Goal: Task Accomplishment & Management: Complete application form

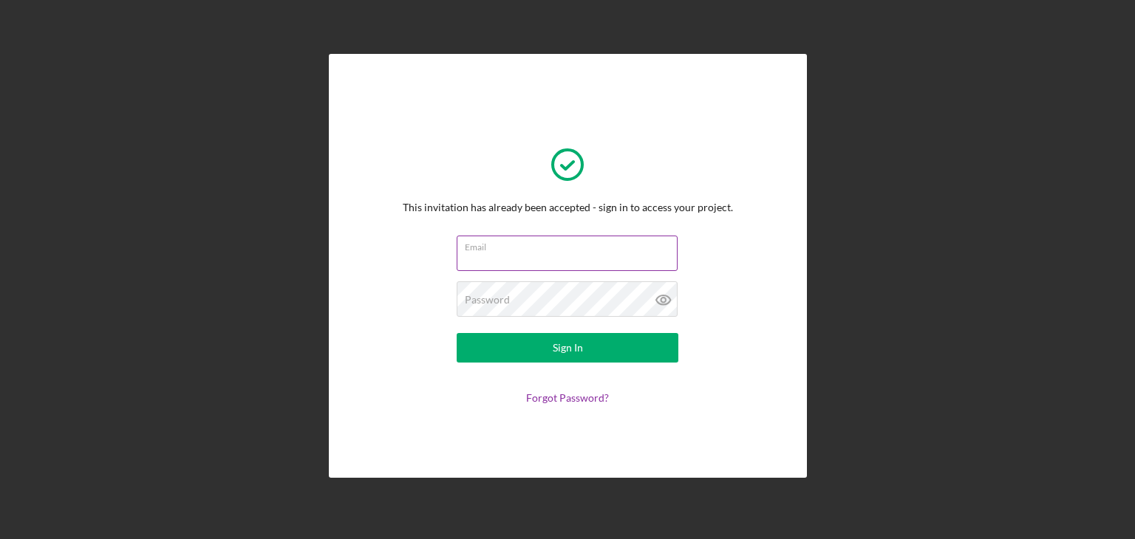
click at [461, 255] on input "Email" at bounding box center [566, 253] width 221 height 35
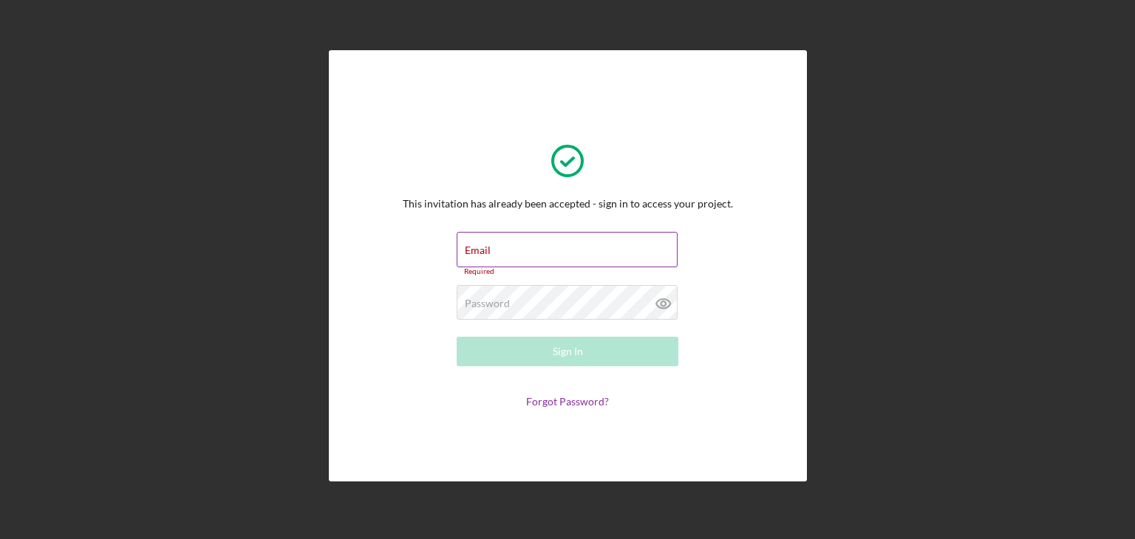
click at [594, 250] on div "Email Required" at bounding box center [567, 254] width 222 height 44
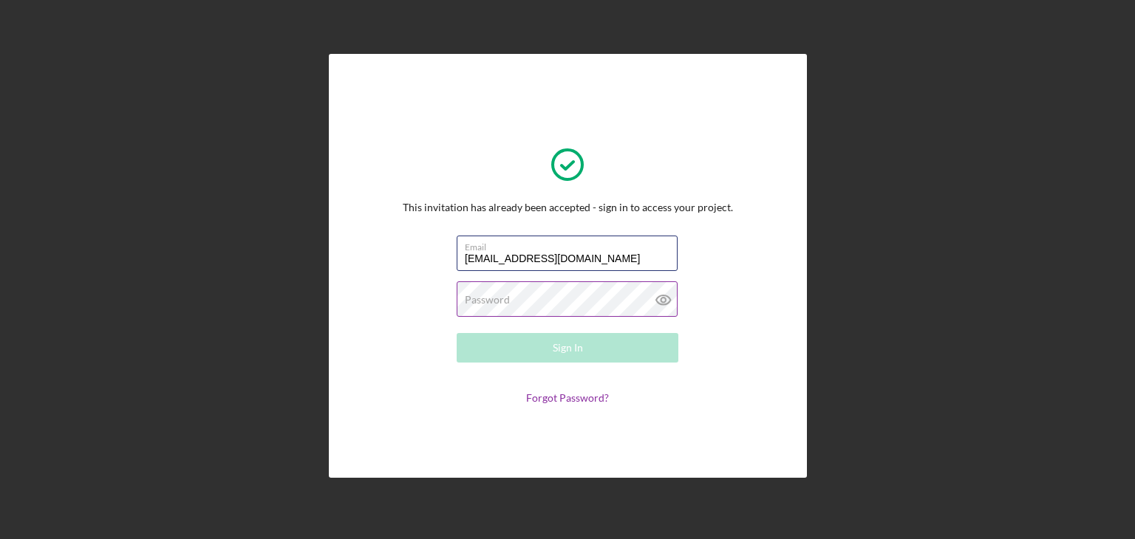
type input "[EMAIL_ADDRESS][DOMAIN_NAME]"
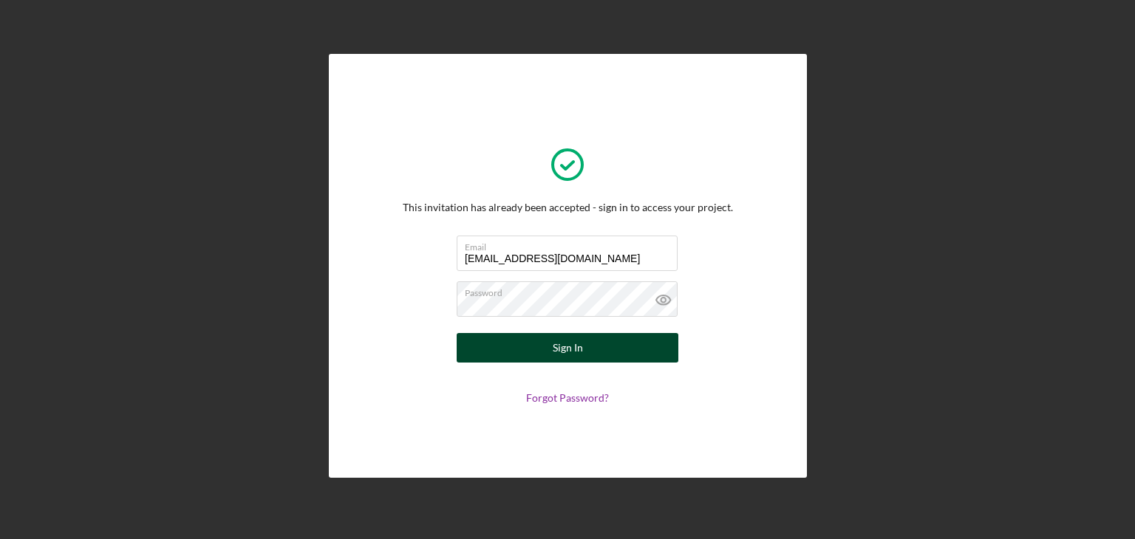
click at [544, 349] on button "Sign In" at bounding box center [567, 348] width 222 height 30
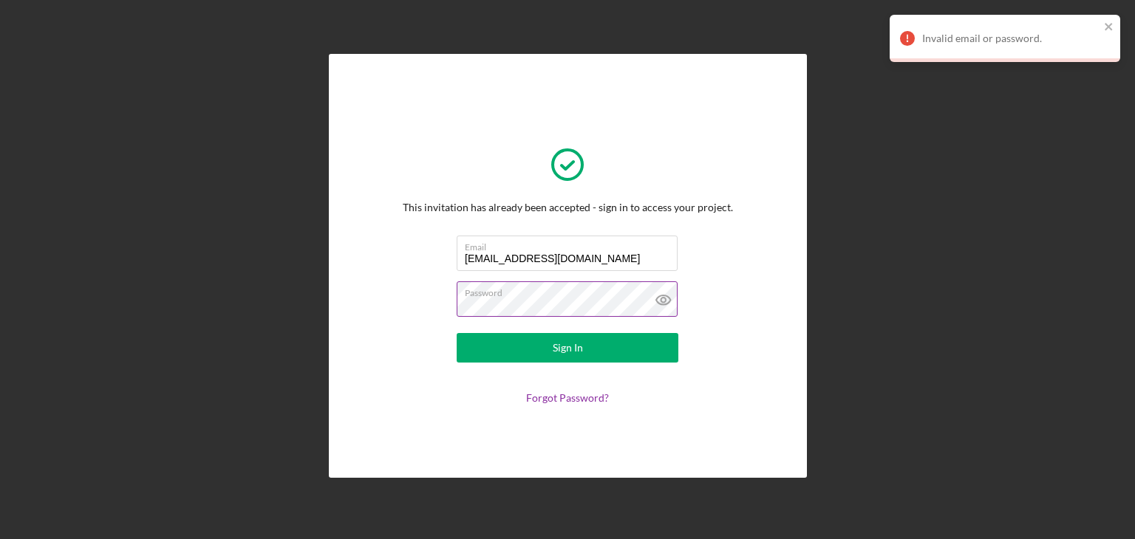
click at [535, 295] on label "Password" at bounding box center [571, 290] width 213 height 16
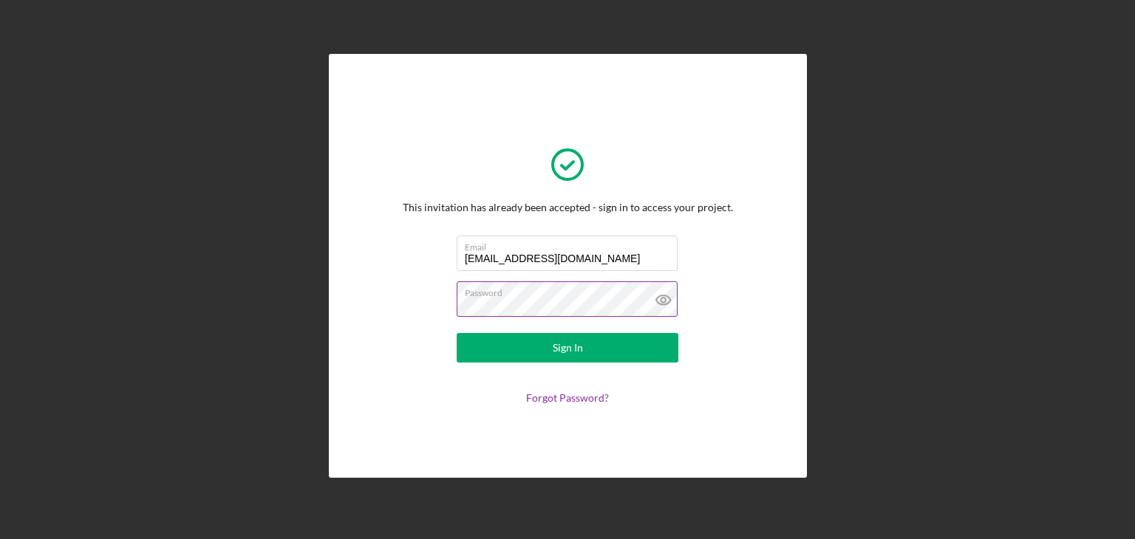
click at [662, 299] on icon at bounding box center [663, 299] width 37 height 37
click at [659, 297] on icon at bounding box center [663, 299] width 37 height 37
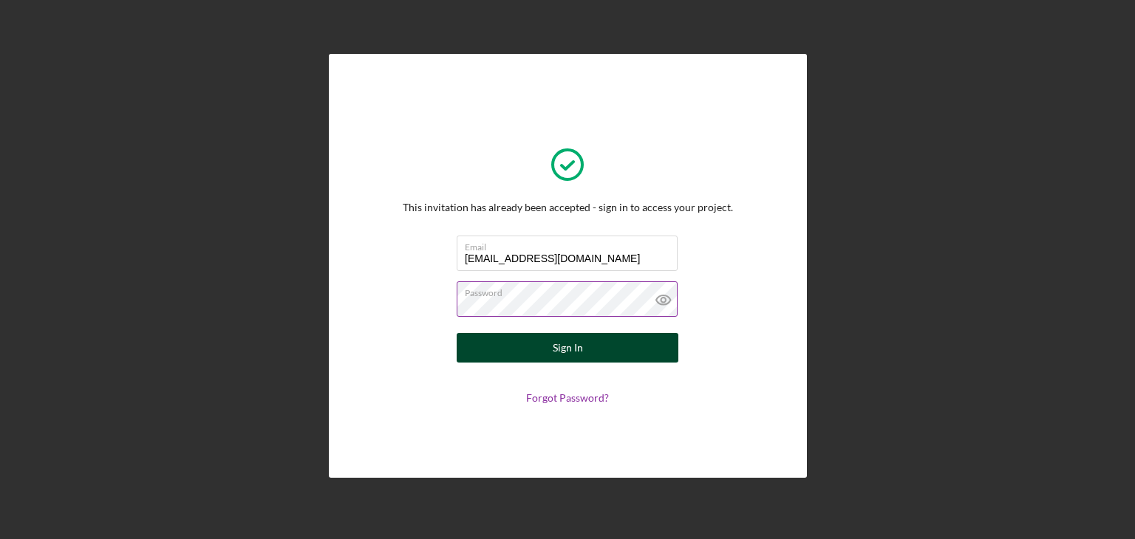
click at [589, 351] on button "Sign In" at bounding box center [567, 348] width 222 height 30
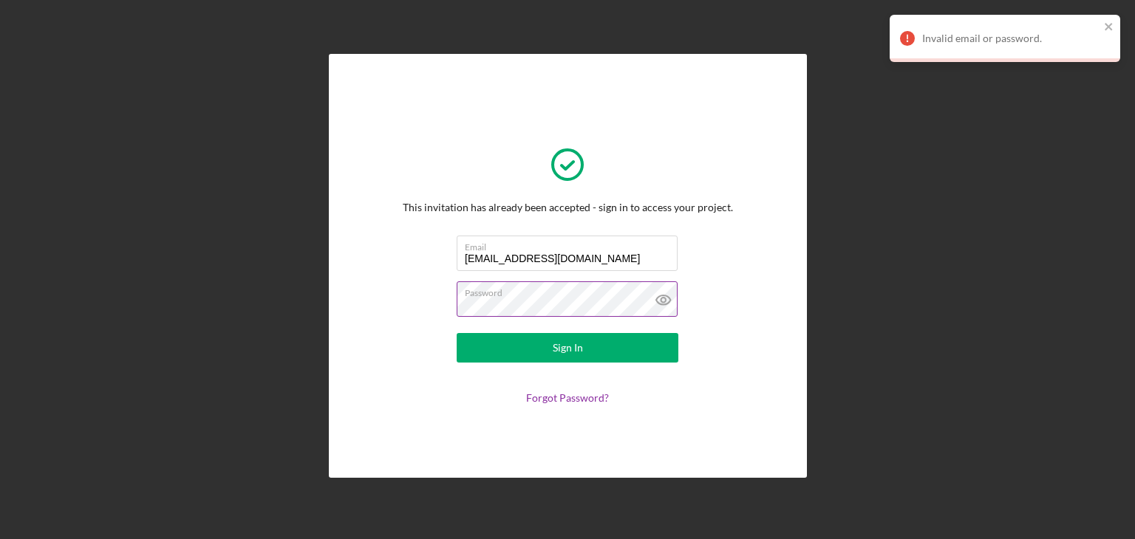
click at [1046, 25] on div "Invalid email or password." at bounding box center [1004, 38] width 230 height 47
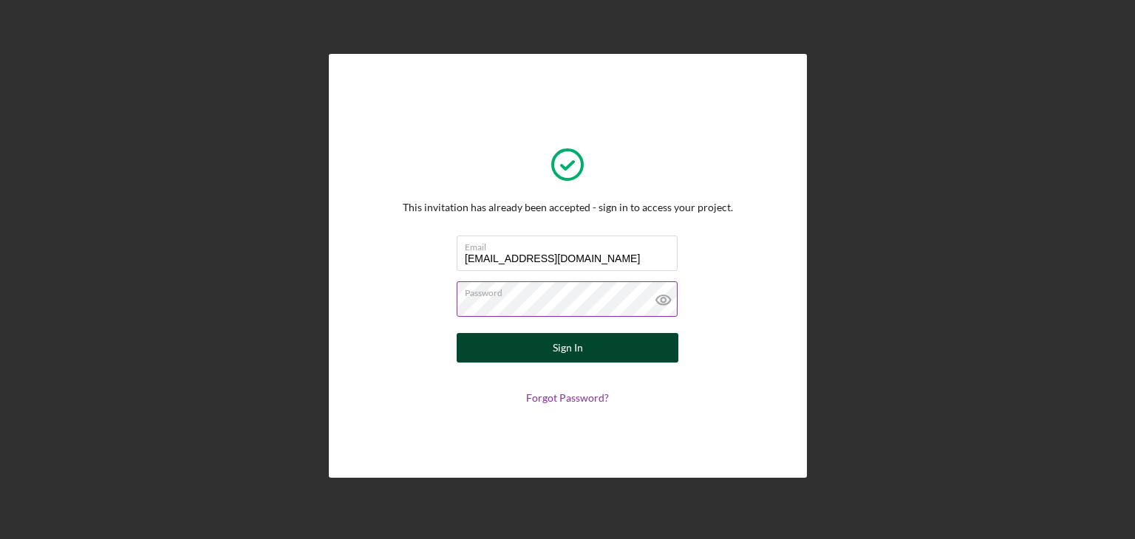
click at [579, 345] on div "Sign In" at bounding box center [567, 348] width 30 height 30
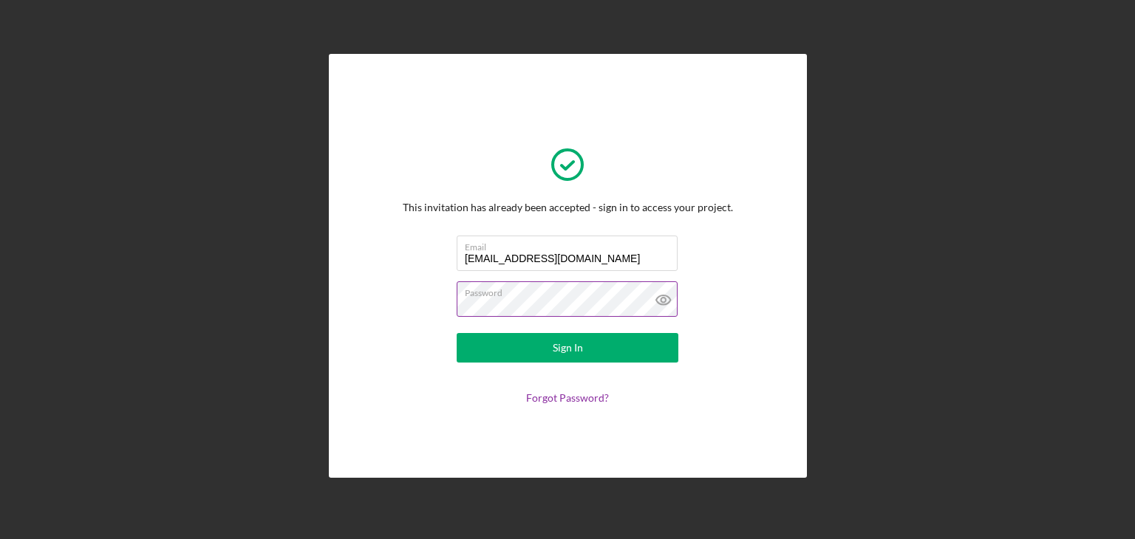
click at [663, 301] on icon at bounding box center [663, 299] width 37 height 37
click at [659, 302] on line at bounding box center [663, 300] width 13 height 13
click at [665, 298] on icon at bounding box center [662, 300] width 4 height 4
click at [727, 408] on div "This invitation has already been accepted - sign in to access your project. Ema…" at bounding box center [568, 266] width 404 height 350
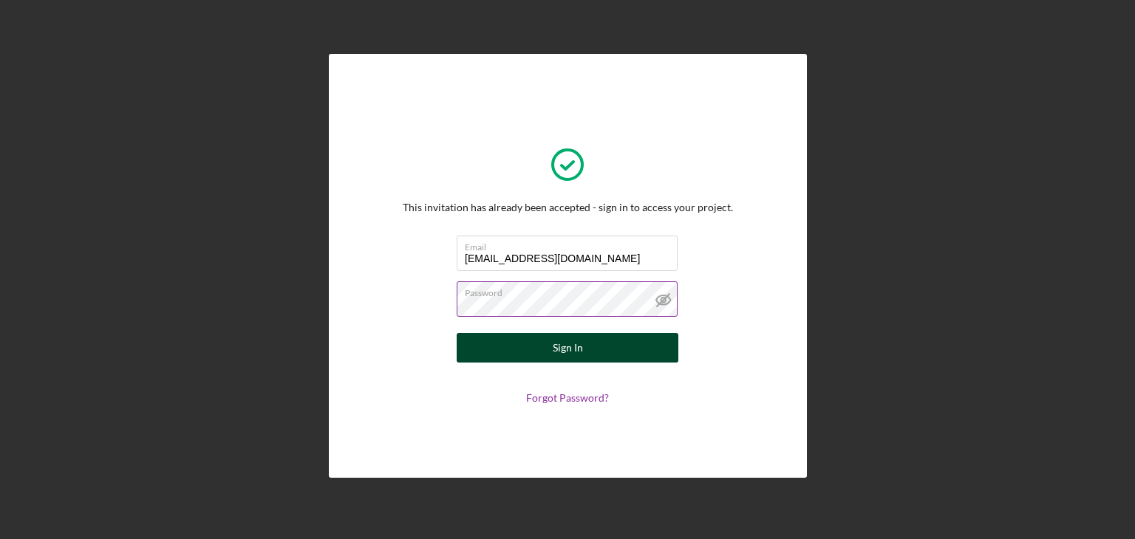
click at [600, 349] on button "Sign In" at bounding box center [567, 348] width 222 height 30
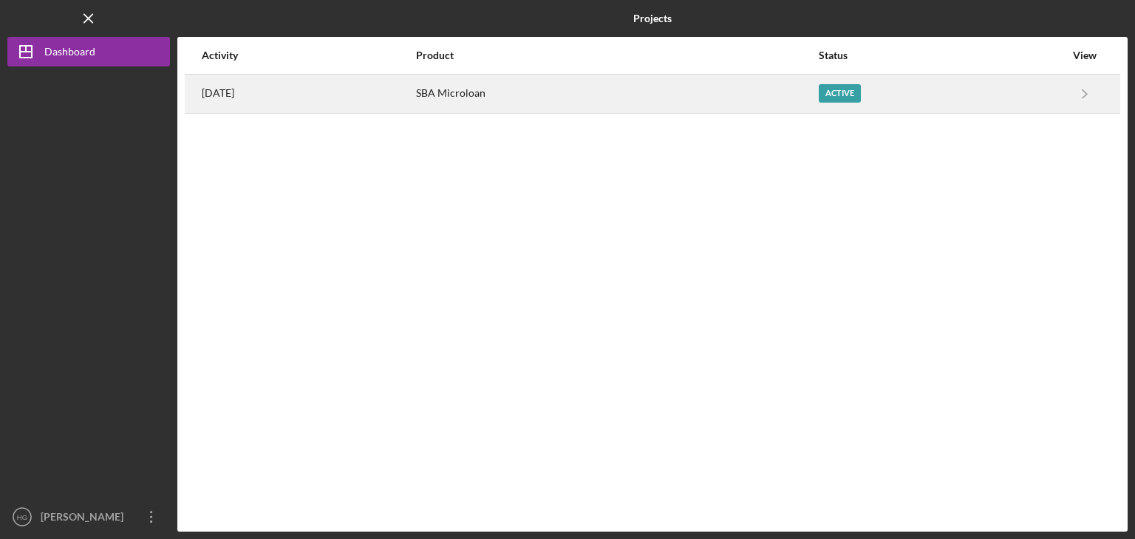
click at [344, 89] on div "[DATE]" at bounding box center [308, 93] width 213 height 37
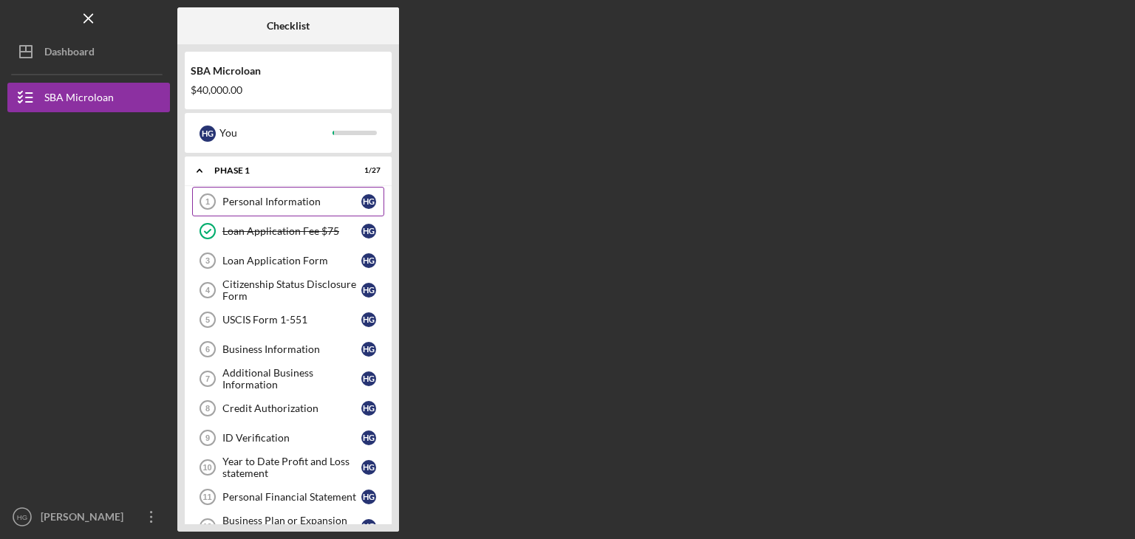
click at [282, 193] on link "Personal Information 1 Personal Information H G" at bounding box center [288, 202] width 192 height 30
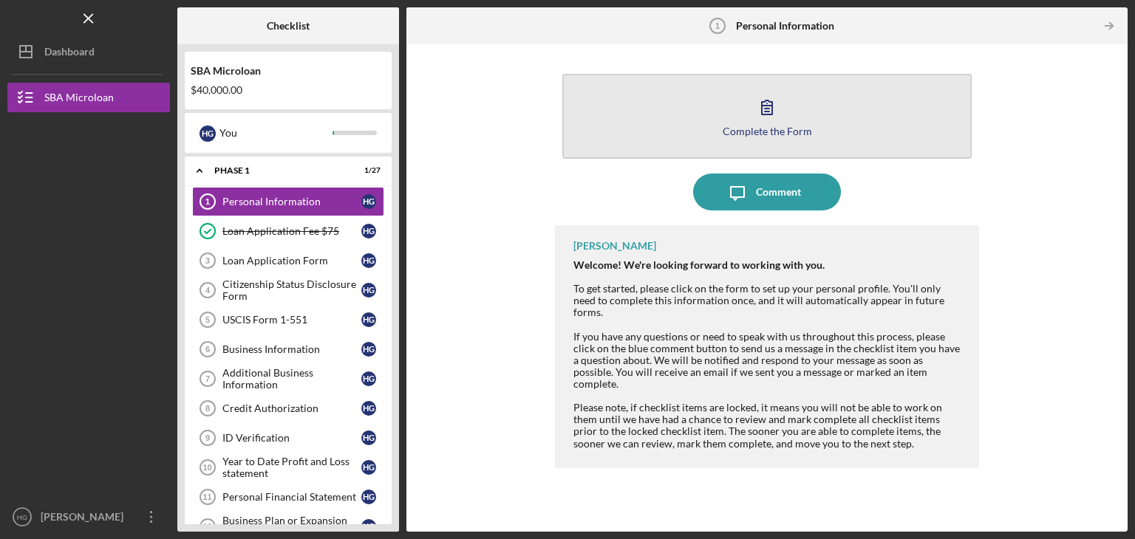
click at [765, 113] on icon "button" at bounding box center [766, 107] width 37 height 37
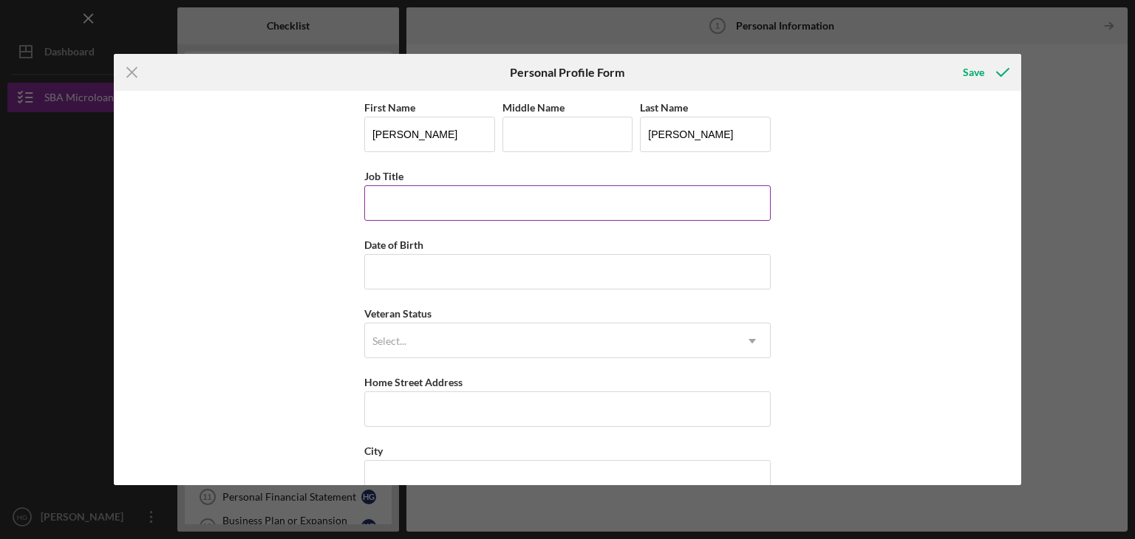
click at [558, 213] on input "Job Title" at bounding box center [567, 202] width 406 height 35
type input "Owner"
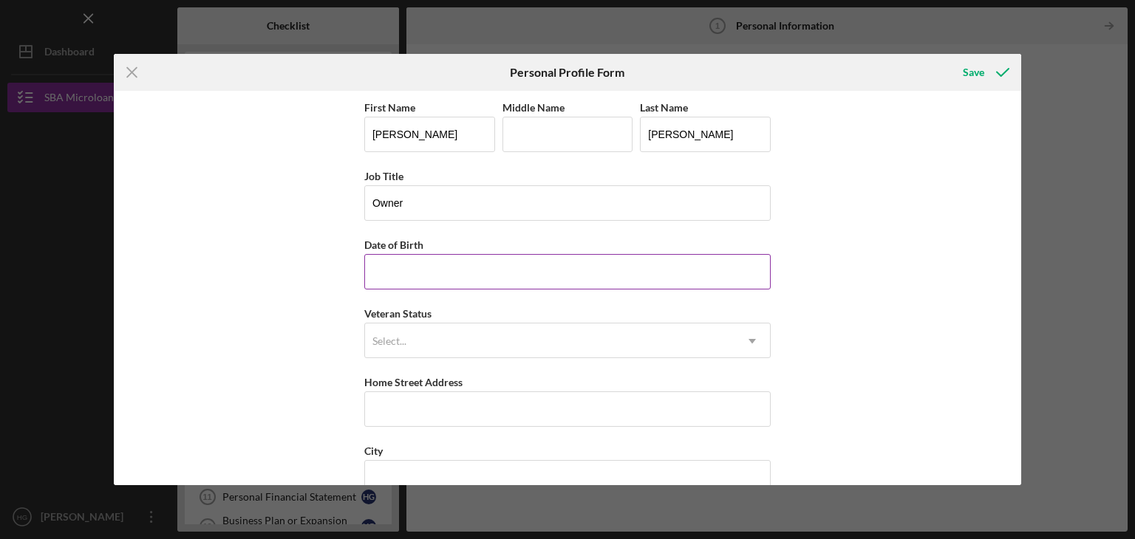
click at [417, 284] on input "Date of Birth" at bounding box center [567, 271] width 406 height 35
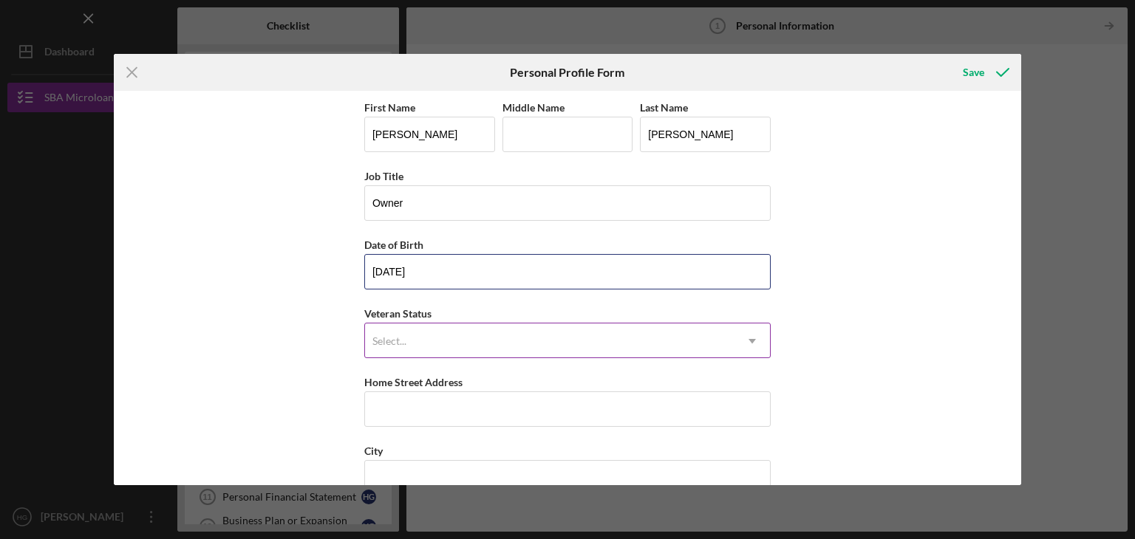
type input "[DATE]"
click at [434, 338] on div "Select..." at bounding box center [549, 341] width 369 height 34
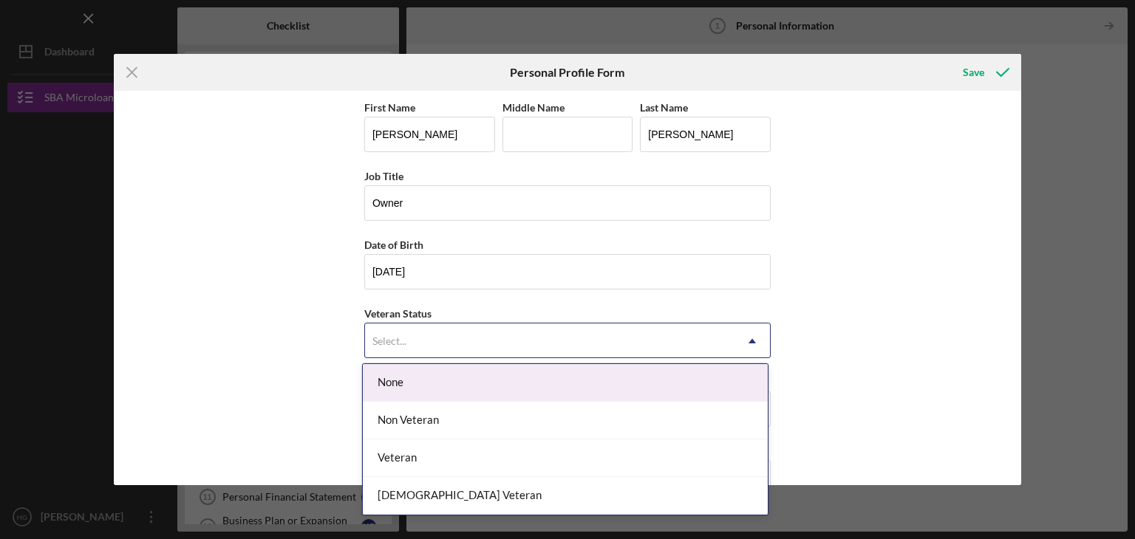
click at [422, 376] on div "None" at bounding box center [565, 383] width 405 height 38
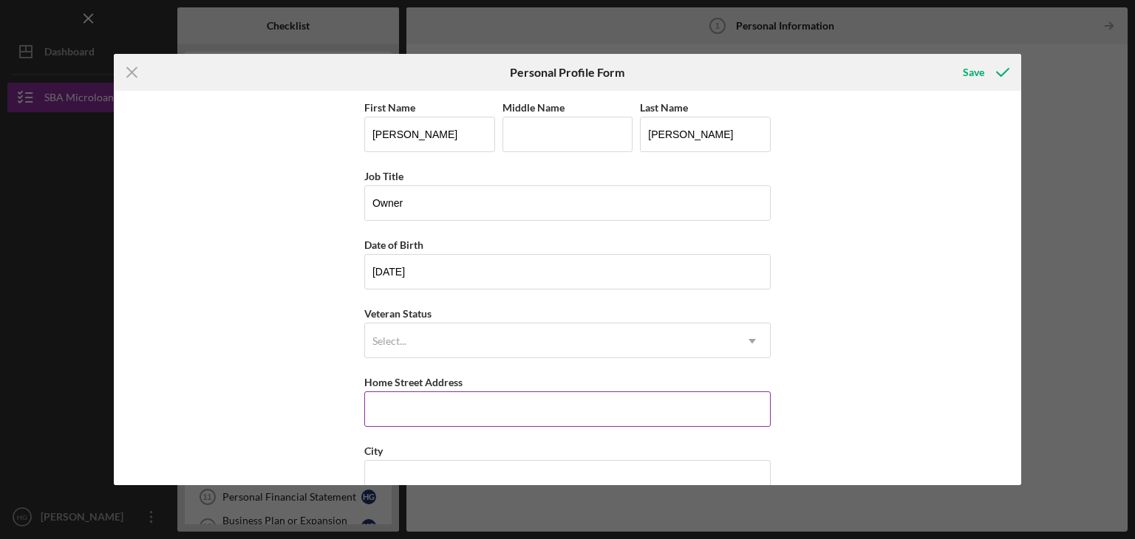
click at [416, 414] on input "Home Street Address" at bounding box center [567, 408] width 406 height 35
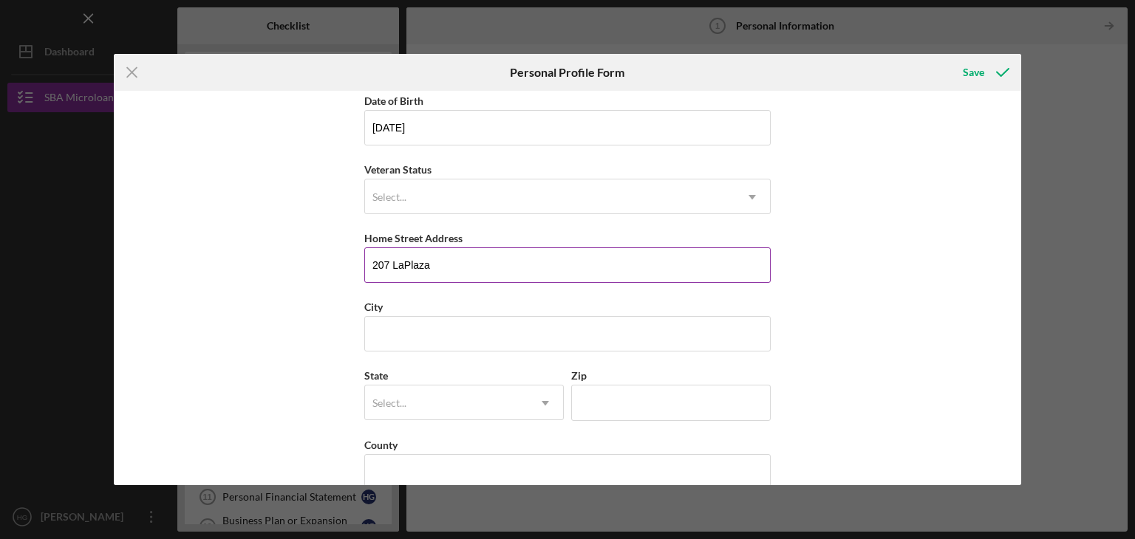
scroll to position [148, 0]
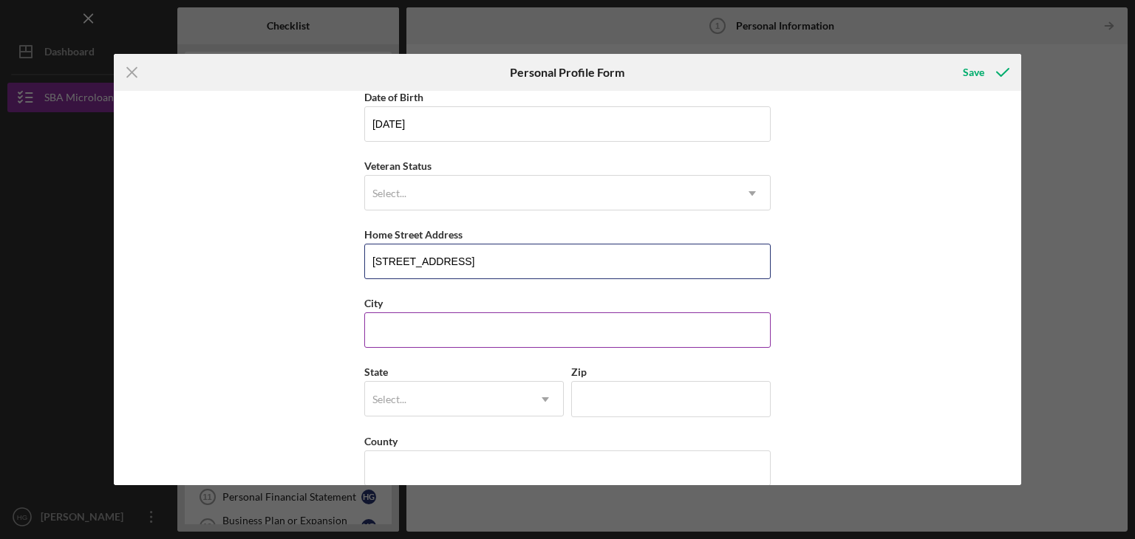
type input "[STREET_ADDRESS]"
click at [445, 330] on input "City" at bounding box center [567, 329] width 406 height 35
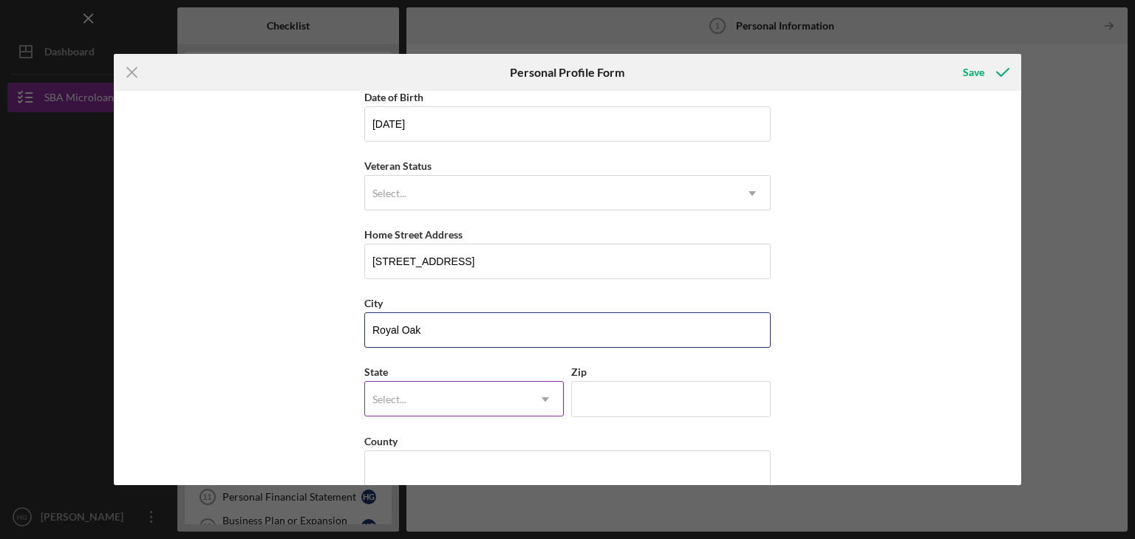
type input "Royal Oak"
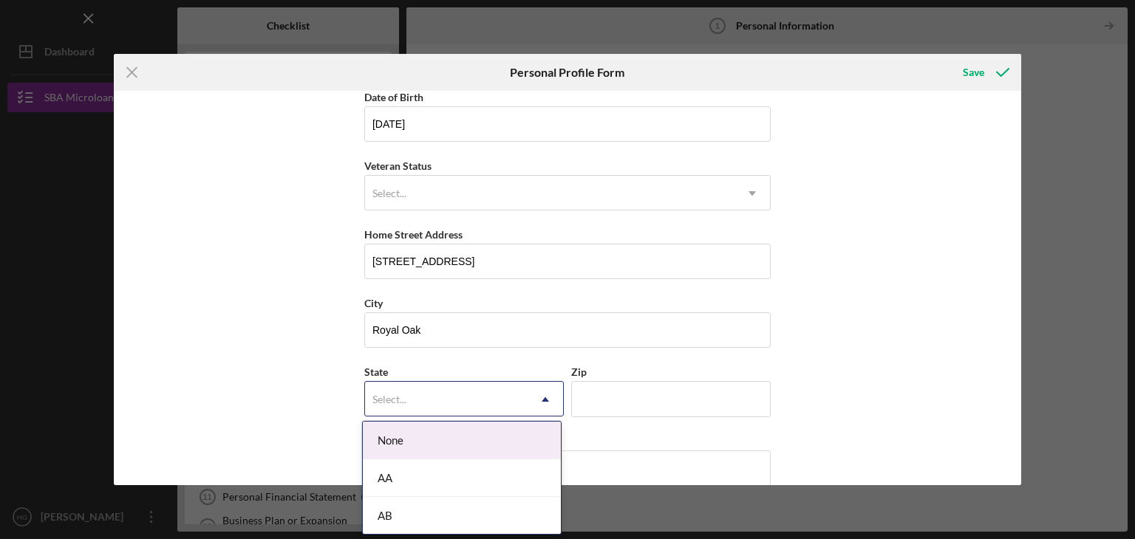
click at [408, 397] on div "Select..." at bounding box center [446, 400] width 162 height 34
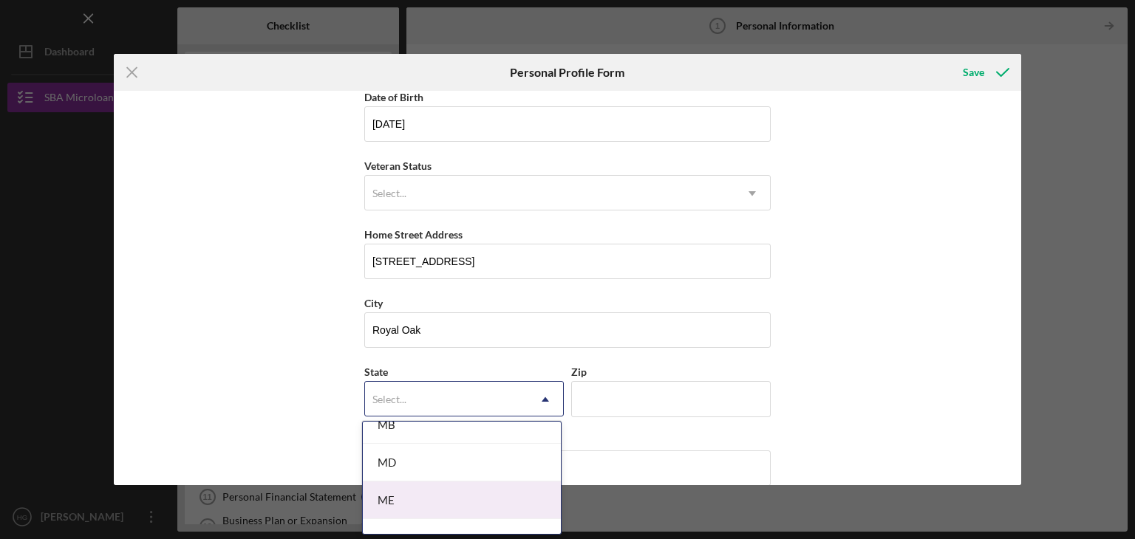
scroll to position [1182, 0]
click at [410, 495] on div "MI" at bounding box center [462, 502] width 198 height 38
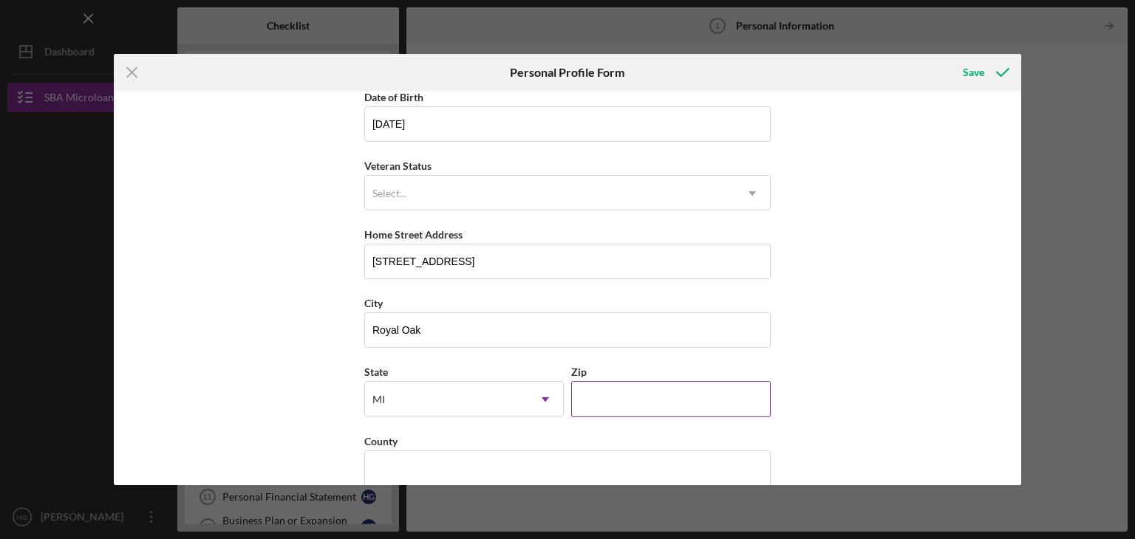
click at [637, 390] on input "Zip" at bounding box center [670, 398] width 199 height 35
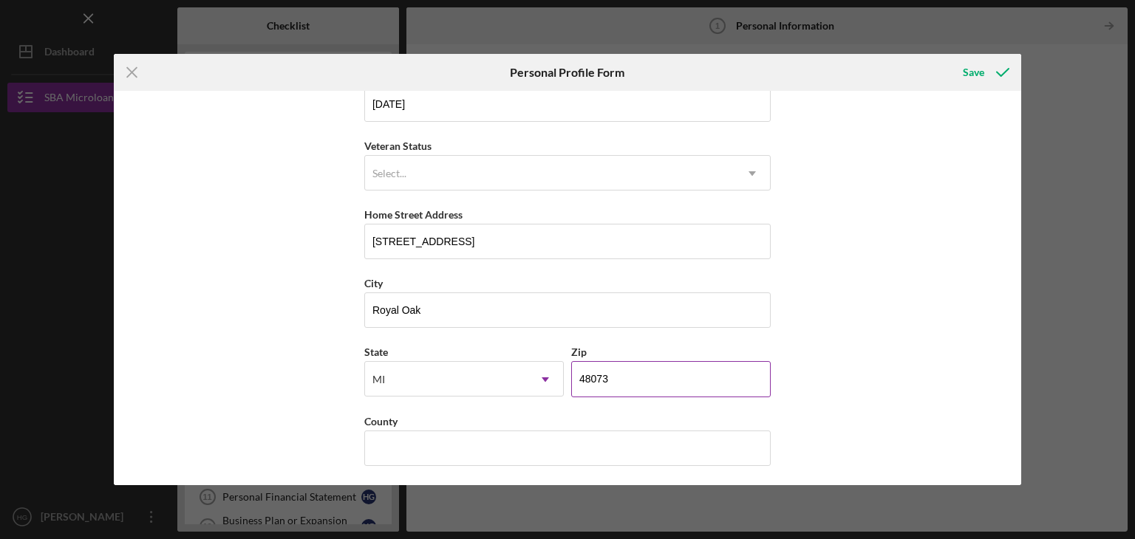
scroll to position [168, 0]
type input "48073"
click at [473, 432] on input "County" at bounding box center [567, 447] width 406 height 35
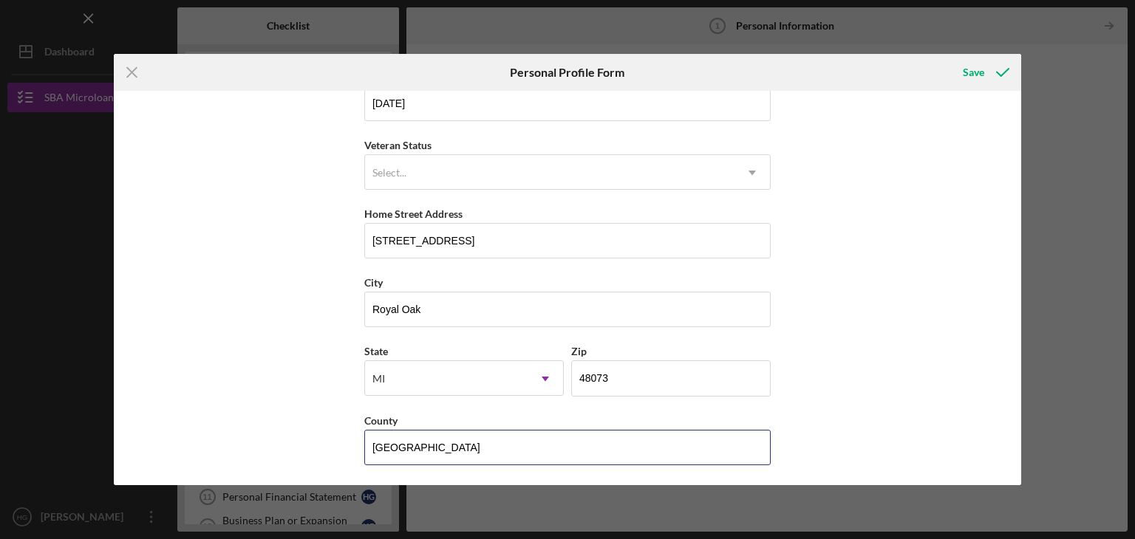
type input "[GEOGRAPHIC_DATA]"
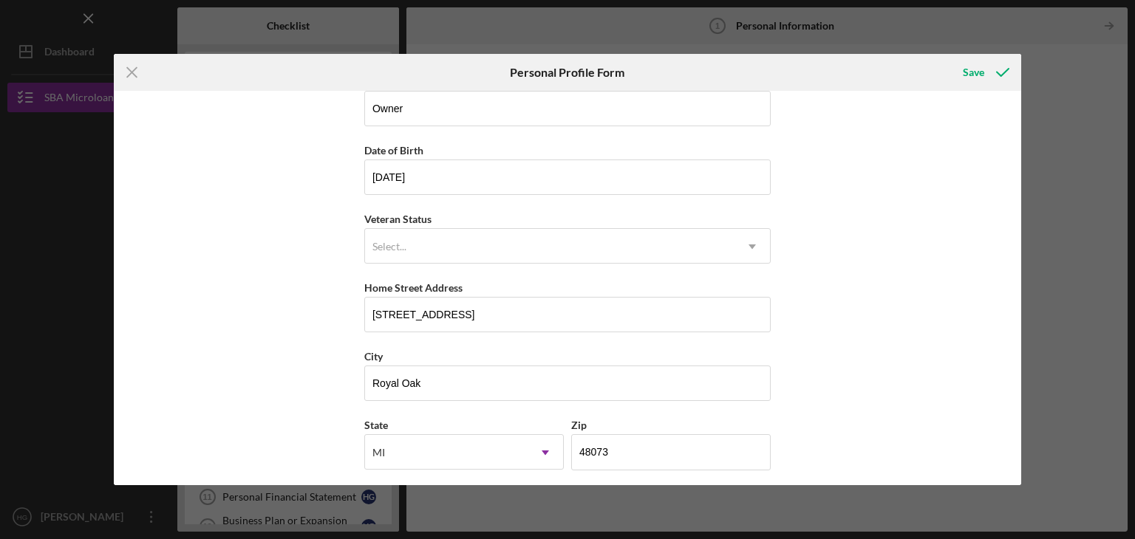
scroll to position [21, 0]
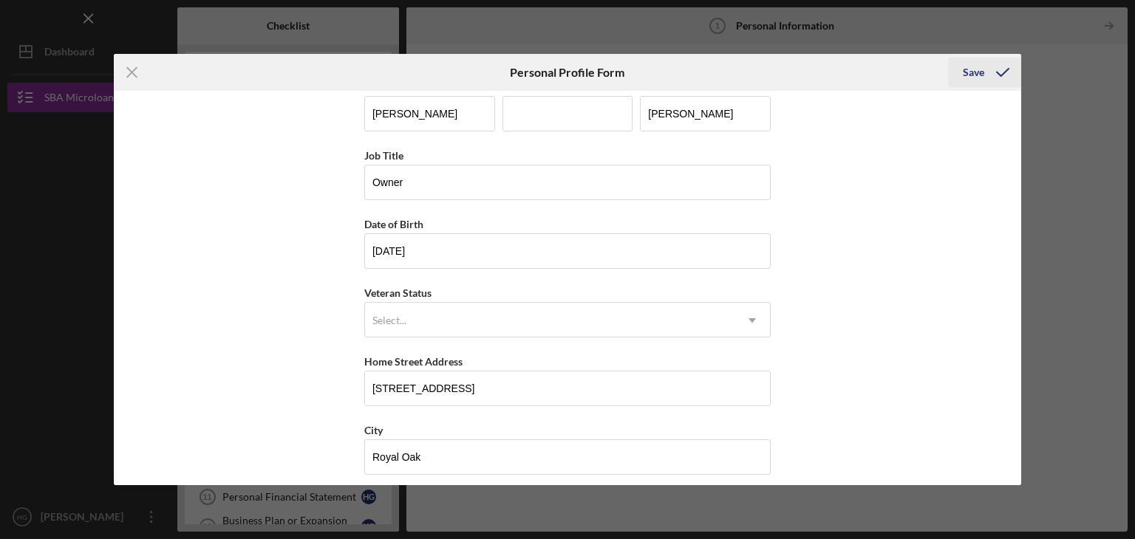
click at [975, 71] on div "Save" at bounding box center [972, 73] width 21 height 30
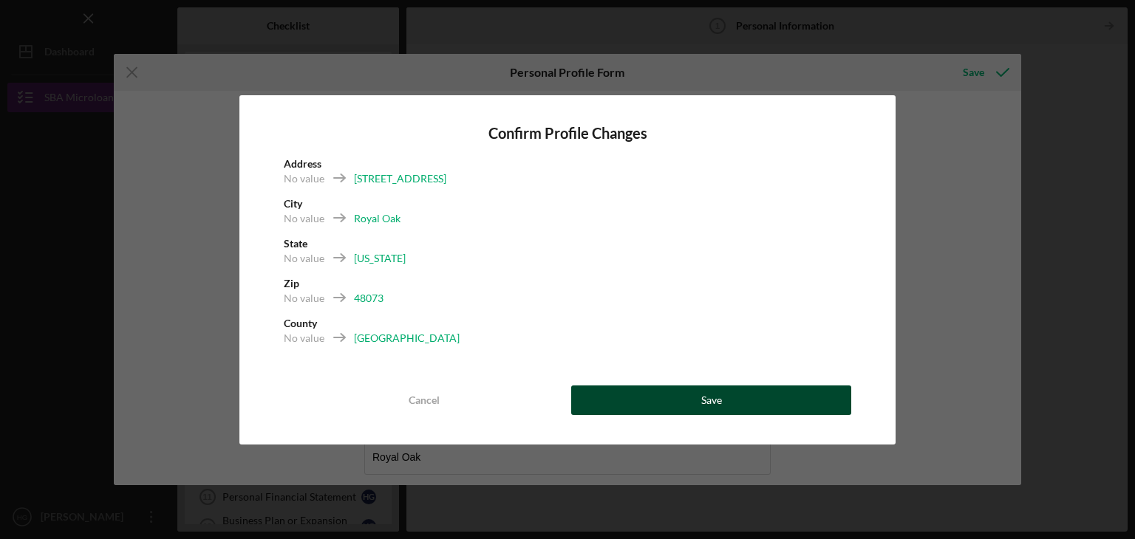
click at [739, 403] on button "Save" at bounding box center [711, 401] width 280 height 30
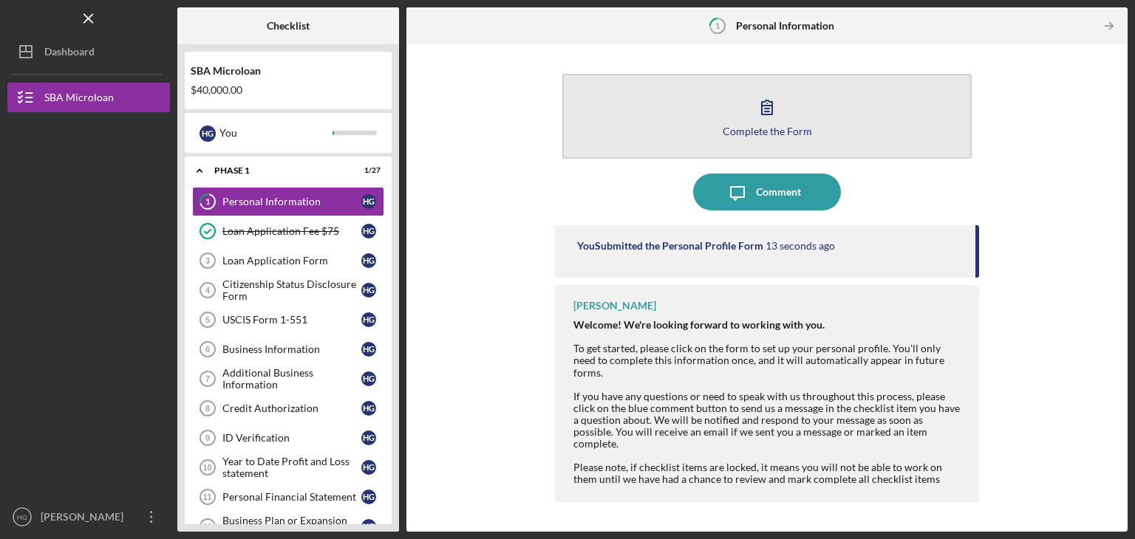
click at [768, 123] on icon "button" at bounding box center [766, 107] width 37 height 37
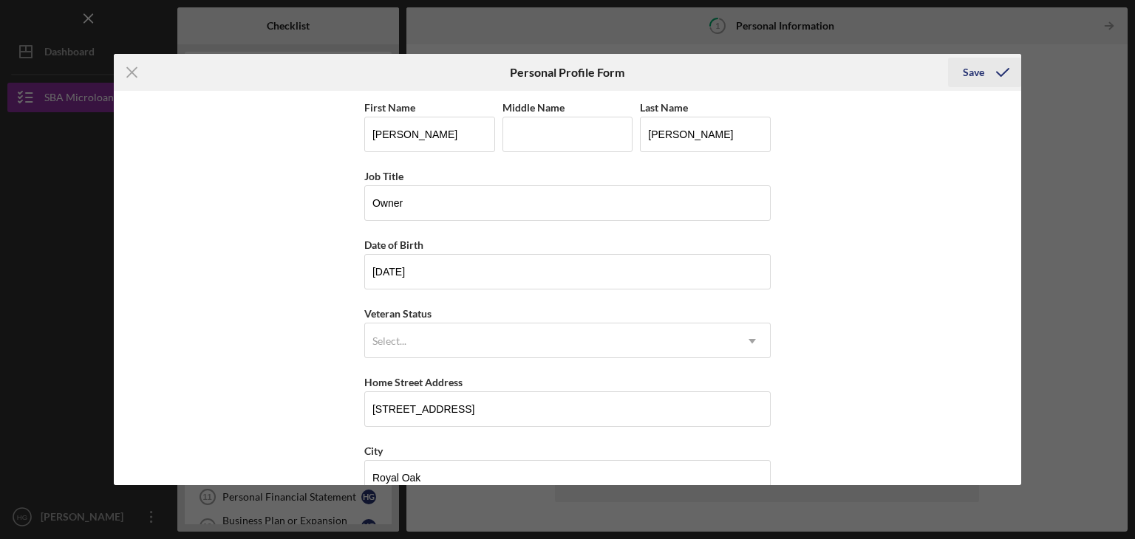
click at [976, 69] on div "Save" at bounding box center [972, 73] width 21 height 30
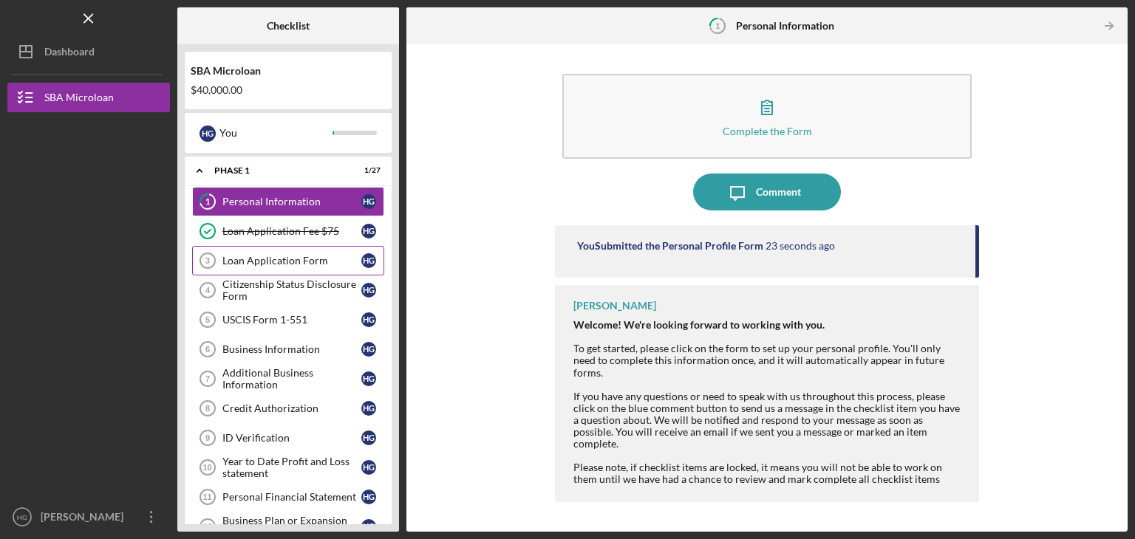
click at [276, 258] on div "Loan Application Form" at bounding box center [291, 261] width 139 height 12
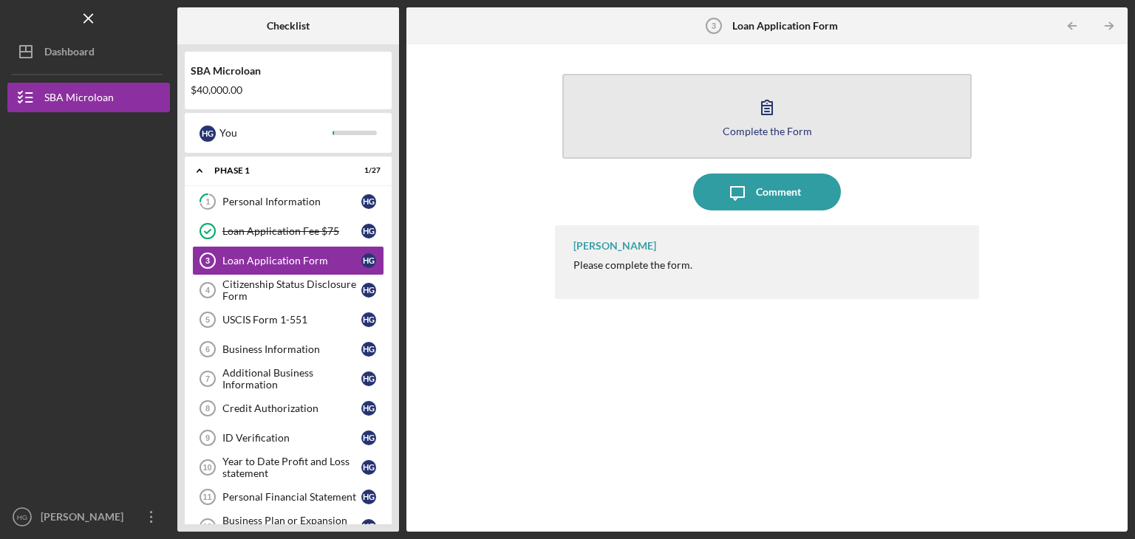
click at [763, 113] on icon "button" at bounding box center [766, 107] width 37 height 37
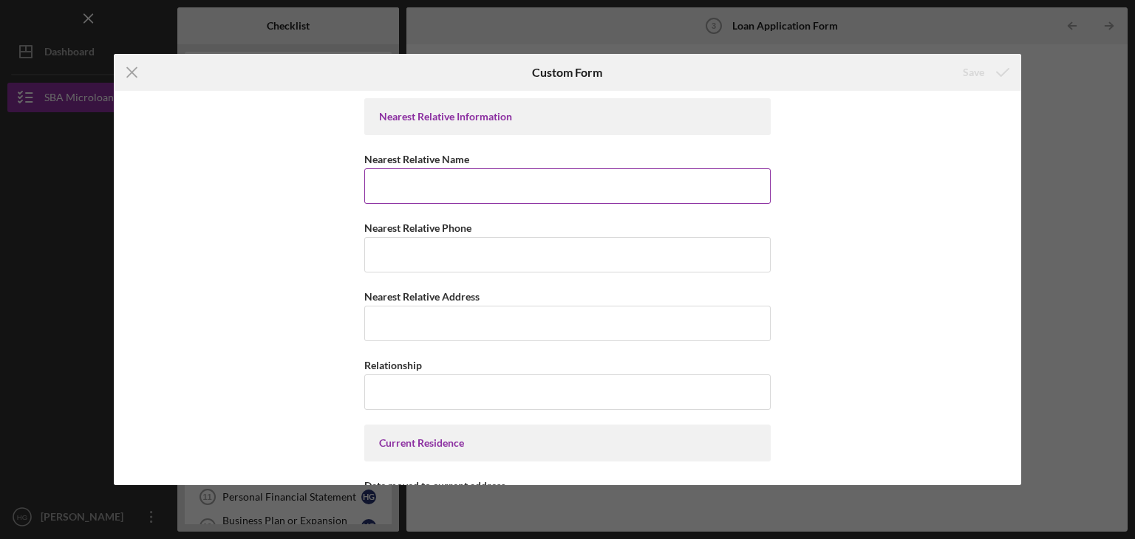
click at [448, 191] on input "Nearest Relative Name" at bounding box center [567, 185] width 406 height 35
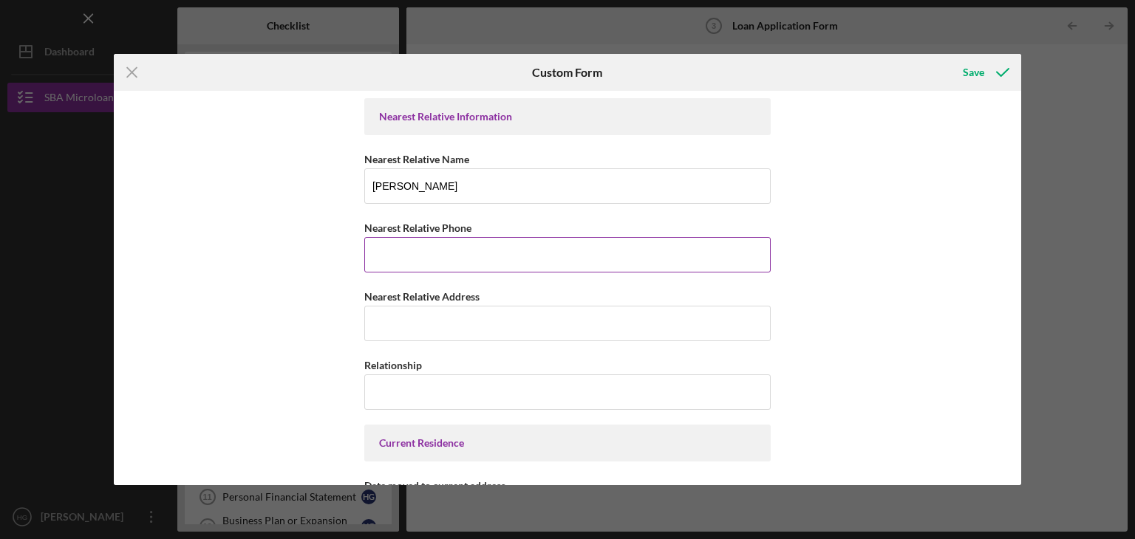
click at [432, 254] on input "Nearest Relative Phone" at bounding box center [567, 254] width 406 height 35
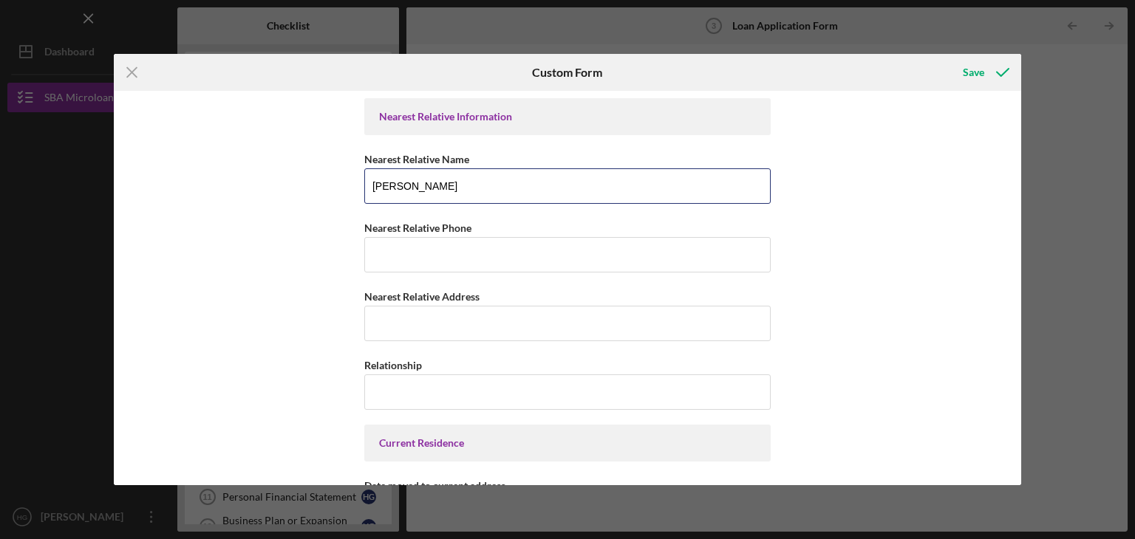
drag, startPoint x: 460, startPoint y: 186, endPoint x: 204, endPoint y: 160, distance: 257.6
click at [204, 160] on div "Nearest Relative Information Nearest Relative Name [PERSON_NAME] Nearest Relati…" at bounding box center [568, 288] width 908 height 394
type input "[PERSON_NAME]"
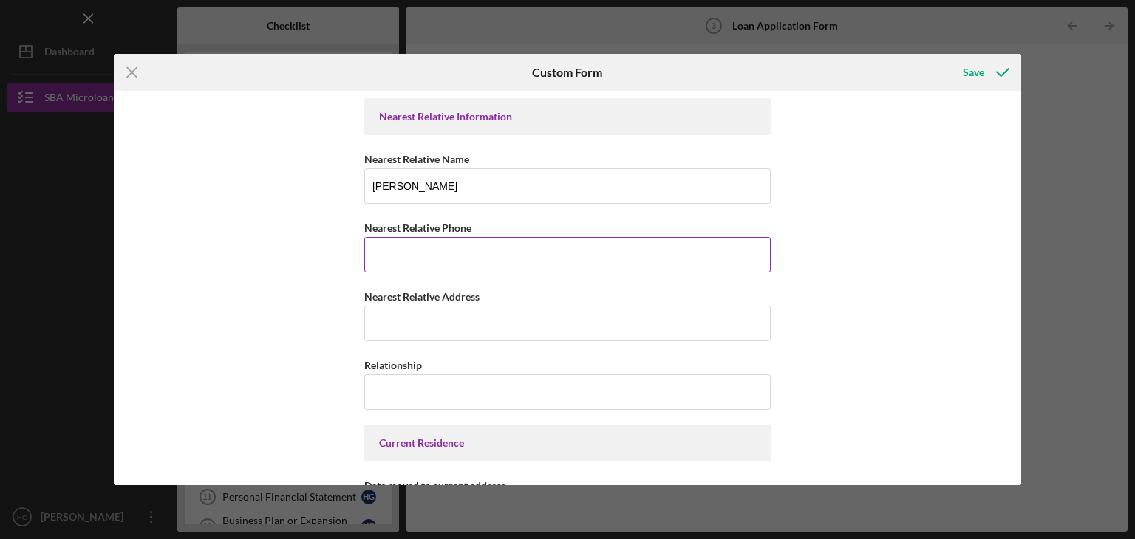
click at [420, 241] on input "Nearest Relative Phone" at bounding box center [567, 254] width 406 height 35
click at [410, 324] on input "Nearest Relative Address" at bounding box center [567, 323] width 406 height 35
click at [408, 250] on input "Sister" at bounding box center [567, 254] width 406 height 35
type input "S"
click at [490, 397] on input "Relationship" at bounding box center [567, 391] width 406 height 35
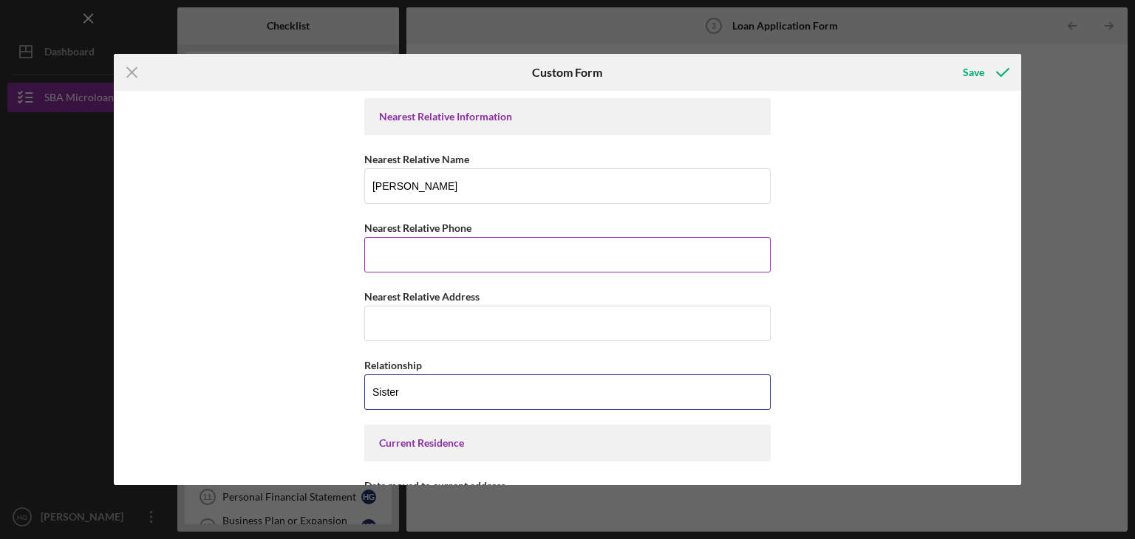
type input "Sister"
click at [488, 256] on input "Nearest Relative Phone" at bounding box center [567, 254] width 406 height 35
type input "2486783174"
click at [491, 323] on input "Nearest Relative Address" at bounding box center [567, 323] width 406 height 35
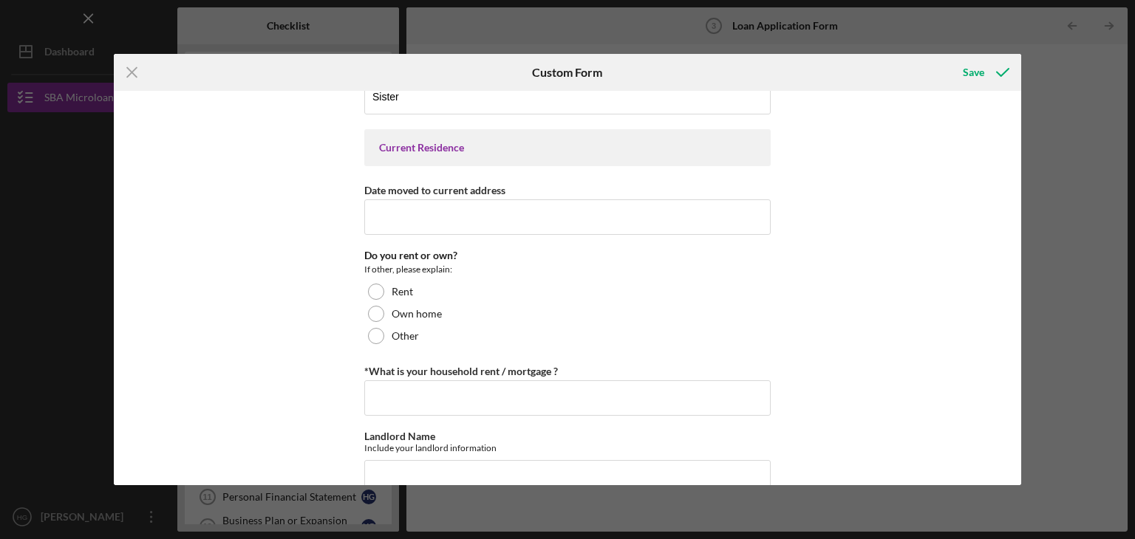
scroll to position [369, 0]
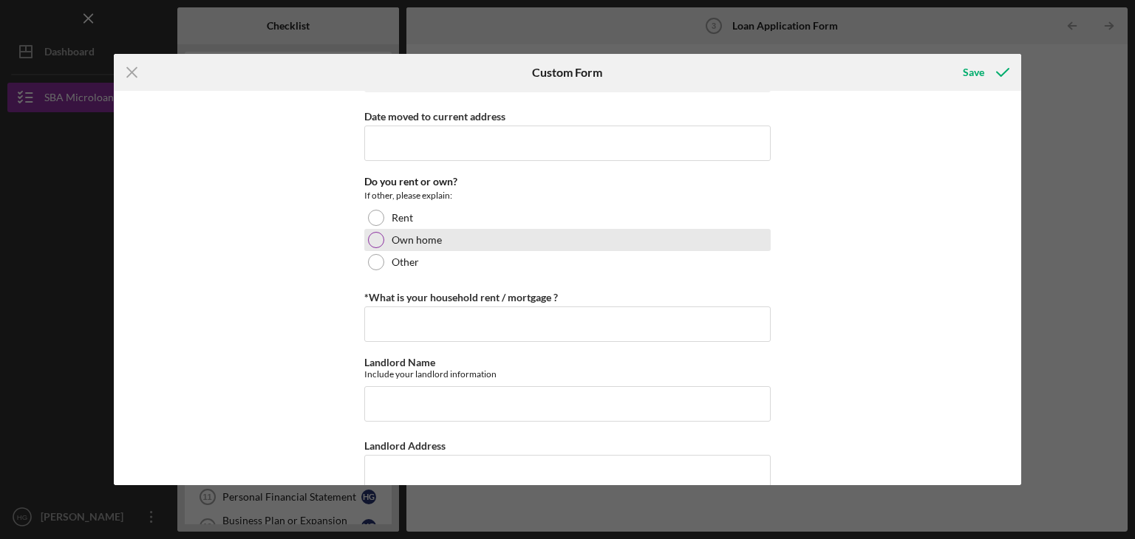
click at [369, 240] on div at bounding box center [376, 240] width 16 height 16
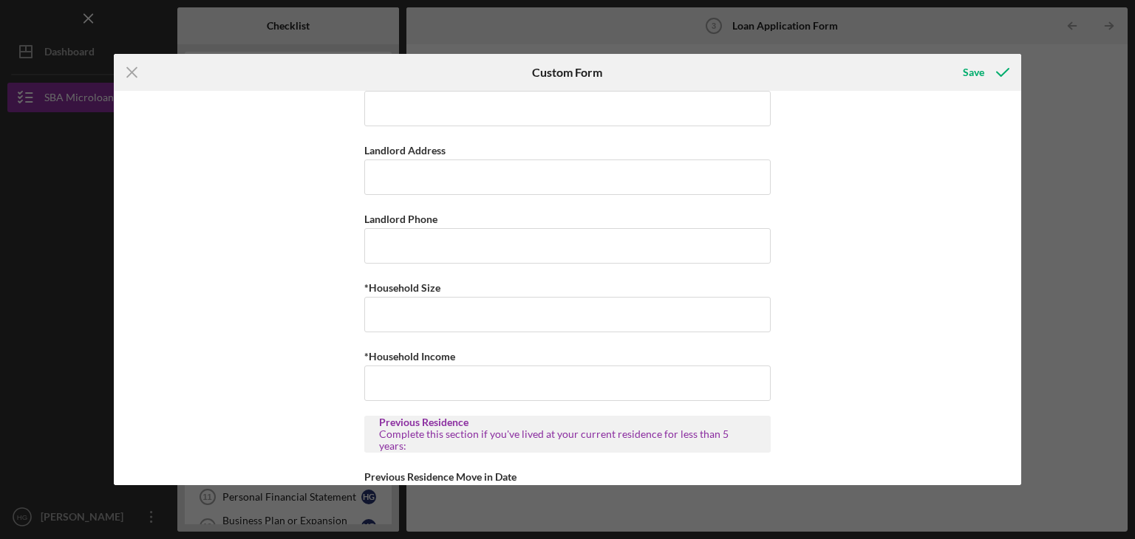
scroll to position [739, 0]
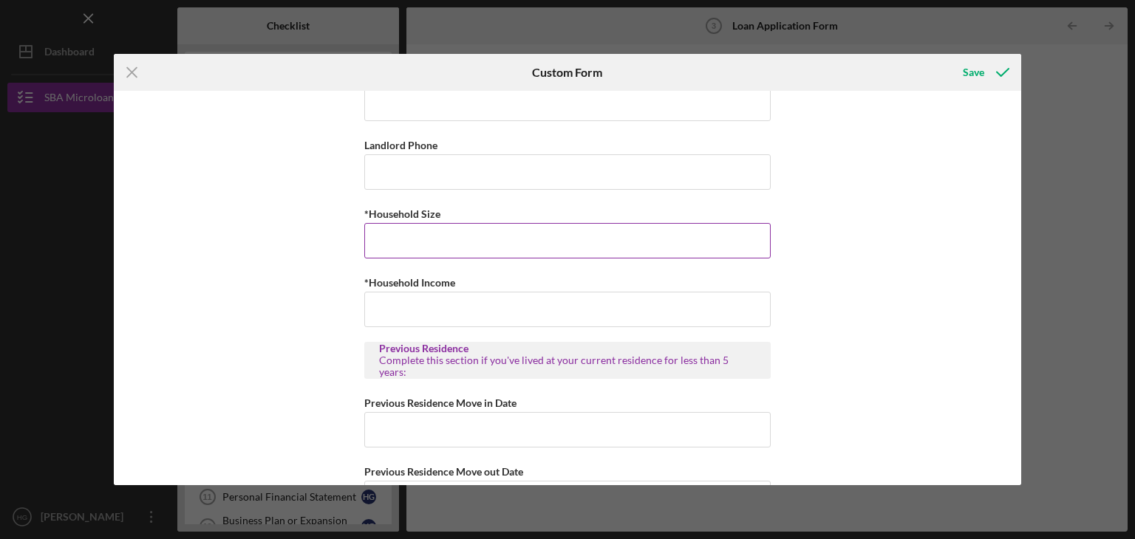
click at [377, 232] on input "*Household Size" at bounding box center [567, 240] width 406 height 35
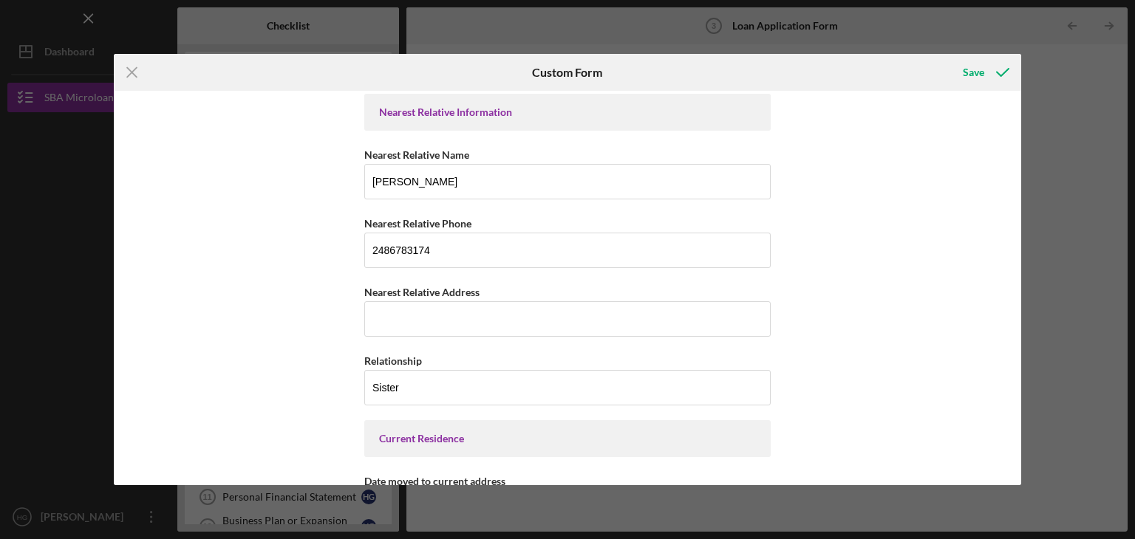
scroll to position [0, 0]
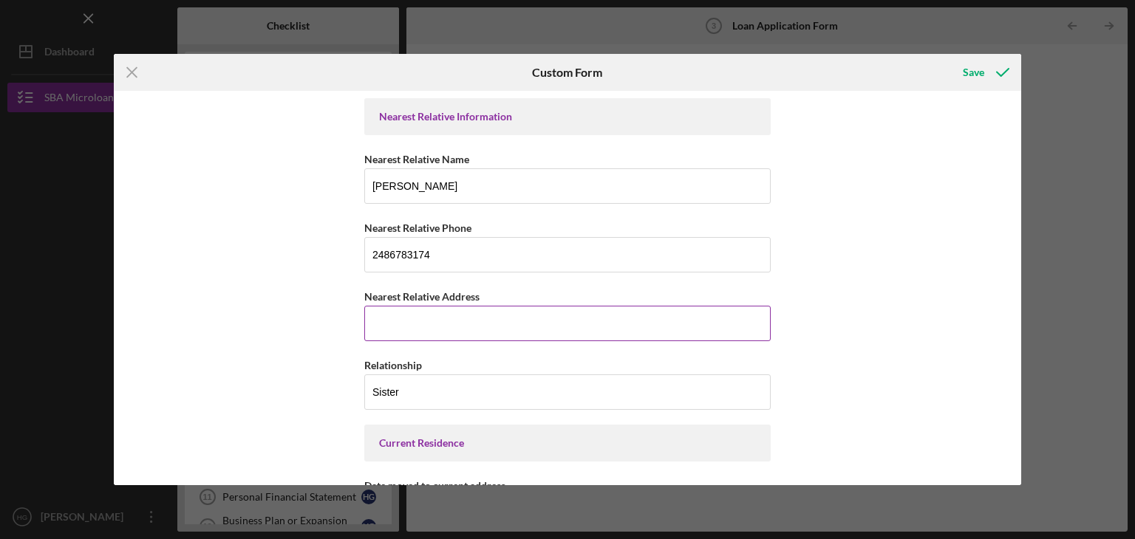
type input "1"
click at [395, 312] on input "Nearest Relative Address" at bounding box center [567, 323] width 406 height 35
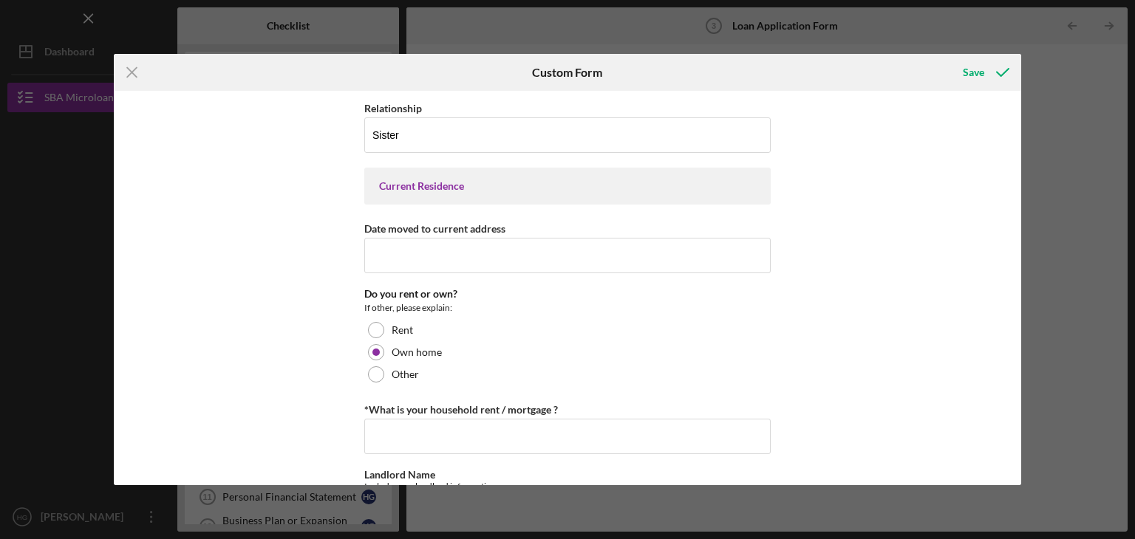
scroll to position [295, 0]
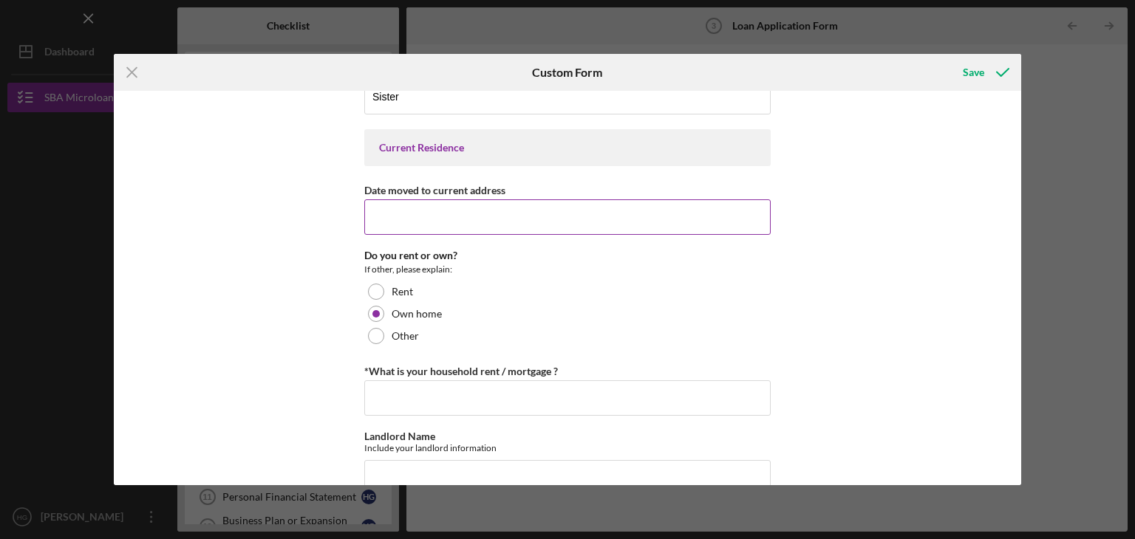
type input "[STREET_ADDRESS]"
click at [398, 216] on input "Date moved to current address" at bounding box center [567, 216] width 406 height 35
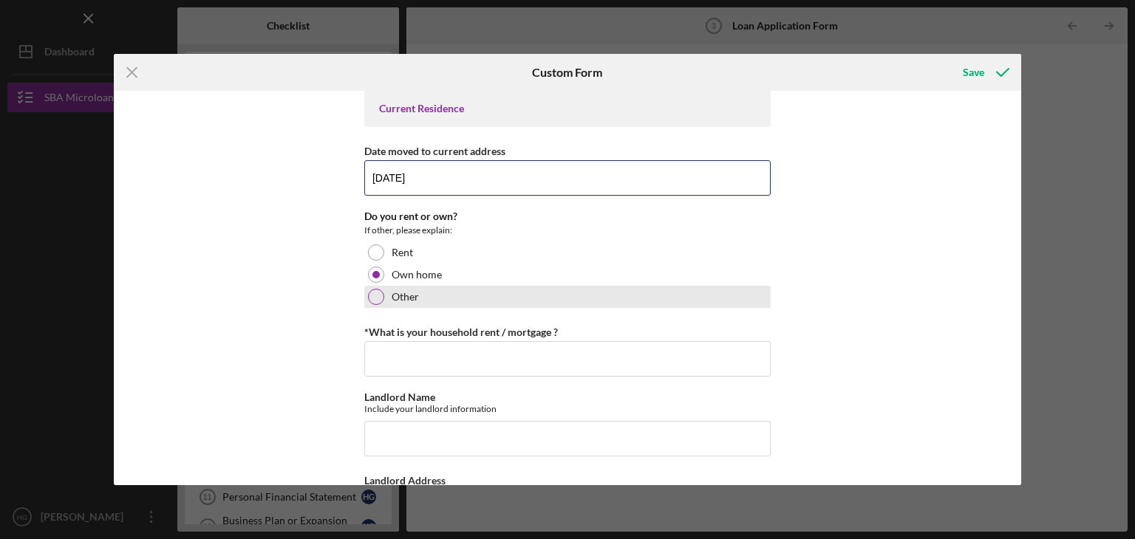
scroll to position [369, 0]
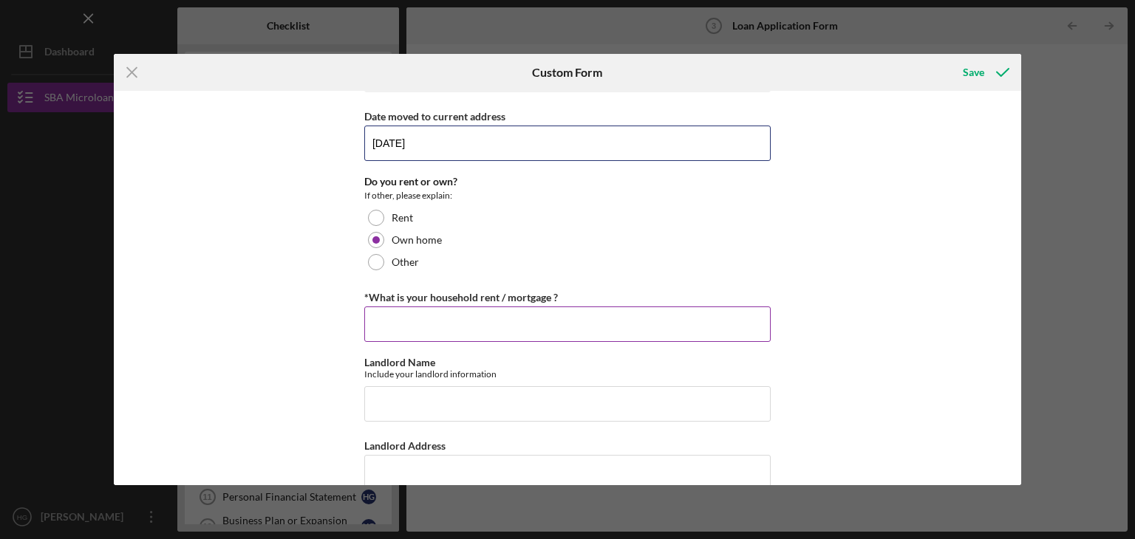
type input "[DATE]"
click at [402, 314] on input "*What is your household rent / mortgage ?" at bounding box center [567, 324] width 406 height 35
type input "$2,081"
click at [395, 405] on input "Landlord Name" at bounding box center [567, 403] width 406 height 35
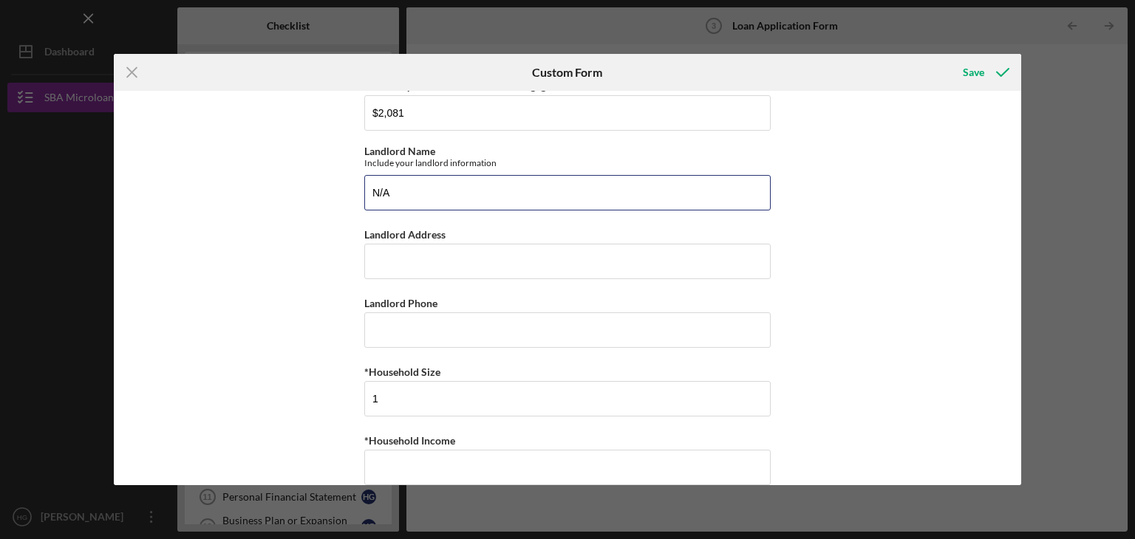
scroll to position [591, 0]
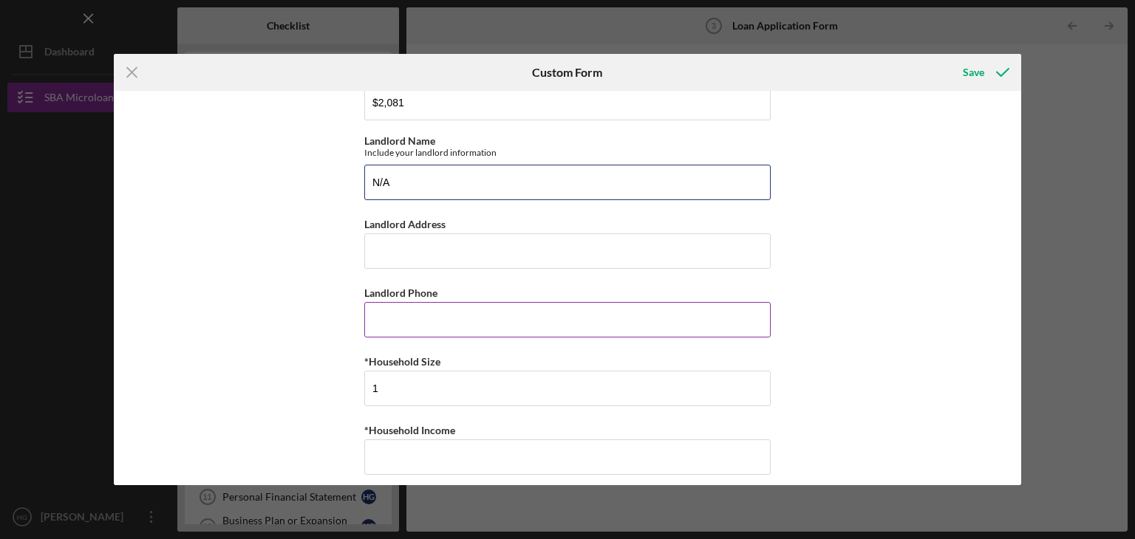
type input "N/A"
click at [405, 315] on input "Landlord Phone" at bounding box center [567, 319] width 406 height 35
click at [490, 261] on input "Landlord Address" at bounding box center [567, 250] width 406 height 35
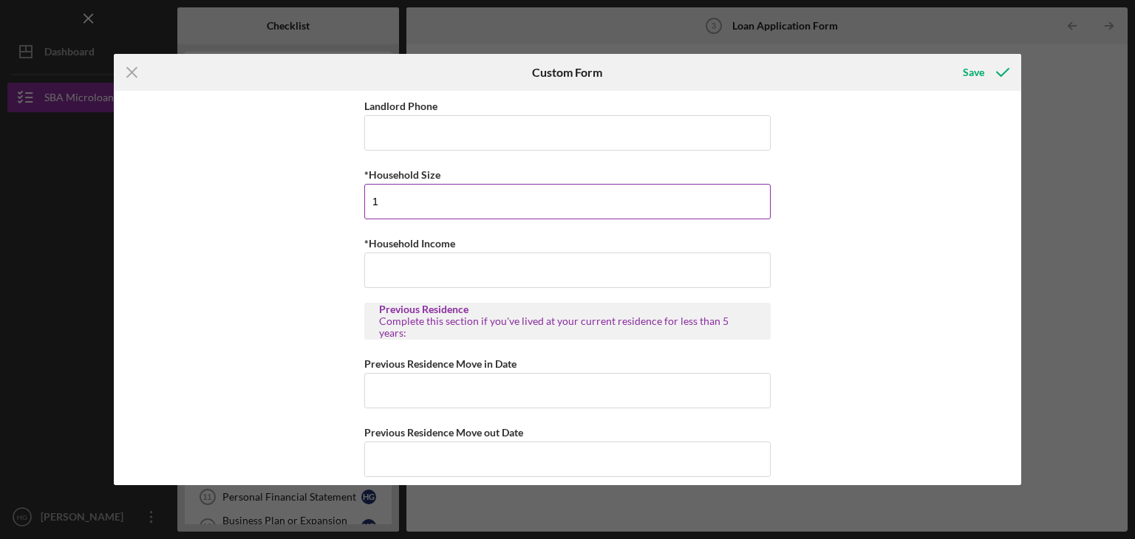
scroll to position [812, 0]
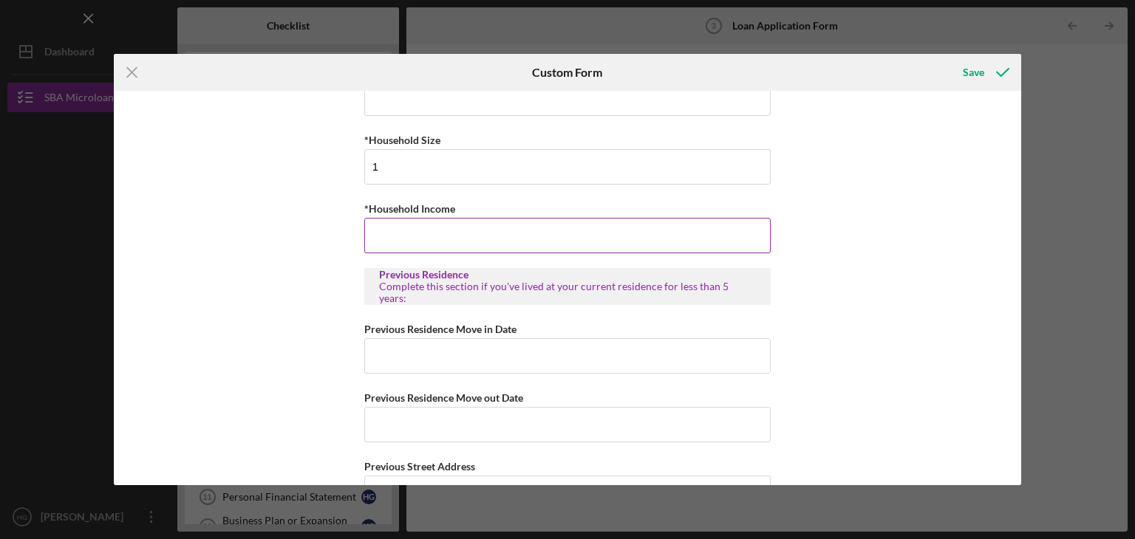
type input "N/A"
click at [411, 234] on input "*Household Income" at bounding box center [567, 235] width 406 height 35
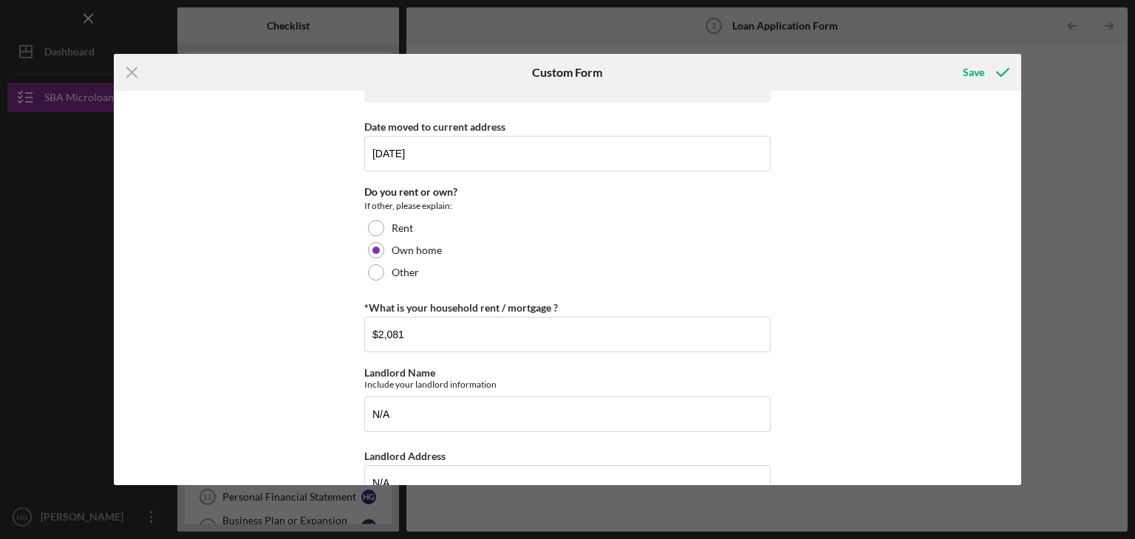
scroll to position [369, 0]
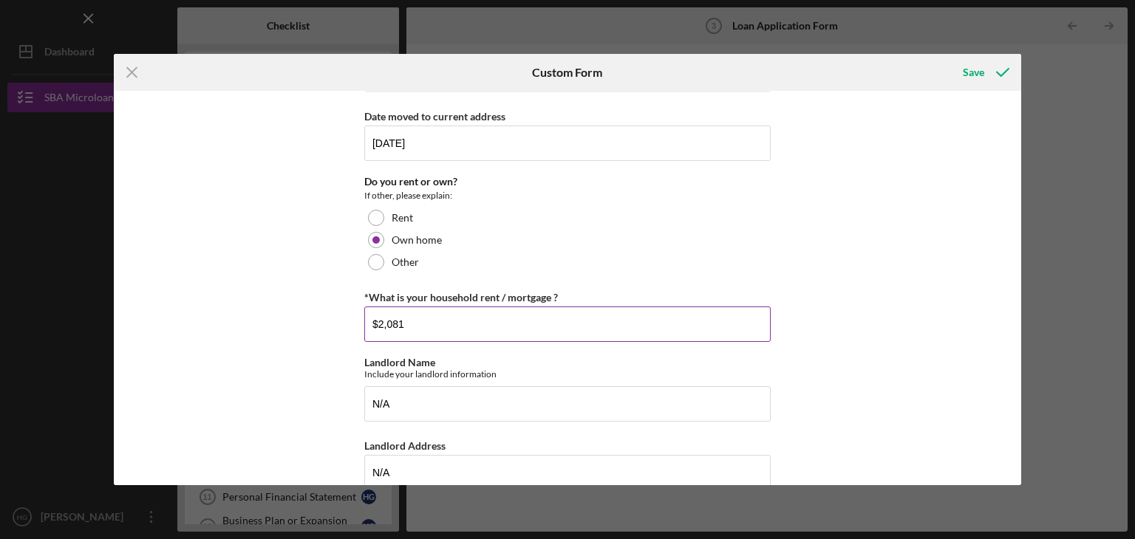
click at [400, 319] on input "$2,081" at bounding box center [567, 324] width 406 height 35
type input "$2,004"
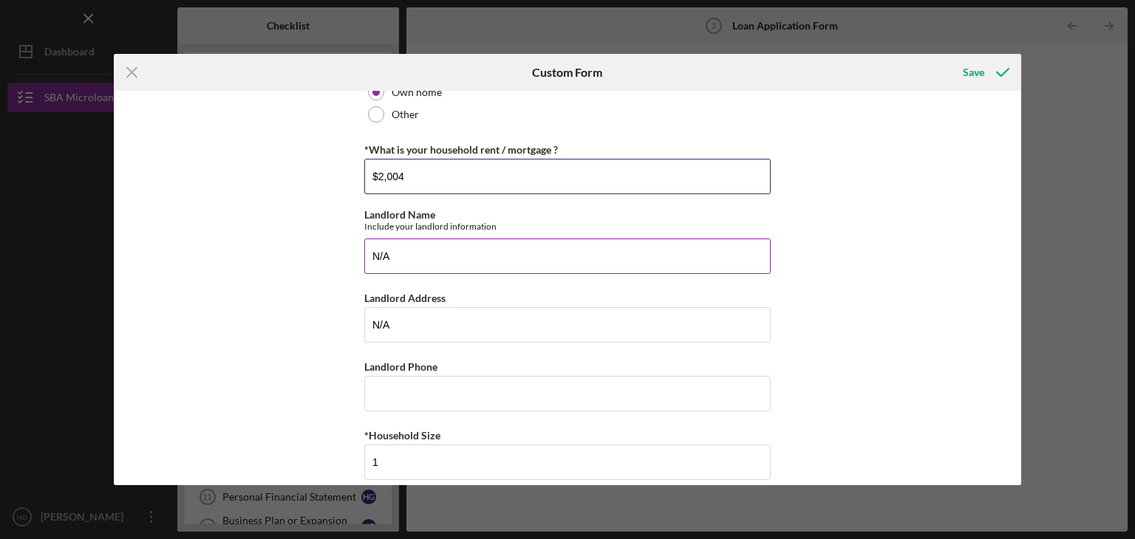
scroll to position [665, 0]
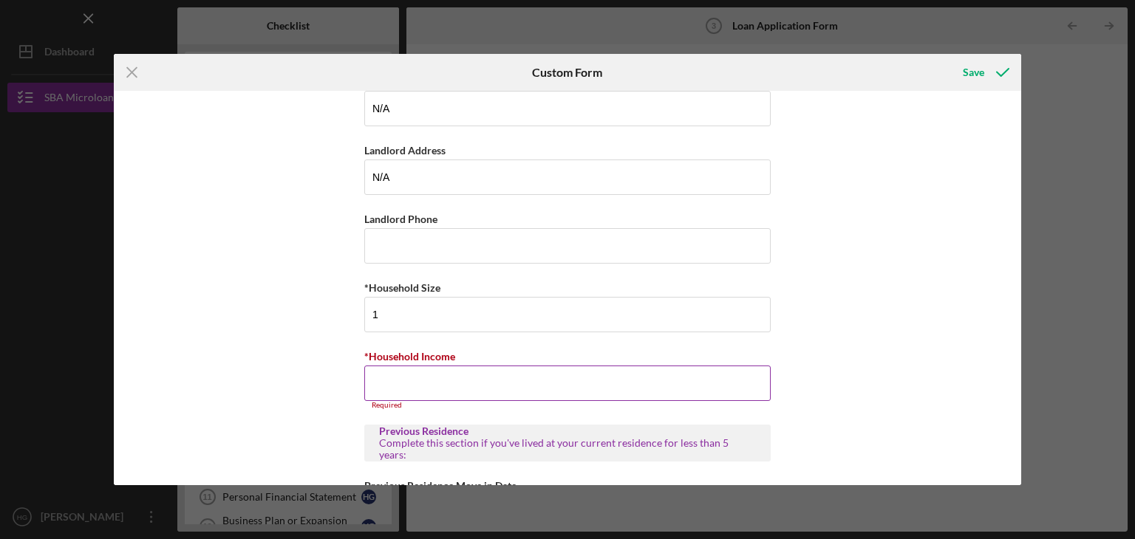
click at [417, 376] on input "*Household Income" at bounding box center [567, 383] width 406 height 35
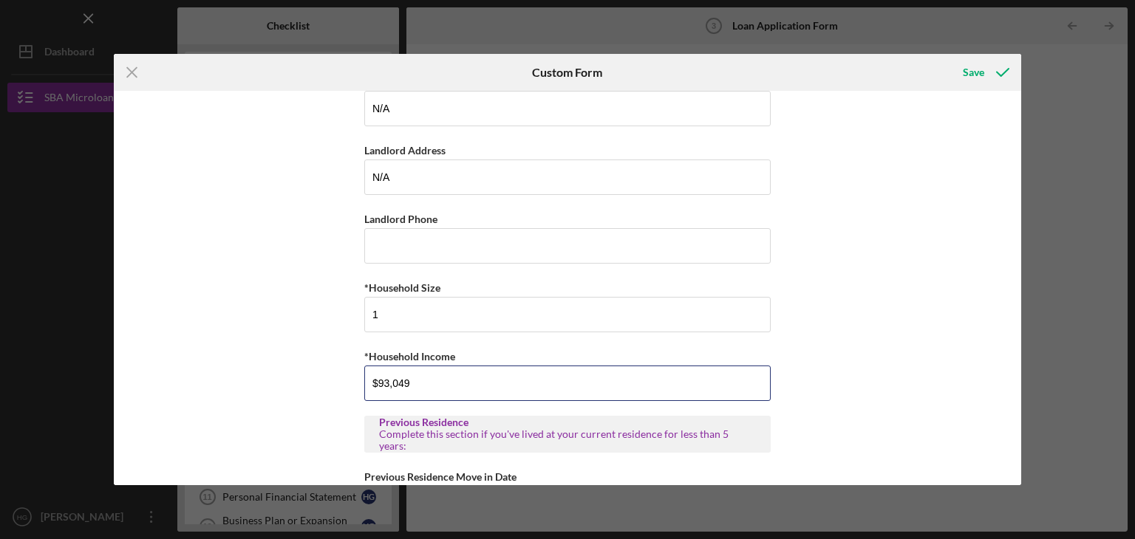
type input "$93,049"
click at [292, 397] on div "Nearest Relative Information Nearest Relative Name [PERSON_NAME] Nearest Relati…" at bounding box center [568, 288] width 908 height 394
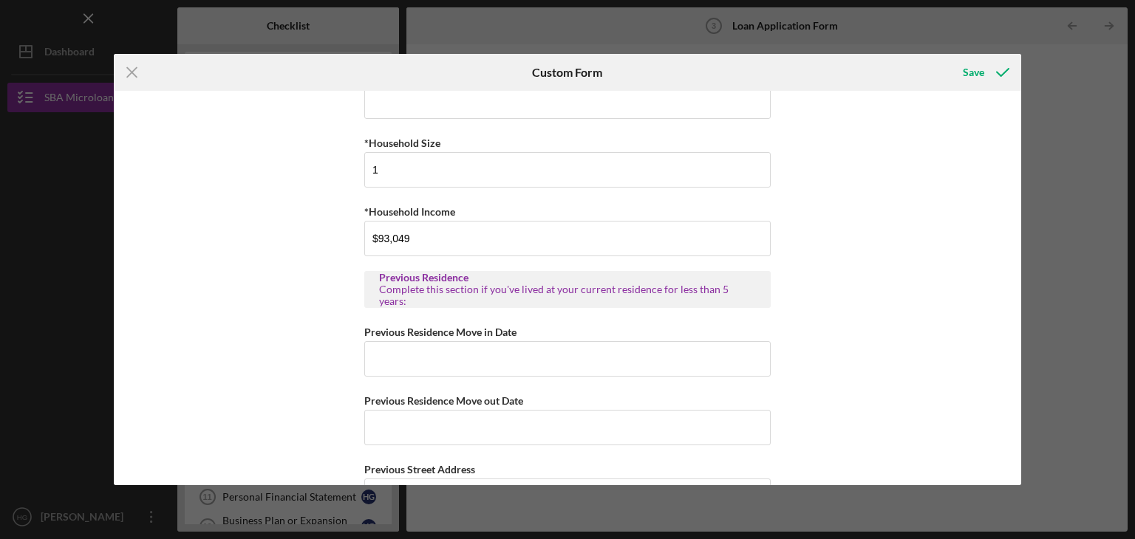
scroll to position [812, 0]
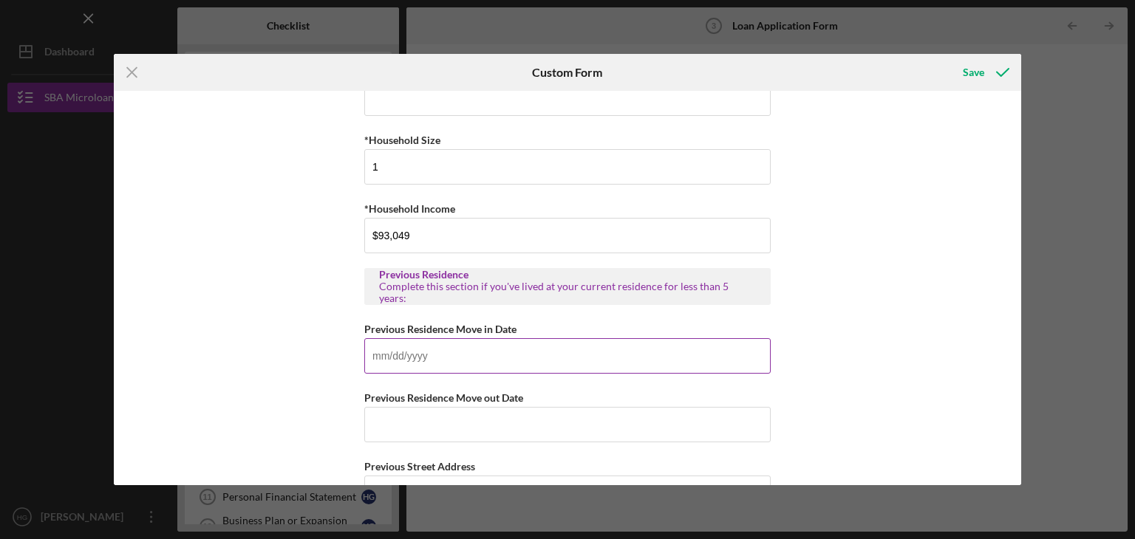
click at [454, 352] on input "Previous Residence Move in Date" at bounding box center [567, 355] width 406 height 35
click at [394, 429] on input "Previous Residence Move out Date" at bounding box center [567, 424] width 406 height 35
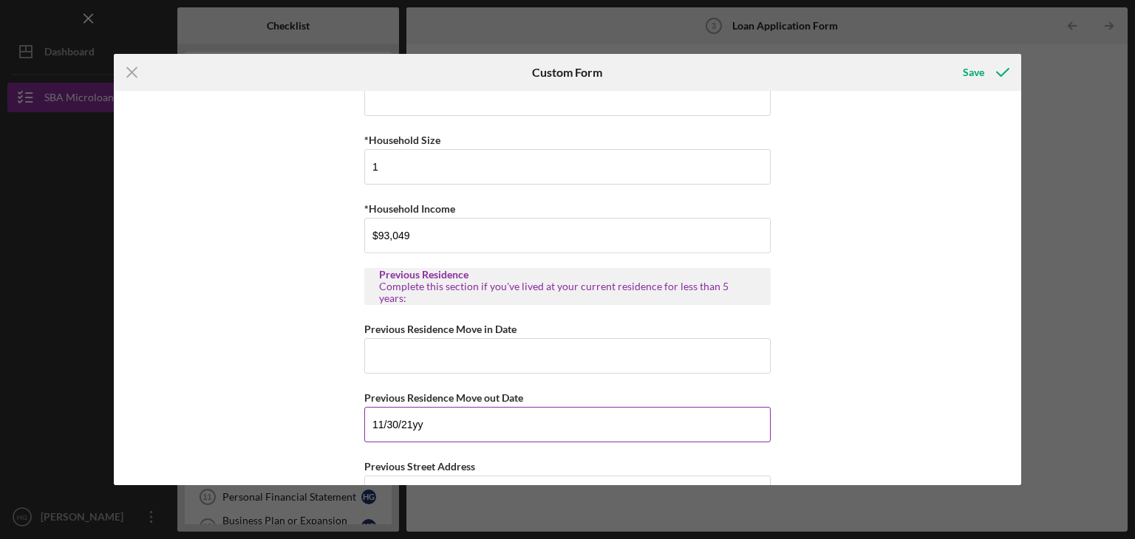
click at [394, 418] on input "11/30/21yy" at bounding box center [567, 424] width 406 height 35
click at [421, 422] on input "11/03/21yy" at bounding box center [567, 424] width 406 height 35
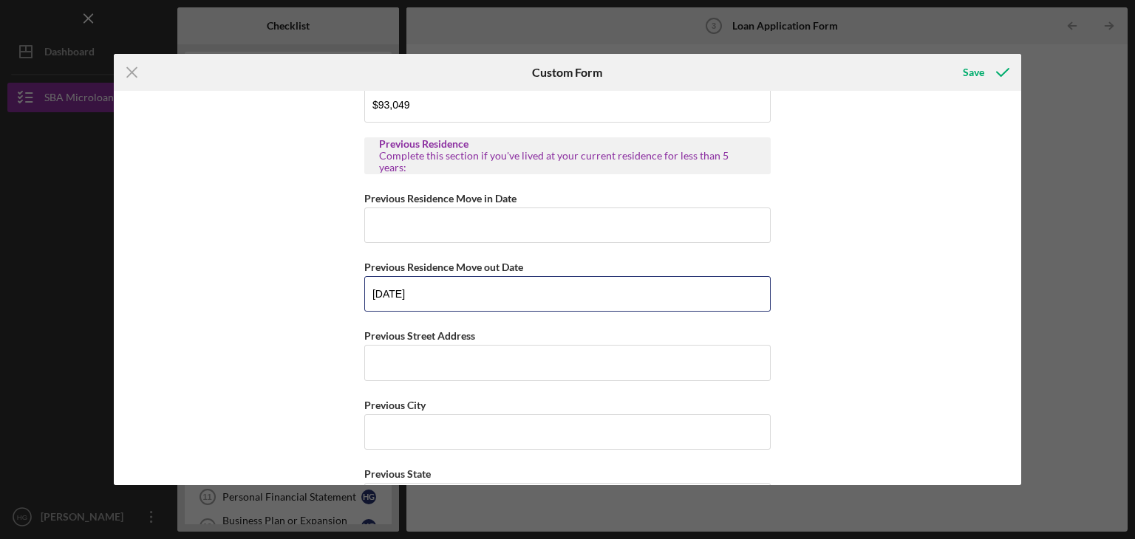
scroll to position [960, 0]
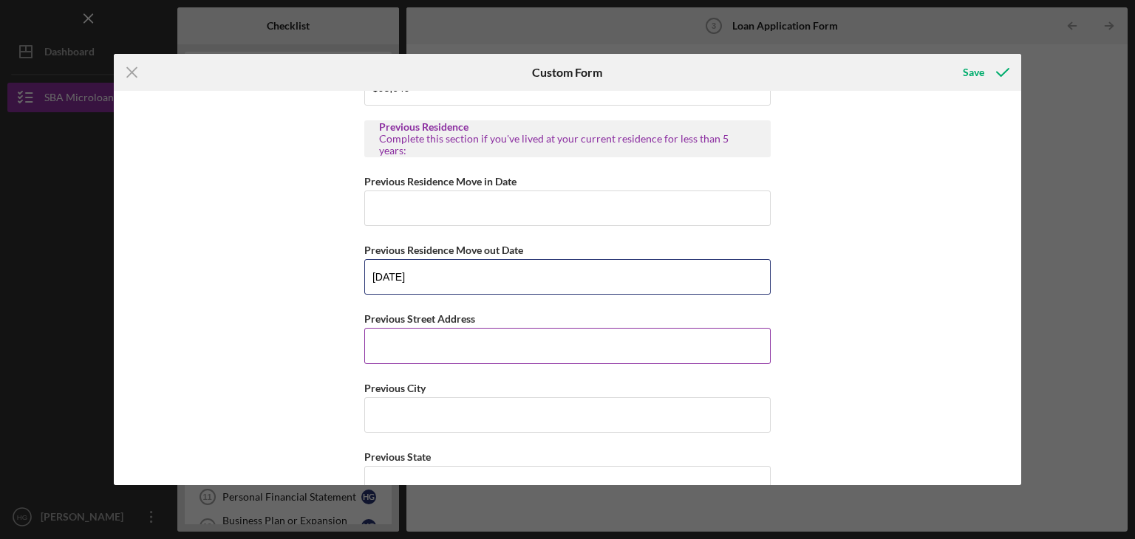
type input "[DATE]"
click at [465, 340] on input "Previous Street Address" at bounding box center [567, 345] width 406 height 35
type input "[STREET_ADDRESS]"
click at [523, 408] on input "Previous City" at bounding box center [567, 414] width 406 height 35
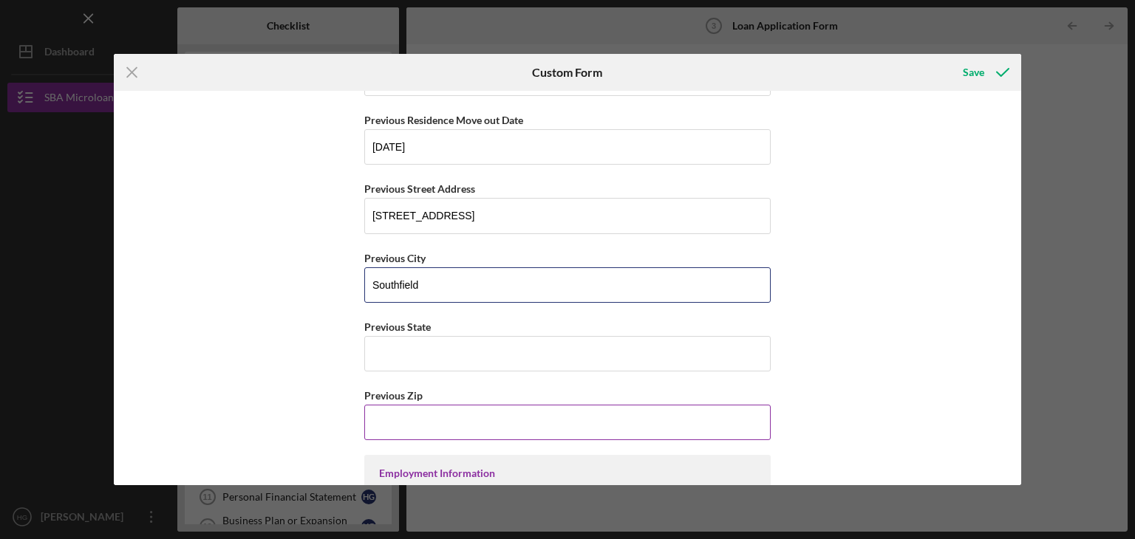
scroll to position [1108, 0]
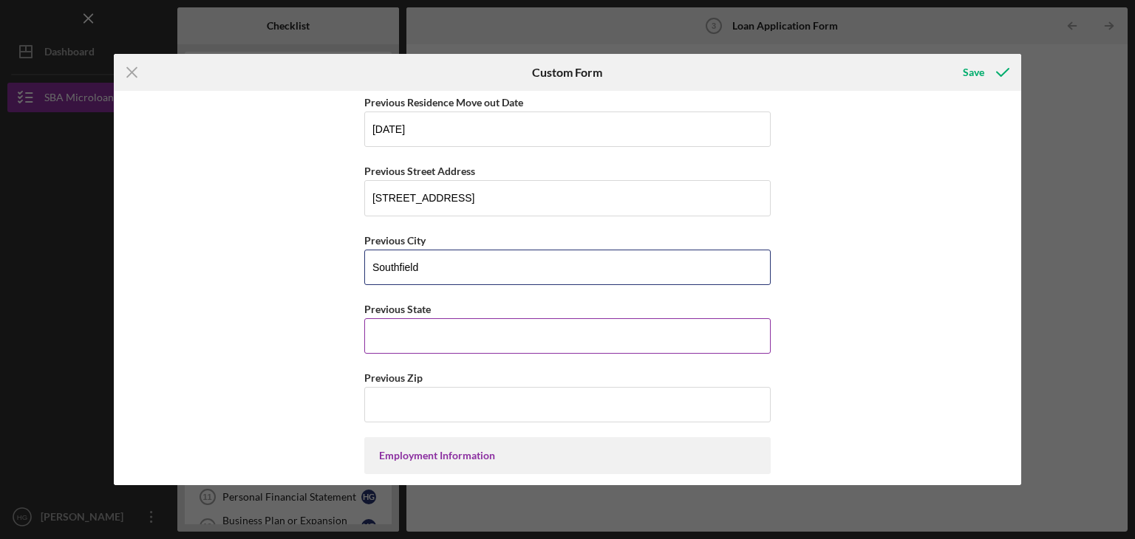
type input "Southfield"
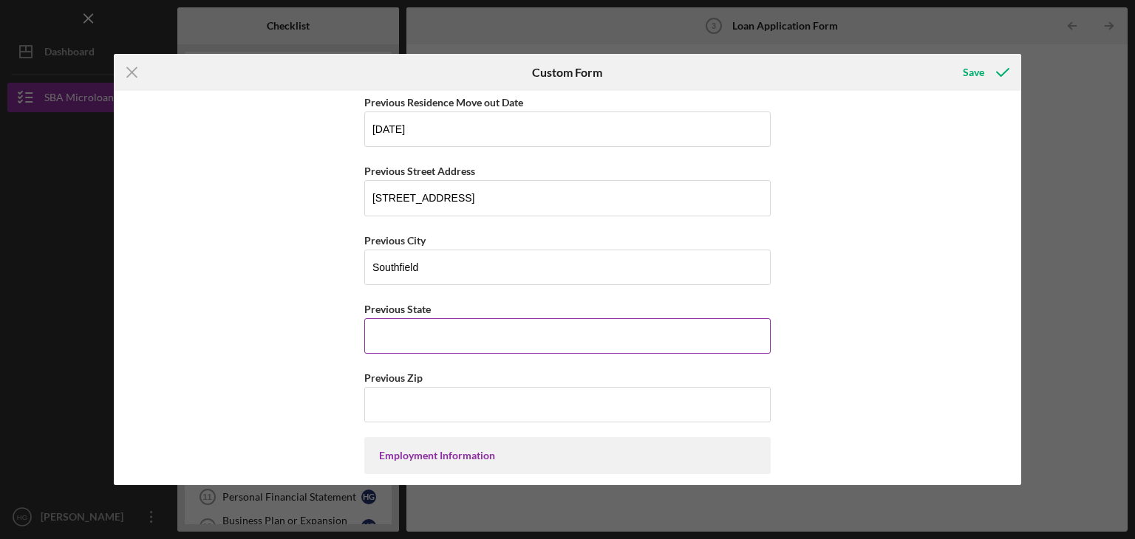
click at [411, 330] on input "Previous State" at bounding box center [567, 335] width 406 height 35
type input "MI"
click at [402, 399] on input "Previous Zip" at bounding box center [567, 404] width 406 height 35
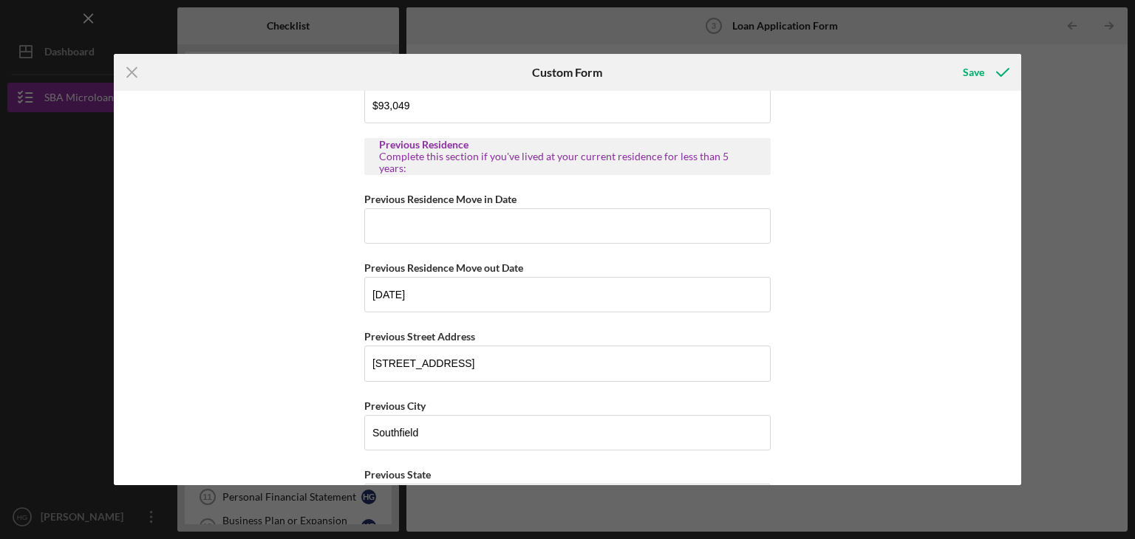
scroll to position [886, 0]
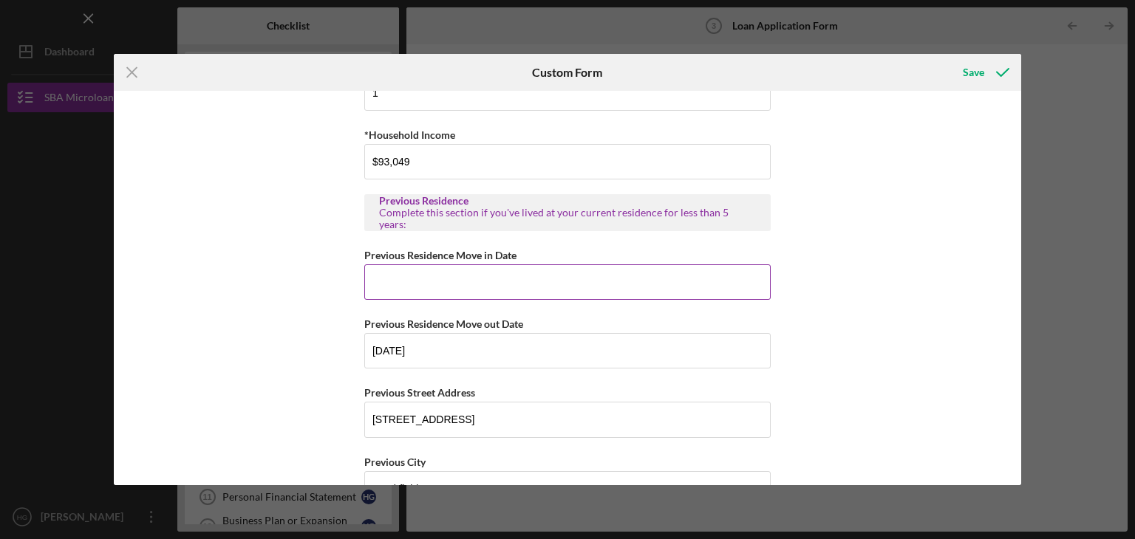
type input "48076"
click at [443, 281] on input "Previous Residence Move in Date" at bounding box center [567, 281] width 406 height 35
click at [381, 279] on input "Previous Residence Move in Date" at bounding box center [567, 281] width 406 height 35
click at [408, 287] on input "Previous Residence Move in Date" at bounding box center [567, 281] width 406 height 35
click at [394, 278] on input "[DATE]" at bounding box center [567, 281] width 406 height 35
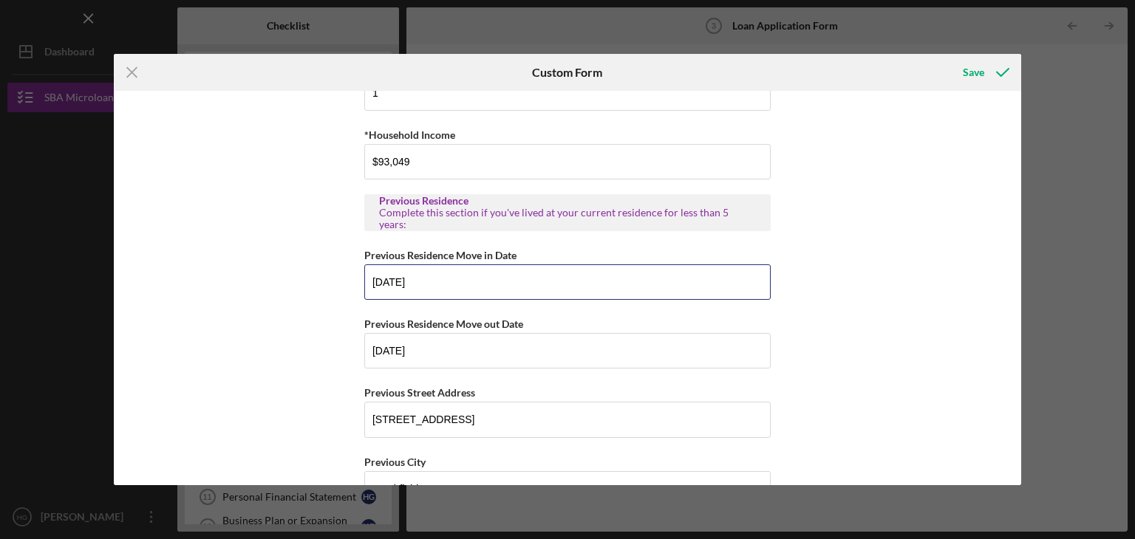
type input "[DATE]"
click at [827, 316] on div "Nearest Relative Information Nearest Relative Name [PERSON_NAME] Nearest Relati…" at bounding box center [568, 288] width 908 height 394
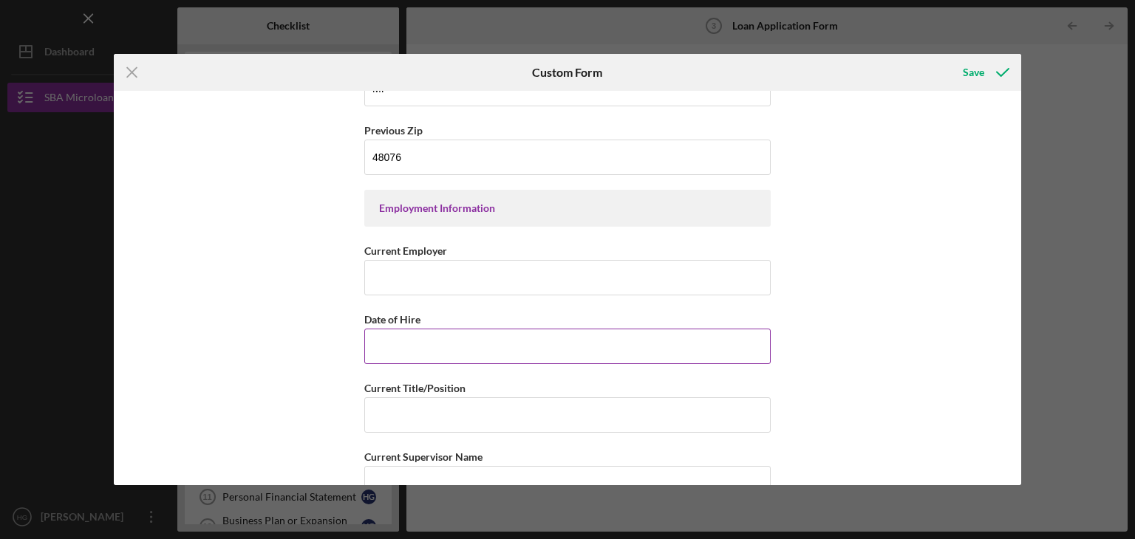
scroll to position [1330, 0]
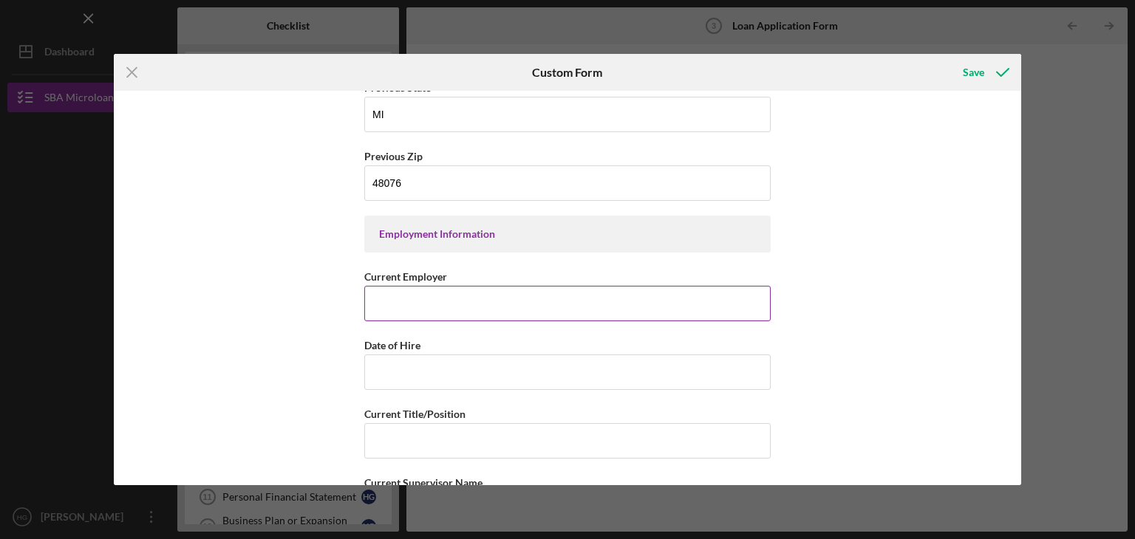
click at [523, 293] on input "Current Employer" at bounding box center [567, 303] width 406 height 35
type input "Bellviso Global"
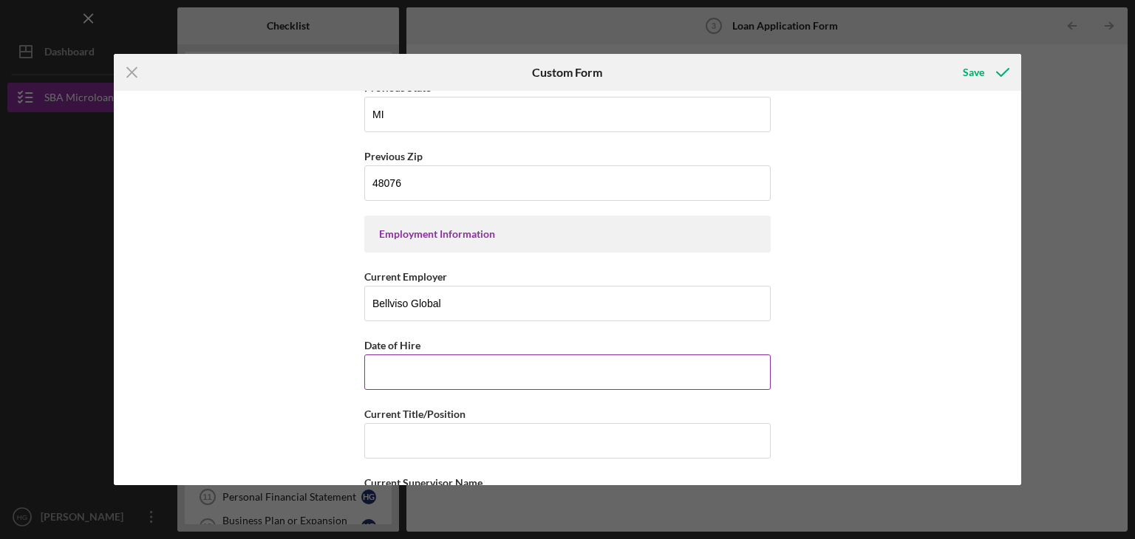
click at [445, 366] on input "Date of Hire" at bounding box center [567, 372] width 406 height 35
click at [404, 364] on input "Date of Hire" at bounding box center [567, 372] width 406 height 35
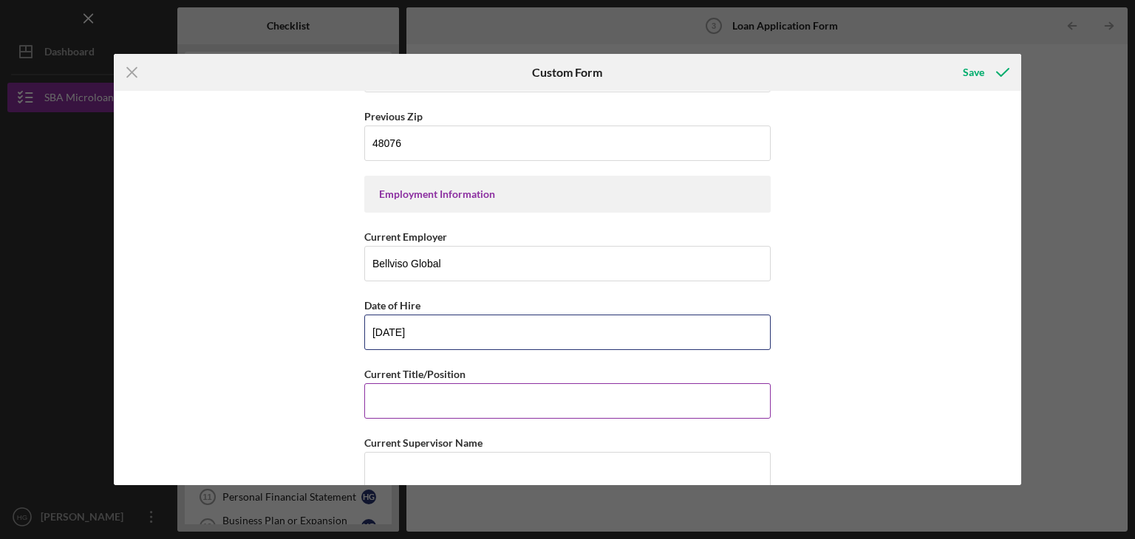
scroll to position [1403, 0]
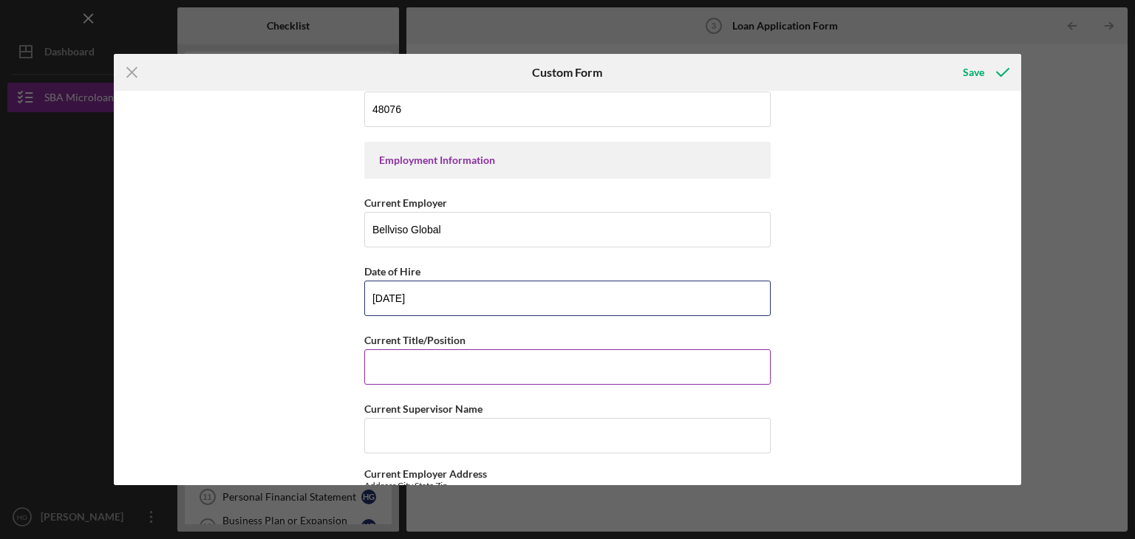
type input "[DATE]"
click at [450, 369] on input "Current Title/Position" at bounding box center [567, 366] width 406 height 35
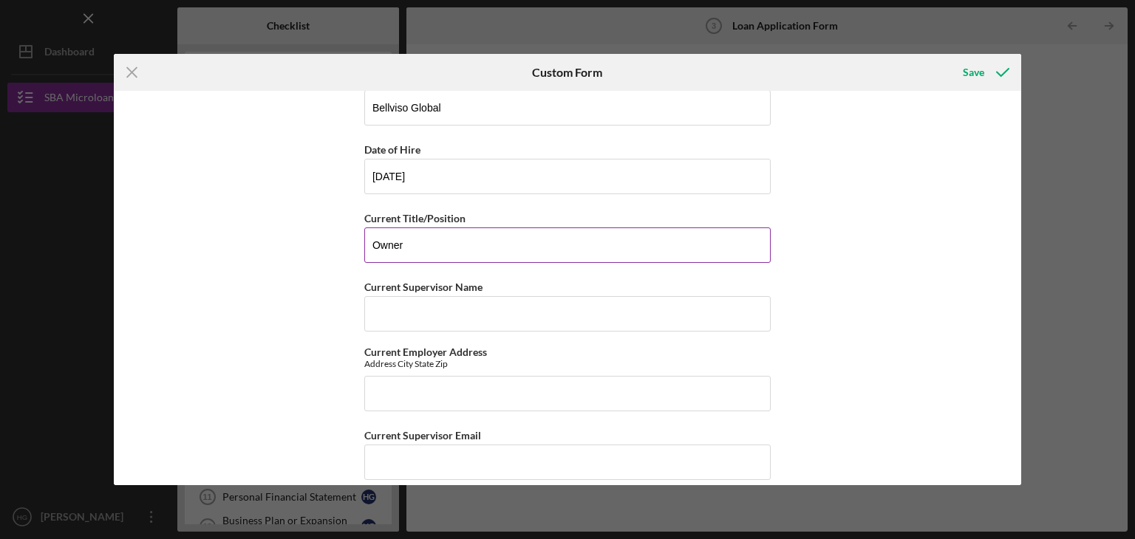
scroll to position [1551, 0]
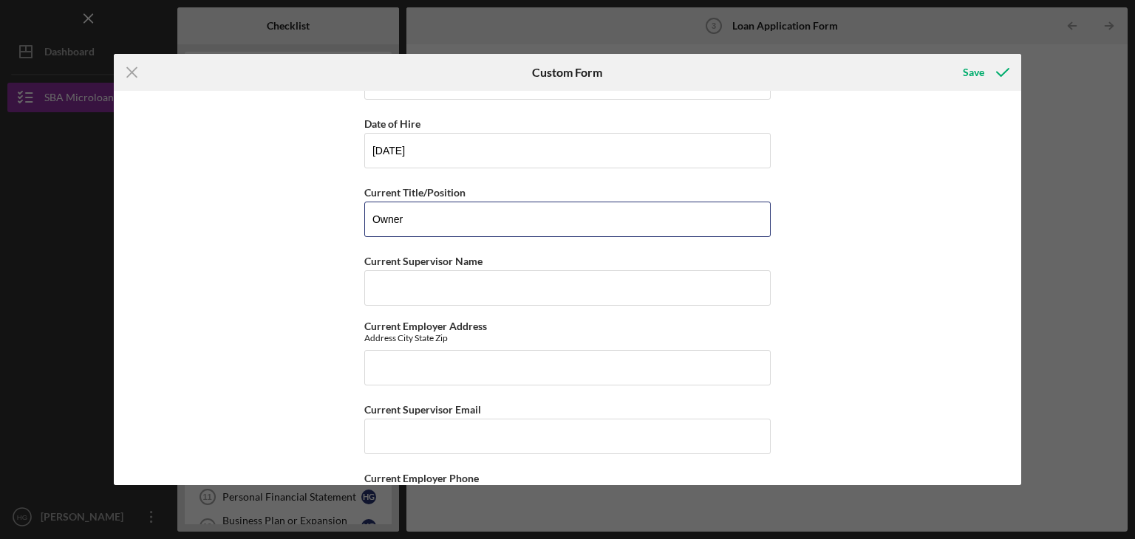
type input "Owner"
click at [406, 369] on input "Current Employer Address" at bounding box center [567, 367] width 406 height 35
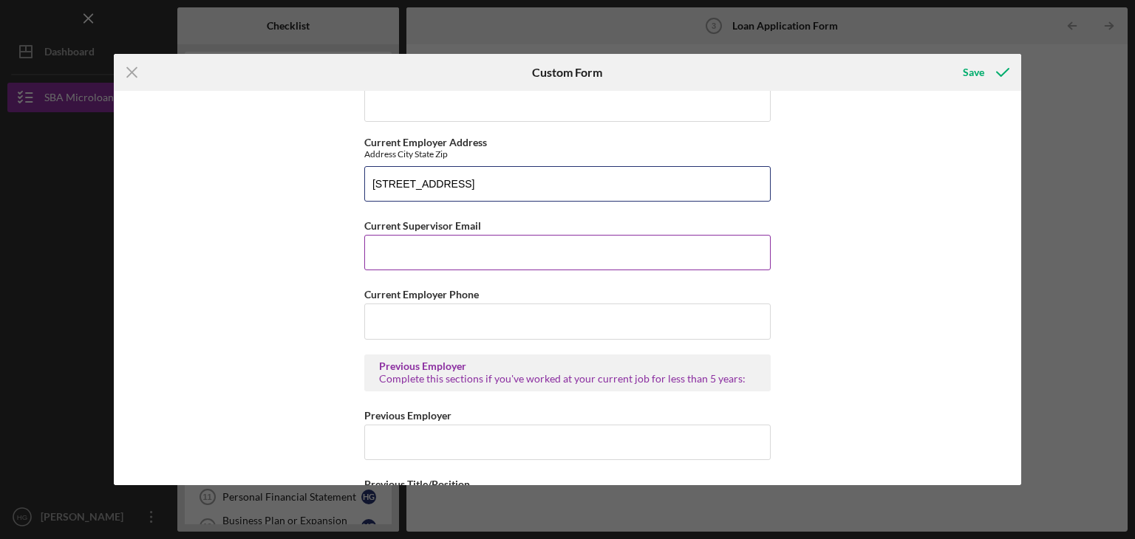
scroll to position [1773, 0]
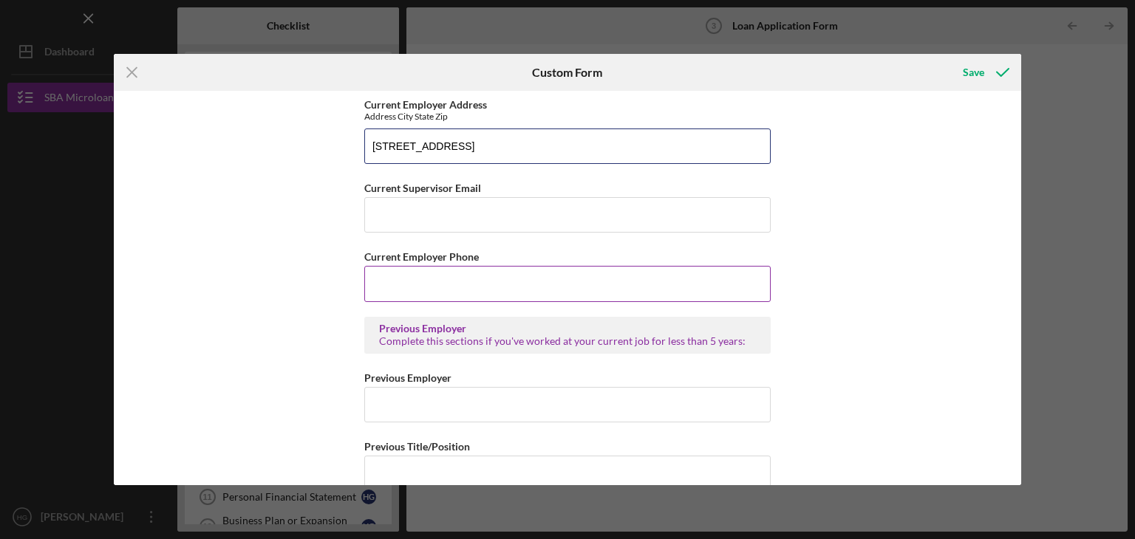
type input "[STREET_ADDRESS]"
click at [439, 285] on input "Current Employer Phone" at bounding box center [567, 283] width 406 height 35
click at [411, 281] on input "(248) ###-####" at bounding box center [567, 283] width 406 height 35
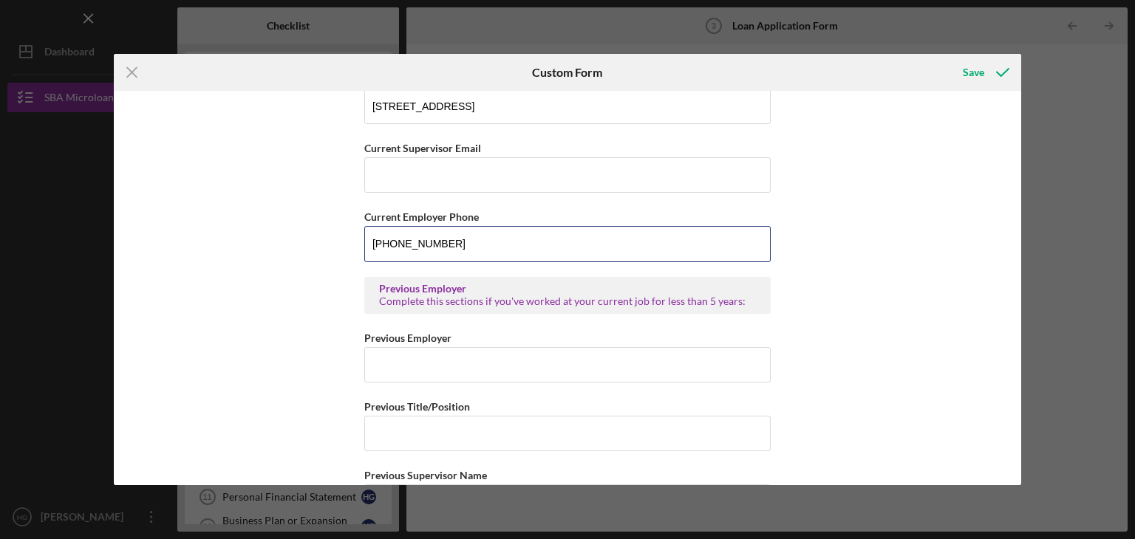
scroll to position [1847, 0]
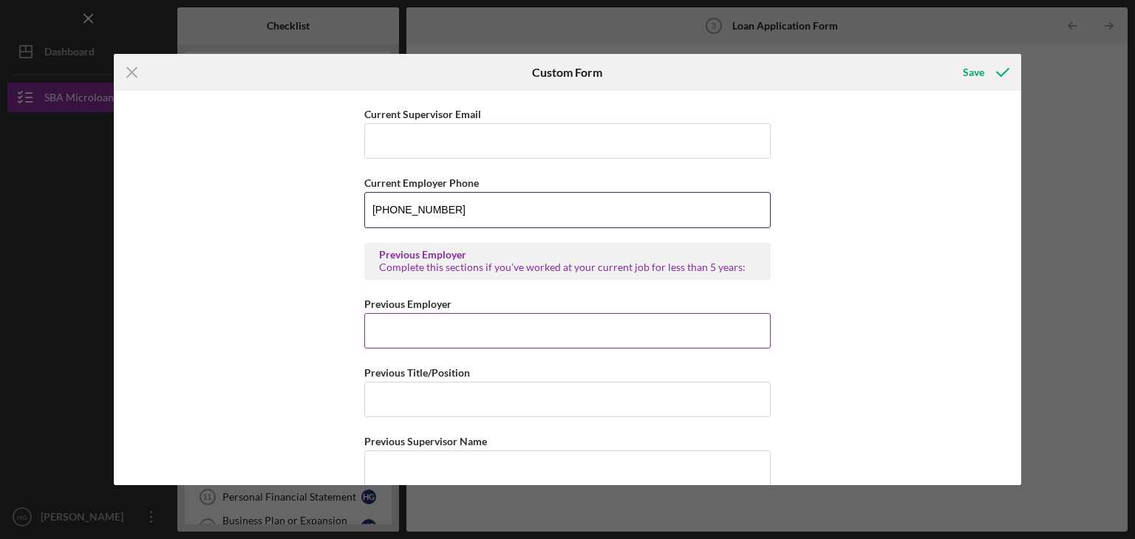
type input "[PHONE_NUMBER]"
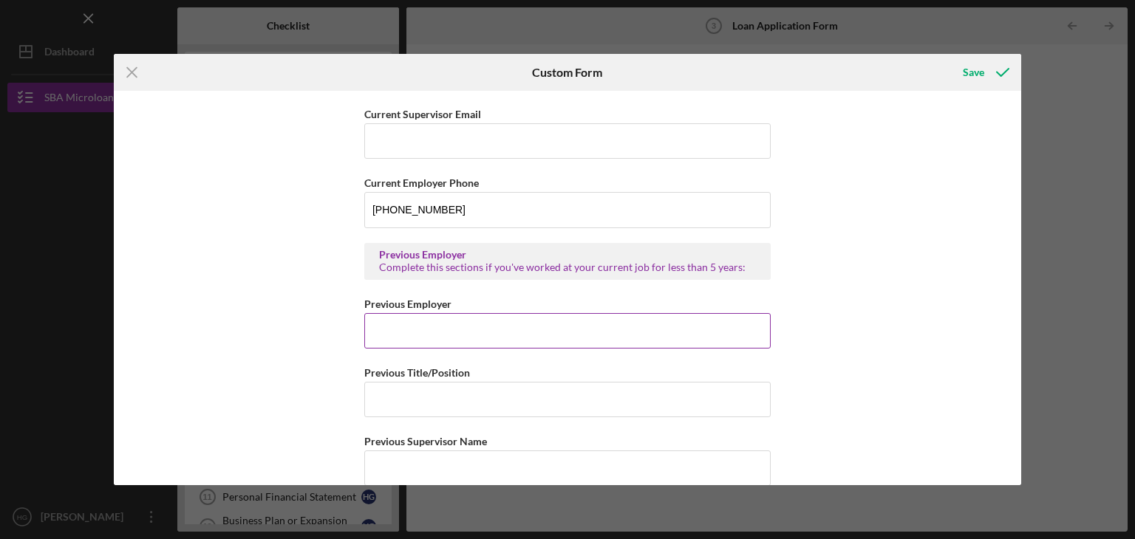
click at [449, 336] on input "Previous Employer" at bounding box center [567, 330] width 406 height 35
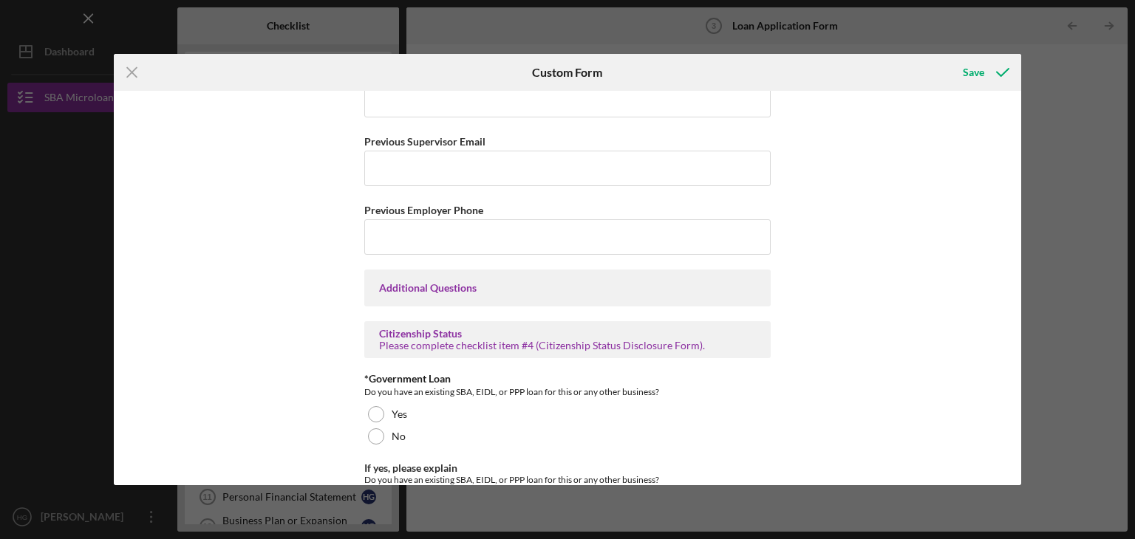
scroll to position [2437, 0]
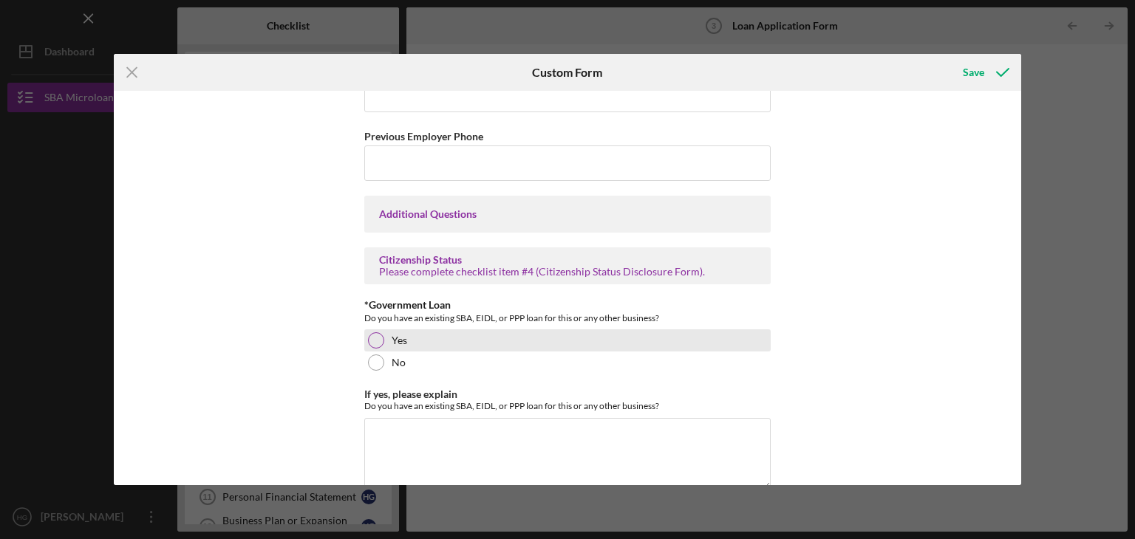
type input "N/A"
click at [372, 333] on div at bounding box center [376, 340] width 16 height 16
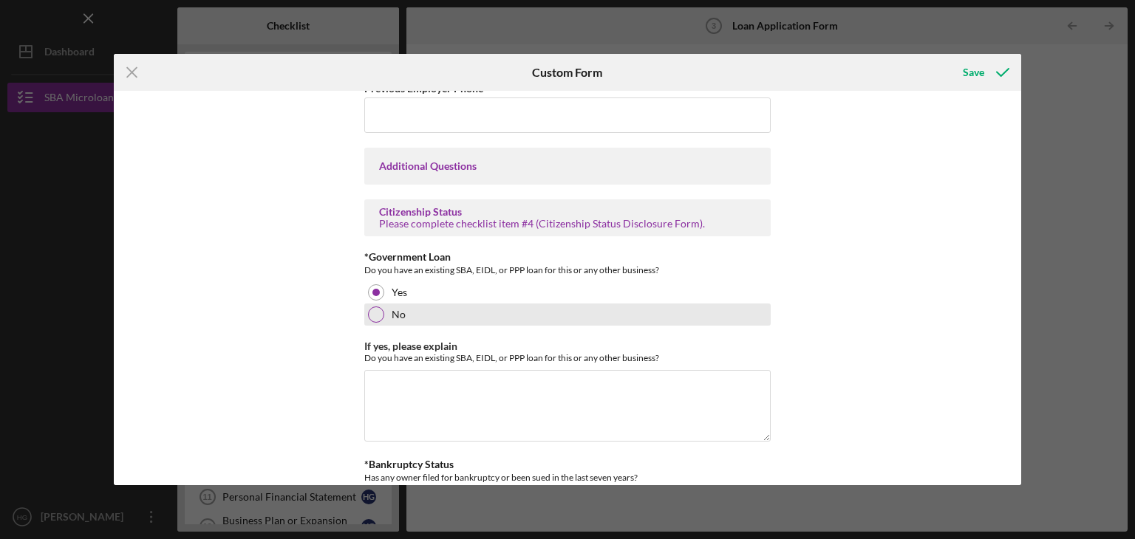
scroll to position [2511, 0]
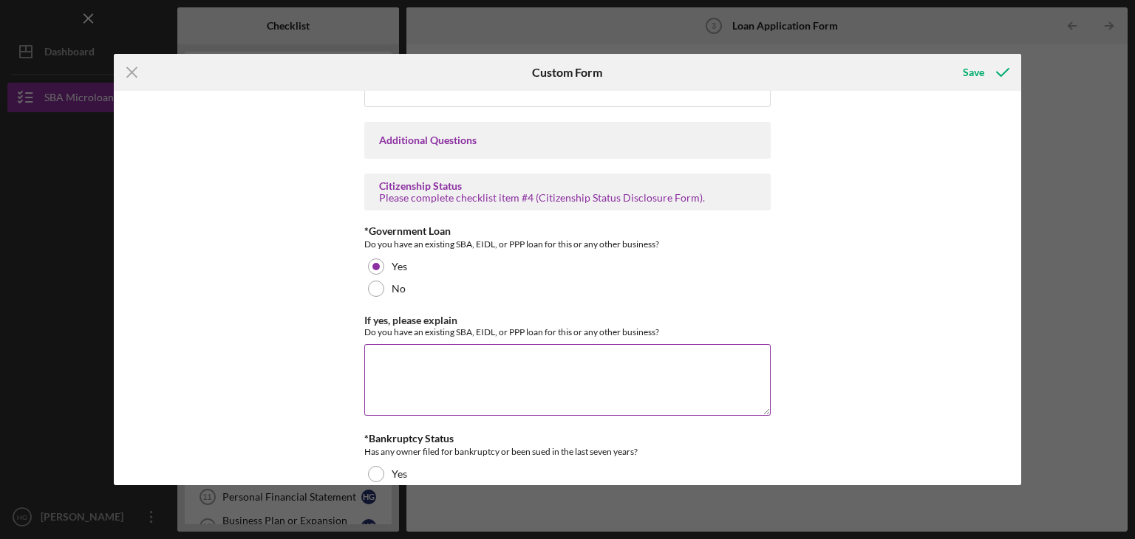
click at [408, 344] on textarea "If yes, please explain" at bounding box center [567, 379] width 406 height 71
type textarea "H"
click at [388, 355] on textarea "Bellviso currently has an SBA EIDL" at bounding box center [567, 379] width 406 height 71
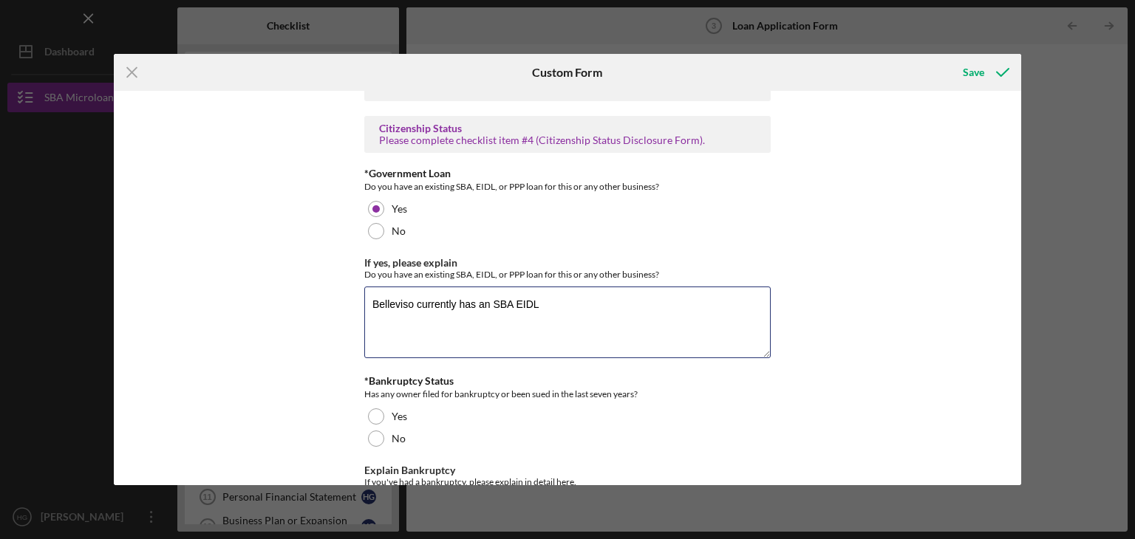
scroll to position [2585, 0]
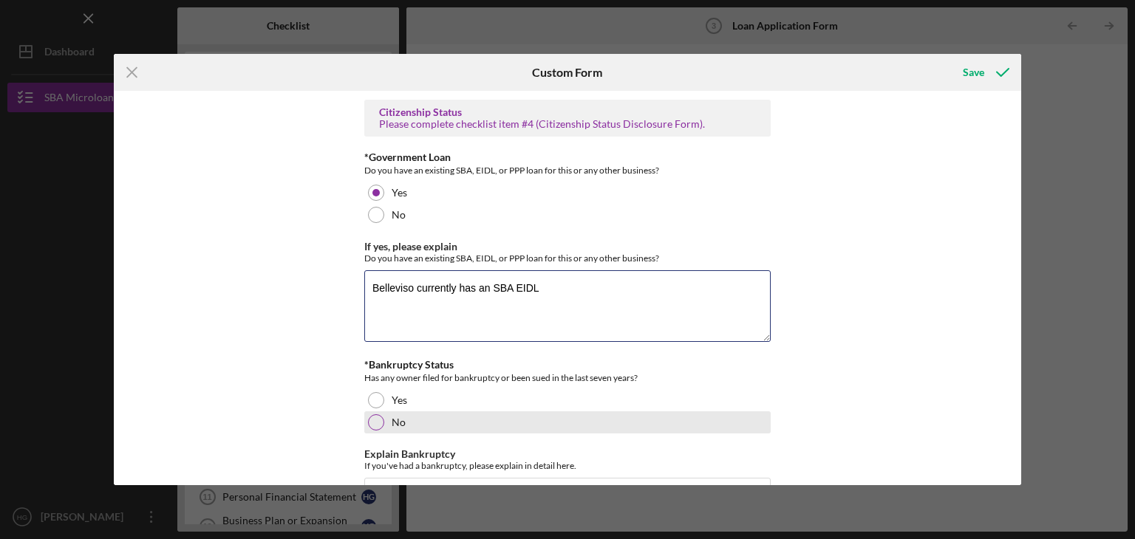
type textarea "Belleviso currently has an SBA EIDL"
click at [369, 414] on div at bounding box center [376, 422] width 16 height 16
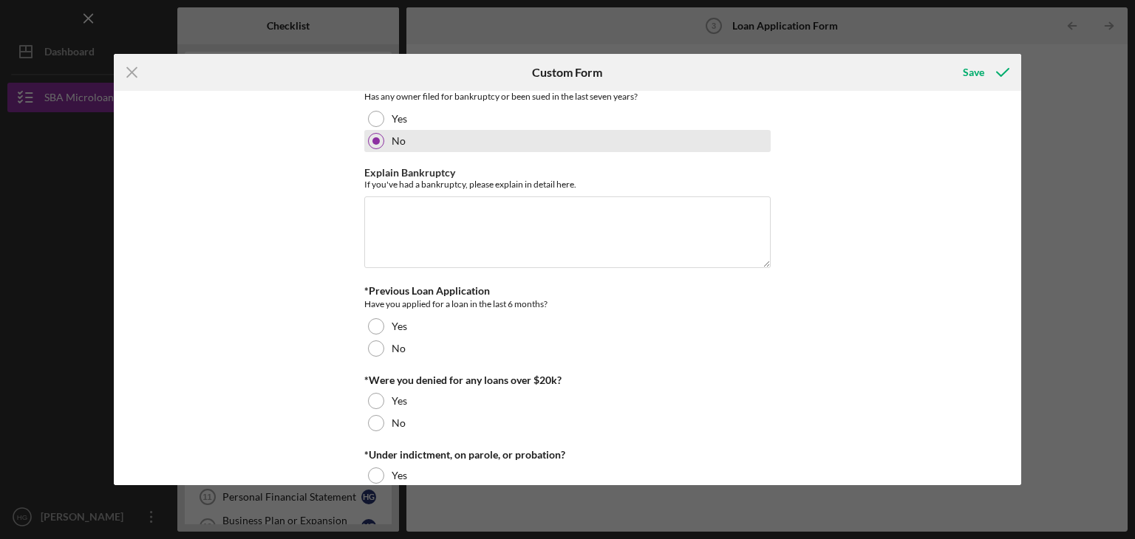
scroll to position [2881, 0]
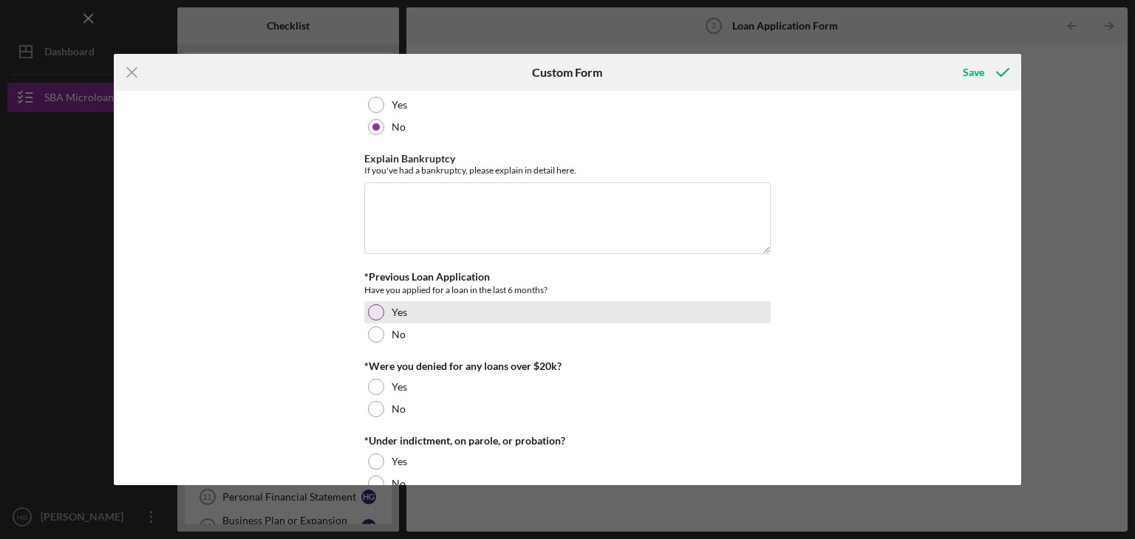
click at [377, 304] on div at bounding box center [376, 312] width 16 height 16
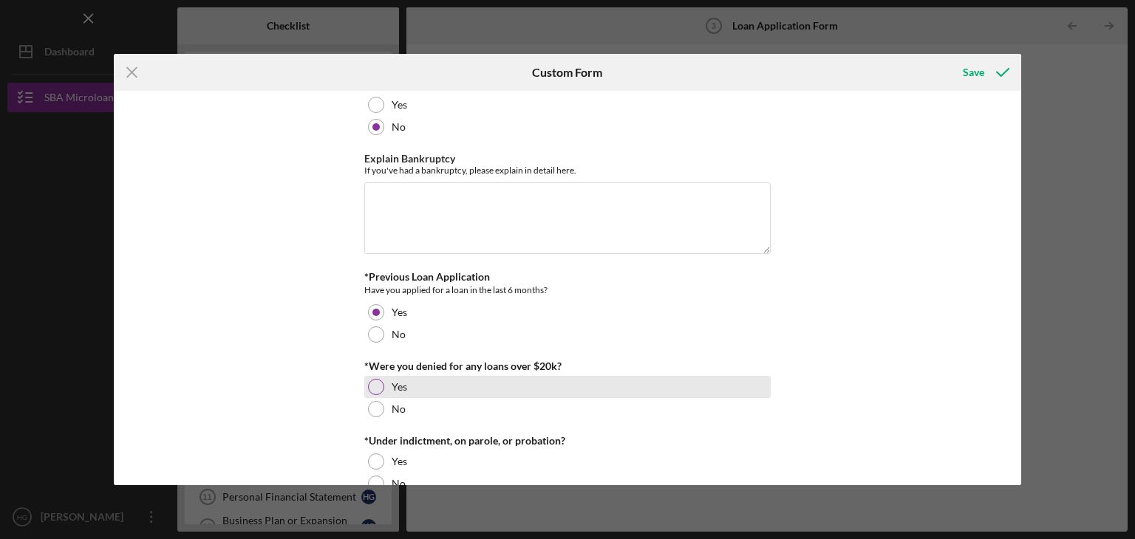
click at [372, 379] on div at bounding box center [376, 387] width 16 height 16
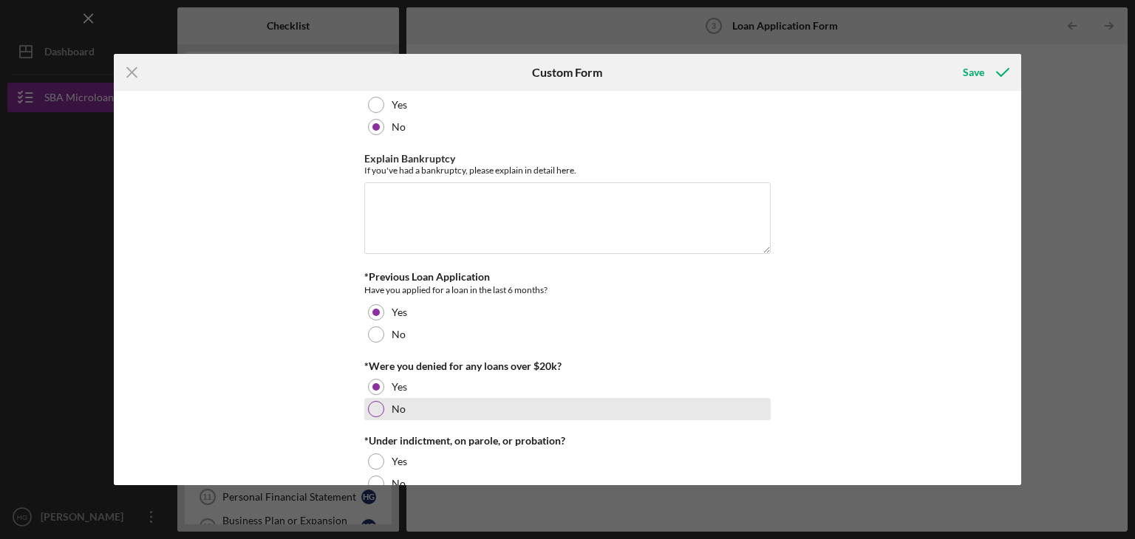
scroll to position [2954, 0]
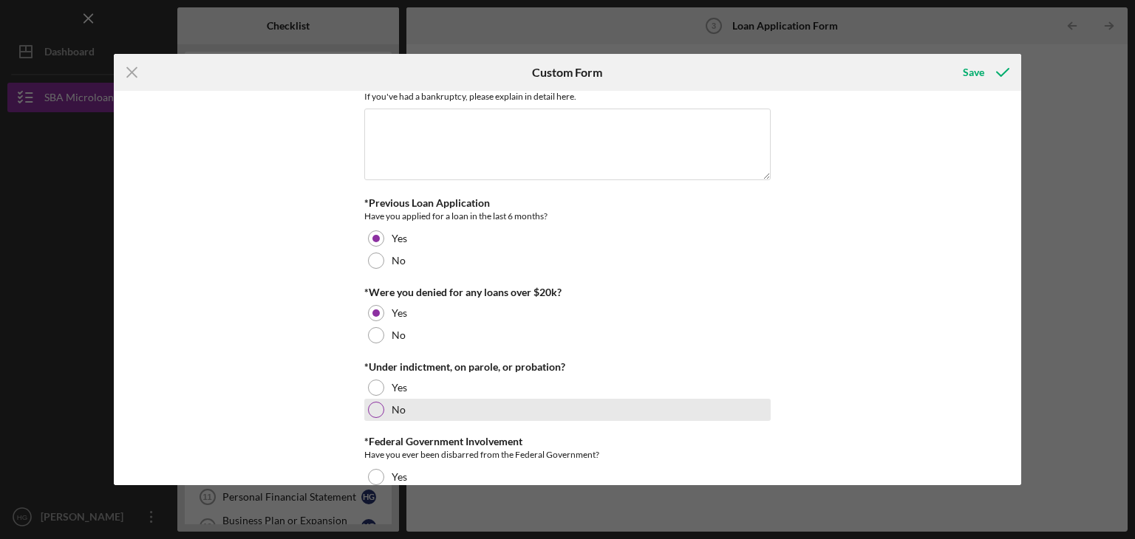
click at [378, 402] on div at bounding box center [376, 410] width 16 height 16
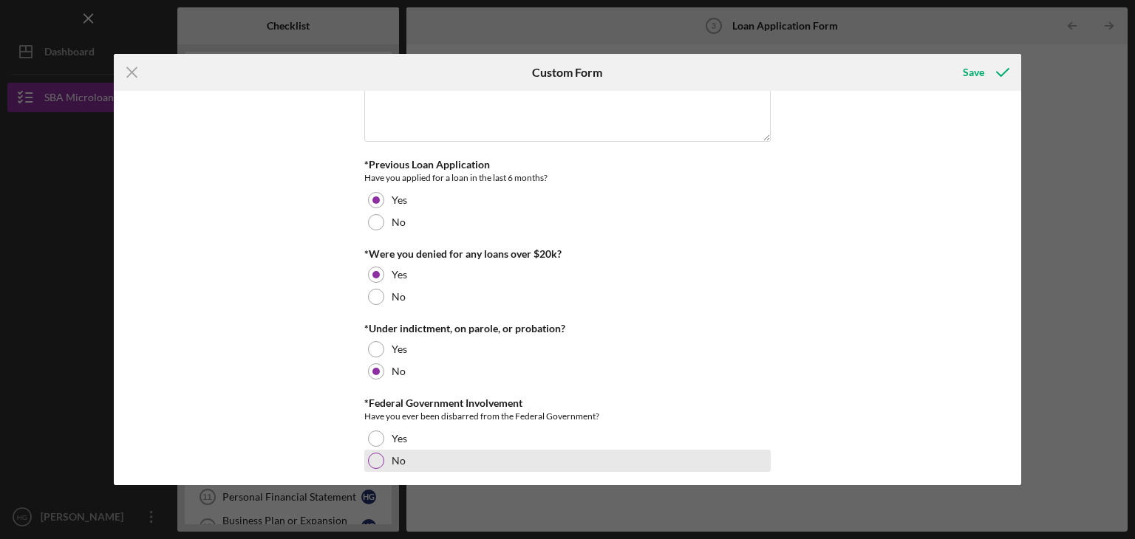
click at [377, 453] on div at bounding box center [376, 461] width 16 height 16
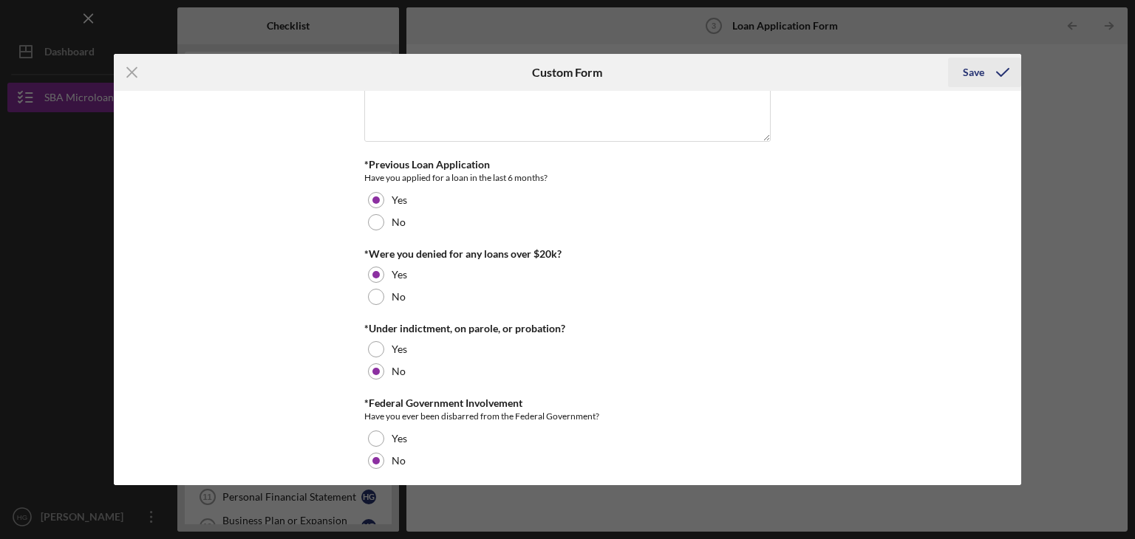
click at [972, 72] on div "Save" at bounding box center [972, 73] width 21 height 30
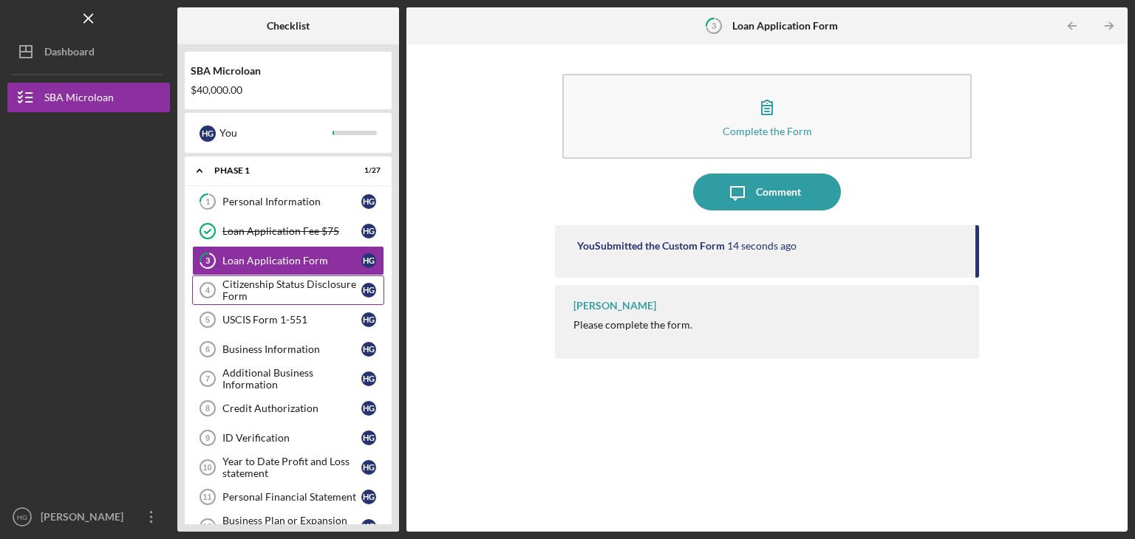
click at [260, 290] on div "Citizenship Status Disclosure Form" at bounding box center [291, 290] width 139 height 24
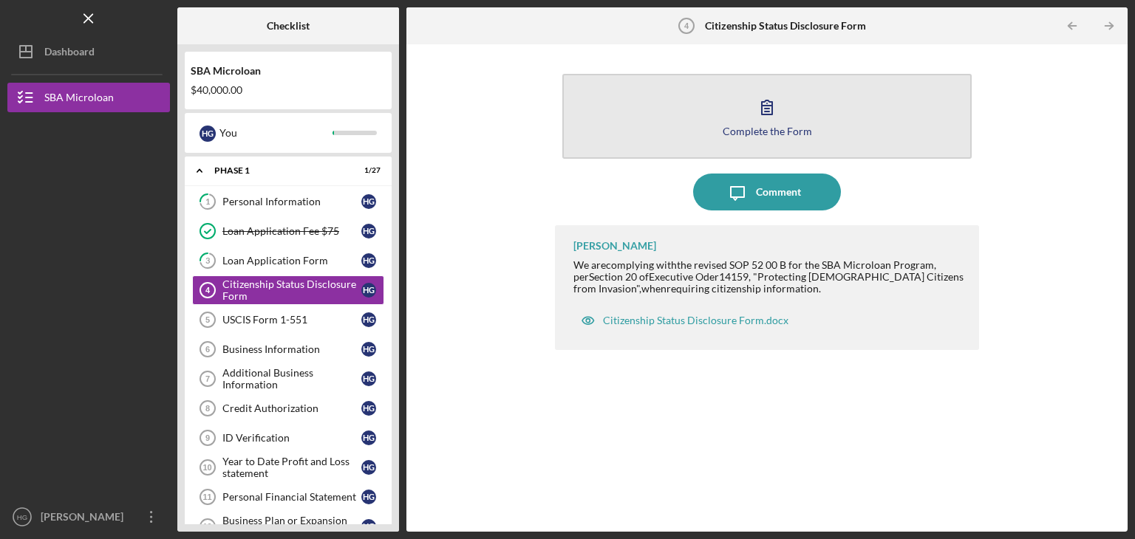
click at [745, 116] on button "Complete the Form Form" at bounding box center [766, 116] width 409 height 85
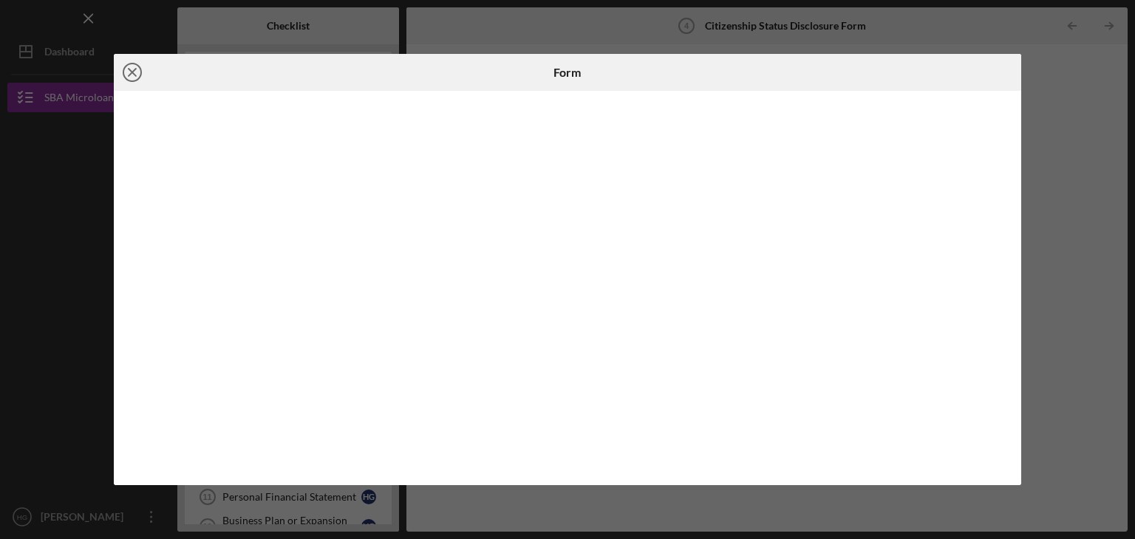
click at [129, 74] on line at bounding box center [132, 72] width 7 height 7
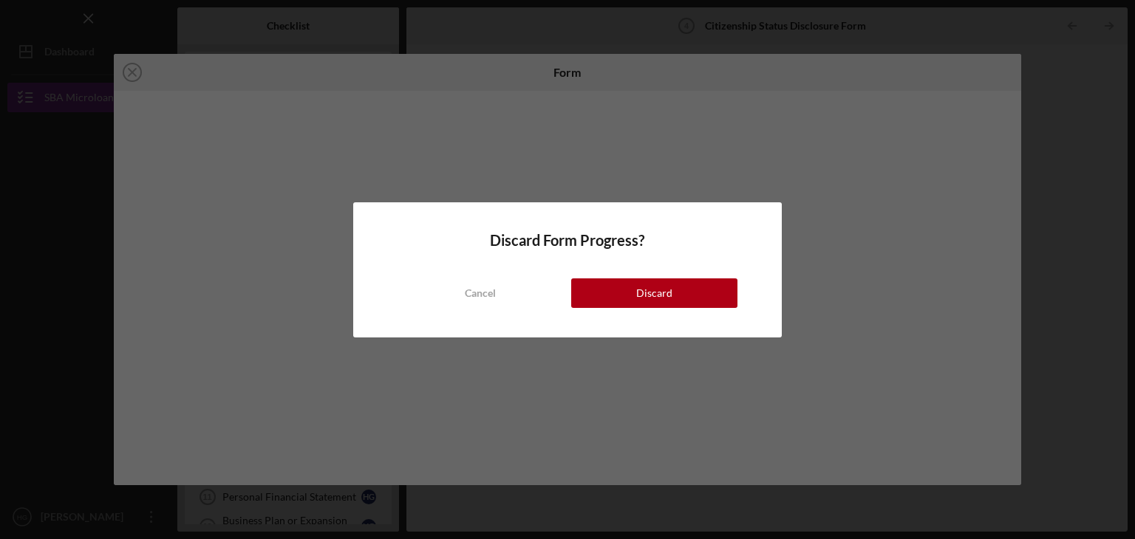
click at [130, 71] on div "Discard Form Progress? Cancel Discard" at bounding box center [567, 269] width 1135 height 539
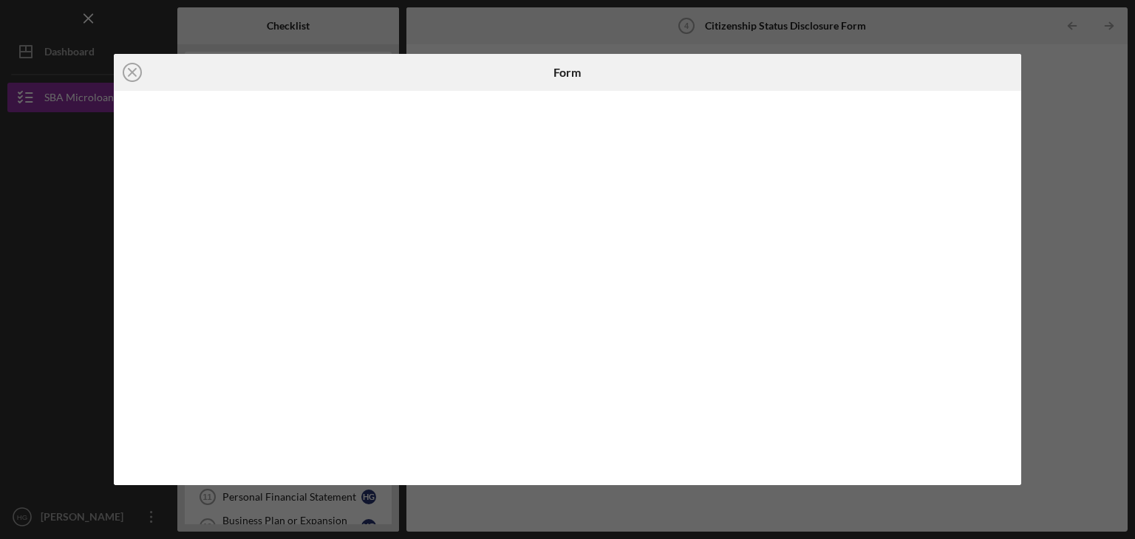
click at [1075, 490] on div "Icon/Close Form" at bounding box center [567, 269] width 1135 height 539
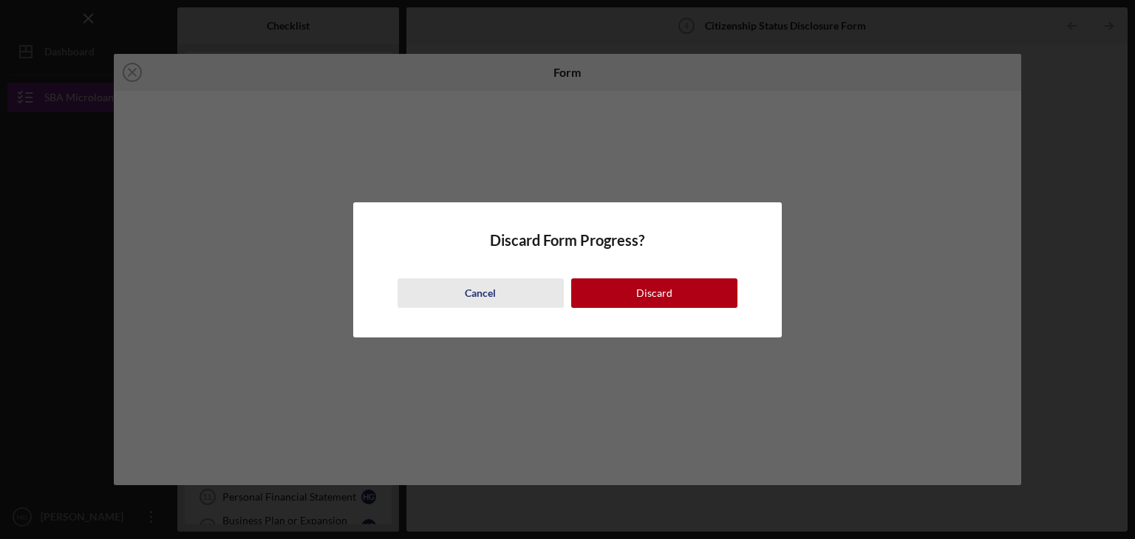
click at [474, 282] on div "Cancel" at bounding box center [480, 293] width 31 height 30
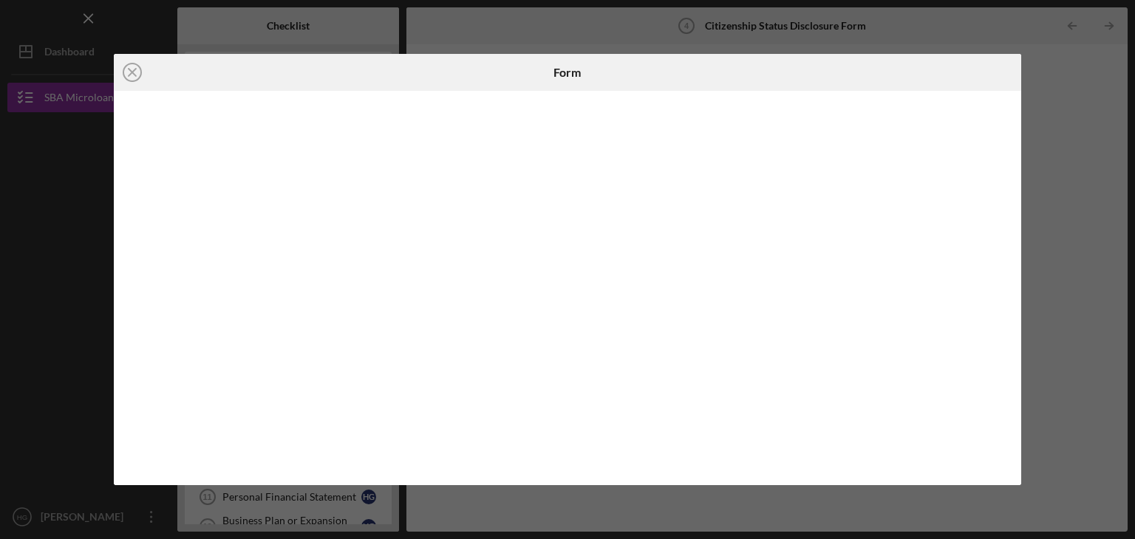
click at [1068, 107] on div "Icon/Close Form" at bounding box center [567, 269] width 1135 height 539
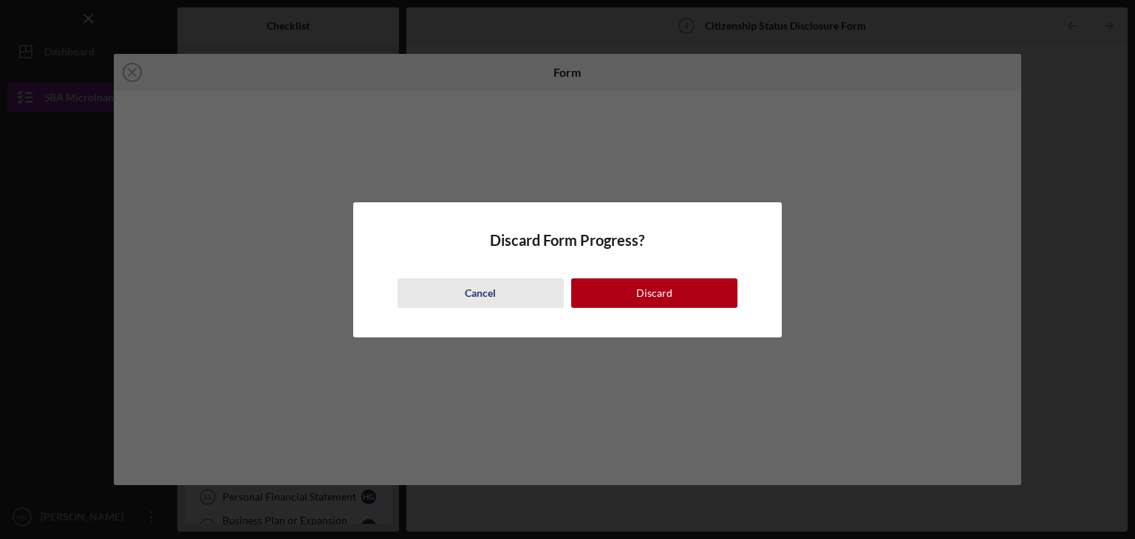
click at [468, 296] on div "Cancel" at bounding box center [480, 293] width 31 height 30
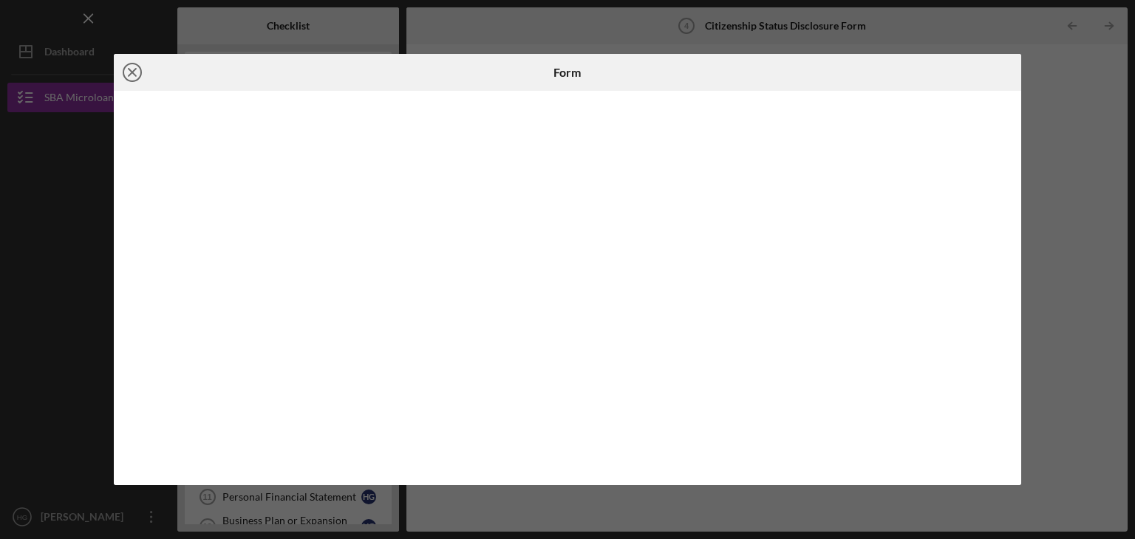
click at [133, 69] on line at bounding box center [132, 72] width 7 height 7
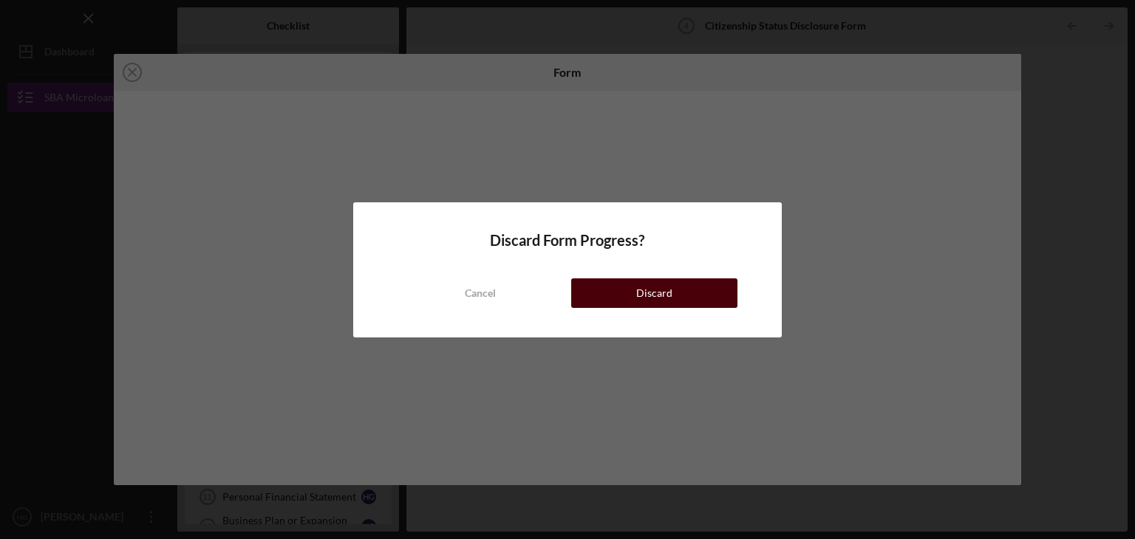
click at [642, 298] on div "Discard" at bounding box center [654, 293] width 36 height 30
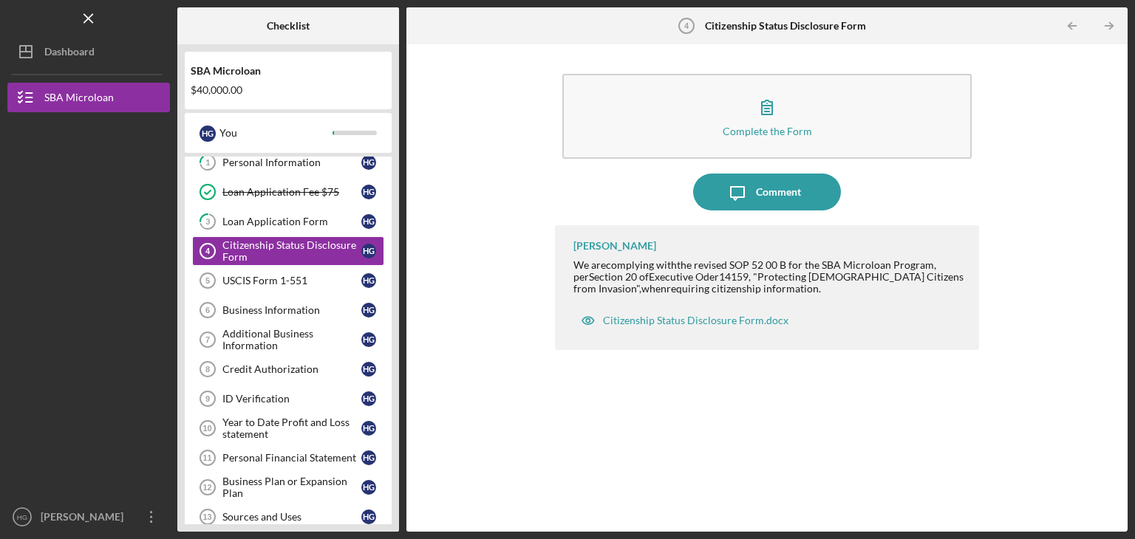
scroll to position [74, 0]
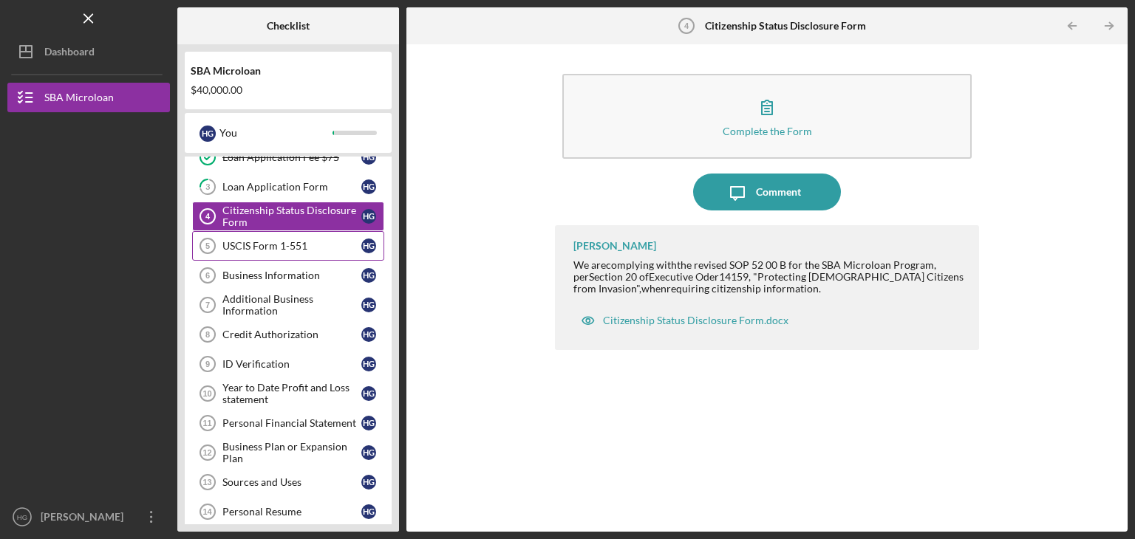
click at [234, 247] on div "USCIS Form 1-551" at bounding box center [291, 246] width 139 height 12
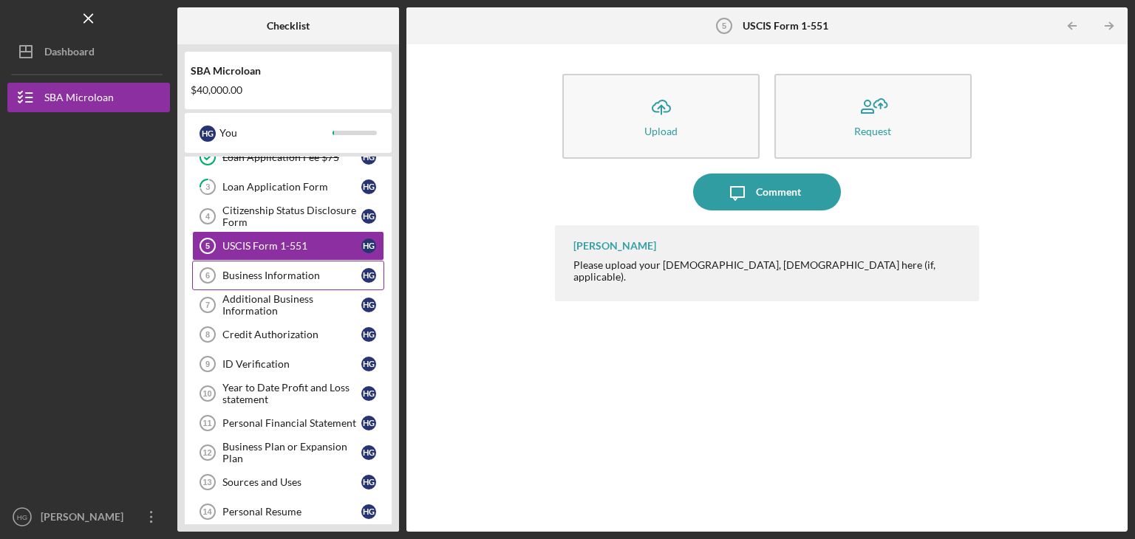
click at [246, 284] on link "Business Information 6 Business Information H G" at bounding box center [288, 276] width 192 height 30
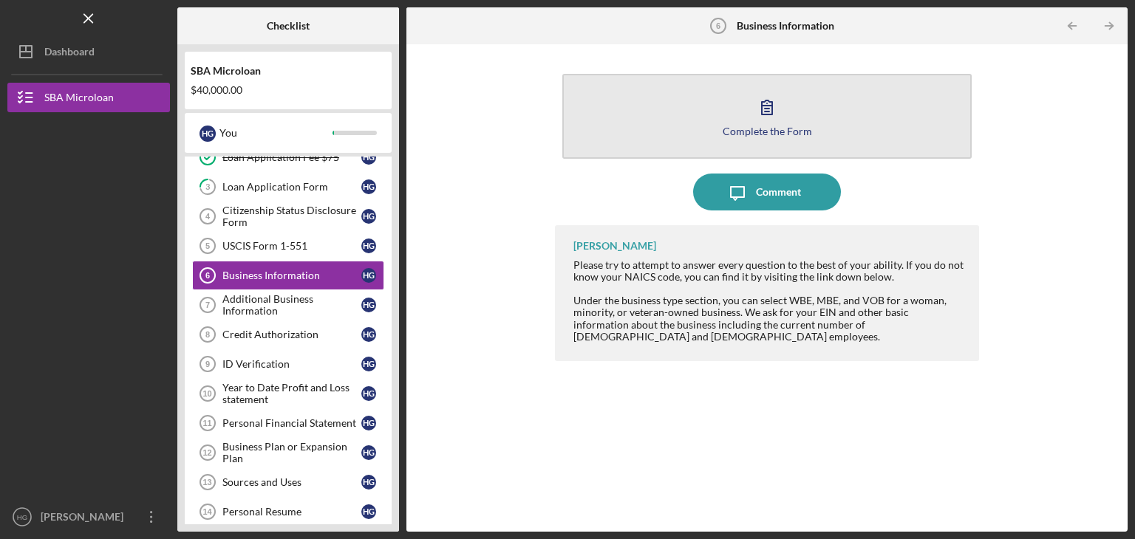
click at [763, 103] on icon "button" at bounding box center [766, 107] width 37 height 37
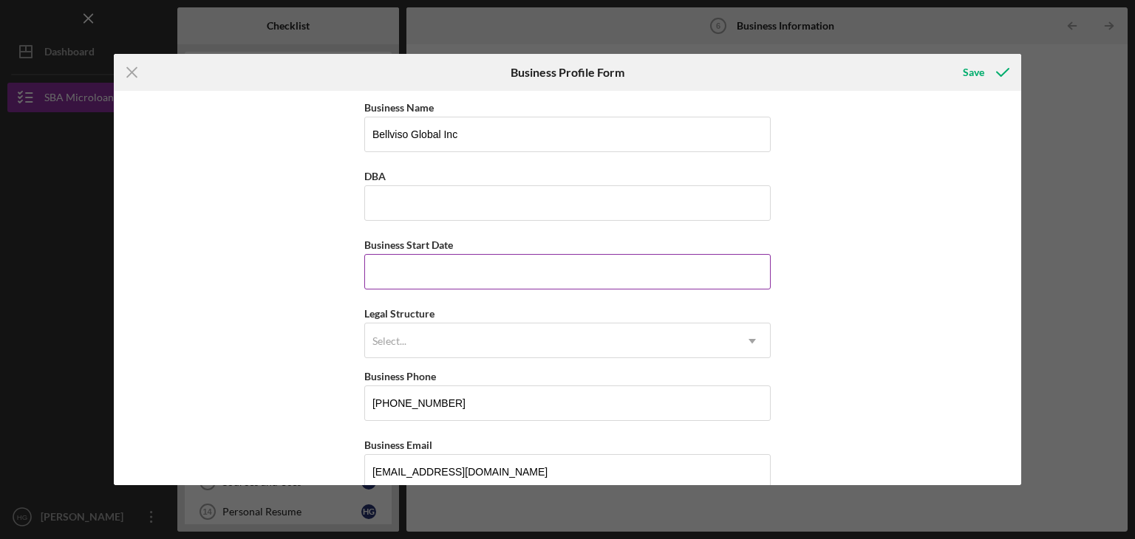
click at [390, 268] on input "Business Start Date" at bounding box center [567, 271] width 406 height 35
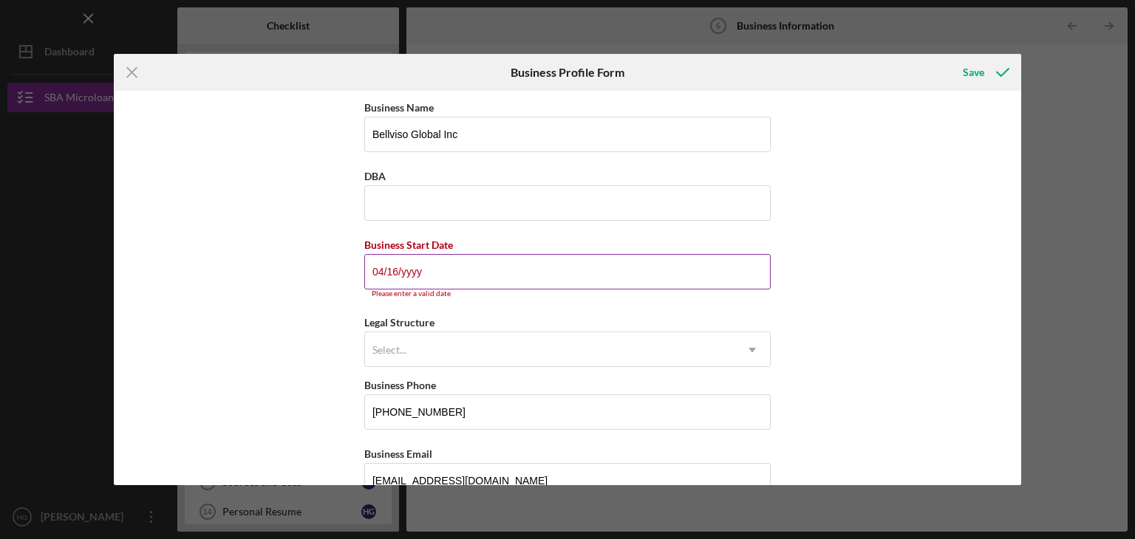
click at [391, 270] on input "04/16/yyyy" at bounding box center [567, 271] width 406 height 35
click at [401, 274] on input "04/06/yyyy" at bounding box center [567, 271] width 406 height 35
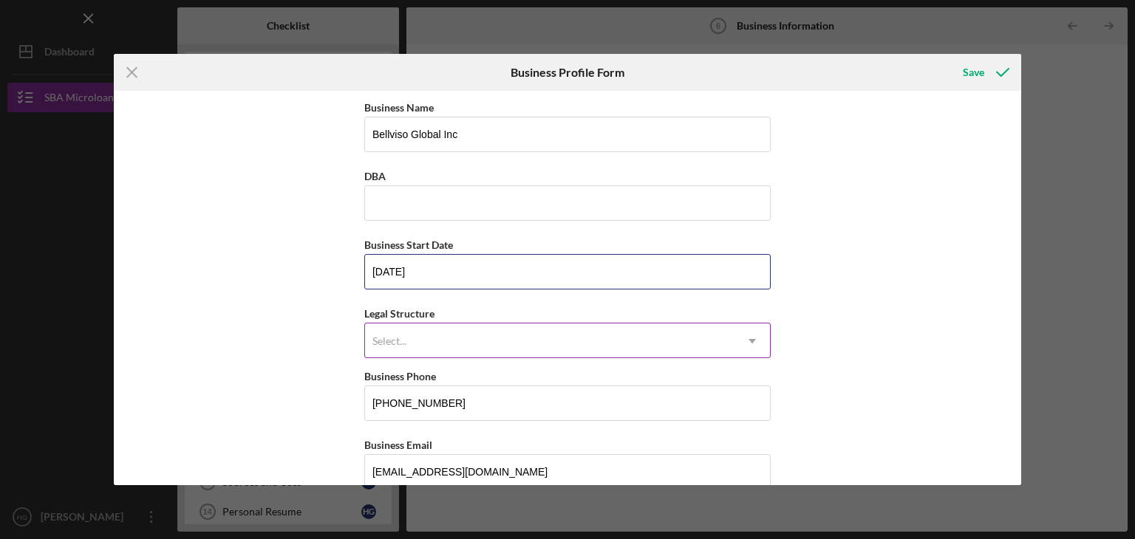
type input "[DATE]"
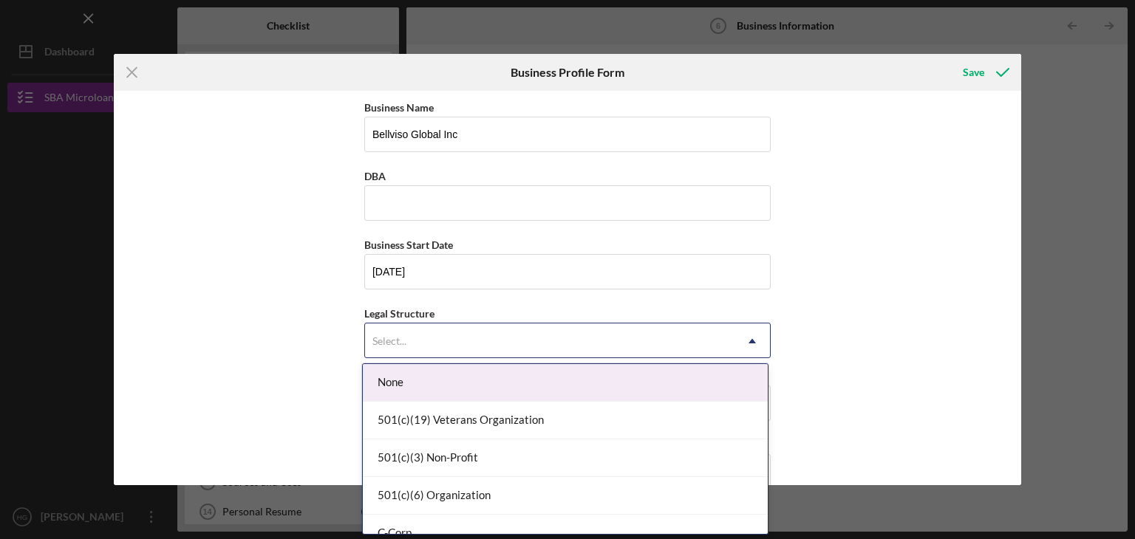
click at [431, 341] on div "Select..." at bounding box center [549, 341] width 369 height 34
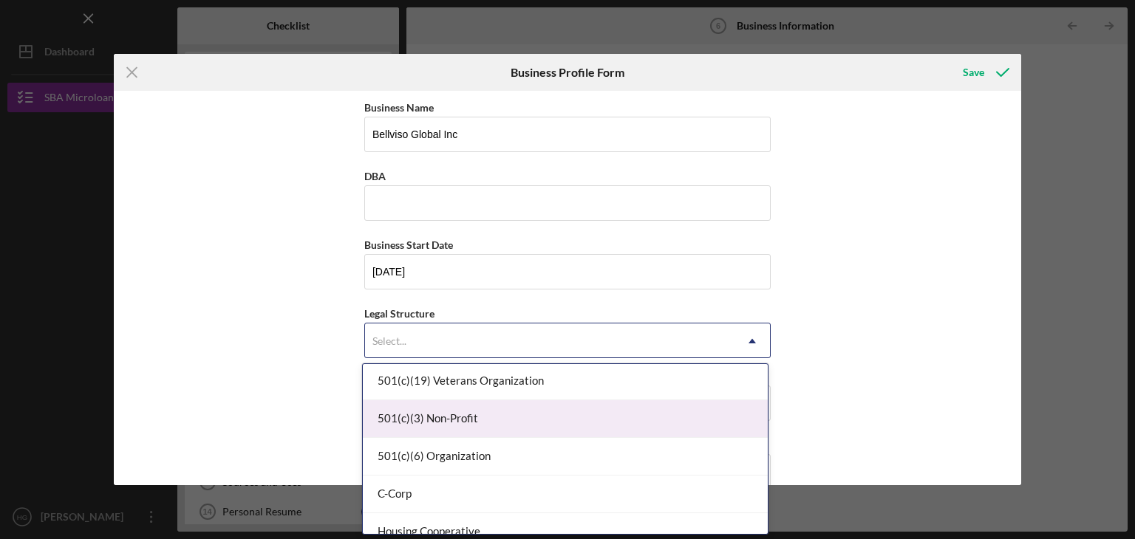
scroll to position [74, 0]
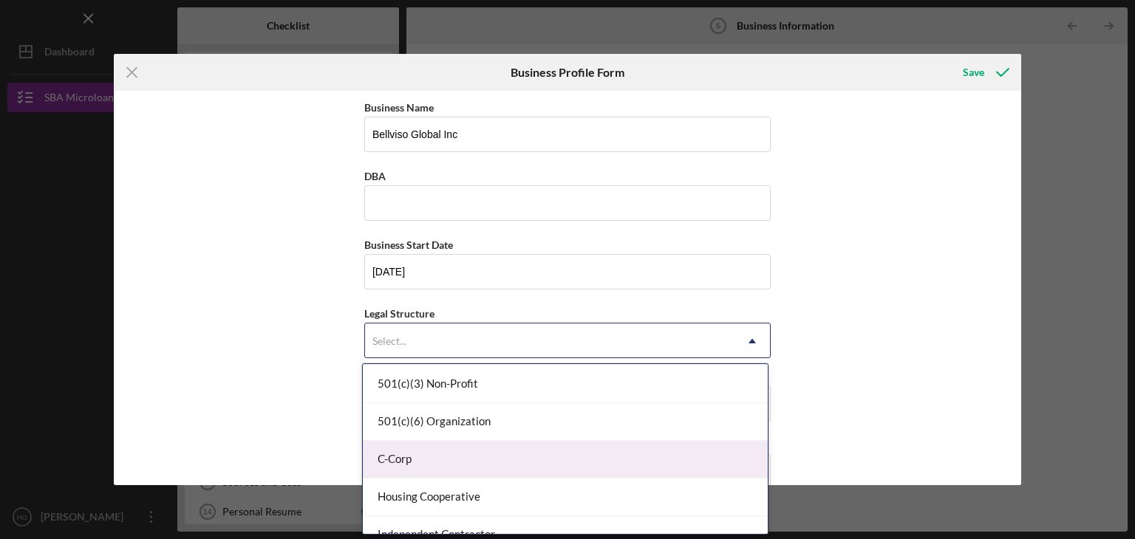
click at [434, 459] on div "C-Corp" at bounding box center [565, 460] width 405 height 38
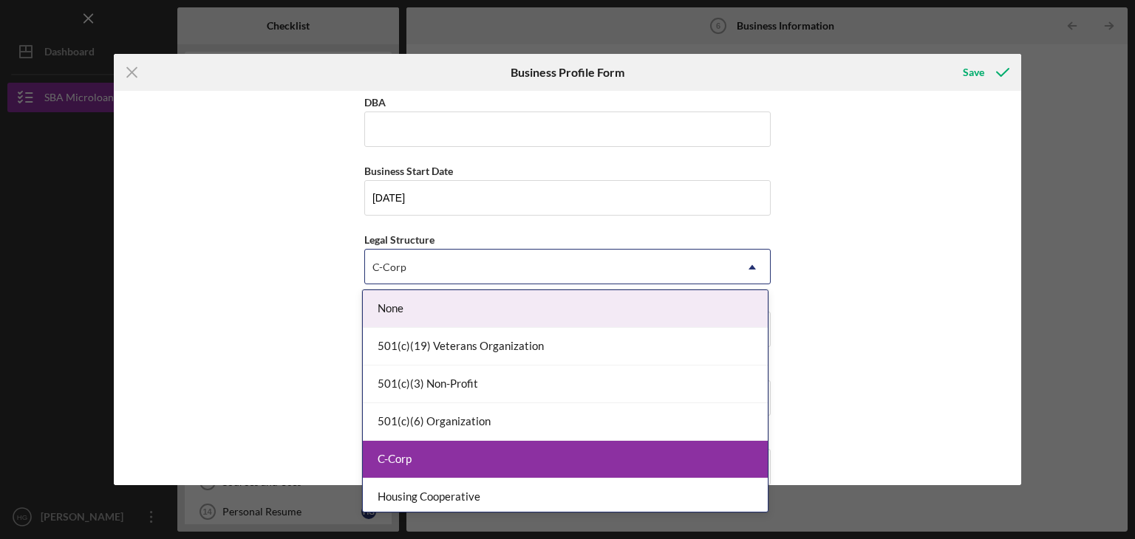
click at [568, 270] on div "C-Corp" at bounding box center [549, 267] width 369 height 34
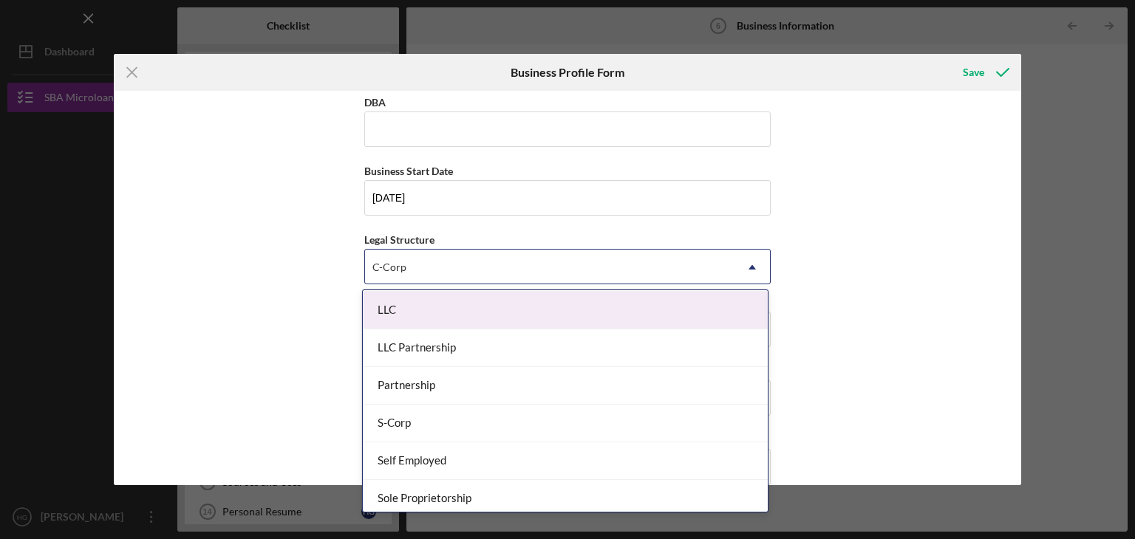
scroll to position [295, 0]
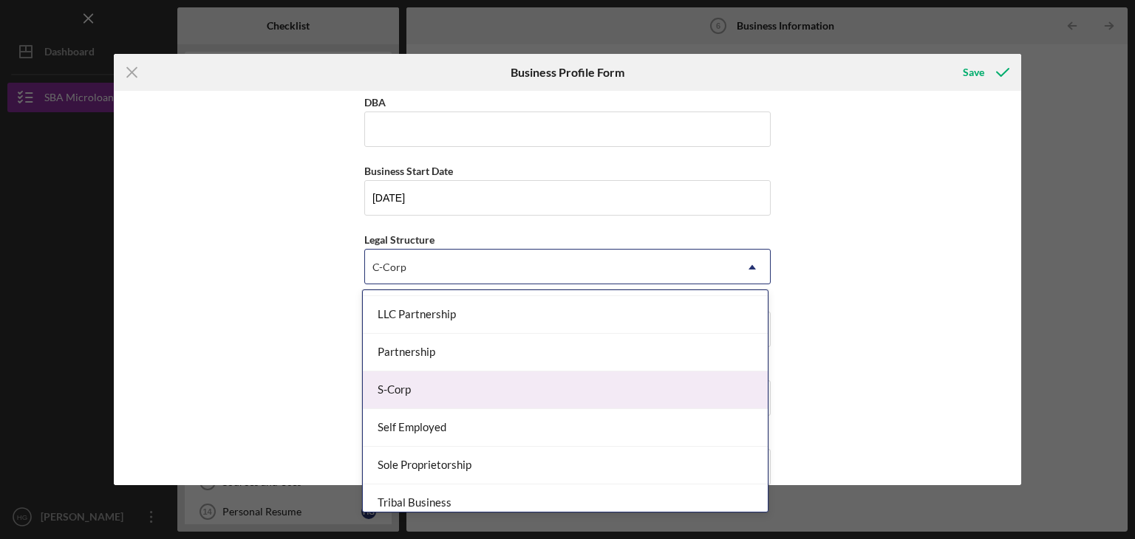
click at [442, 386] on div "S-Corp" at bounding box center [565, 391] width 405 height 38
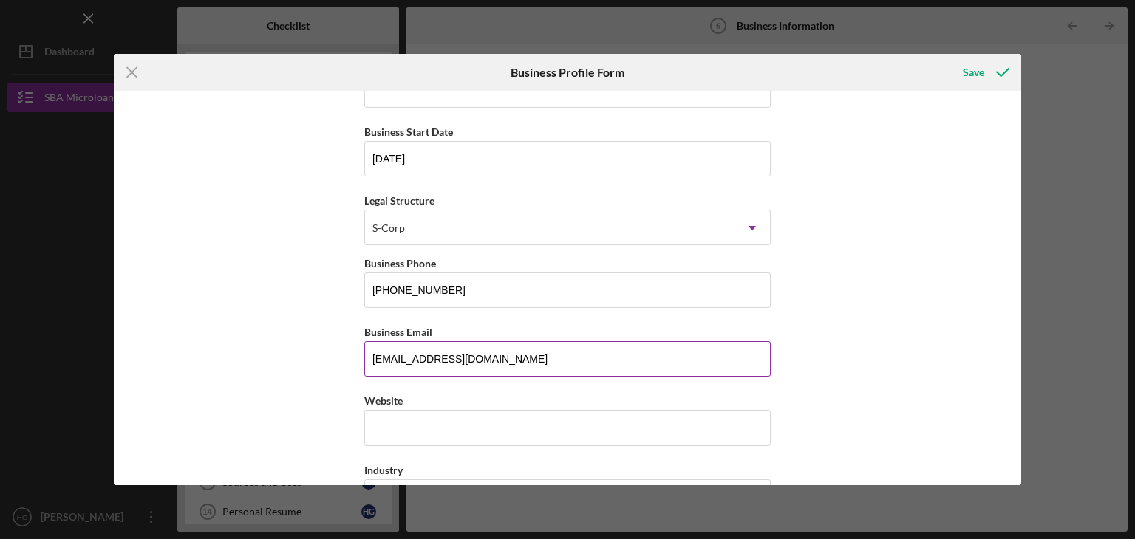
scroll to position [148, 0]
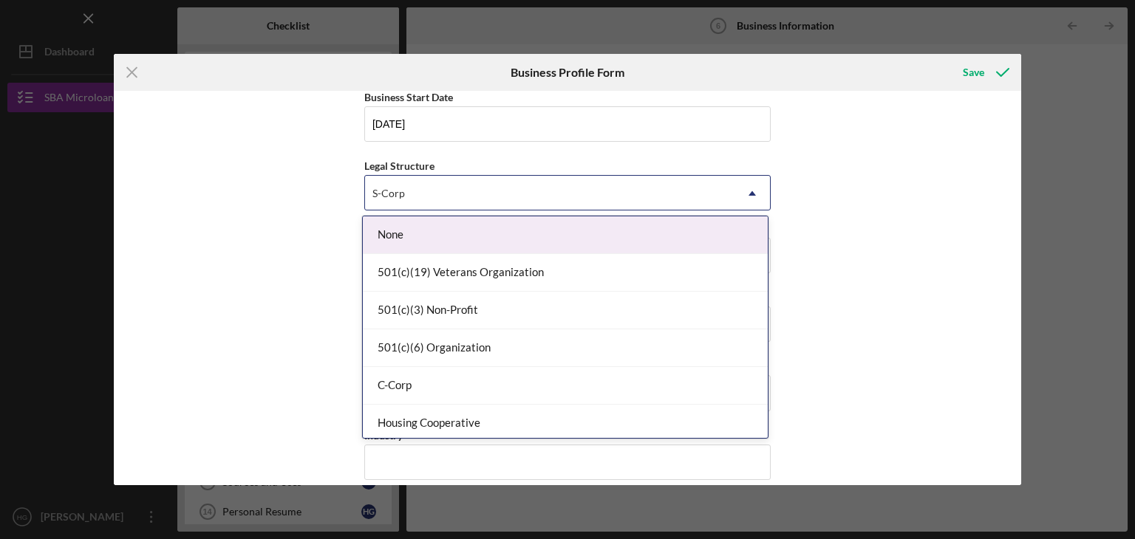
click at [747, 190] on icon "Icon/Dropdown Arrow" at bounding box center [751, 193] width 35 height 35
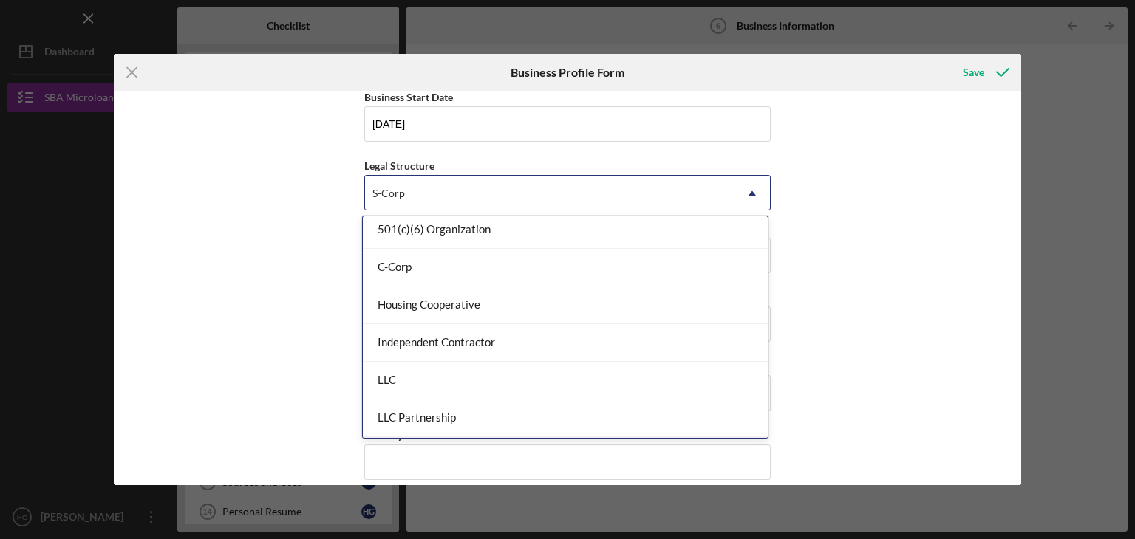
scroll to position [46, 0]
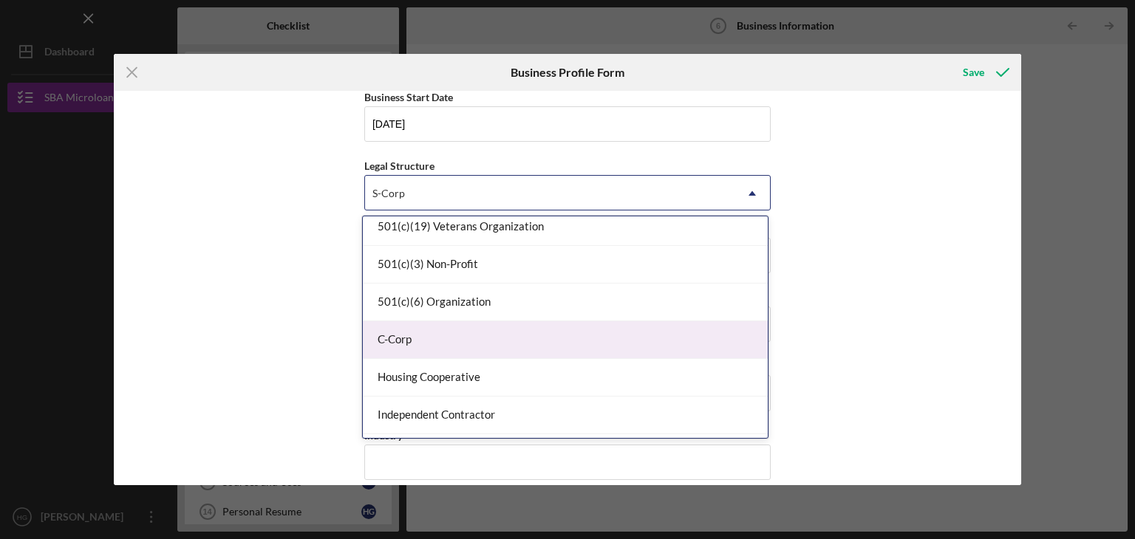
click at [496, 326] on div "C-Corp" at bounding box center [565, 340] width 405 height 38
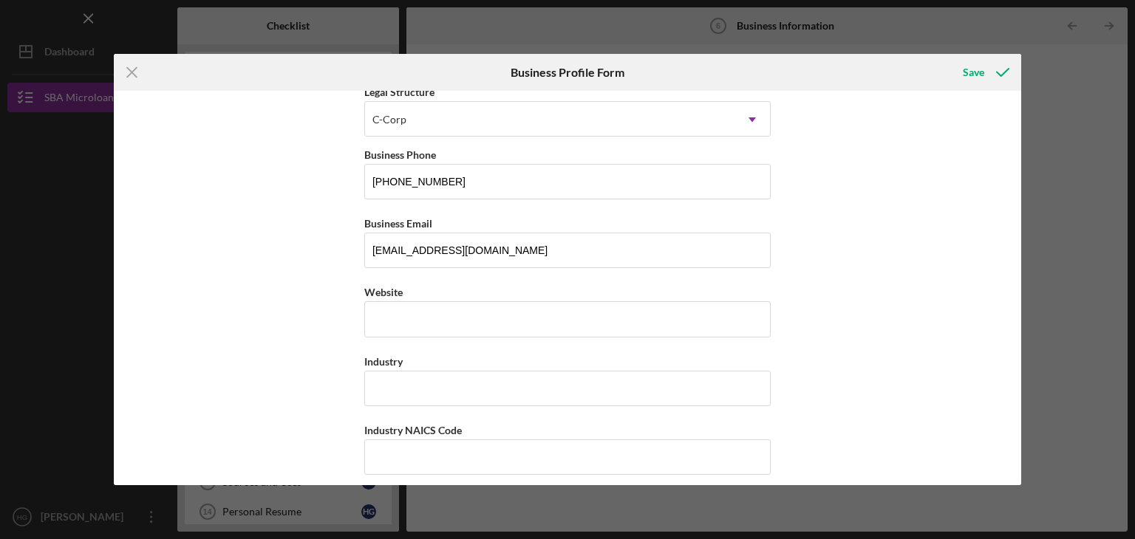
scroll to position [148, 0]
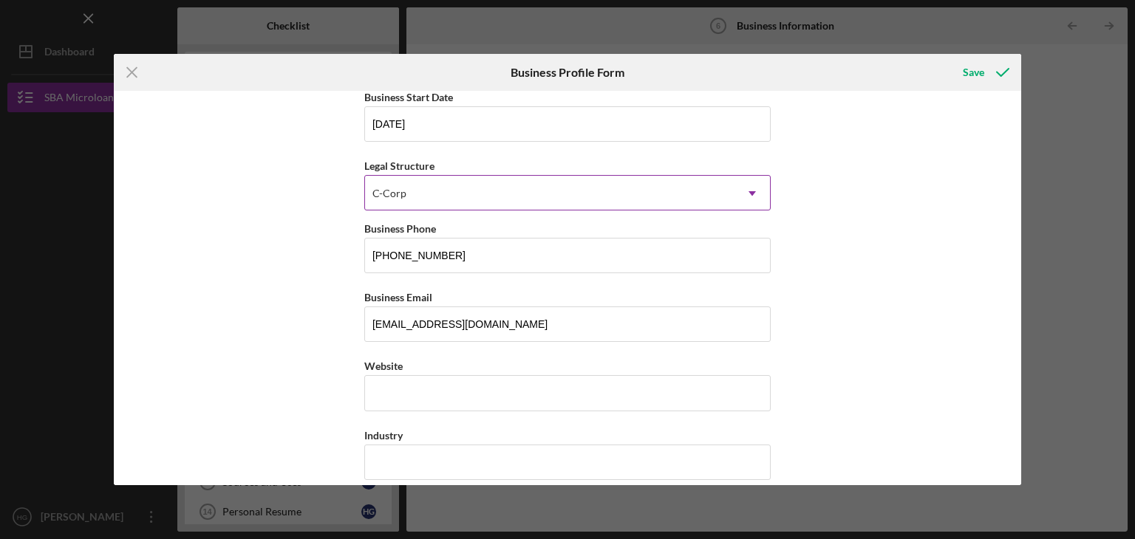
click at [749, 192] on use at bounding box center [751, 193] width 7 height 4
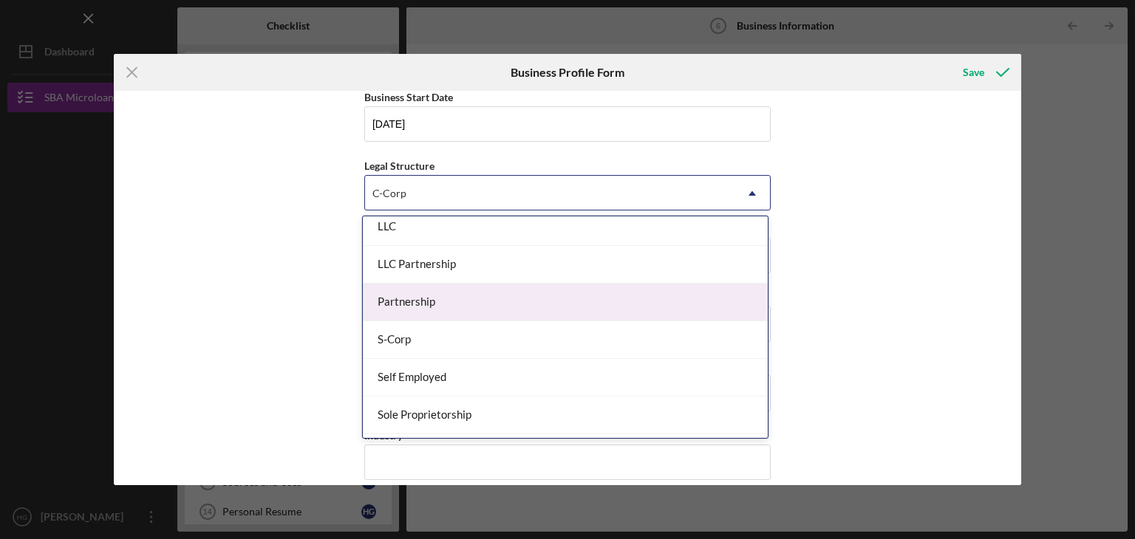
scroll to position [295, 0]
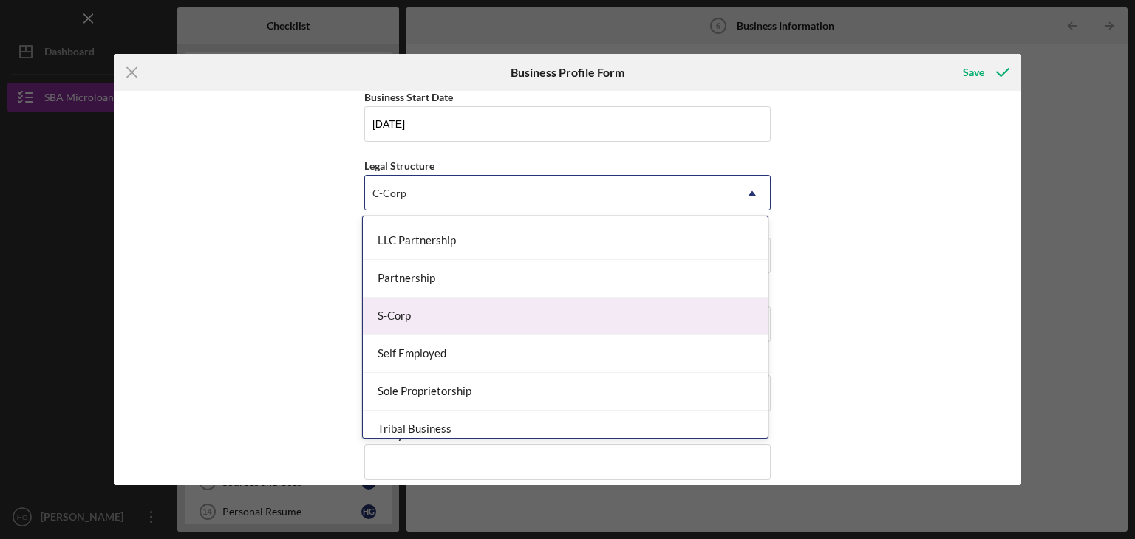
click at [409, 328] on div "S-Corp" at bounding box center [565, 317] width 405 height 38
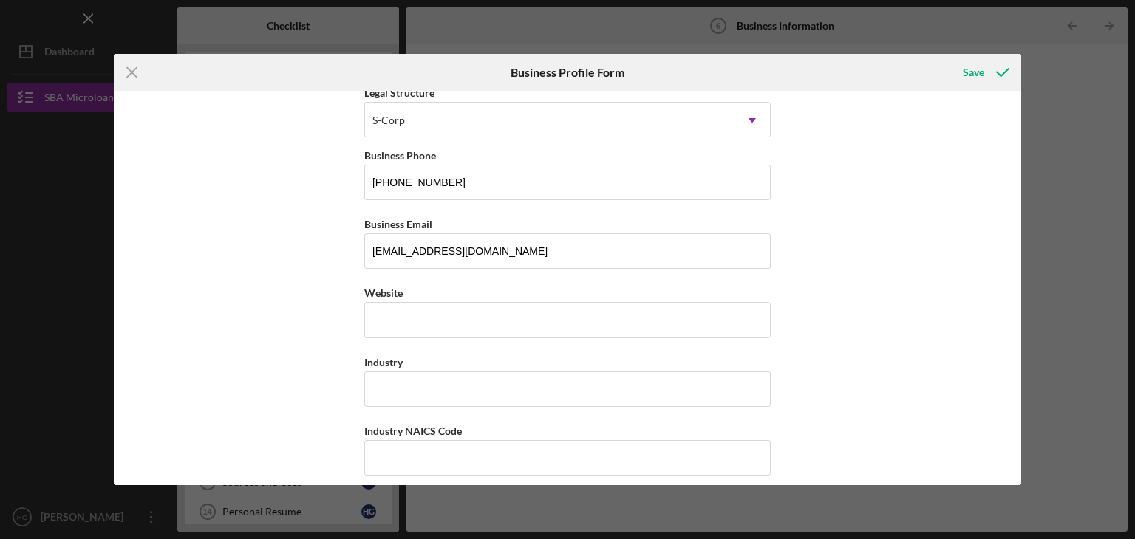
scroll to position [222, 0]
click at [374, 324] on input "Website" at bounding box center [567, 318] width 406 height 35
click at [367, 319] on input "Website" at bounding box center [567, 318] width 406 height 35
paste input "[DOMAIN_NAME][URL]"
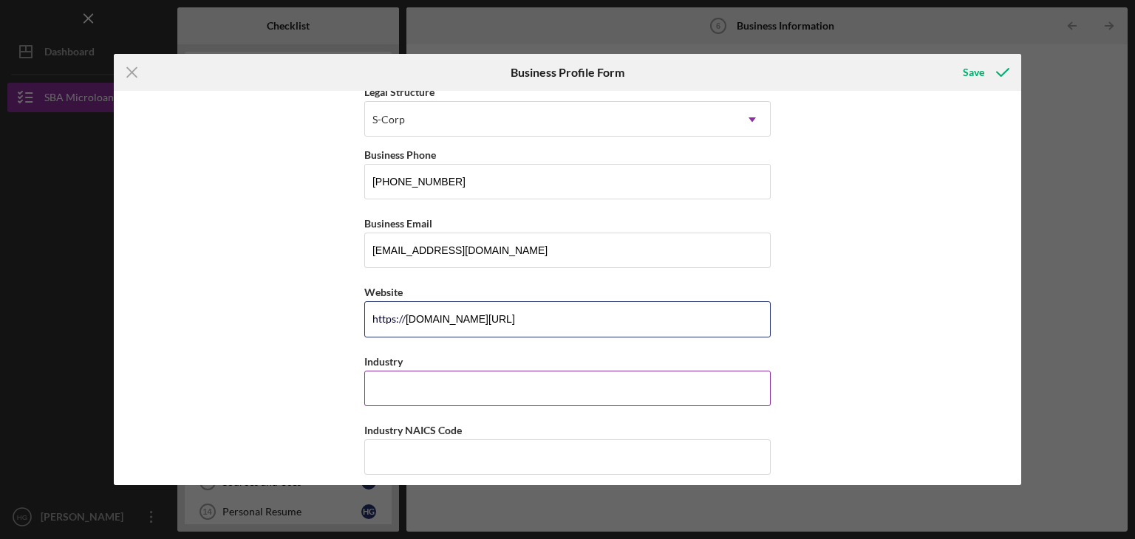
type input "[DOMAIN_NAME][URL]"
click at [474, 391] on input "Industry" at bounding box center [567, 388] width 406 height 35
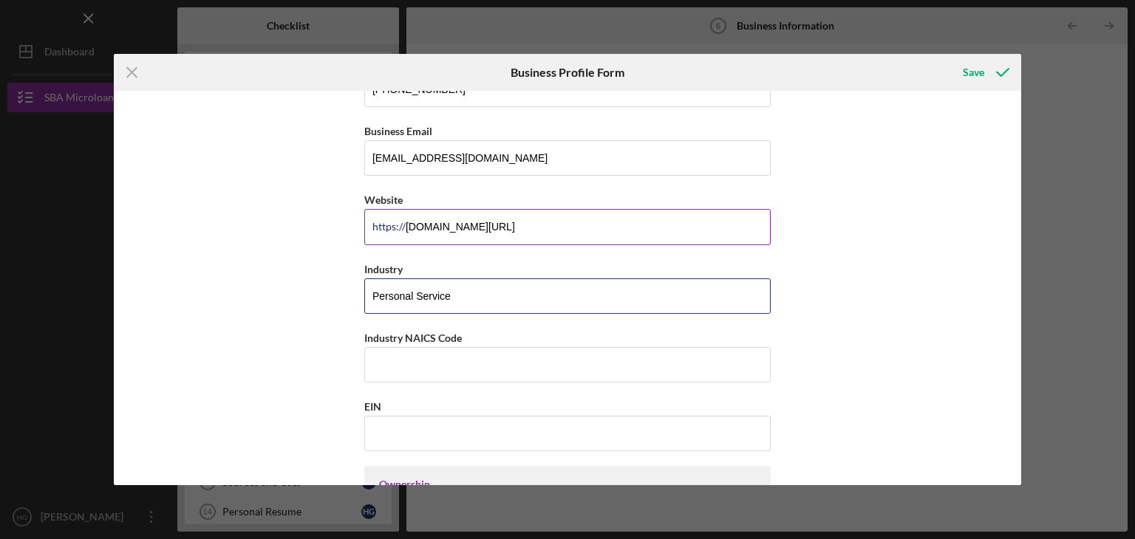
scroll to position [369, 0]
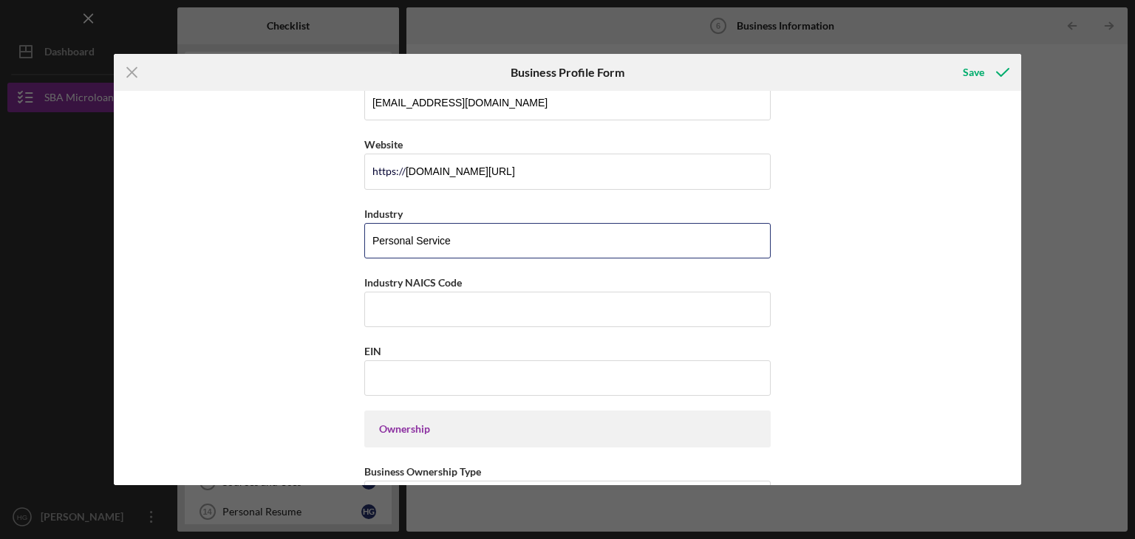
type input "Personal Service"
click at [427, 374] on input "EIN" at bounding box center [567, 377] width 406 height 35
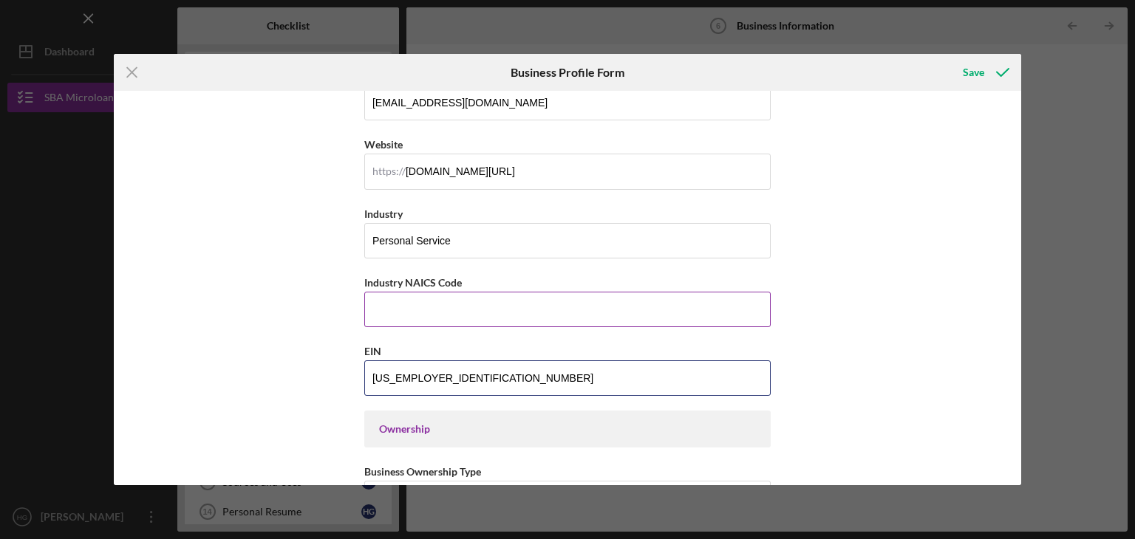
type input "[US_EMPLOYER_IDENTIFICATION_NUMBER]"
click at [388, 309] on input "Industry NAICS Code" at bounding box center [567, 309] width 406 height 35
paste input "81211"
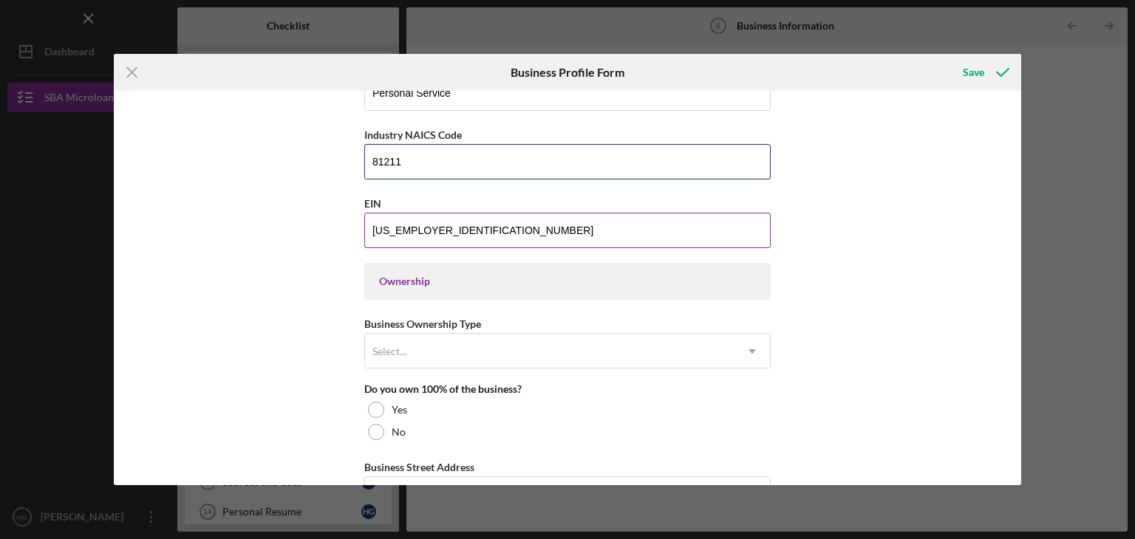
scroll to position [591, 0]
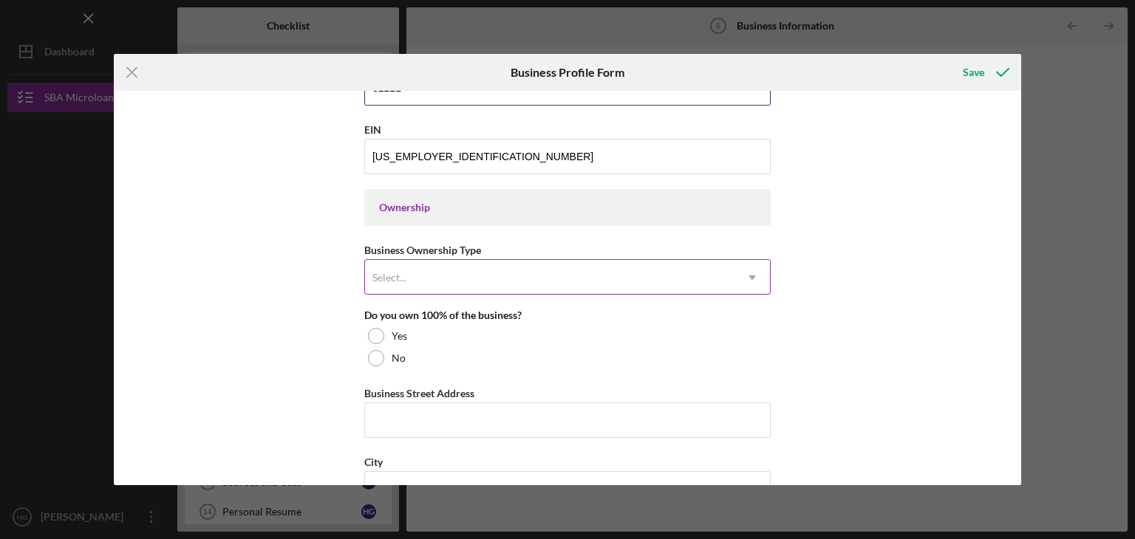
type input "81211"
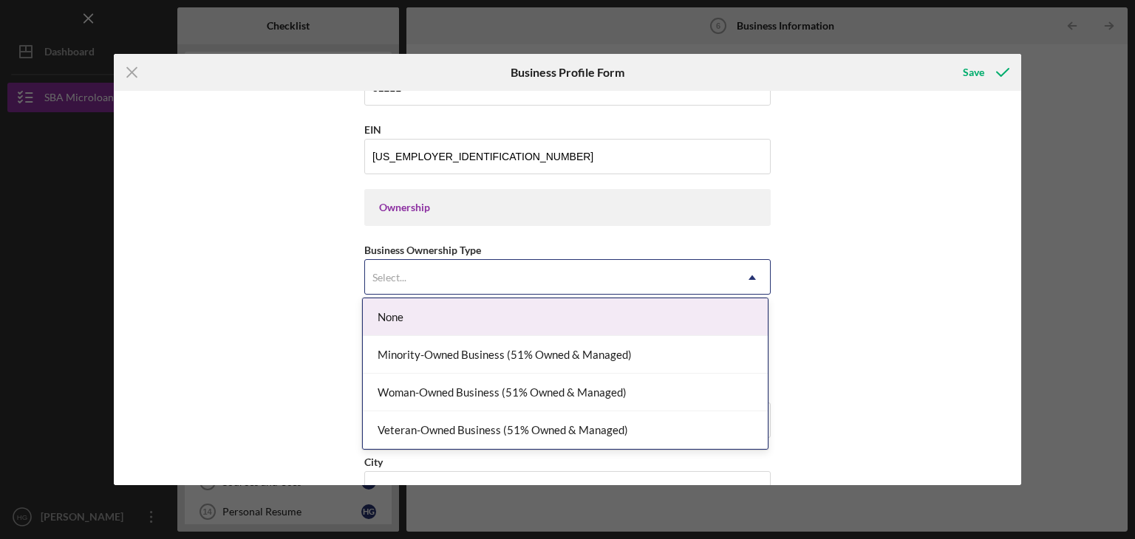
click at [742, 273] on icon "Icon/Dropdown Arrow" at bounding box center [751, 277] width 35 height 35
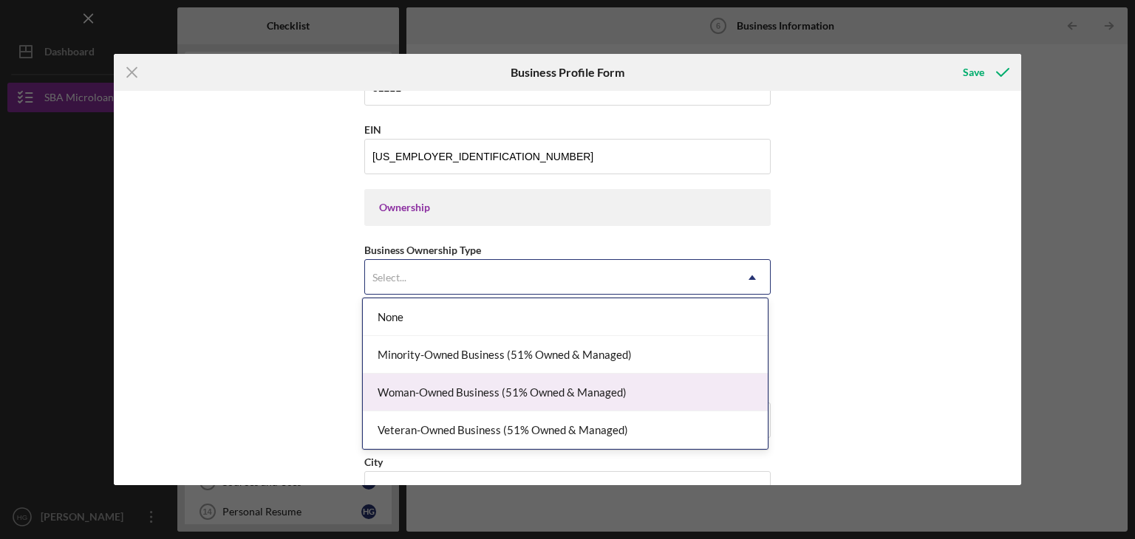
click at [405, 383] on div "Woman-Owned Business (51% Owned & Managed)" at bounding box center [565, 393] width 405 height 38
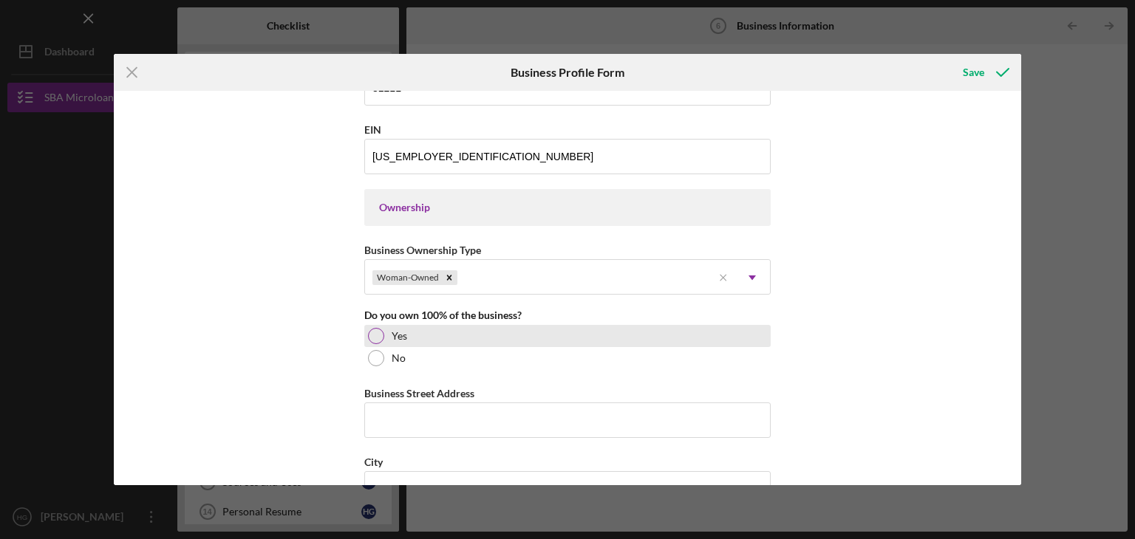
click at [374, 337] on div at bounding box center [376, 336] width 16 height 16
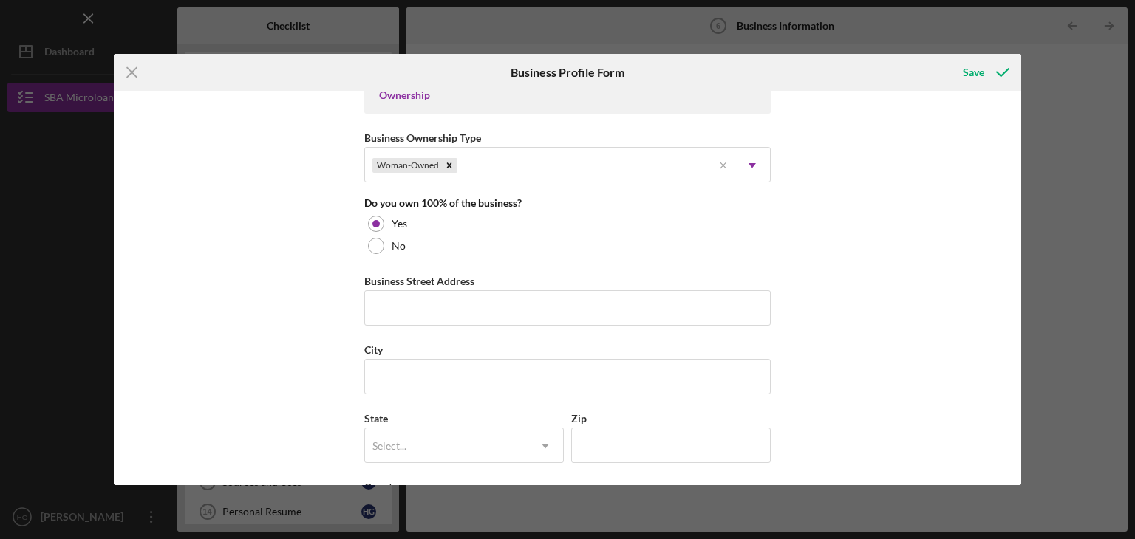
scroll to position [739, 0]
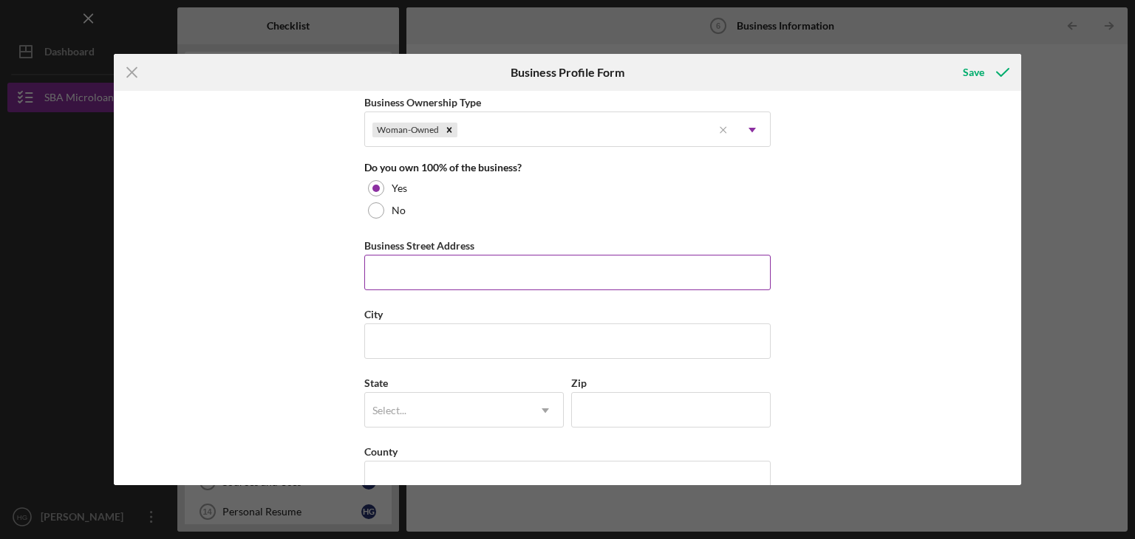
click at [398, 276] on input "Business Street Address" at bounding box center [567, 272] width 406 height 35
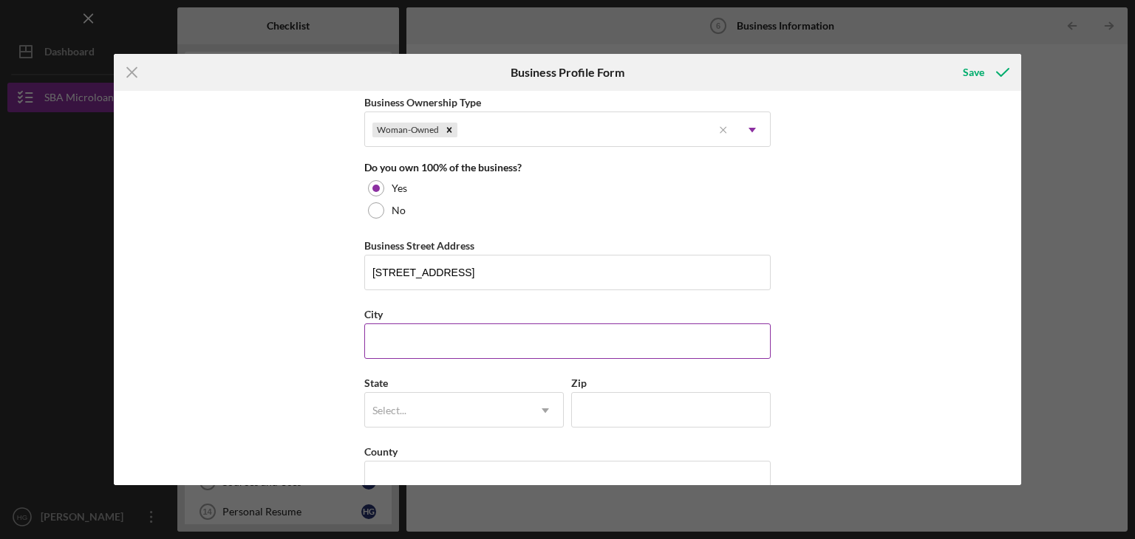
click at [432, 347] on input "City" at bounding box center [567, 341] width 406 height 35
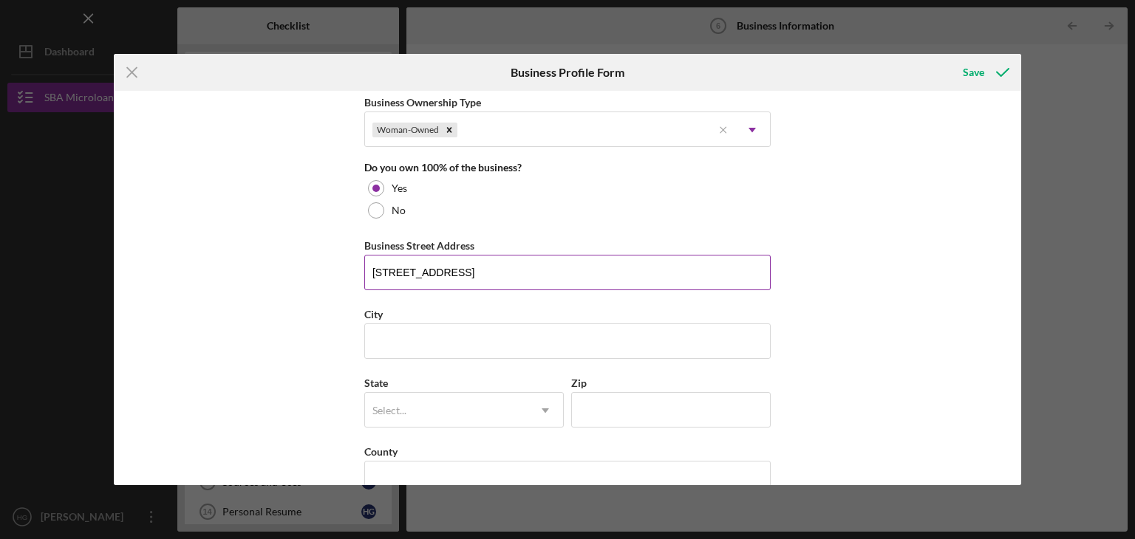
click at [473, 272] on input "[STREET_ADDRESS]" at bounding box center [567, 272] width 406 height 35
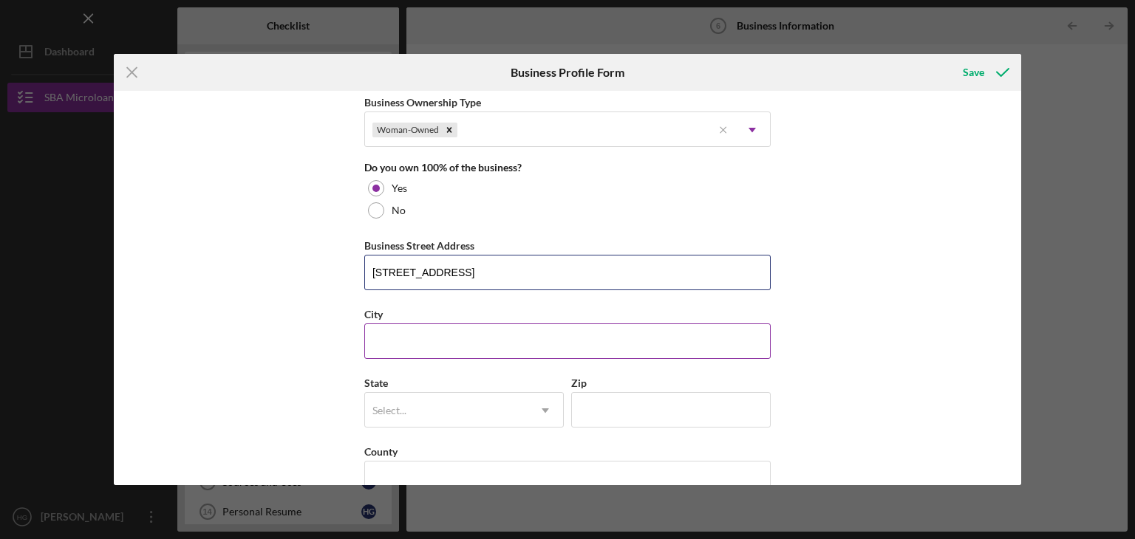
type input "[STREET_ADDRESS]"
click at [411, 343] on input "City" at bounding box center [567, 341] width 406 height 35
type input "[GEOGRAPHIC_DATA]"
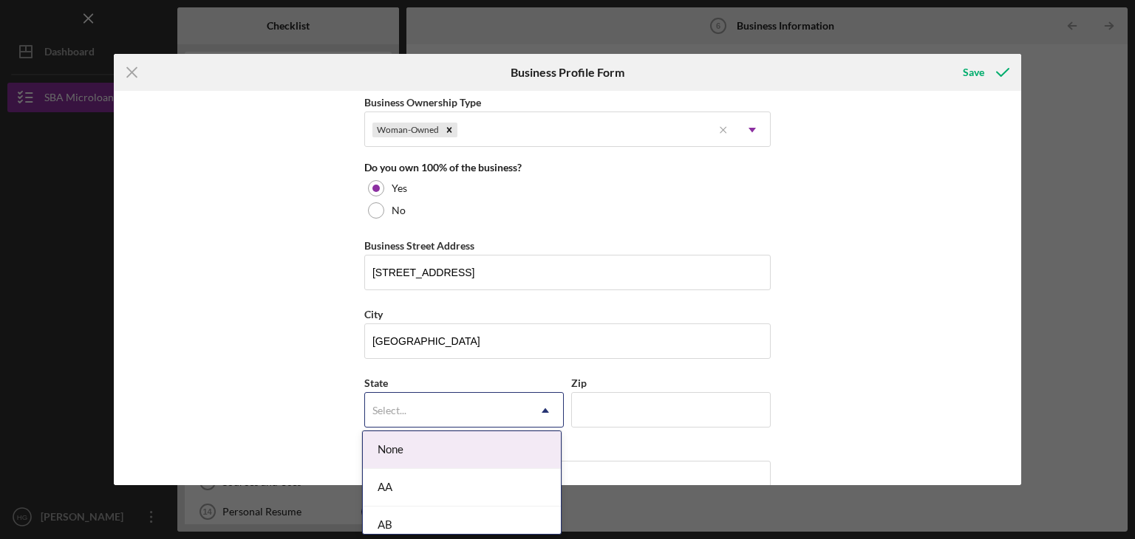
click at [413, 408] on div "Select..." at bounding box center [446, 411] width 162 height 34
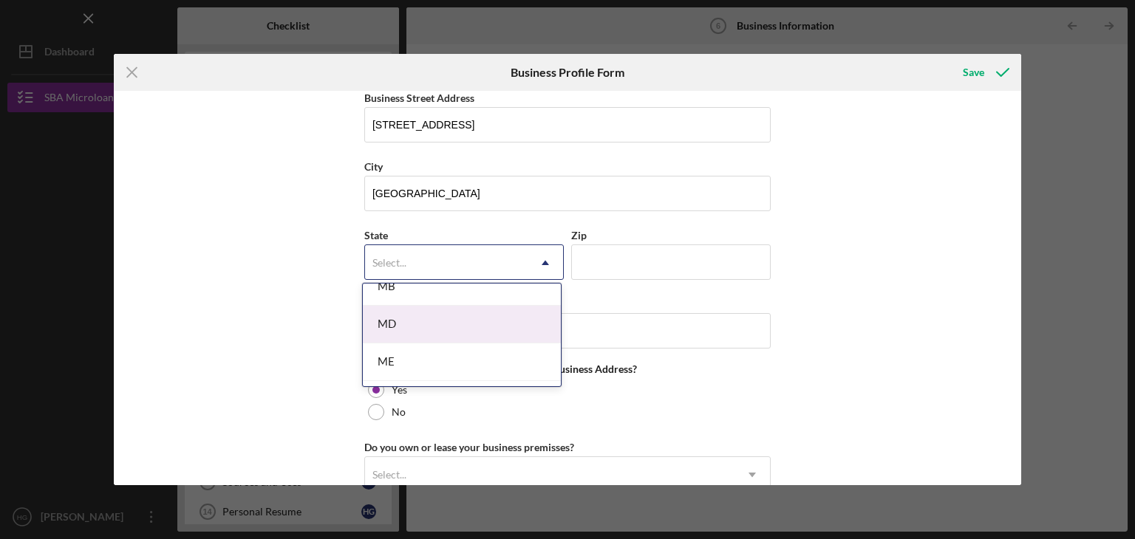
scroll to position [1182, 0]
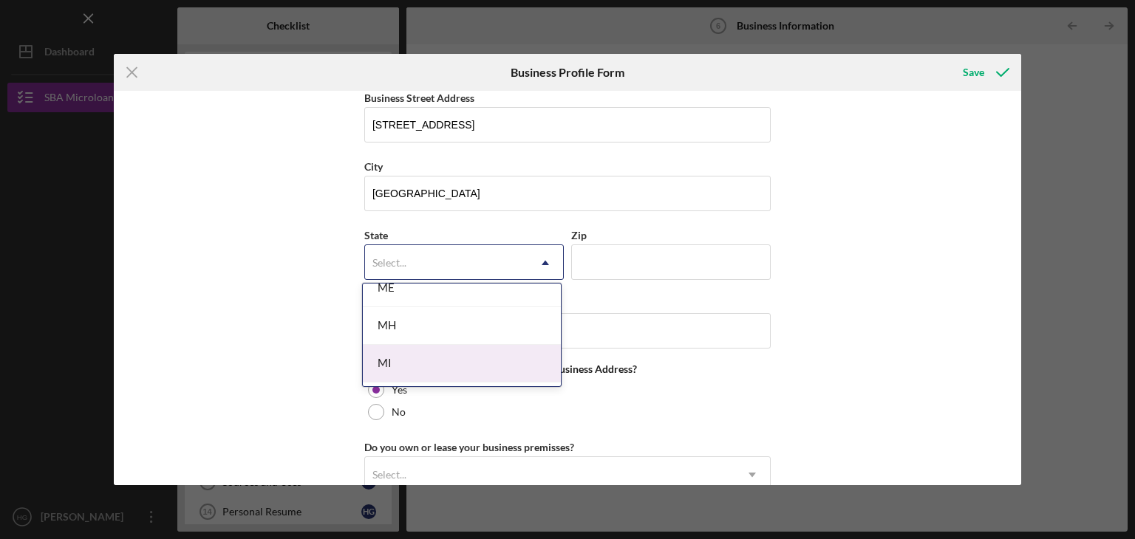
click at [392, 357] on div "MI" at bounding box center [462, 364] width 198 height 38
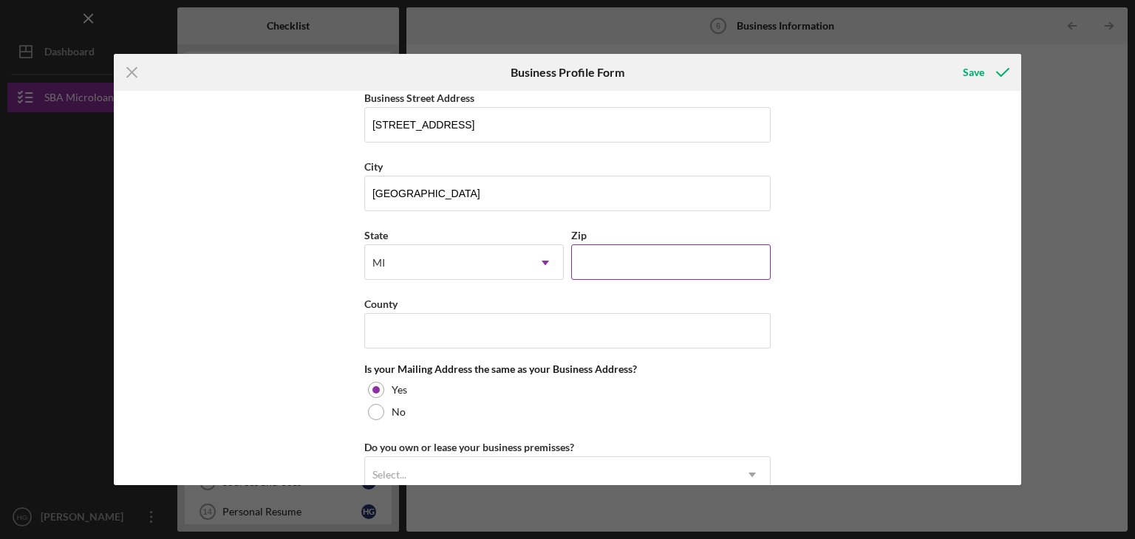
click at [603, 258] on input "Zip" at bounding box center [670, 261] width 199 height 35
type input "48076"
click at [462, 327] on input "County" at bounding box center [567, 330] width 406 height 35
type input "[GEOGRAPHIC_DATA]"
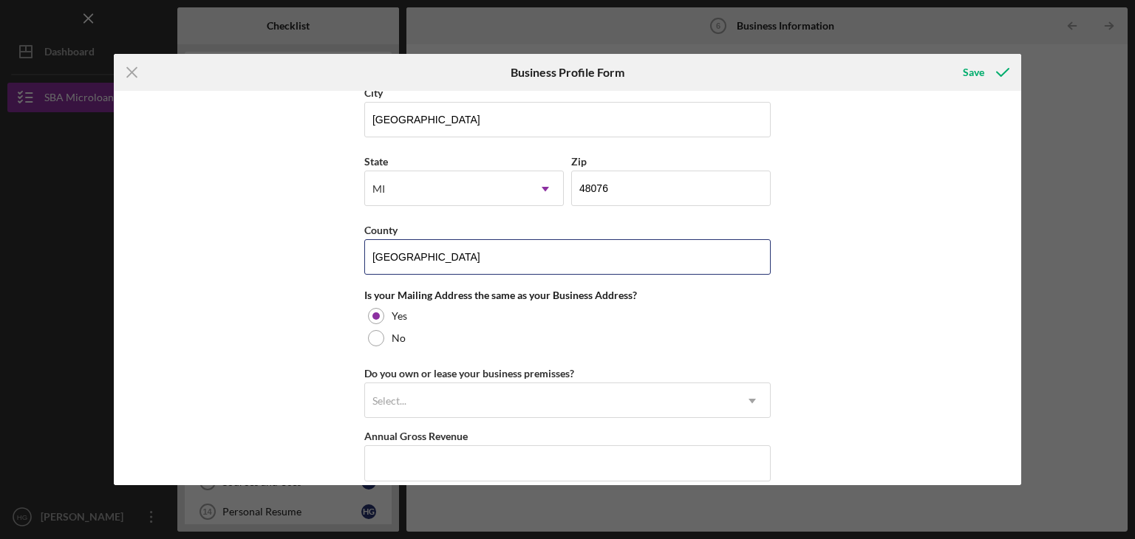
scroll to position [1034, 0]
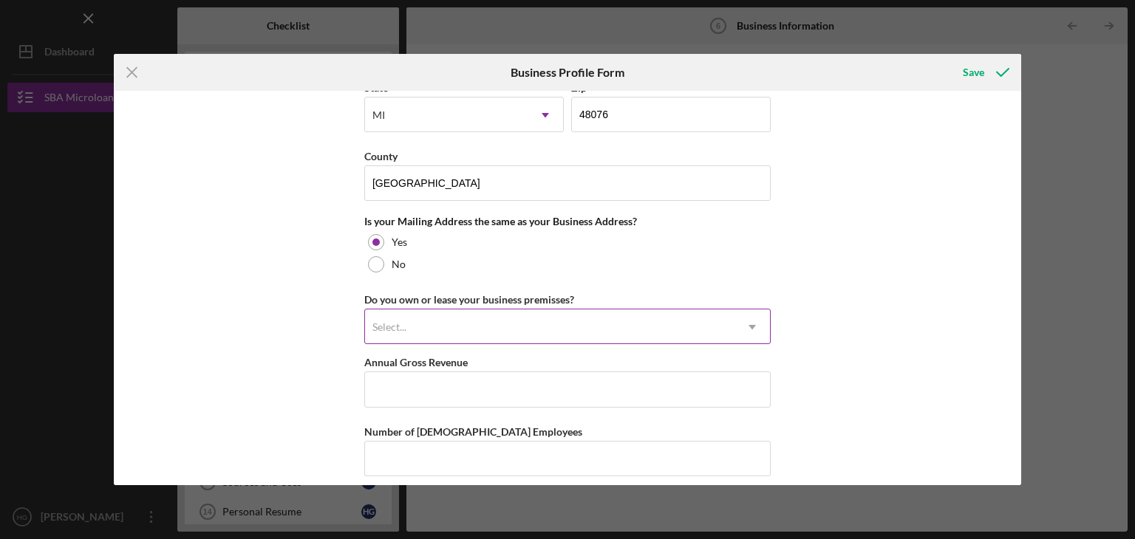
click at [425, 324] on div "Select..." at bounding box center [549, 327] width 369 height 34
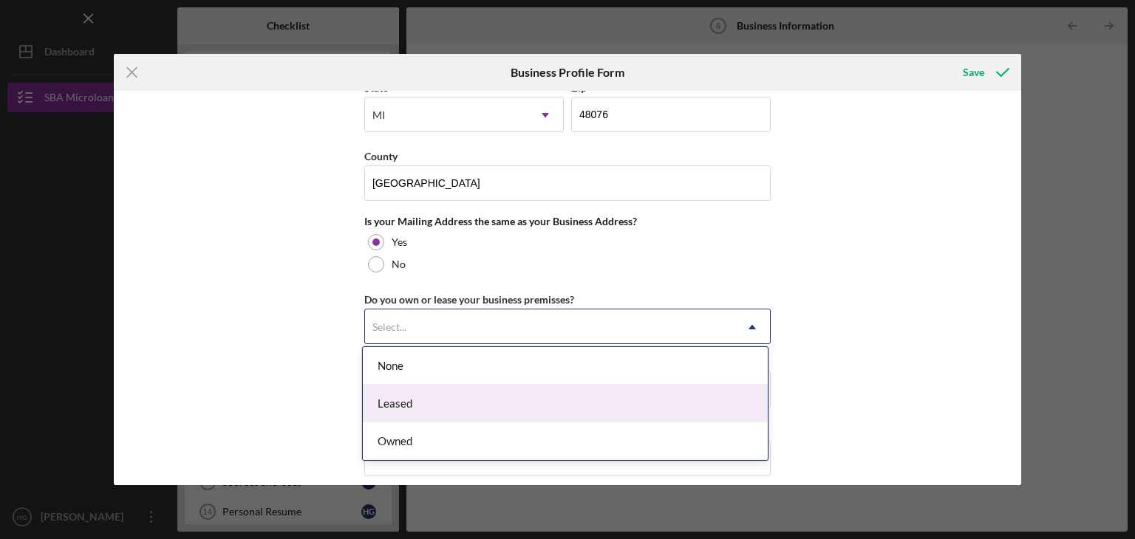
click at [391, 400] on div "Leased" at bounding box center [565, 404] width 405 height 38
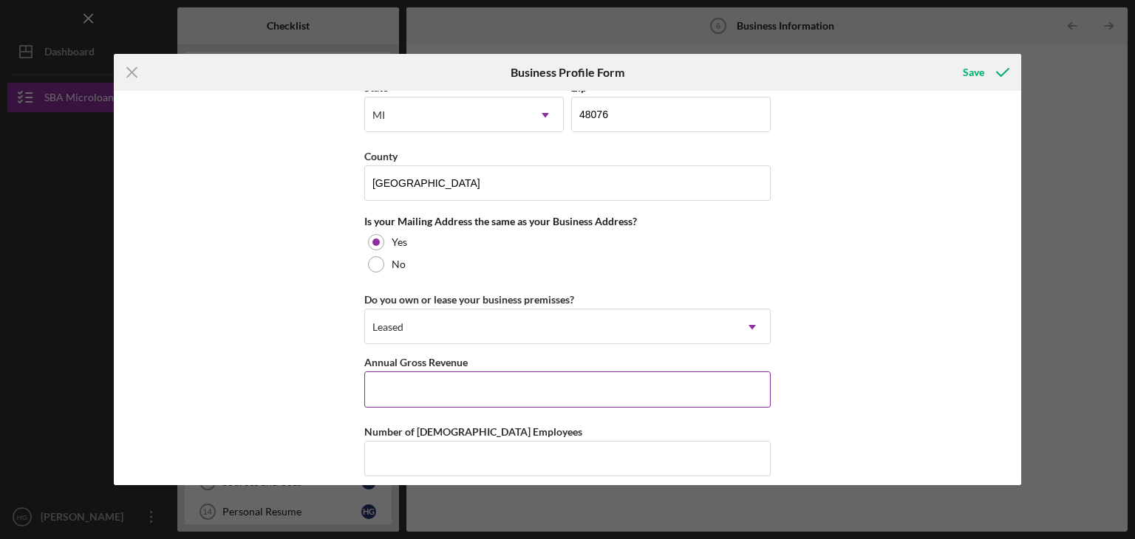
click at [391, 400] on input "Annual Gross Revenue" at bounding box center [567, 389] width 406 height 35
click at [405, 384] on input "Annual Gross Revenue" at bounding box center [567, 389] width 406 height 35
type input "$308,484"
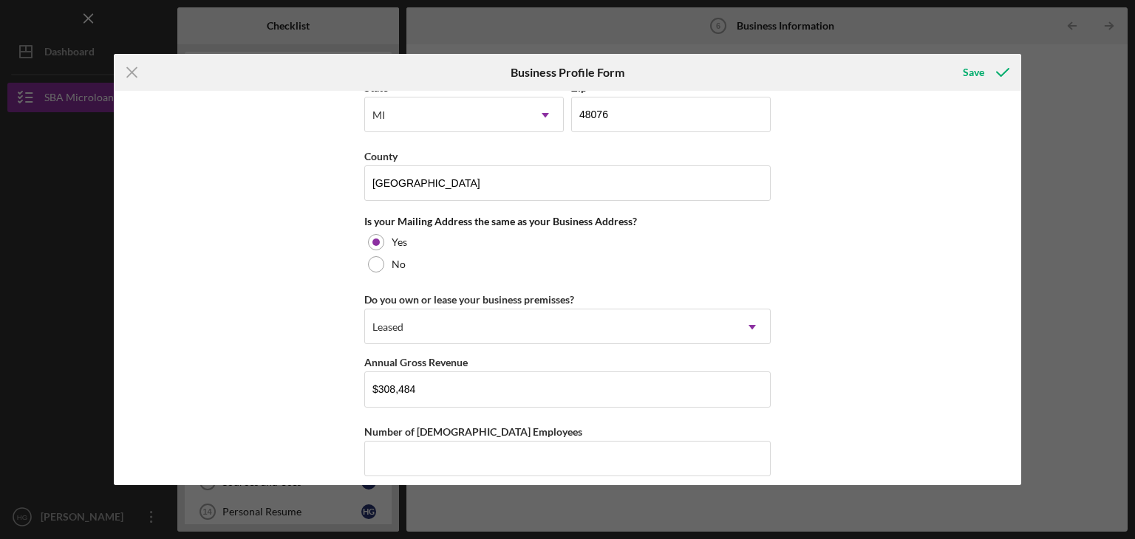
click at [246, 389] on div "Business Name Bellviso Global Inc DBA Business Start Date [DATE] Legal Structur…" at bounding box center [568, 288] width 908 height 394
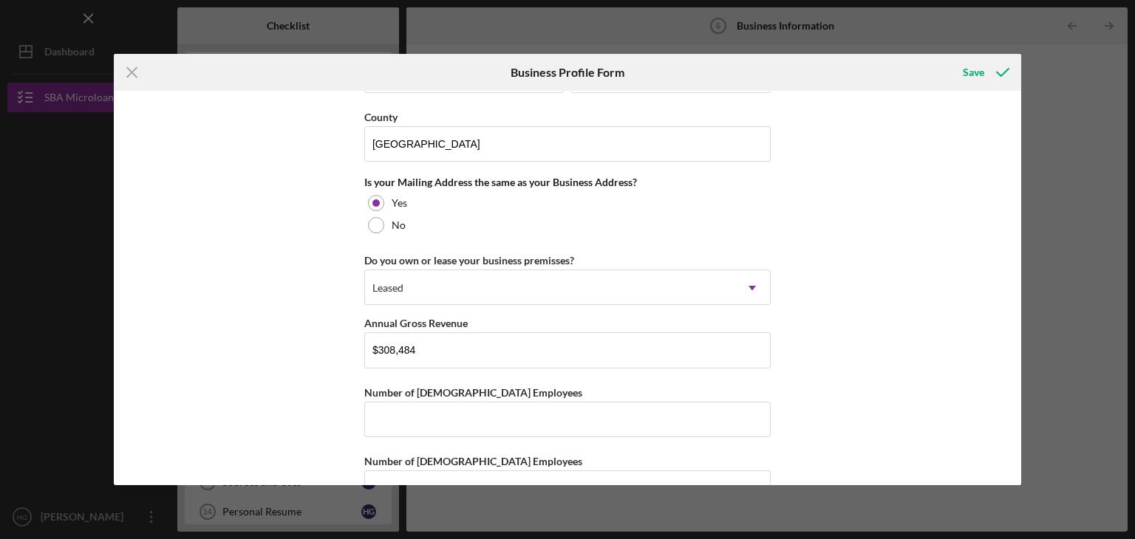
scroll to position [1108, 0]
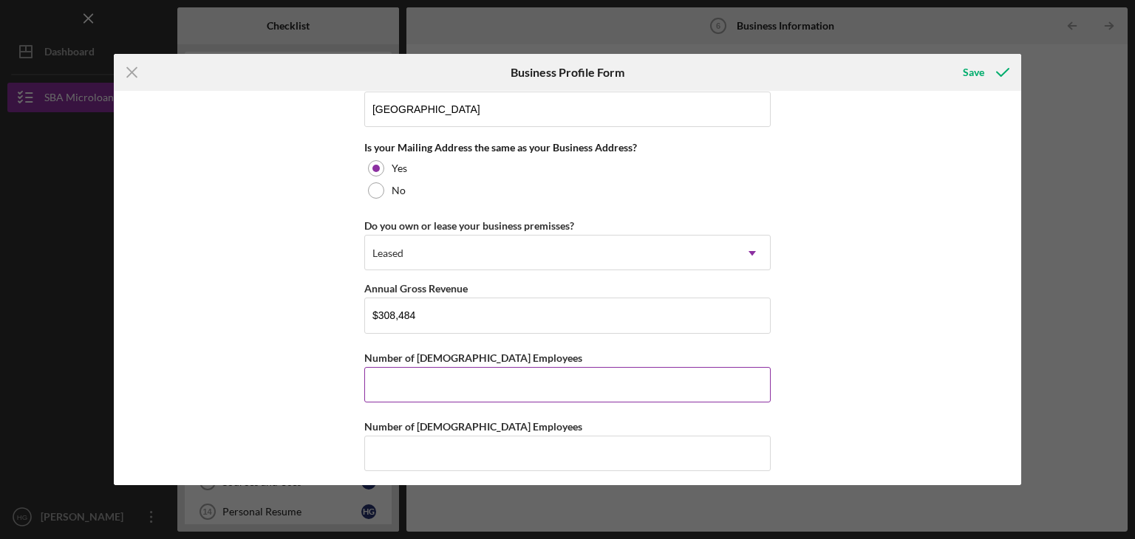
click at [428, 388] on input "Number of [DEMOGRAPHIC_DATA] Employees" at bounding box center [567, 384] width 406 height 35
type input "1"
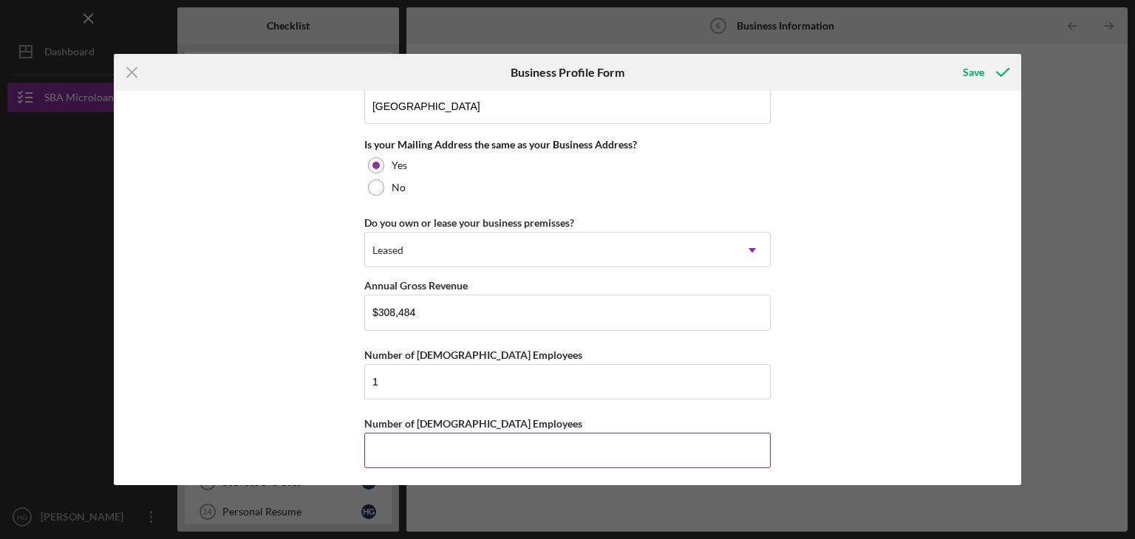
click at [425, 447] on input "Number of [DEMOGRAPHIC_DATA] Employees" at bounding box center [567, 450] width 406 height 35
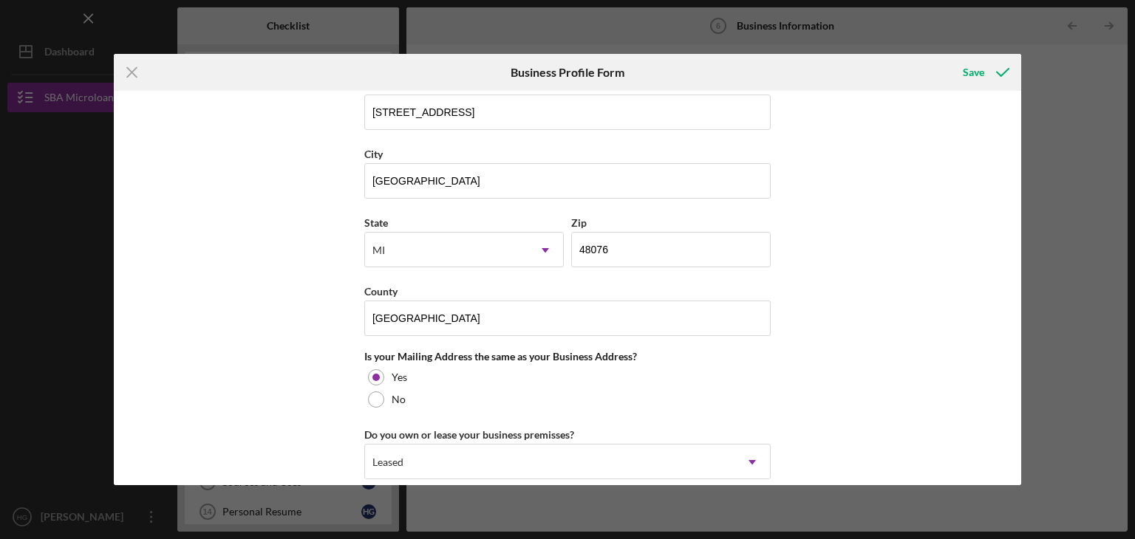
scroll to position [889, 0]
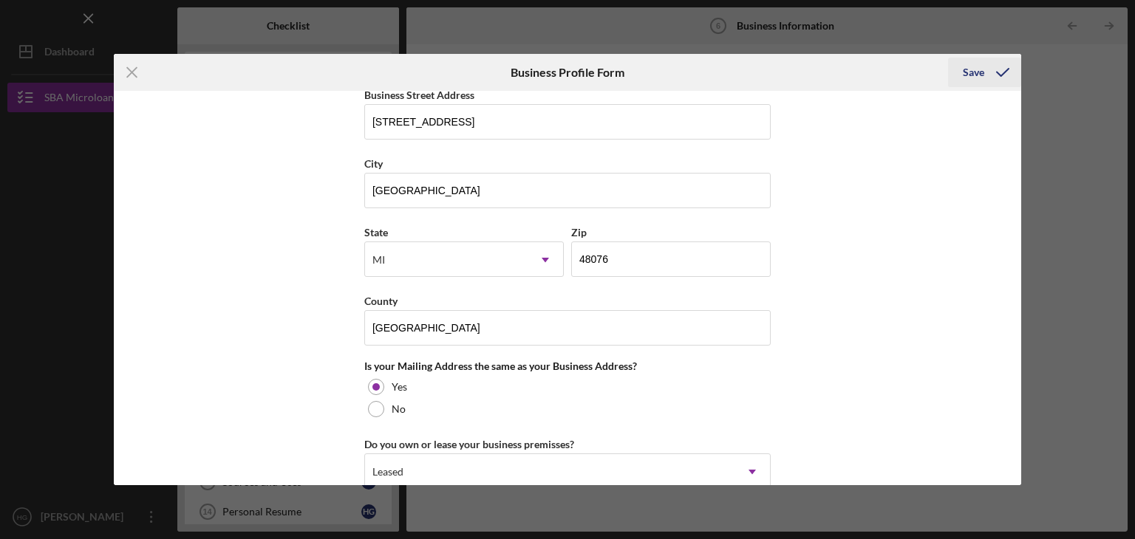
type input "0"
click at [968, 71] on div "Save" at bounding box center [972, 73] width 21 height 30
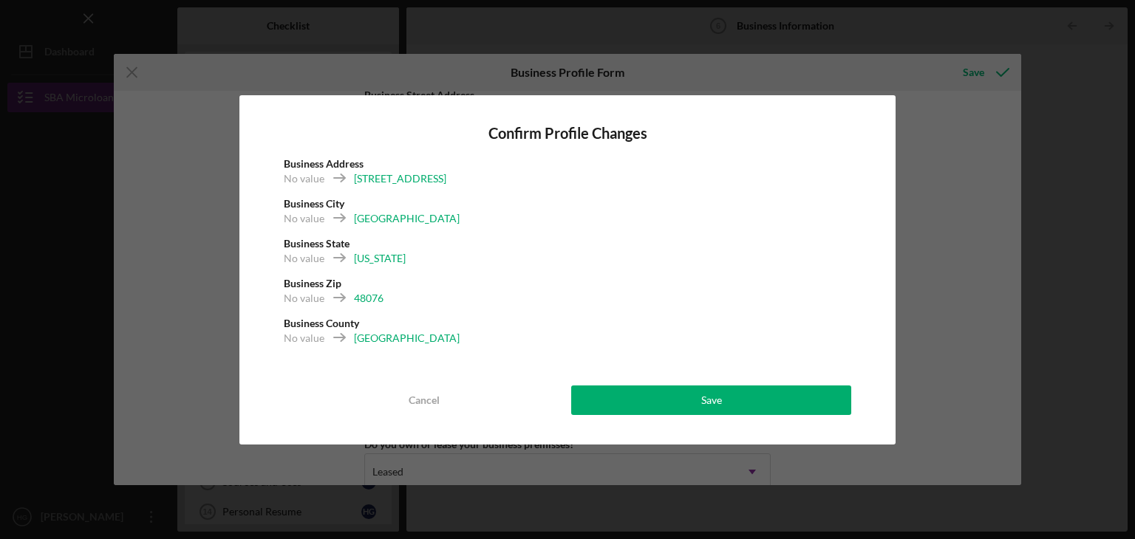
click at [700, 414] on div "Cancel Save" at bounding box center [567, 401] width 567 height 30
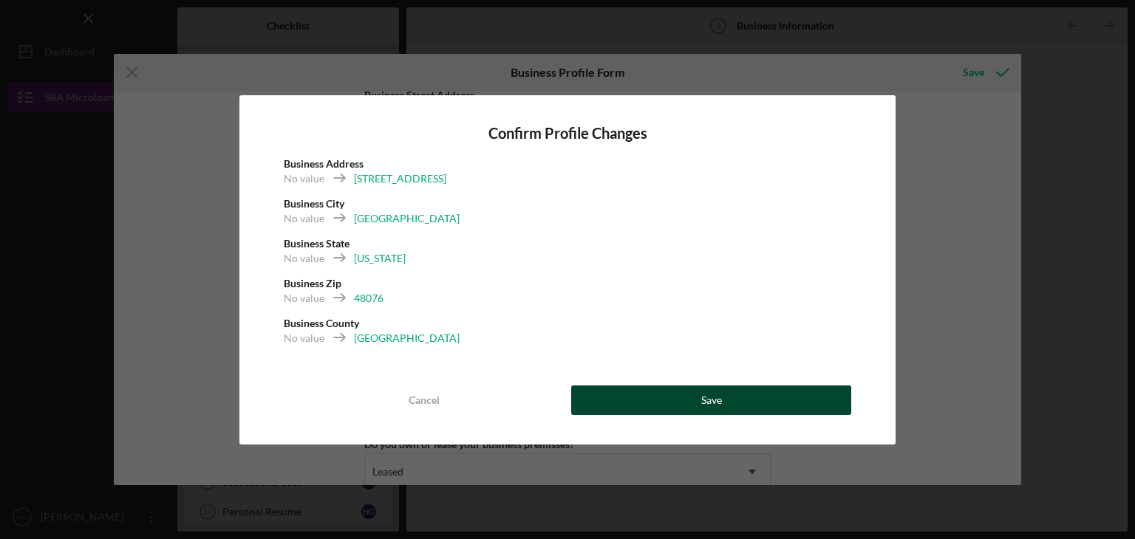
click at [702, 396] on div "Save" at bounding box center [711, 401] width 21 height 30
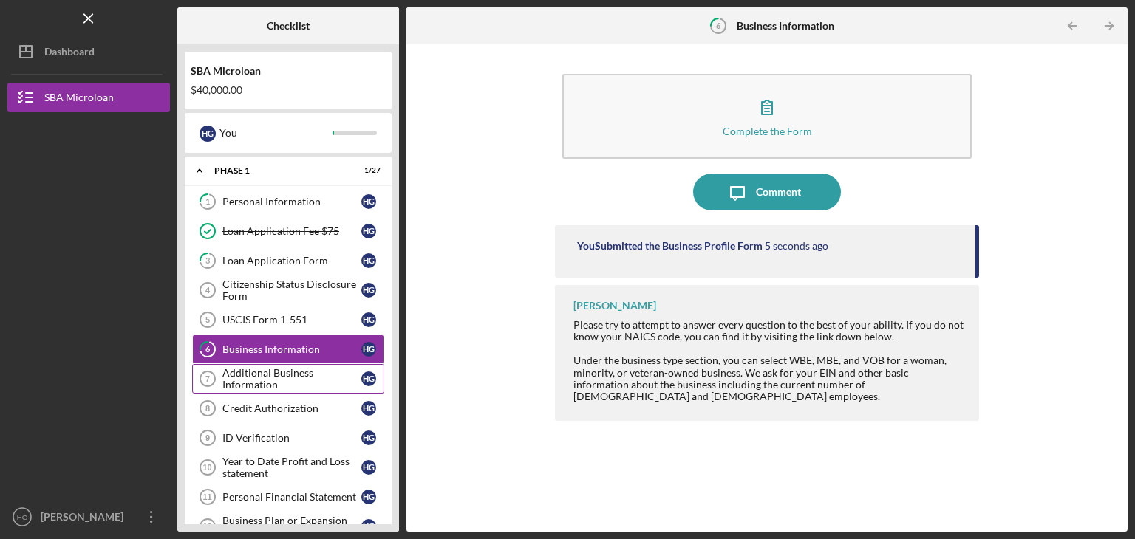
click at [283, 381] on div "Additional Business Information" at bounding box center [291, 379] width 139 height 24
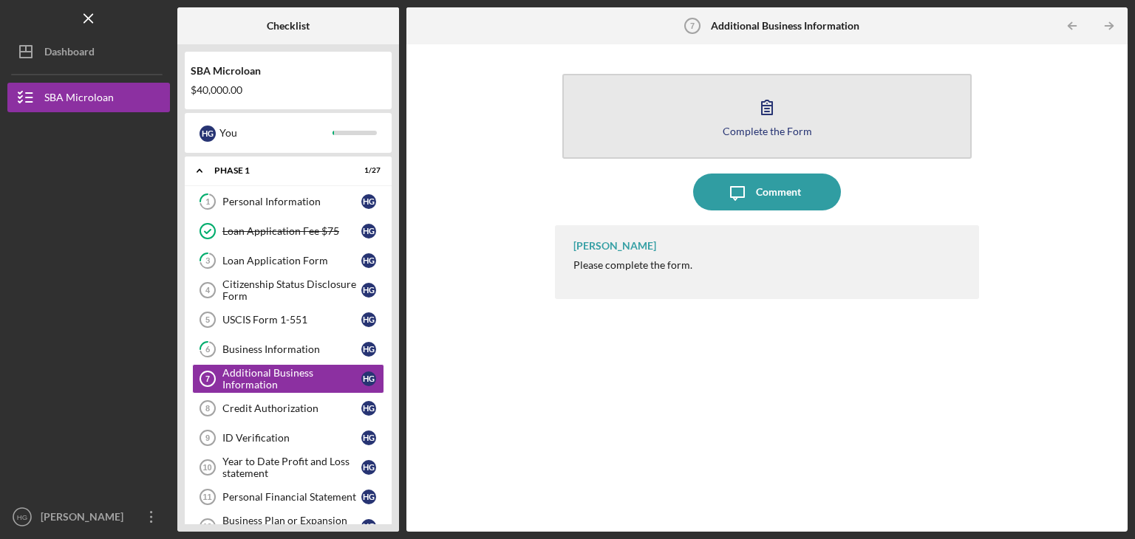
click at [795, 129] on div "Complete the Form" at bounding box center [766, 131] width 89 height 11
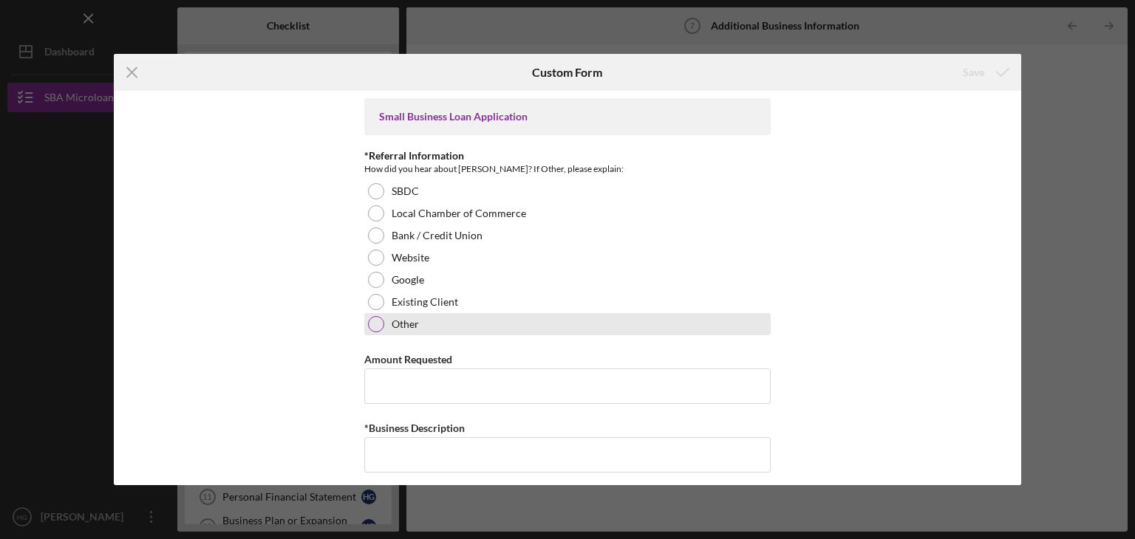
click at [369, 334] on div "Other" at bounding box center [567, 324] width 406 height 22
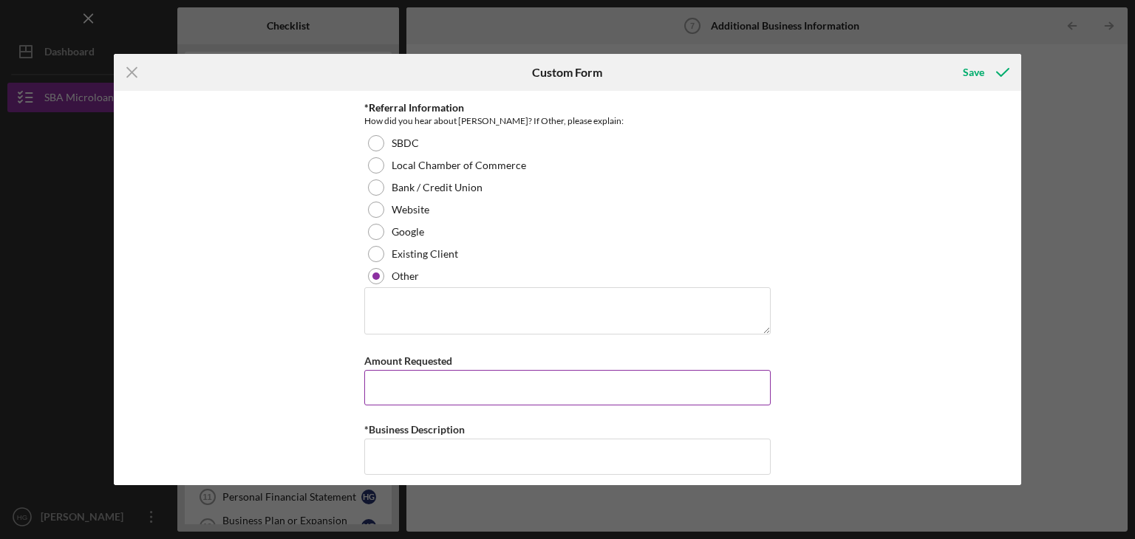
scroll to position [74, 0]
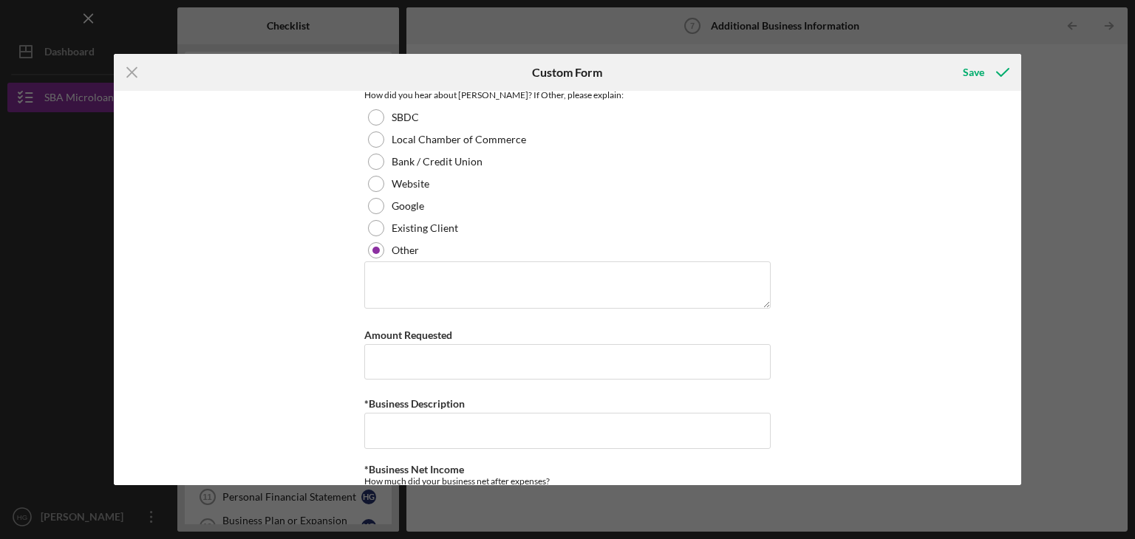
click at [315, 300] on div "Small Business Loan Application *Referral Information How did you hear about [P…" at bounding box center [568, 288] width 908 height 394
click at [458, 286] on textarea at bounding box center [567, 284] width 406 height 47
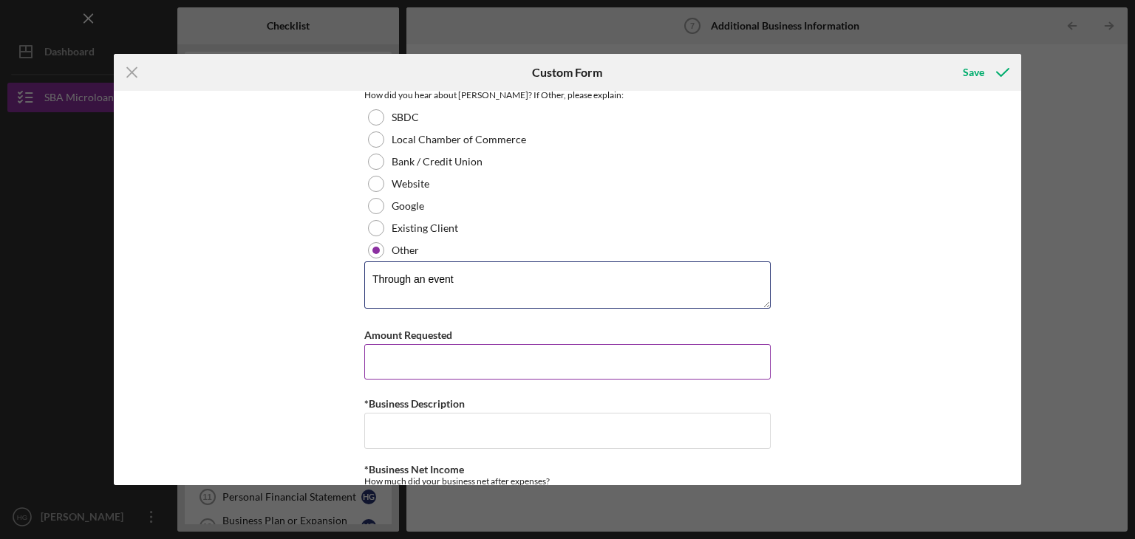
type textarea "Through an event"
click at [408, 364] on input "Amount Requested" at bounding box center [567, 361] width 406 height 35
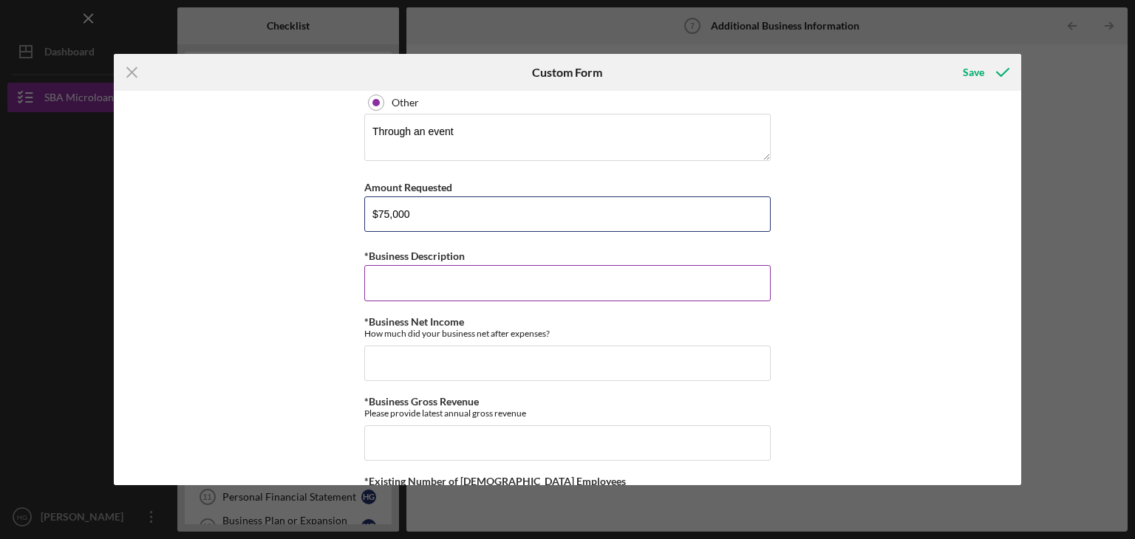
type input "$75,000"
click at [387, 283] on input "*Business Description" at bounding box center [567, 282] width 406 height 35
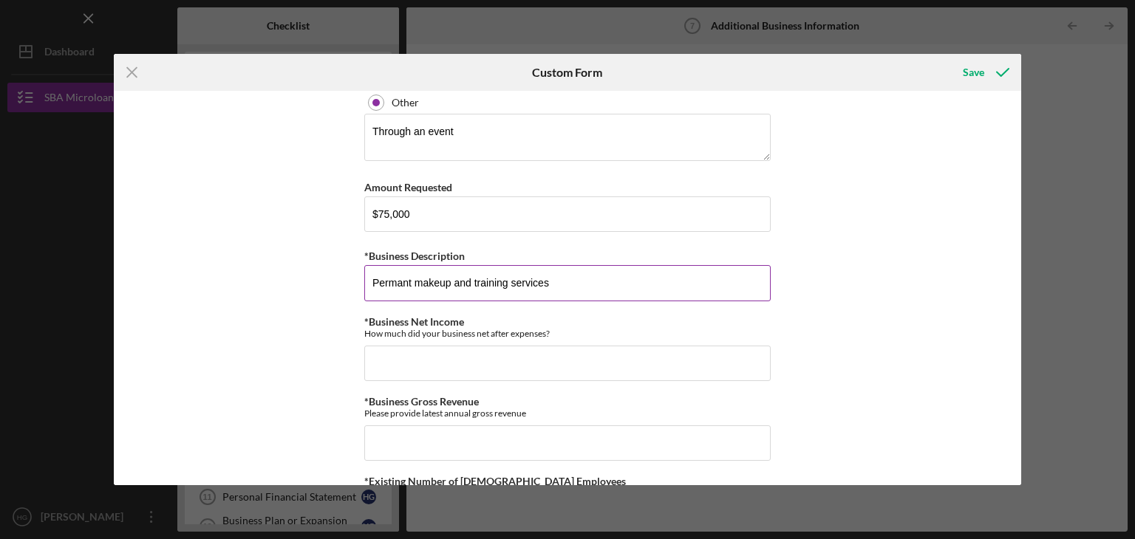
drag, startPoint x: 375, startPoint y: 282, endPoint x: 662, endPoint y: 284, distance: 286.6
click at [662, 284] on input "Permant makeup and training services" at bounding box center [567, 282] width 406 height 35
click at [408, 279] on input "Permant makeup and training services" at bounding box center [567, 282] width 406 height 35
click at [612, 277] on input "Permenant makeup and training services" at bounding box center [567, 282] width 406 height 35
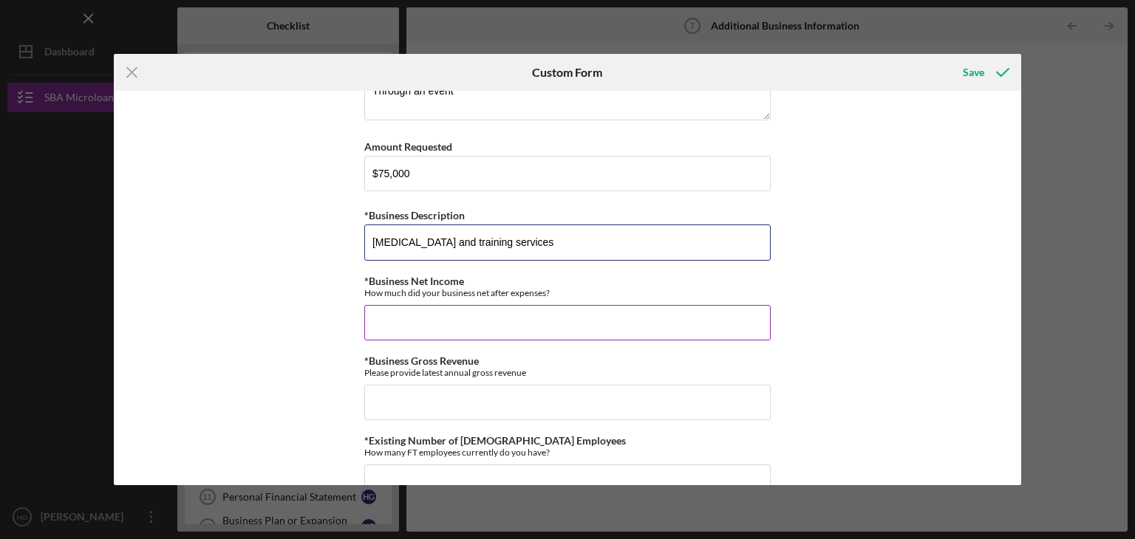
scroll to position [295, 0]
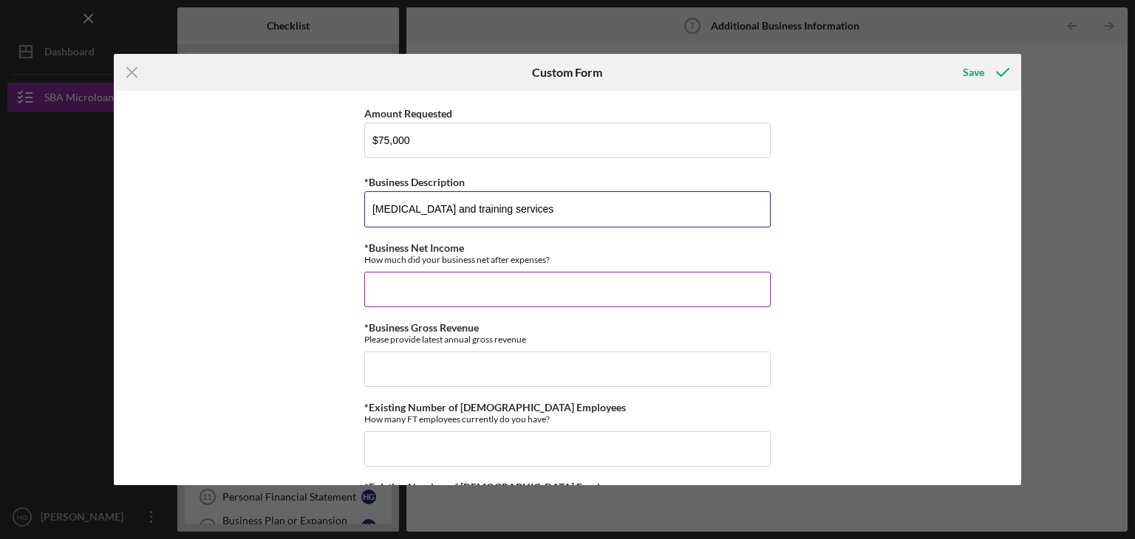
type input "[MEDICAL_DATA] and training services"
click at [428, 283] on input "*Business Net Income" at bounding box center [567, 289] width 406 height 35
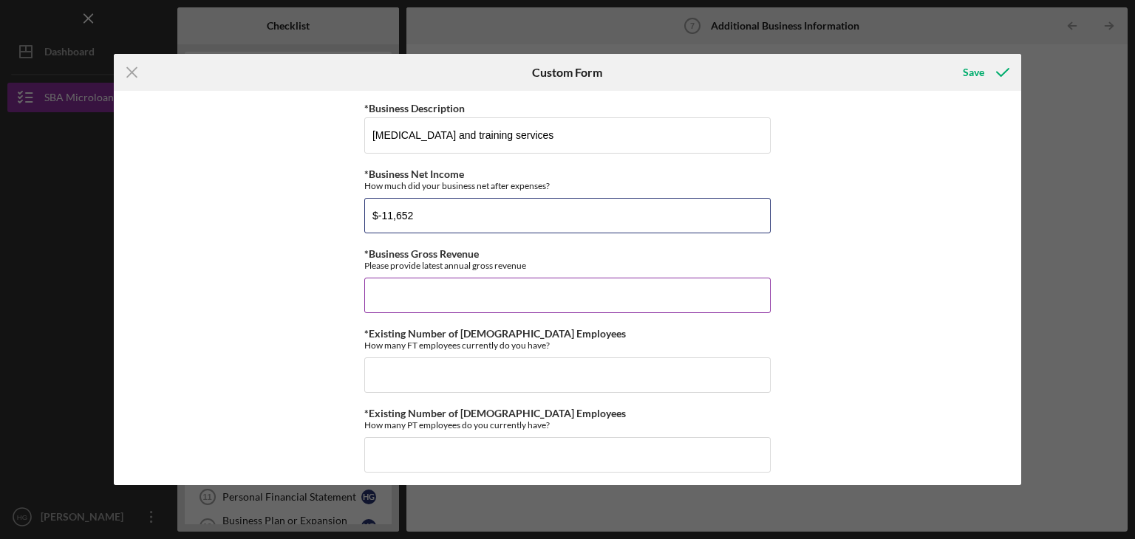
type input "$-11,652"
click at [386, 294] on input "*Business Gross Revenue" at bounding box center [567, 295] width 406 height 35
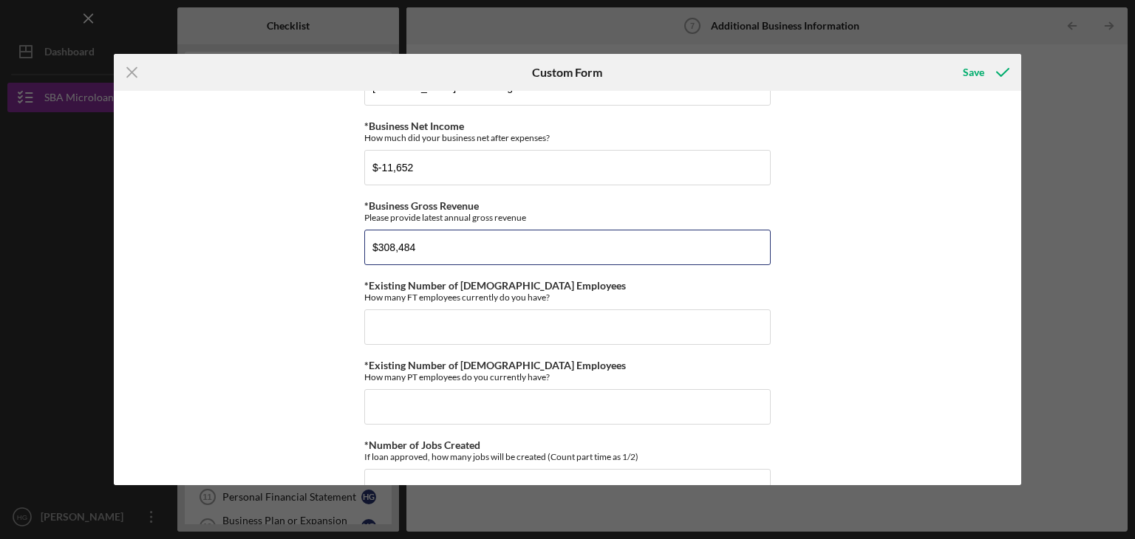
scroll to position [443, 0]
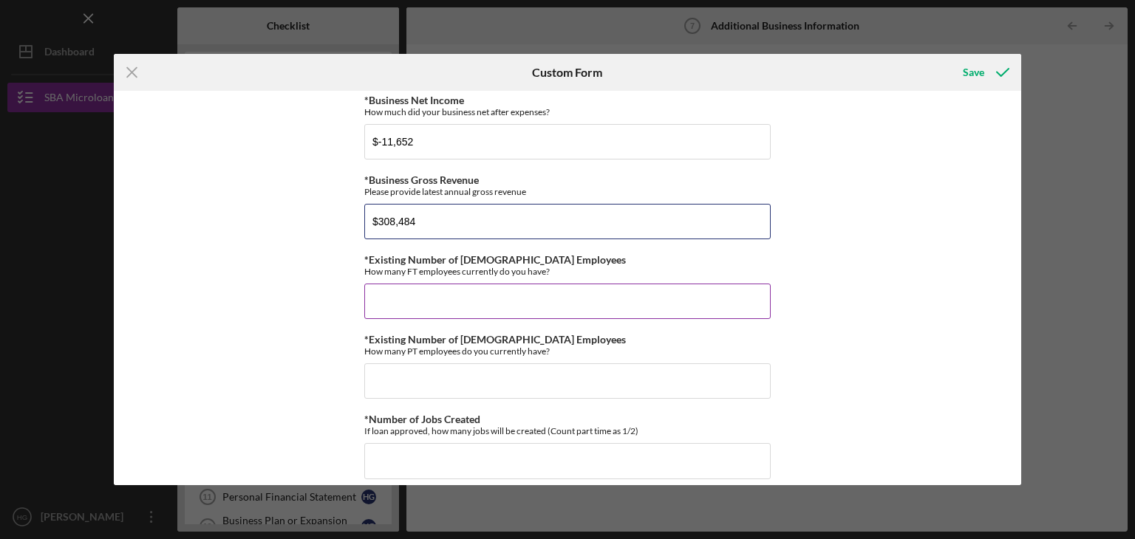
type input "$308,484"
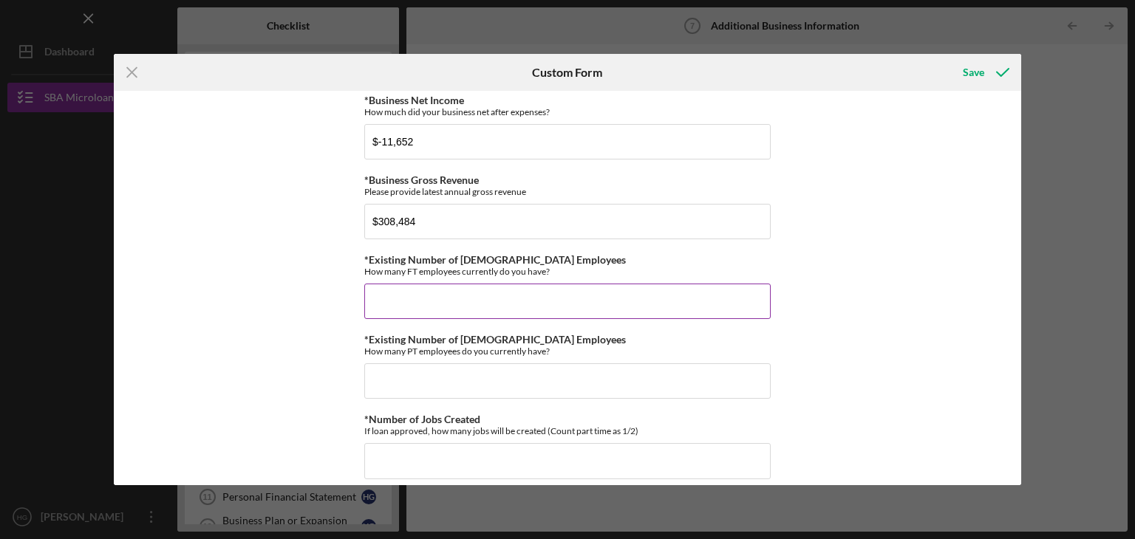
click at [412, 288] on input "*Existing Number of [DEMOGRAPHIC_DATA] Employees" at bounding box center [567, 301] width 406 height 35
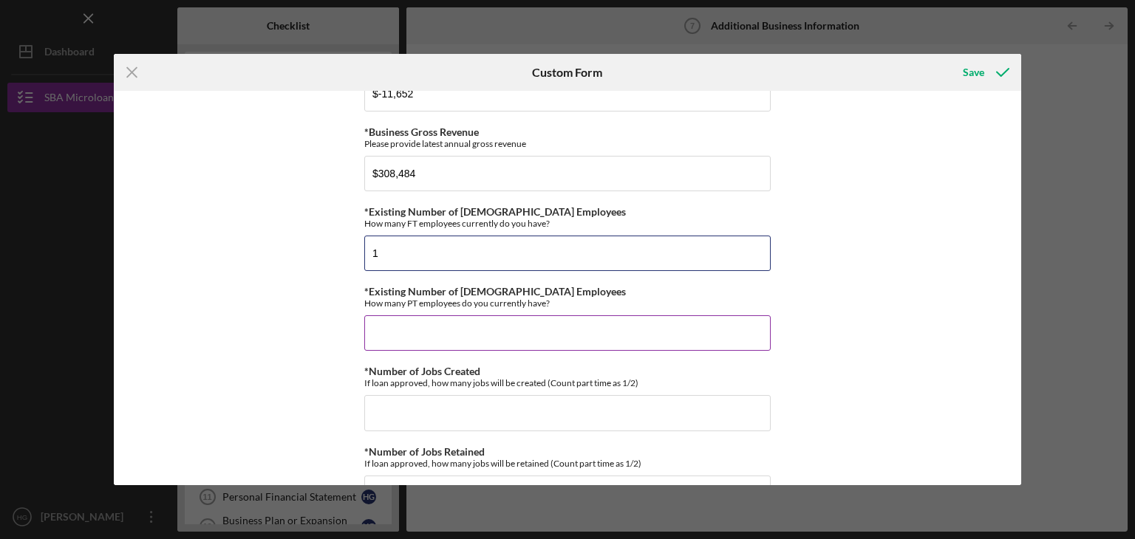
scroll to position [517, 0]
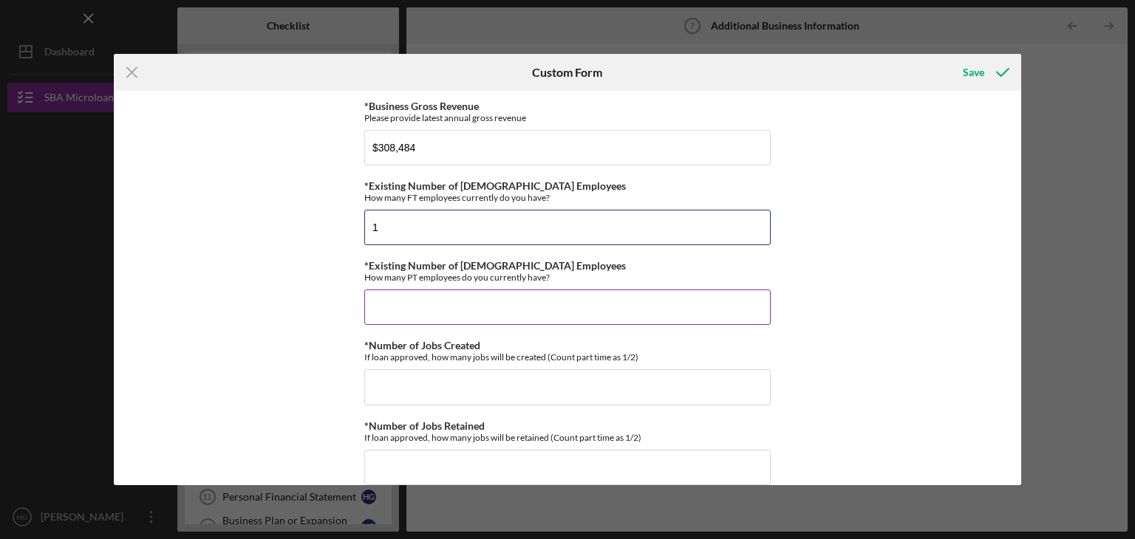
type input "1"
click at [412, 290] on input "*Existing Number of [DEMOGRAPHIC_DATA] Employees" at bounding box center [567, 307] width 406 height 35
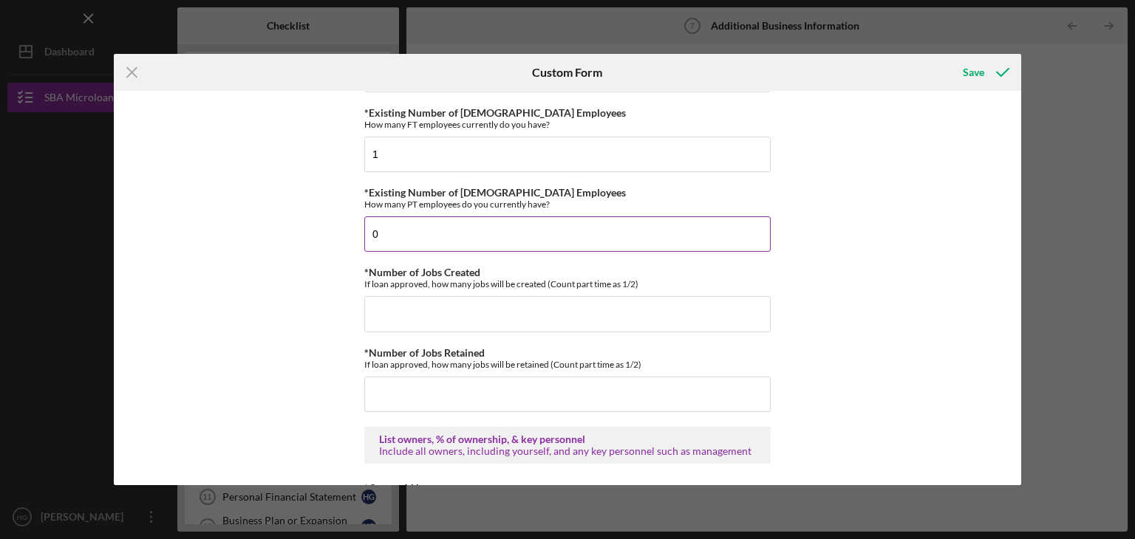
scroll to position [591, 0]
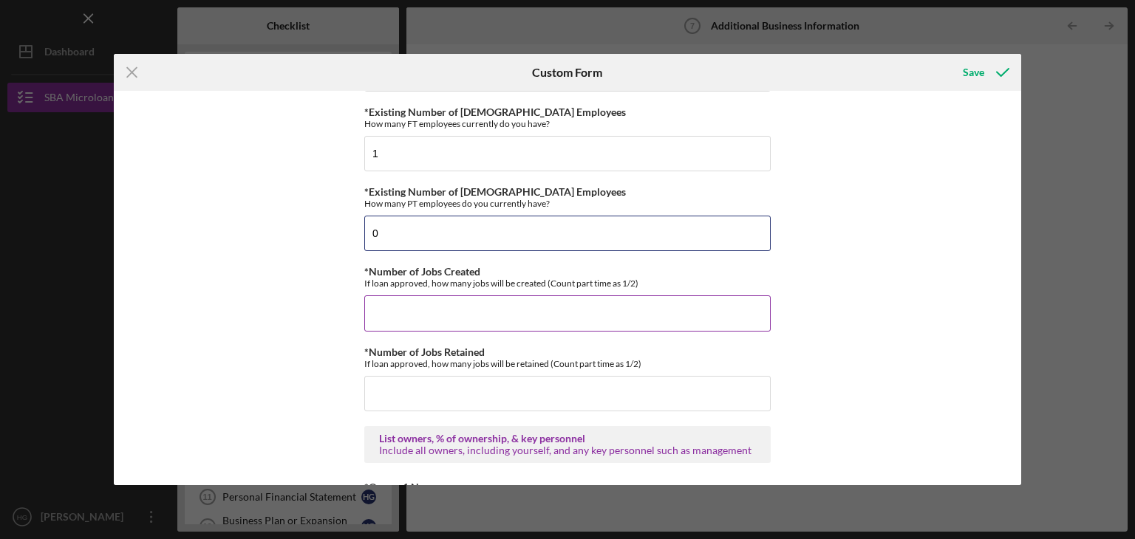
type input "0"
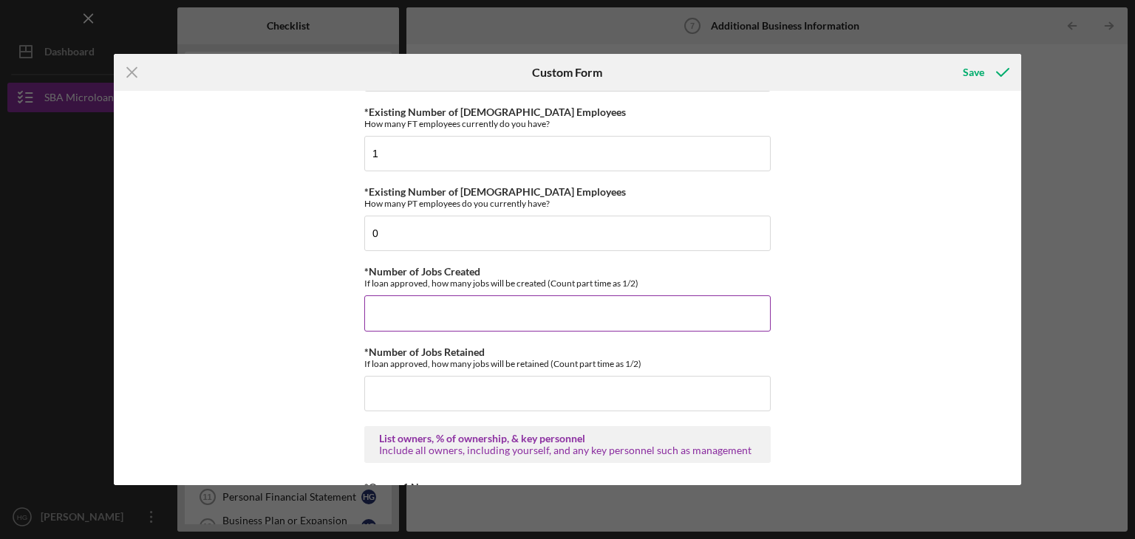
click at [405, 317] on input "*Number of Jobs Created" at bounding box center [567, 312] width 406 height 35
type input "1"
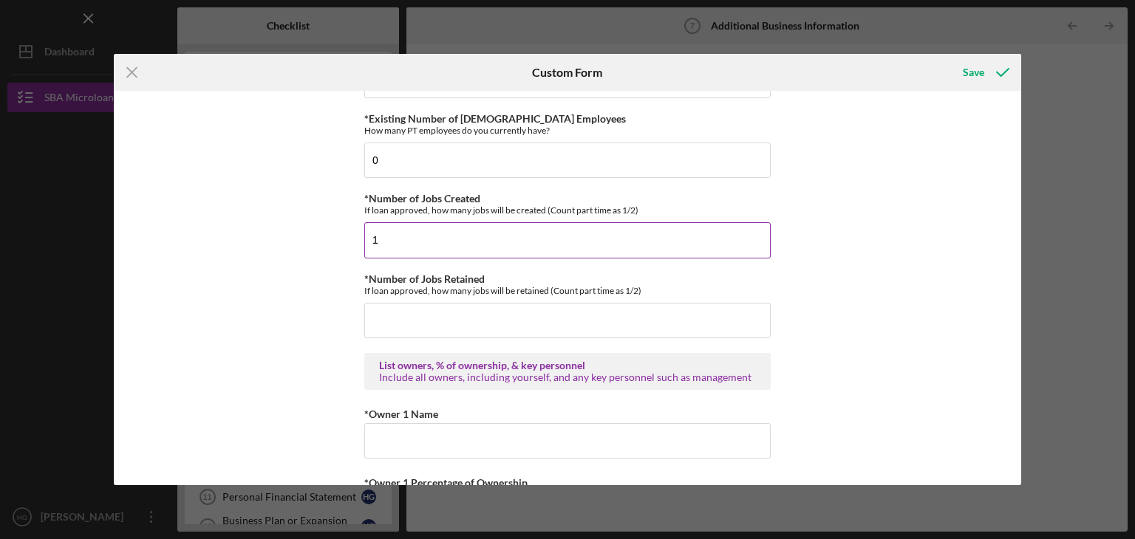
scroll to position [665, 0]
type input "2"
click at [396, 317] on input "*Number of Jobs Retained" at bounding box center [567, 319] width 406 height 35
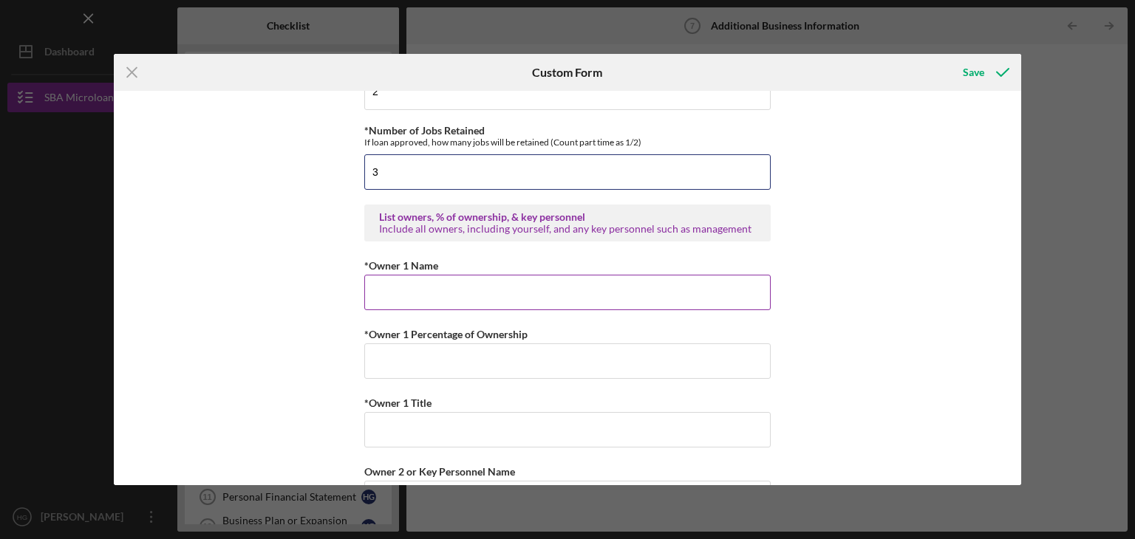
type input "3"
click at [385, 292] on input "*Owner 1 Name" at bounding box center [567, 292] width 406 height 35
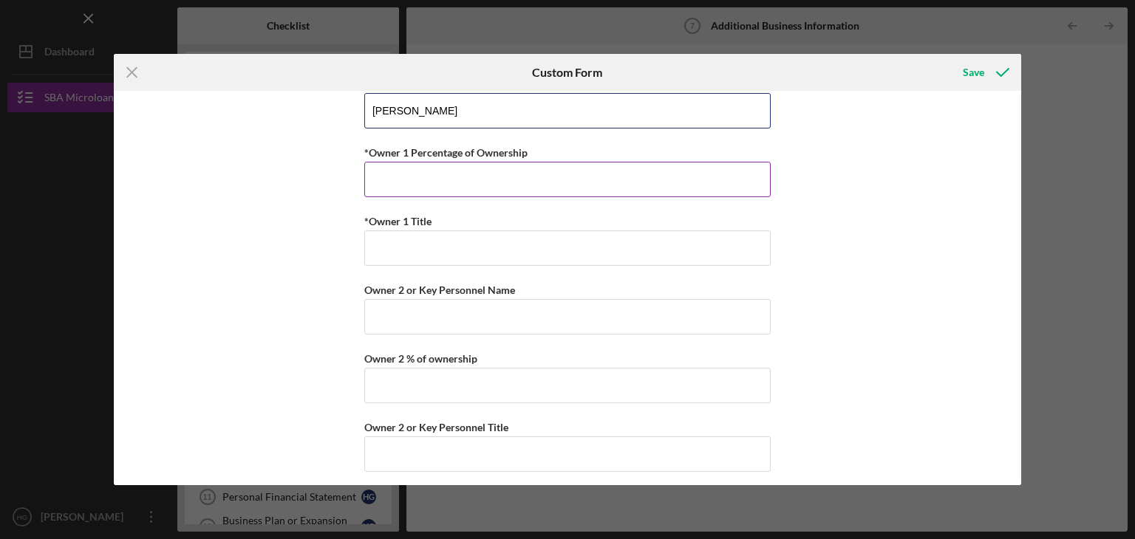
scroll to position [960, 0]
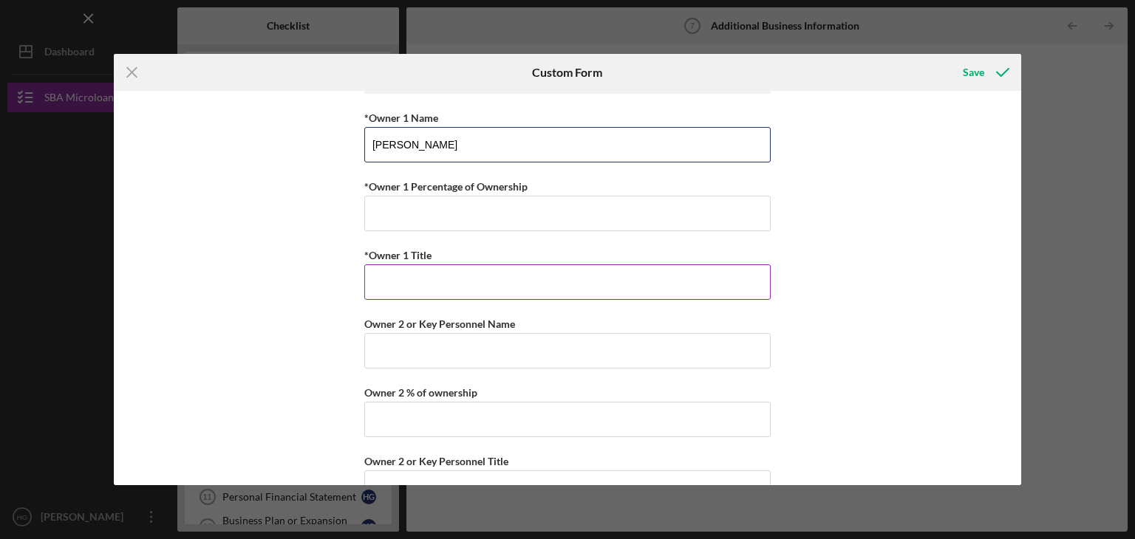
type input "[PERSON_NAME]"
click at [375, 272] on input "*Owner 1 Title" at bounding box center [567, 281] width 406 height 35
type input "P"
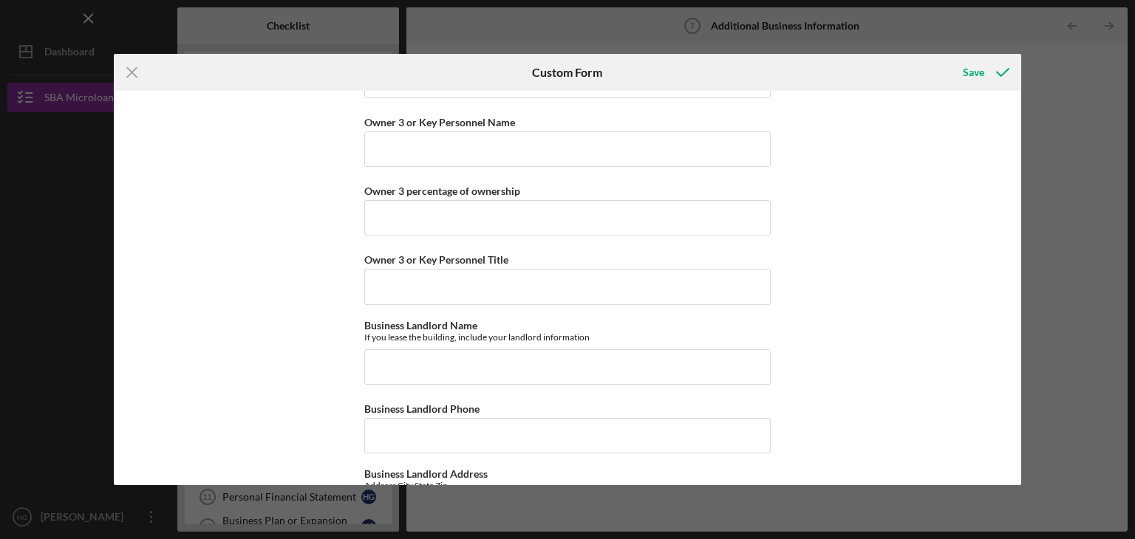
scroll to position [1403, 0]
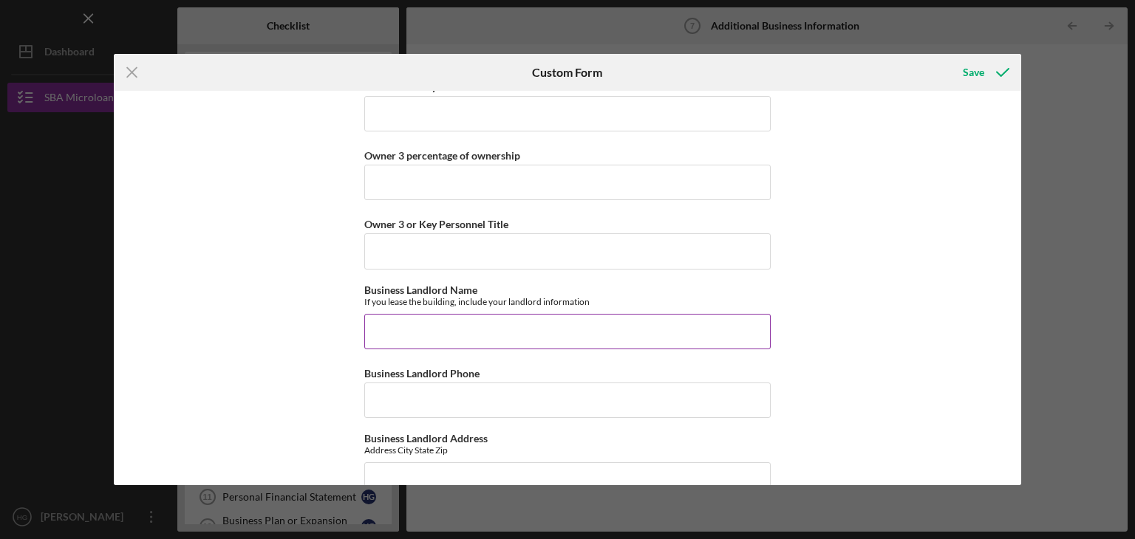
type input "CEO"
click at [396, 323] on input "Business Landlord Name" at bounding box center [567, 331] width 406 height 35
click at [389, 324] on input "JDK Investments" at bounding box center [567, 331] width 406 height 35
click at [380, 323] on input "JVV Investments" at bounding box center [567, 331] width 406 height 35
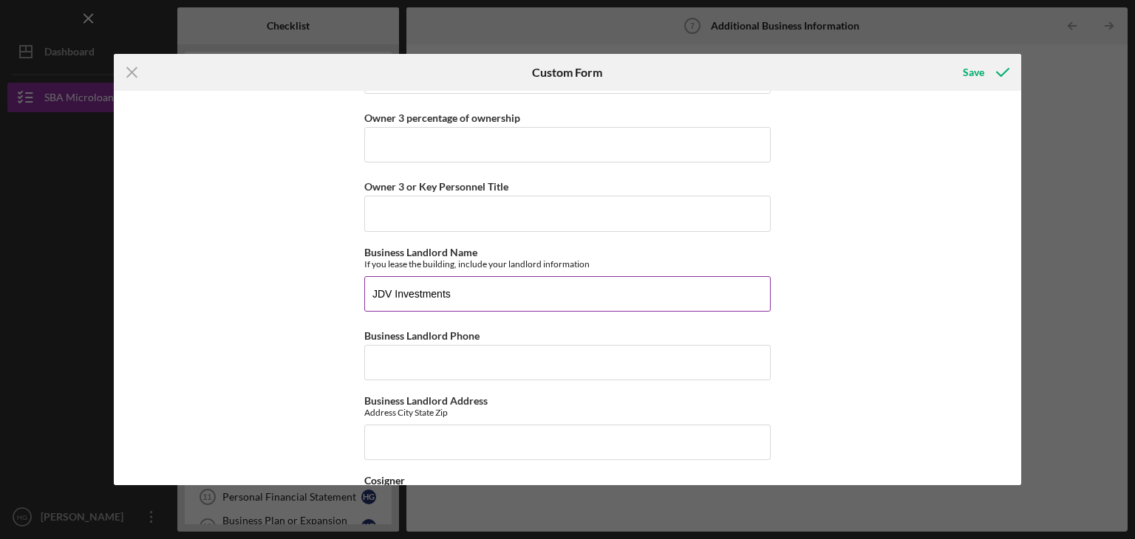
scroll to position [1477, 0]
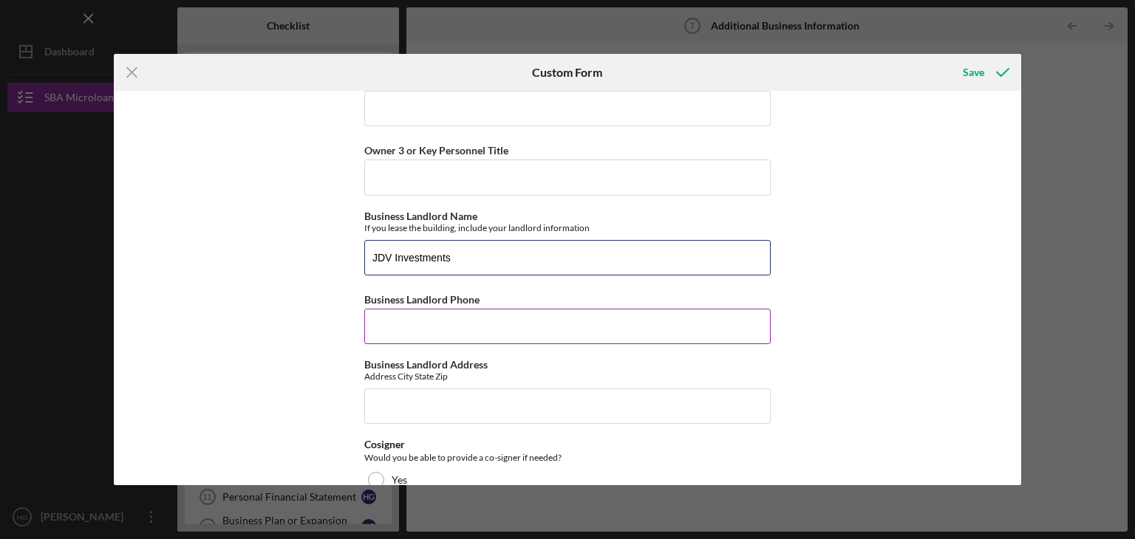
type input "JDV Investments"
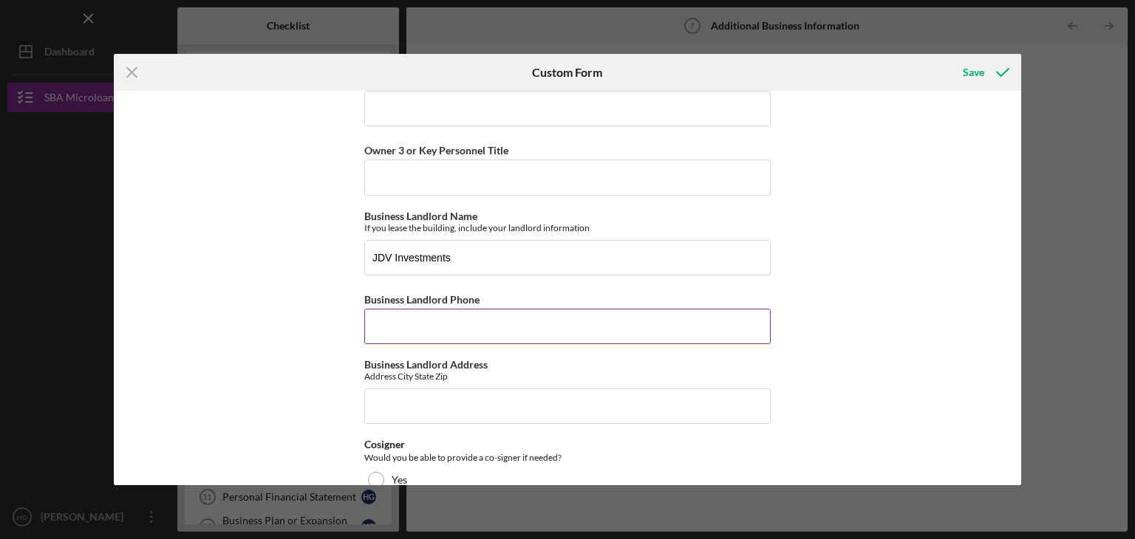
click at [412, 327] on input "Business Landlord Phone" at bounding box center [567, 326] width 406 height 35
type input "[PHONE_NUMBER]"
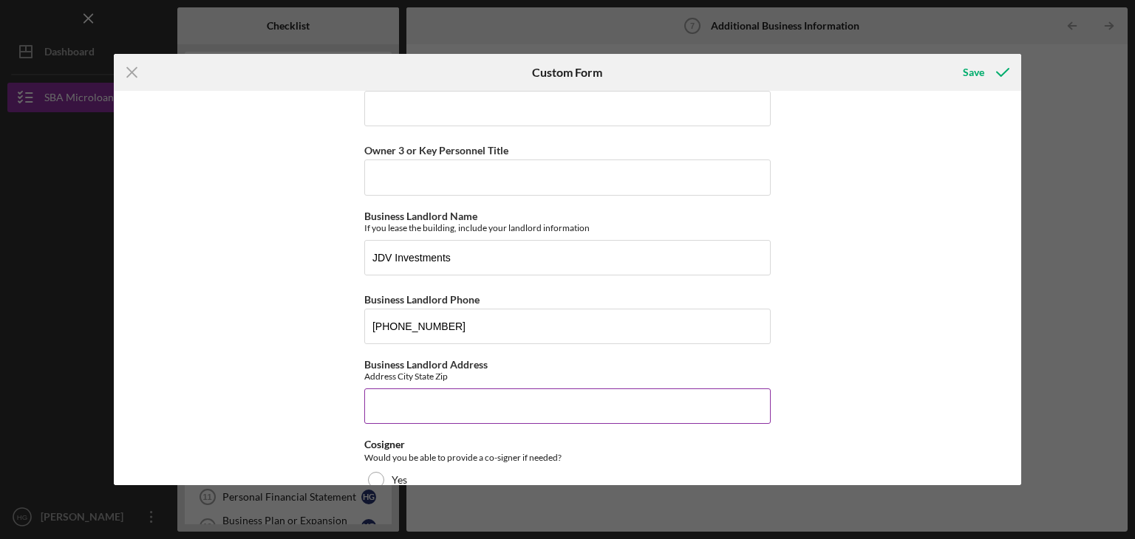
click at [426, 408] on input "Business Landlord Address" at bounding box center [567, 406] width 406 height 35
click at [398, 391] on input "Business Landlord Address" at bounding box center [567, 406] width 406 height 35
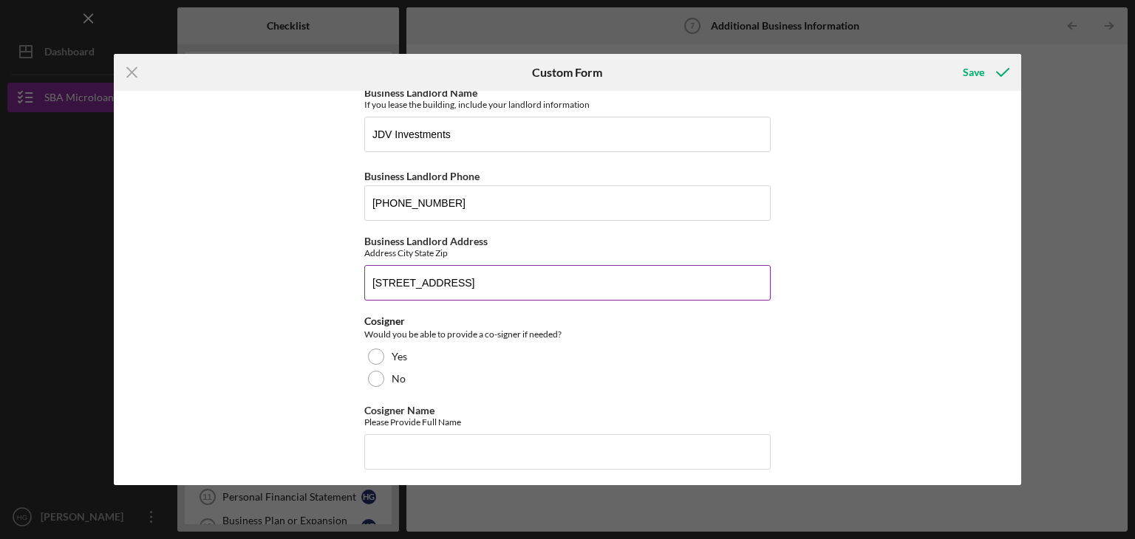
scroll to position [1601, 0]
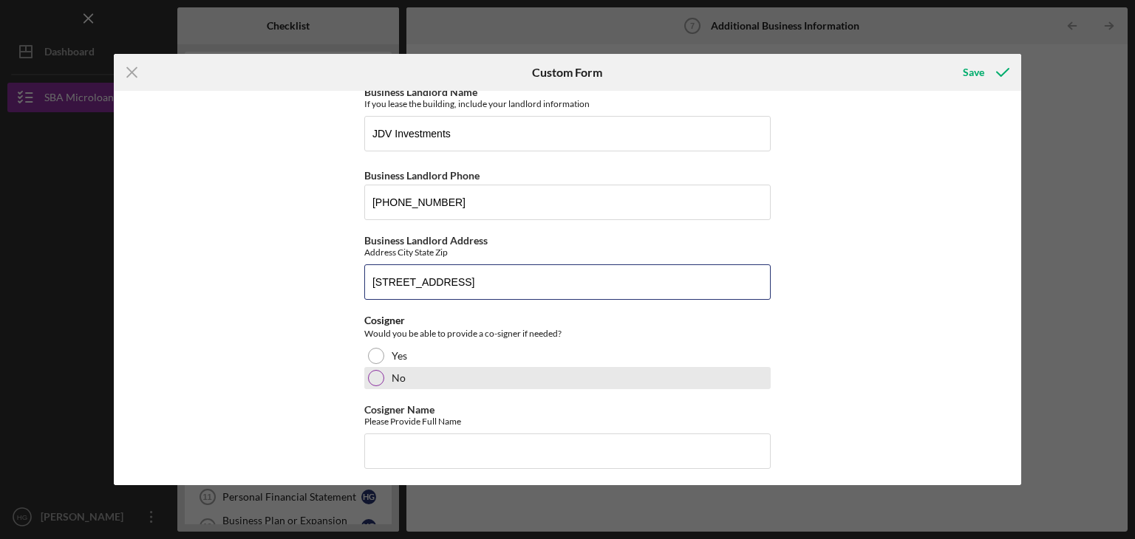
type input "[STREET_ADDRESS]"
click at [377, 375] on div at bounding box center [376, 378] width 16 height 16
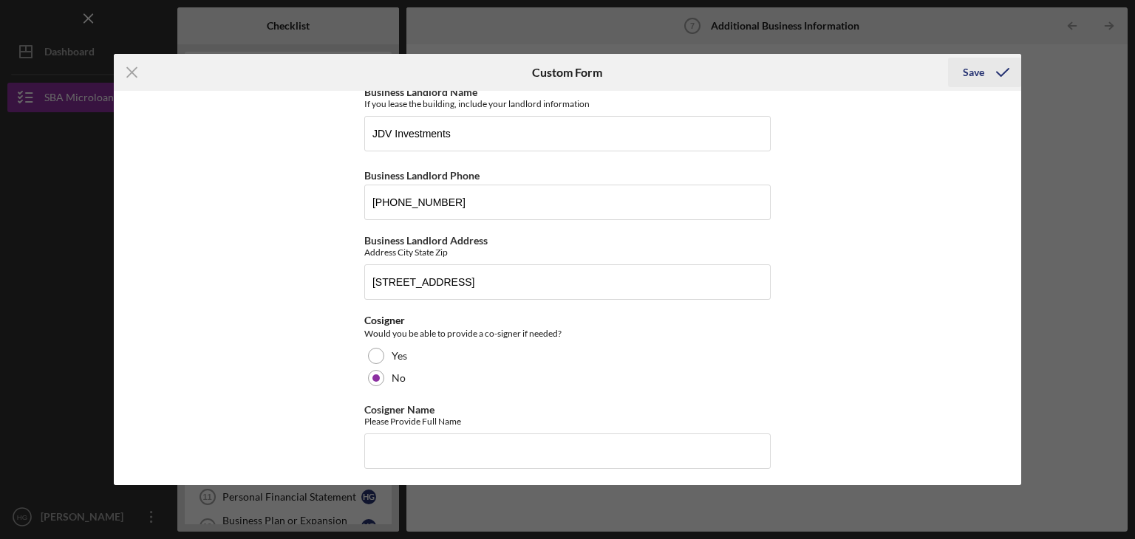
click at [971, 70] on div "Save" at bounding box center [972, 73] width 21 height 30
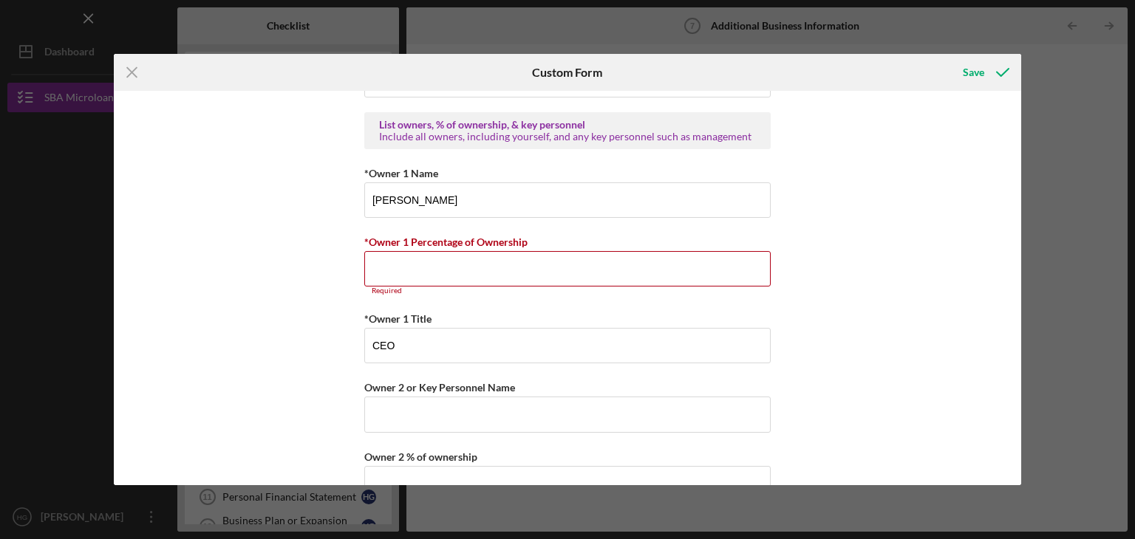
scroll to position [895, 0]
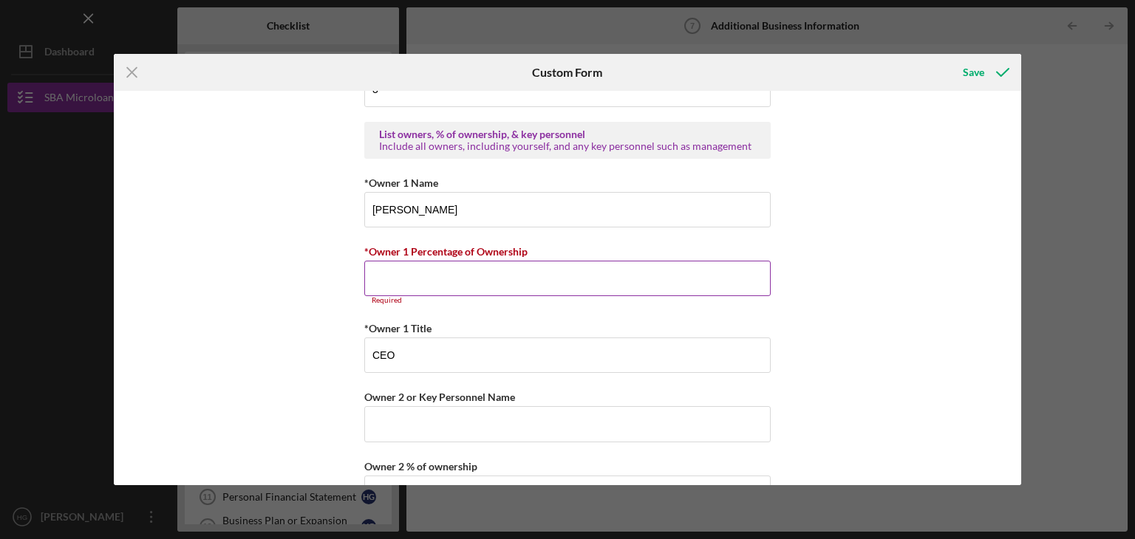
click at [448, 278] on input "*Owner 1 Percentage of Ownership" at bounding box center [567, 278] width 406 height 35
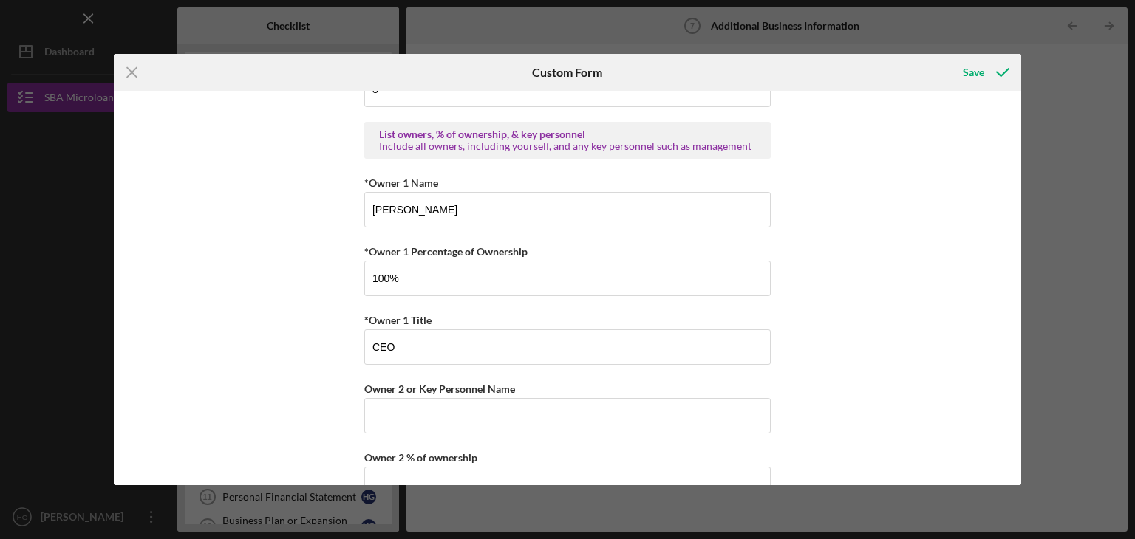
type input "100.00000%"
click at [886, 287] on div "Small Business Loan Application *Referral Information How did you hear about [P…" at bounding box center [568, 288] width 908 height 394
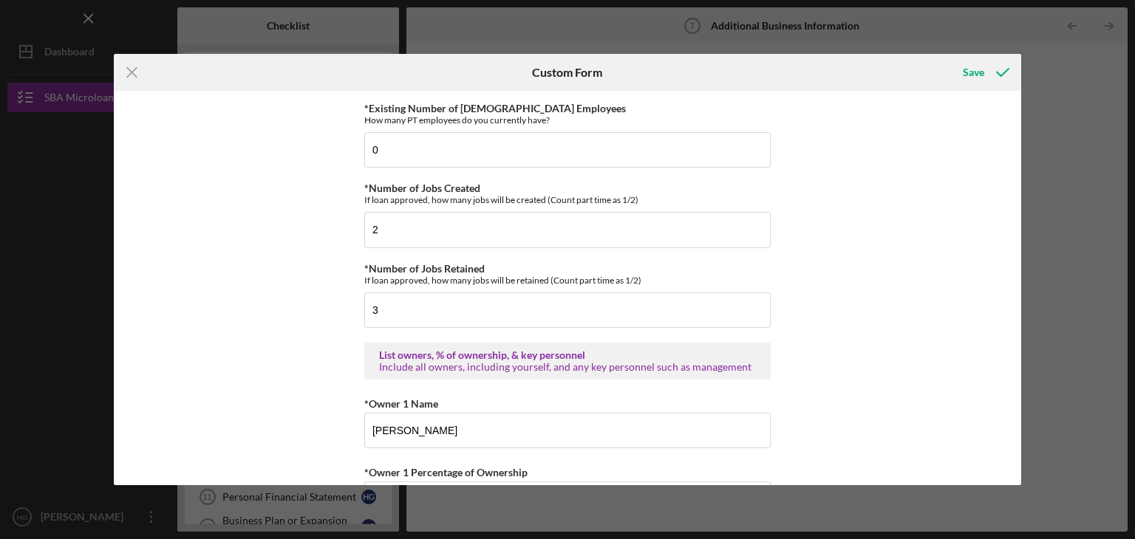
scroll to position [674, 0]
click at [979, 69] on div "Save" at bounding box center [972, 73] width 21 height 30
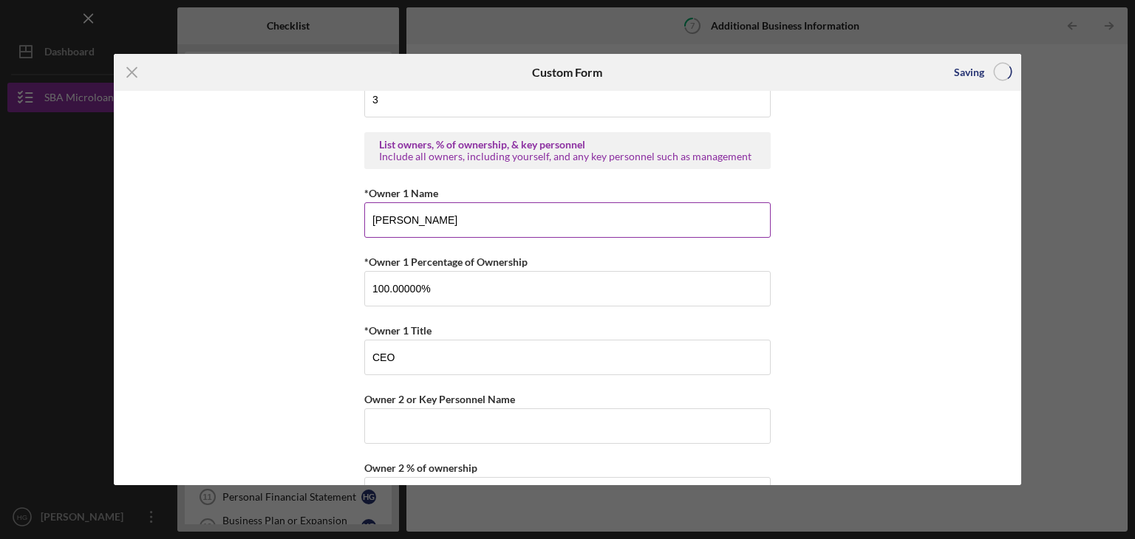
scroll to position [895, 0]
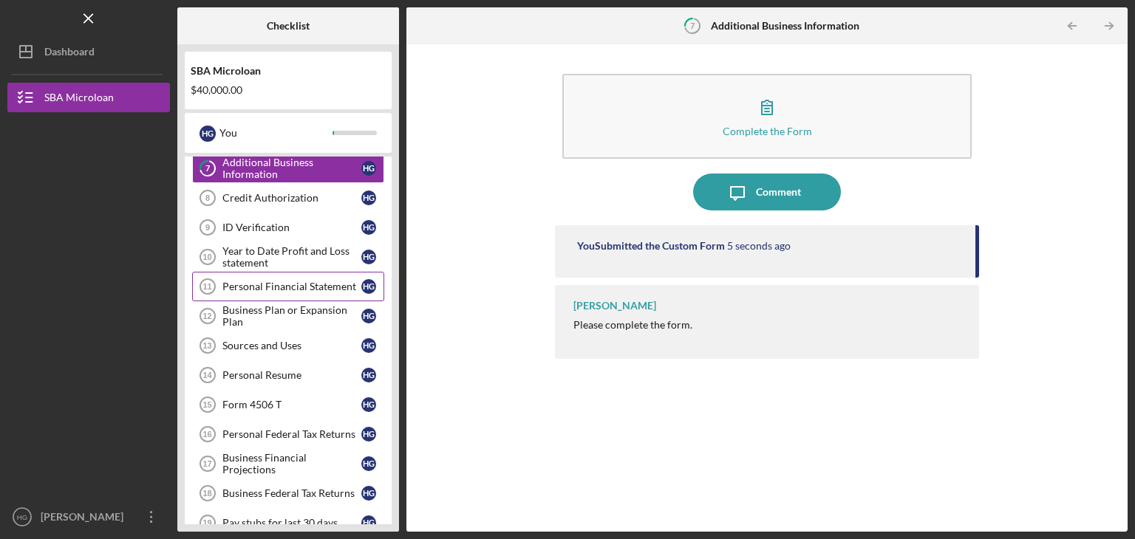
scroll to position [131, 0]
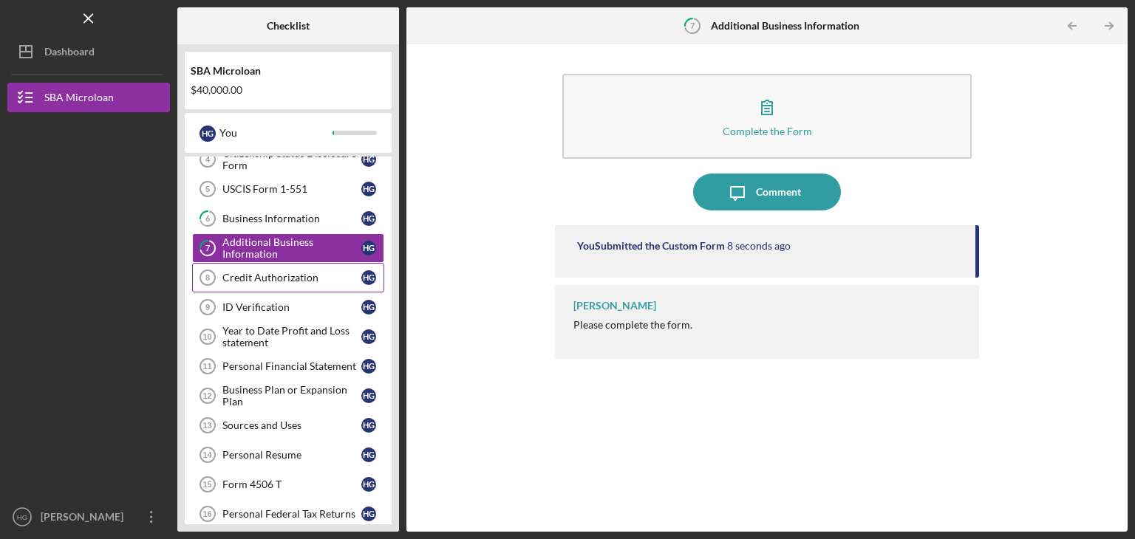
click at [287, 274] on div "Credit Authorization" at bounding box center [291, 278] width 139 height 12
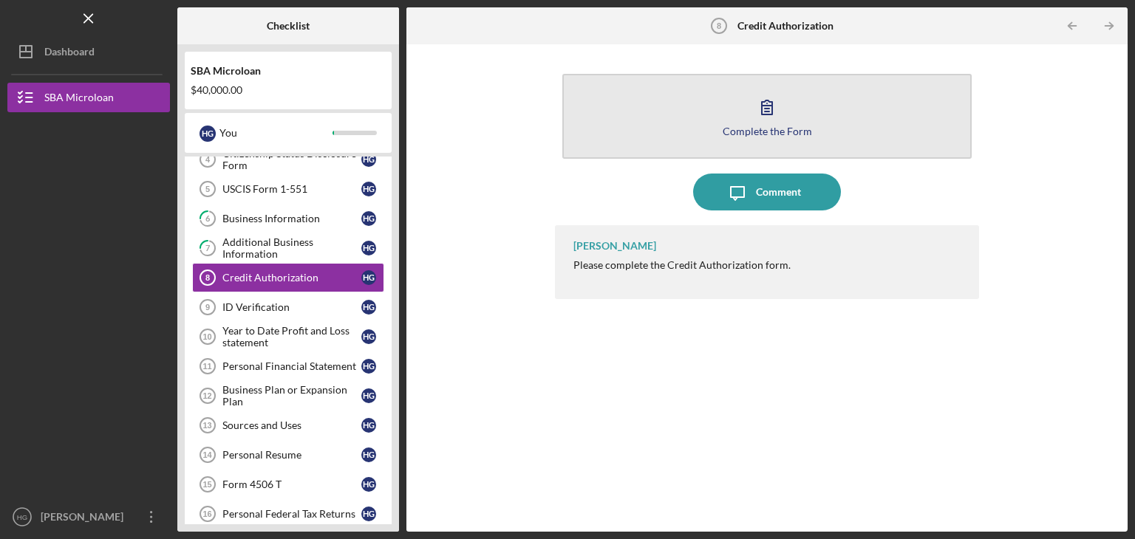
click at [761, 114] on icon "button" at bounding box center [766, 107] width 37 height 37
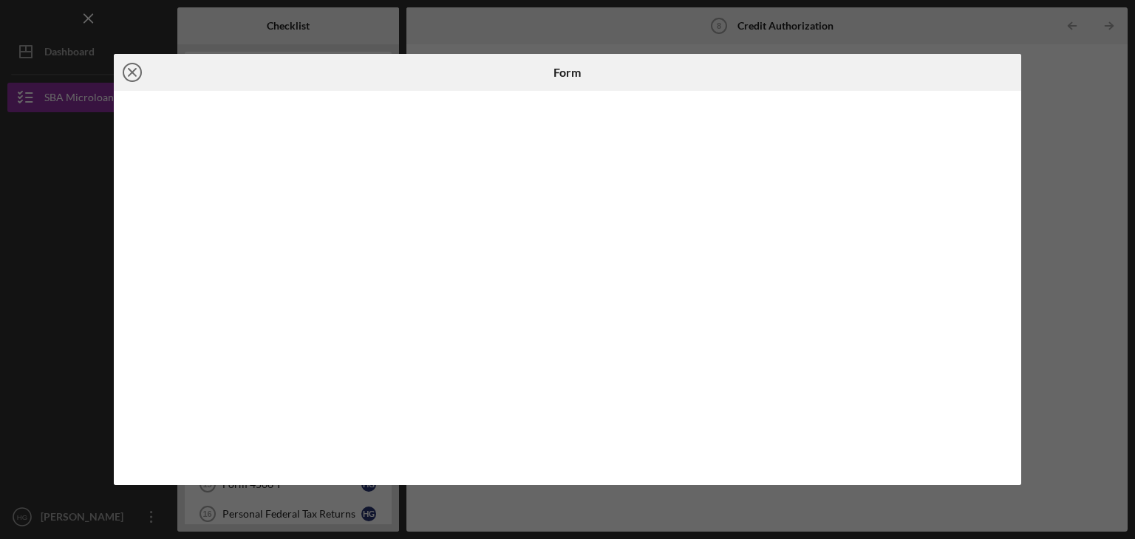
click at [130, 72] on icon "Icon/Close" at bounding box center [132, 72] width 37 height 37
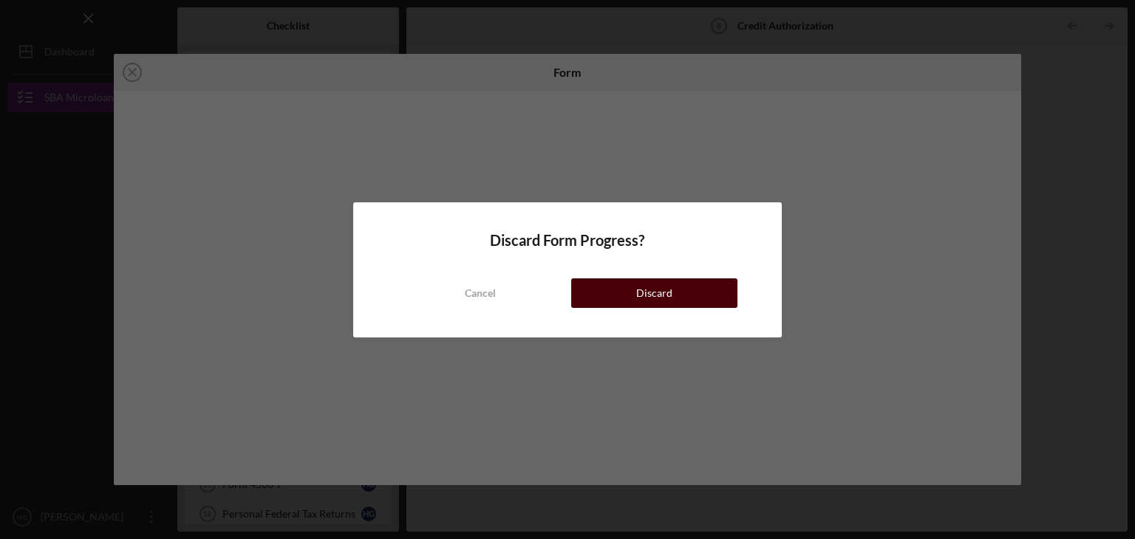
click at [677, 287] on button "Discard" at bounding box center [654, 293] width 166 height 30
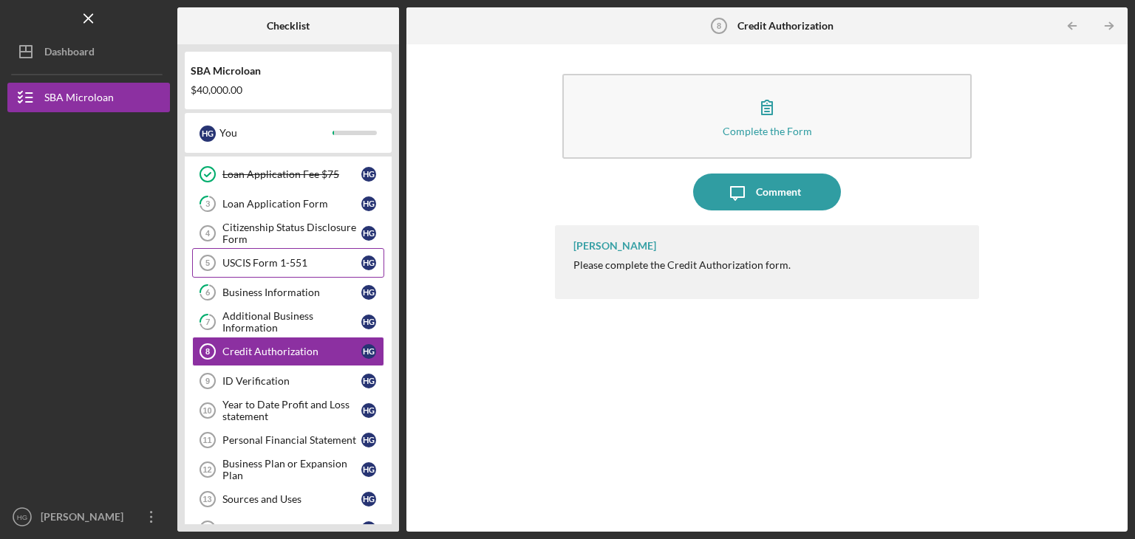
scroll to position [131, 0]
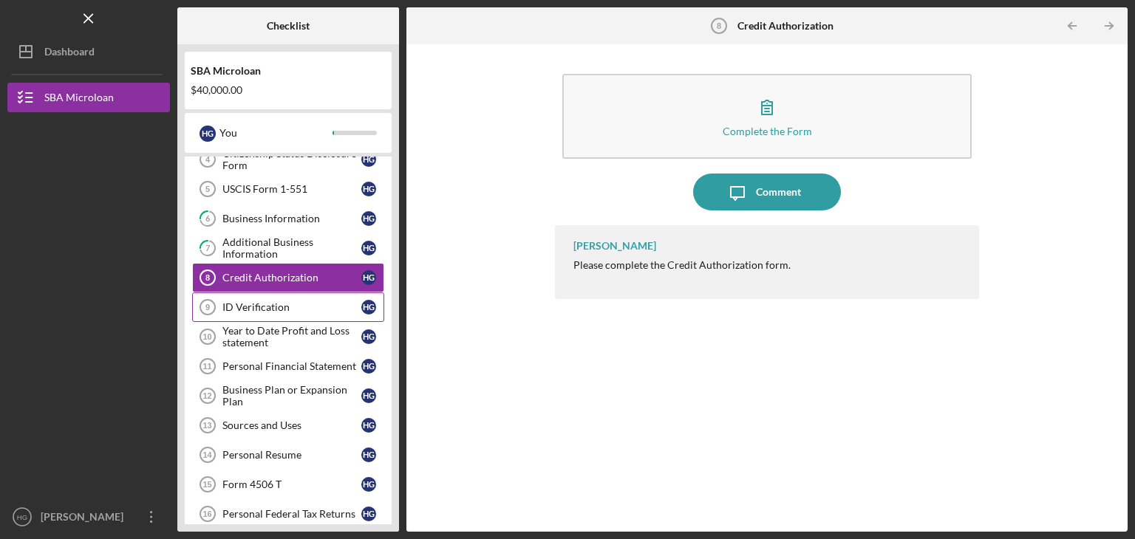
click at [281, 304] on div "ID Verification" at bounding box center [291, 307] width 139 height 12
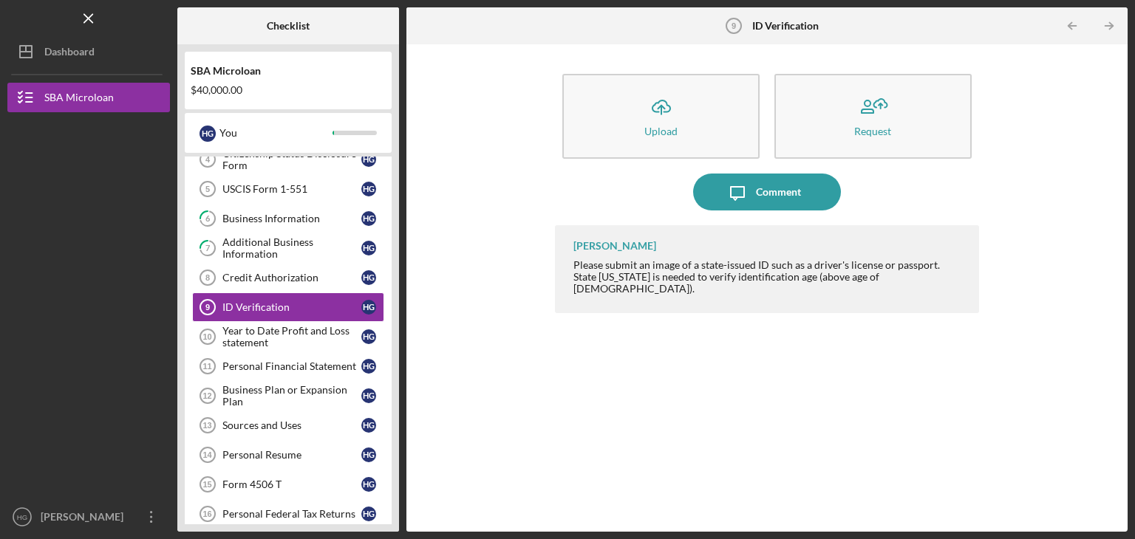
click at [1052, 165] on div "Icon/Upload Upload Request Icon/Message Comment [PERSON_NAME] Please submit an …" at bounding box center [767, 288] width 706 height 473
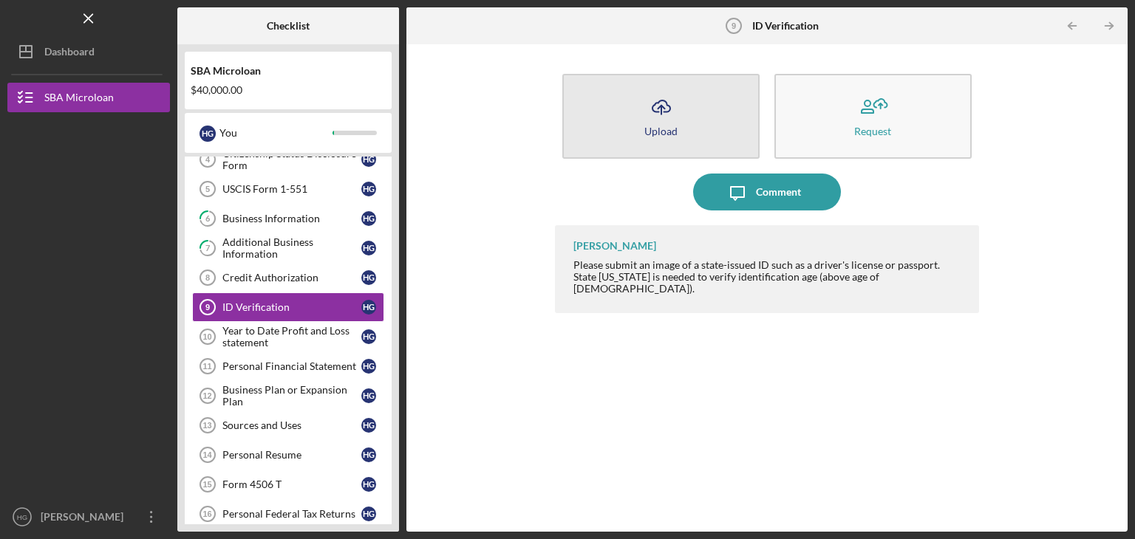
click at [665, 109] on icon "Icon/Upload" at bounding box center [661, 107] width 37 height 37
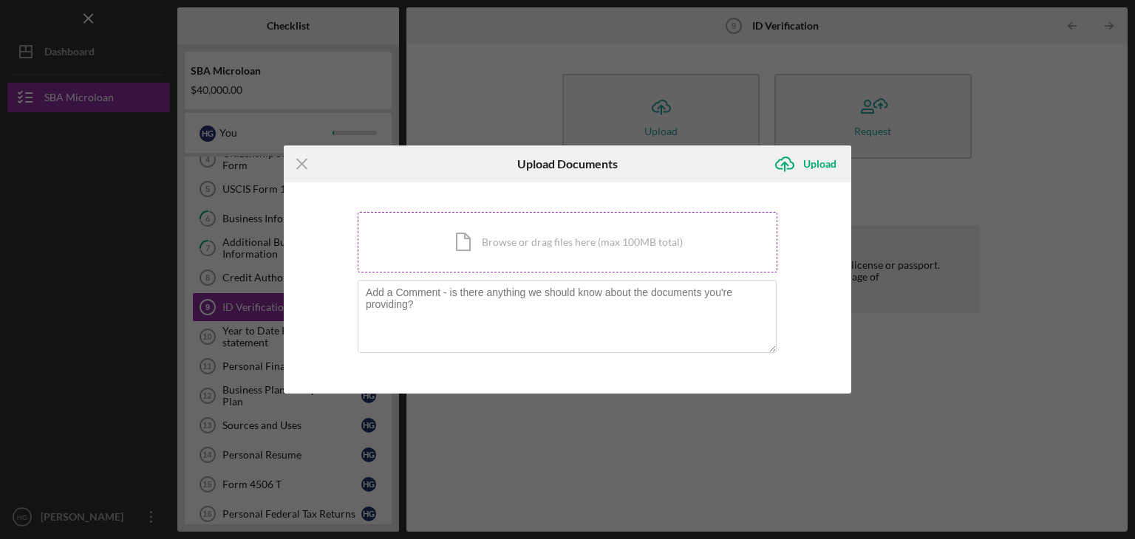
click at [514, 239] on div "Icon/Document Browse or drag files here (max 100MB total) Tap to choose files o…" at bounding box center [567, 242] width 420 height 61
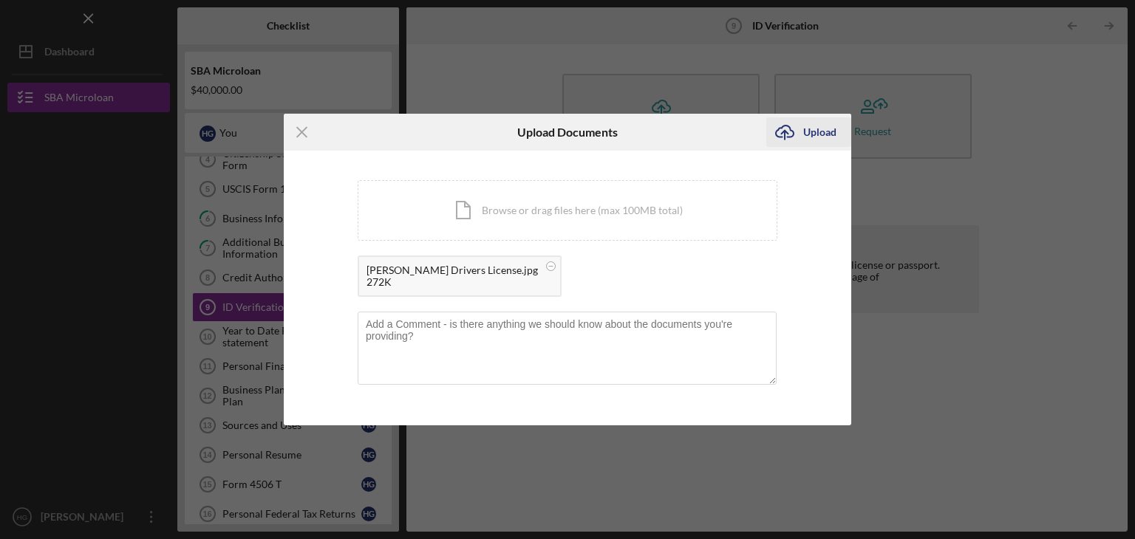
click at [815, 134] on div "Upload" at bounding box center [819, 132] width 33 height 30
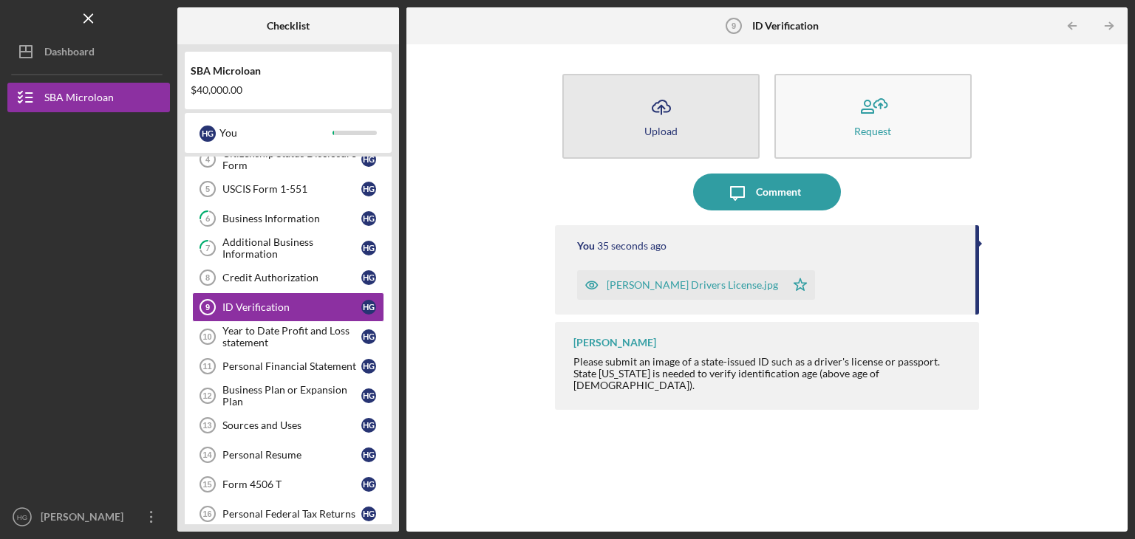
click at [654, 106] on icon "Icon/Upload" at bounding box center [661, 107] width 37 height 37
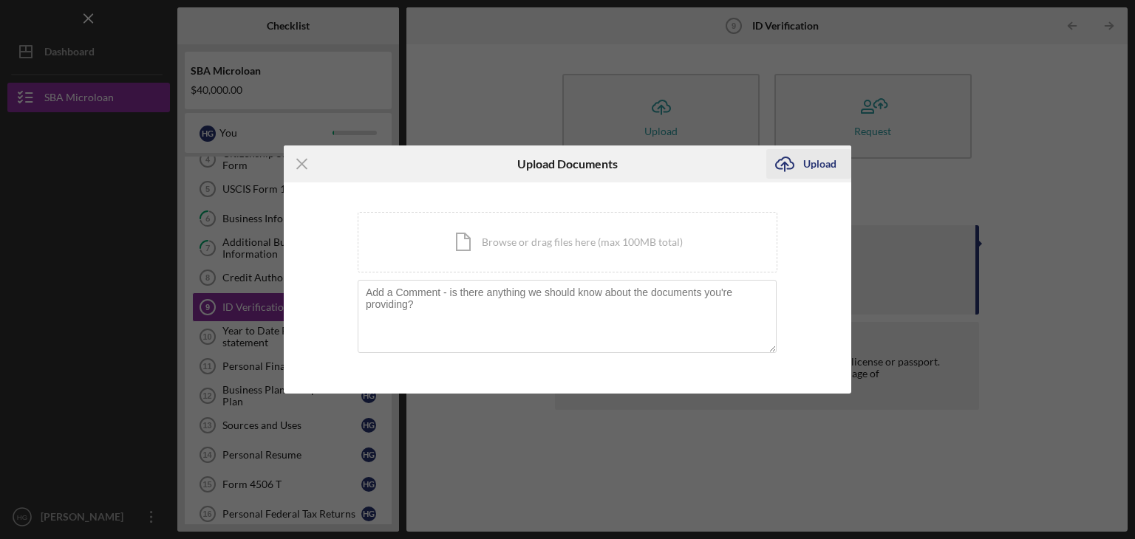
click at [814, 166] on div "Upload" at bounding box center [819, 164] width 33 height 30
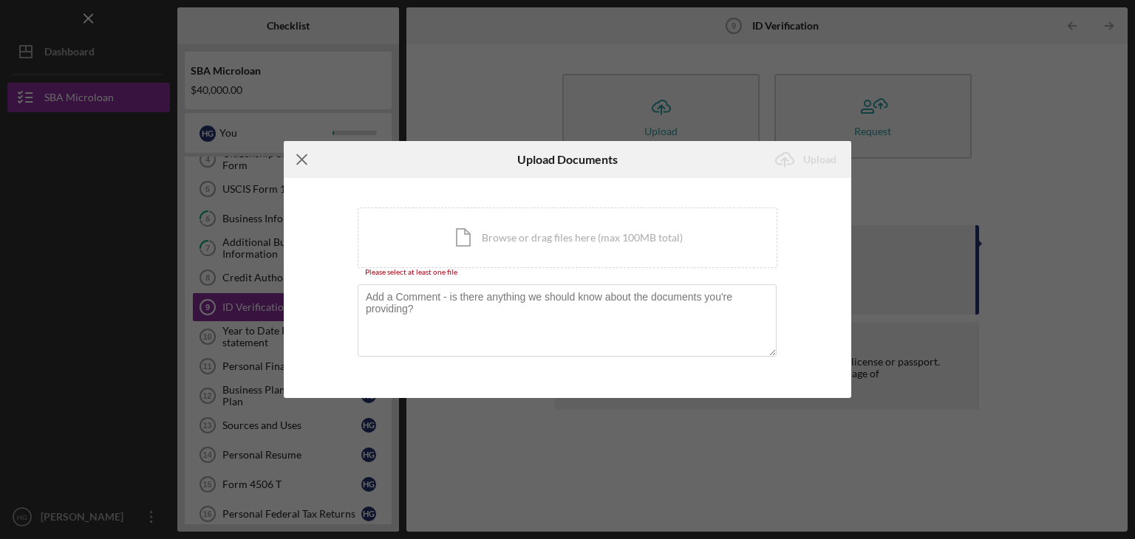
click at [301, 157] on icon "Icon/Menu Close" at bounding box center [302, 159] width 37 height 37
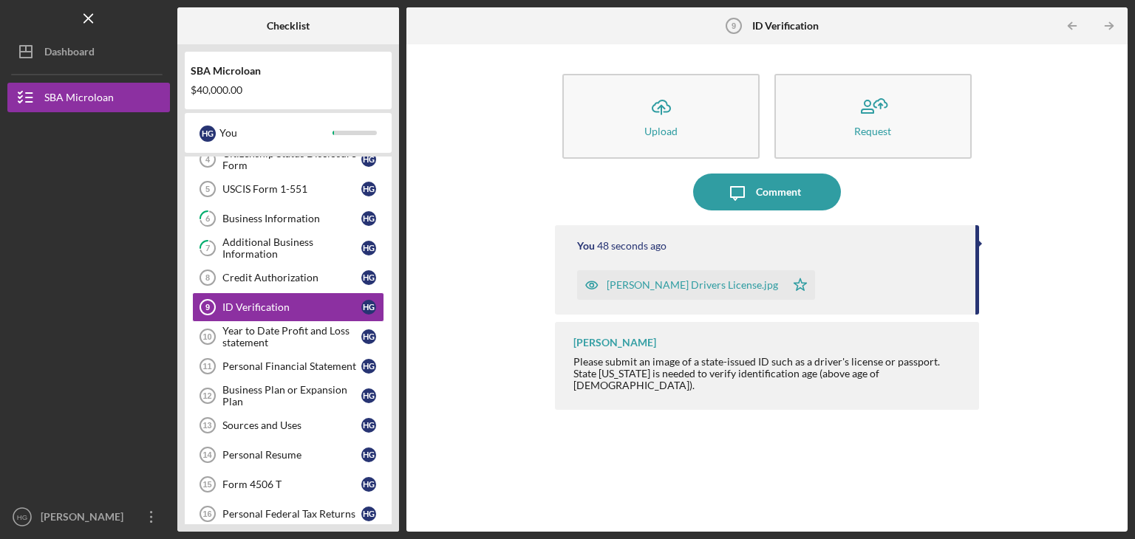
click at [674, 281] on div "[PERSON_NAME] Drivers License.jpg" at bounding box center [691, 285] width 171 height 12
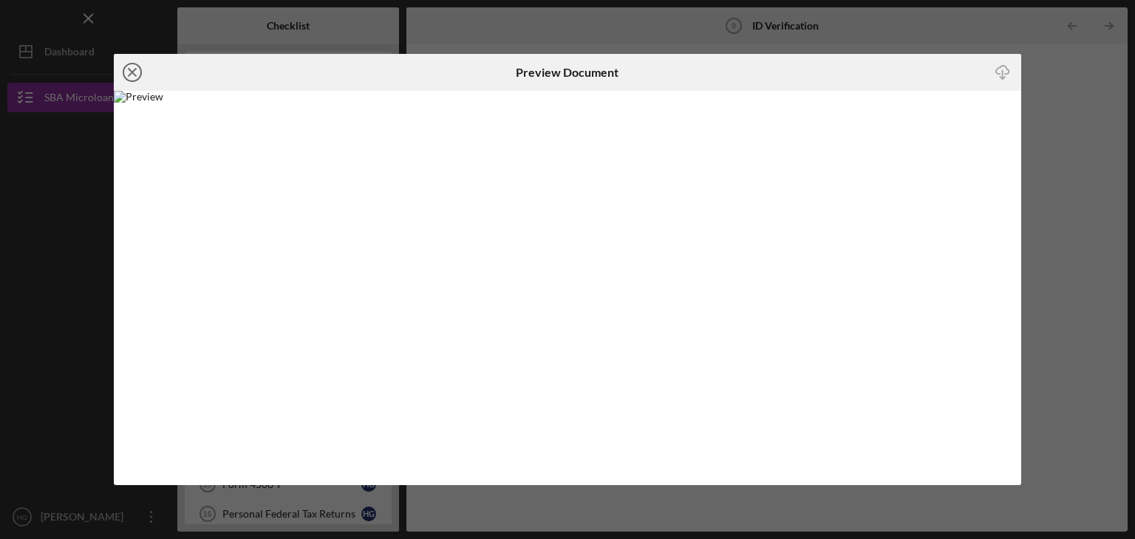
click at [129, 72] on icon "Icon/Close" at bounding box center [132, 72] width 37 height 37
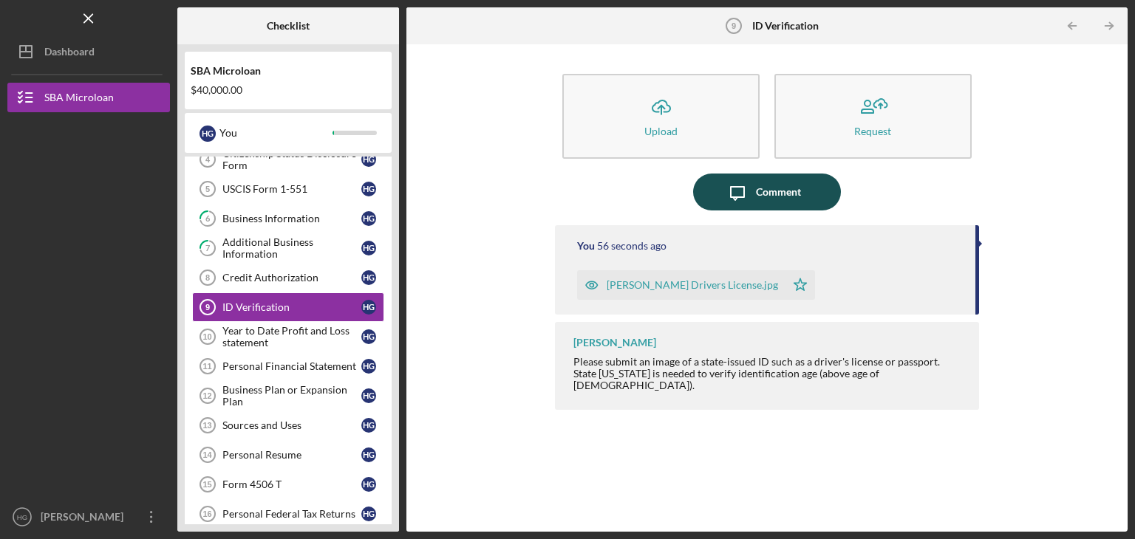
click at [741, 198] on icon "Icon/Message" at bounding box center [737, 192] width 37 height 37
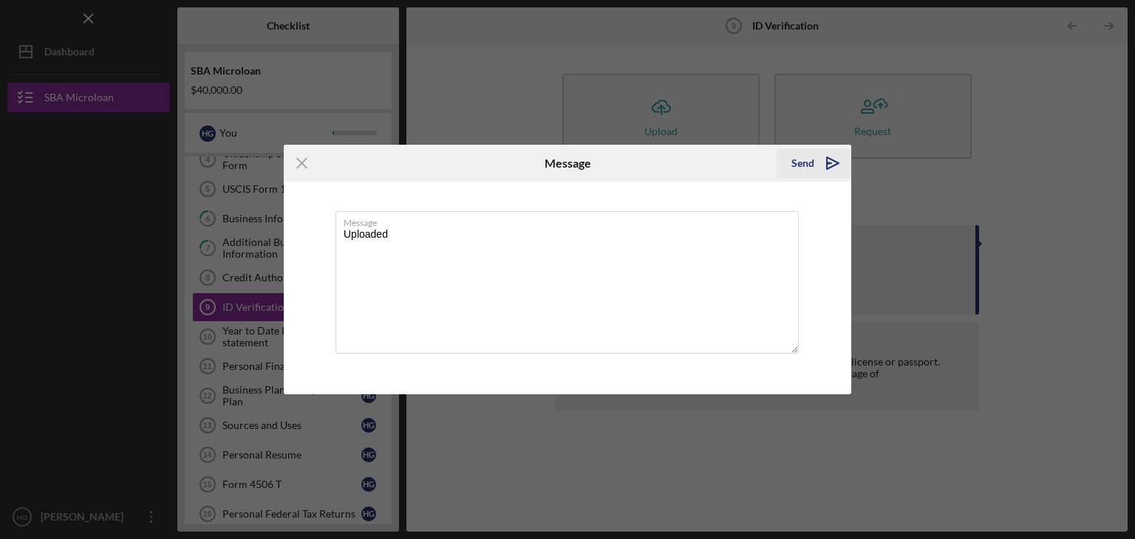
type textarea "Uploaded"
click at [807, 161] on div "Send" at bounding box center [802, 163] width 23 height 30
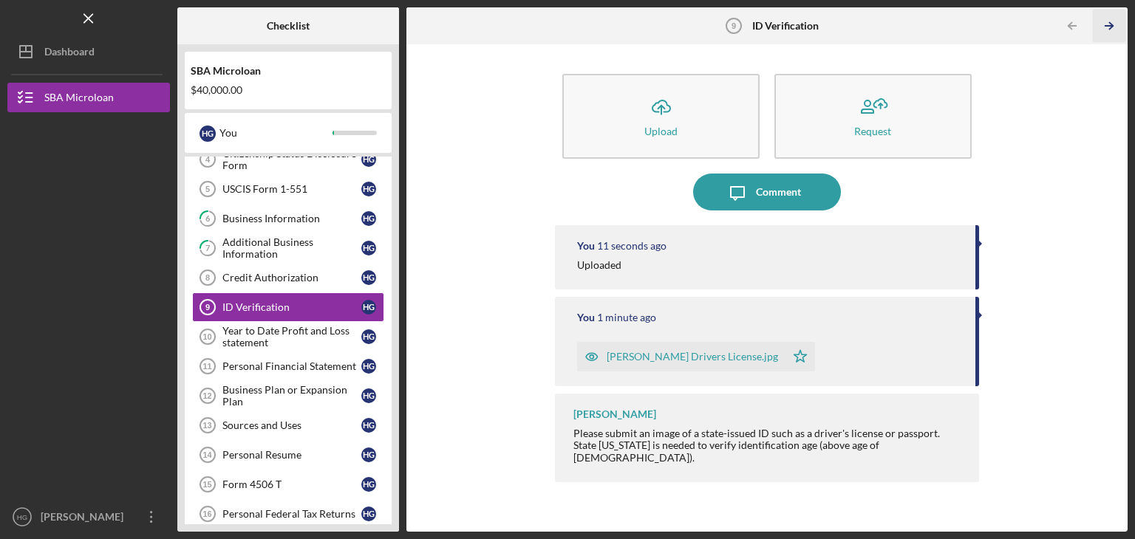
click at [1109, 24] on icon "Icon/Table Pagination Arrow" at bounding box center [1108, 26] width 33 height 33
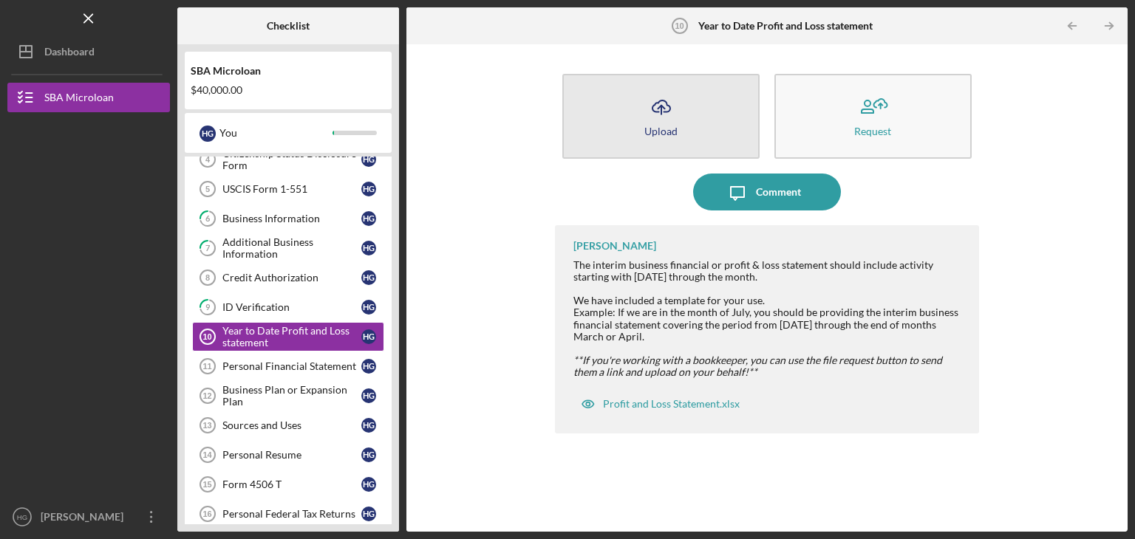
click at [664, 107] on icon "Icon/Upload" at bounding box center [661, 107] width 37 height 37
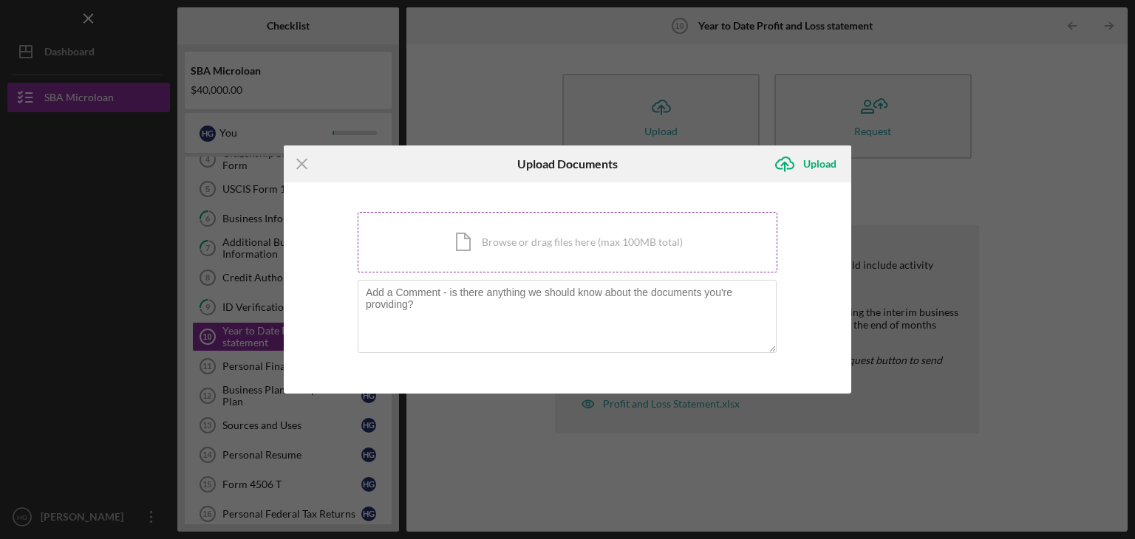
click at [498, 240] on div "Icon/Document Browse or drag files here (max 100MB total) Tap to choose files o…" at bounding box center [567, 242] width 420 height 61
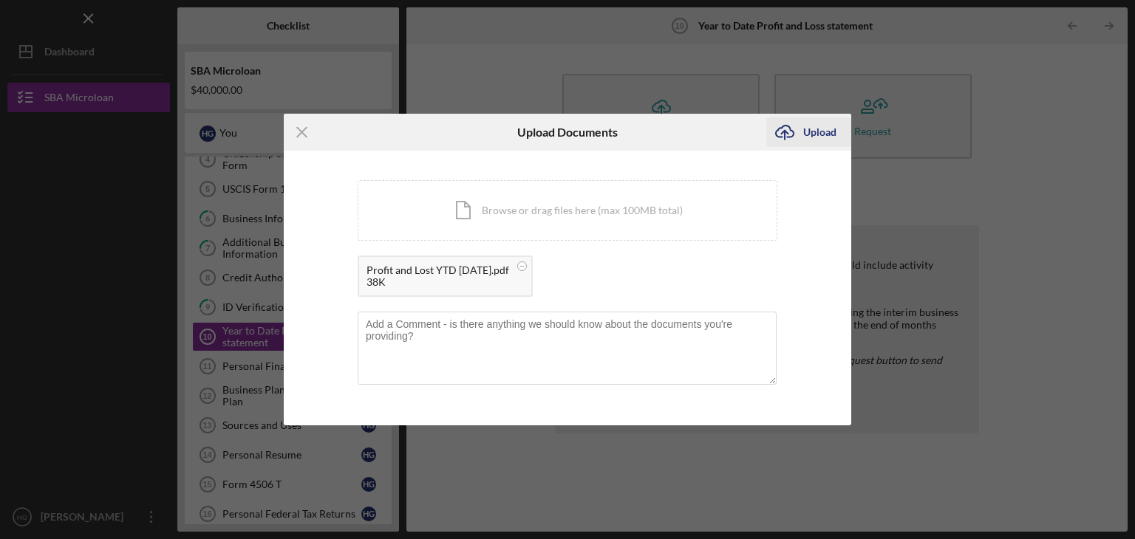
click at [813, 131] on div "Upload" at bounding box center [819, 132] width 33 height 30
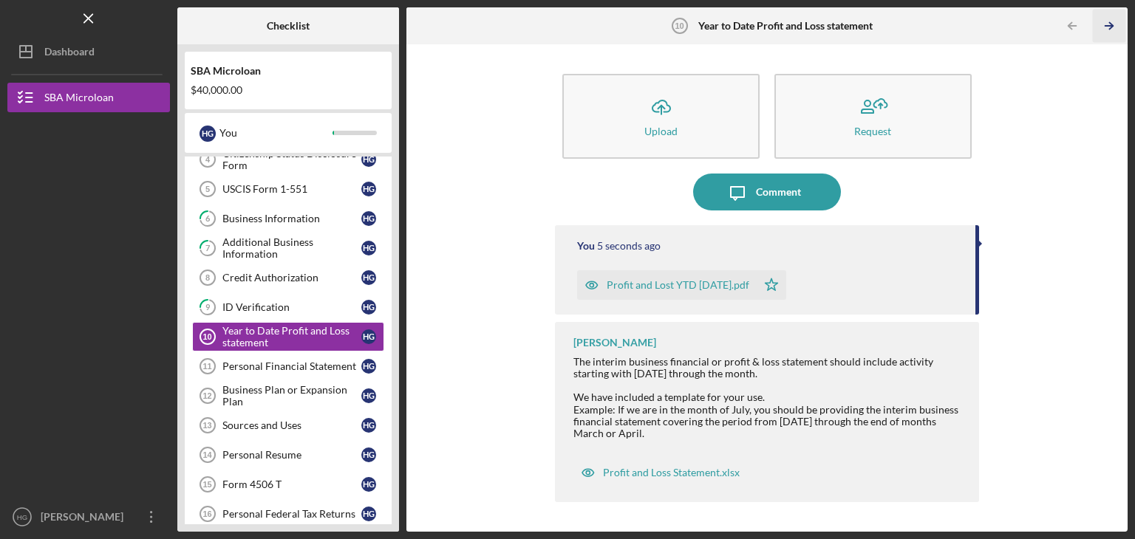
click at [1105, 23] on icon "Icon/Table Pagination Arrow" at bounding box center [1108, 26] width 33 height 33
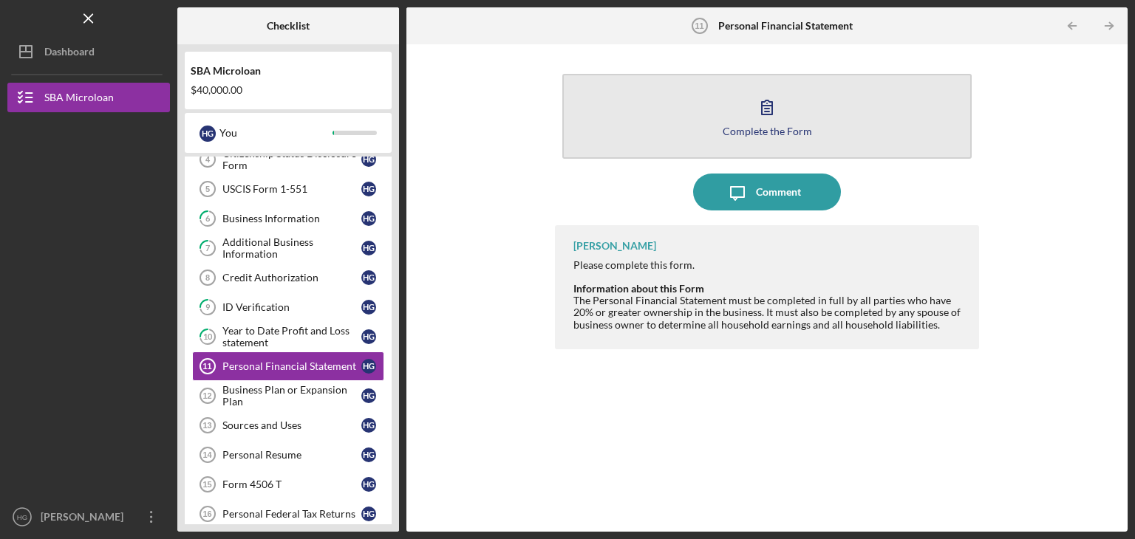
click at [759, 111] on icon "button" at bounding box center [766, 107] width 37 height 37
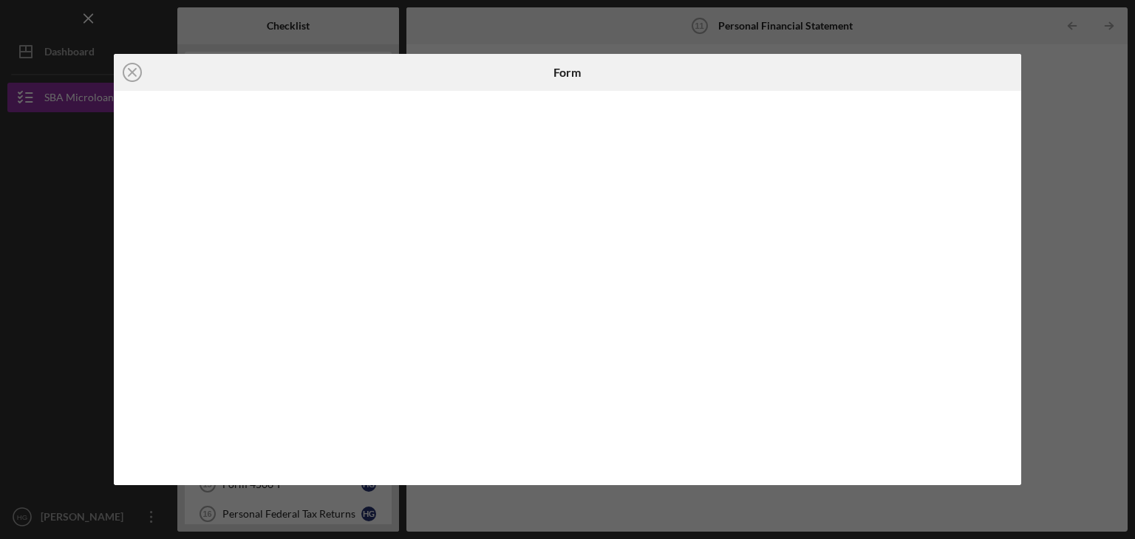
click at [126, 284] on div at bounding box center [568, 288] width 908 height 394
click at [1053, 75] on div "Icon/Close Form" at bounding box center [567, 269] width 1135 height 539
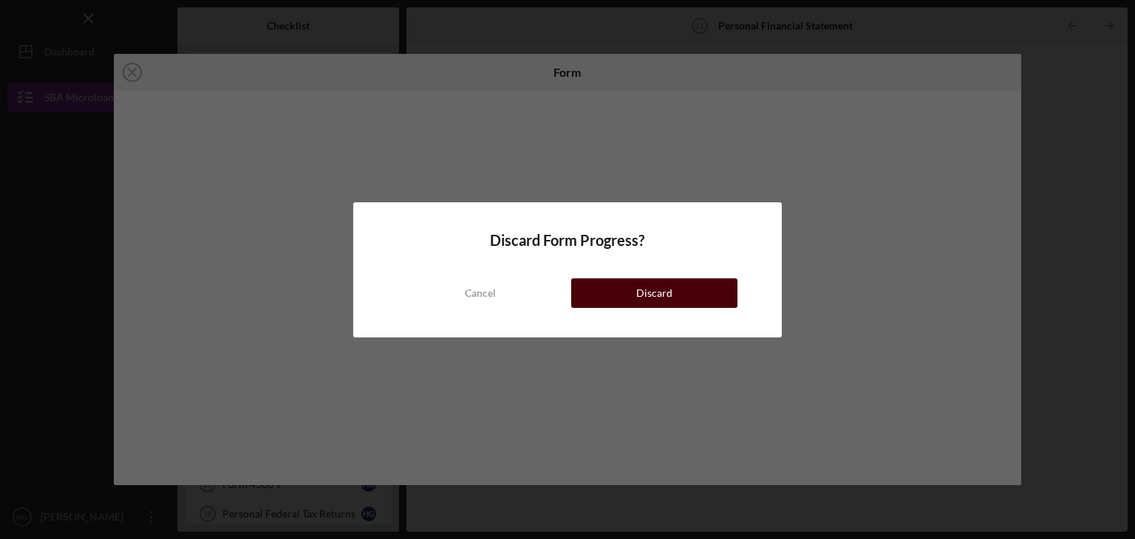
click at [683, 287] on button "Discard" at bounding box center [654, 293] width 166 height 30
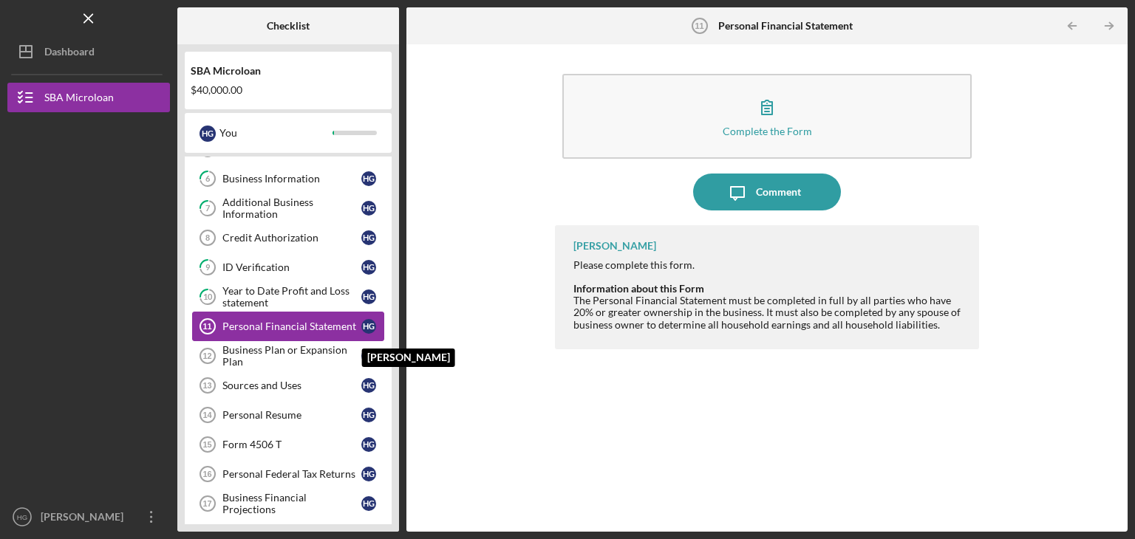
scroll to position [205, 0]
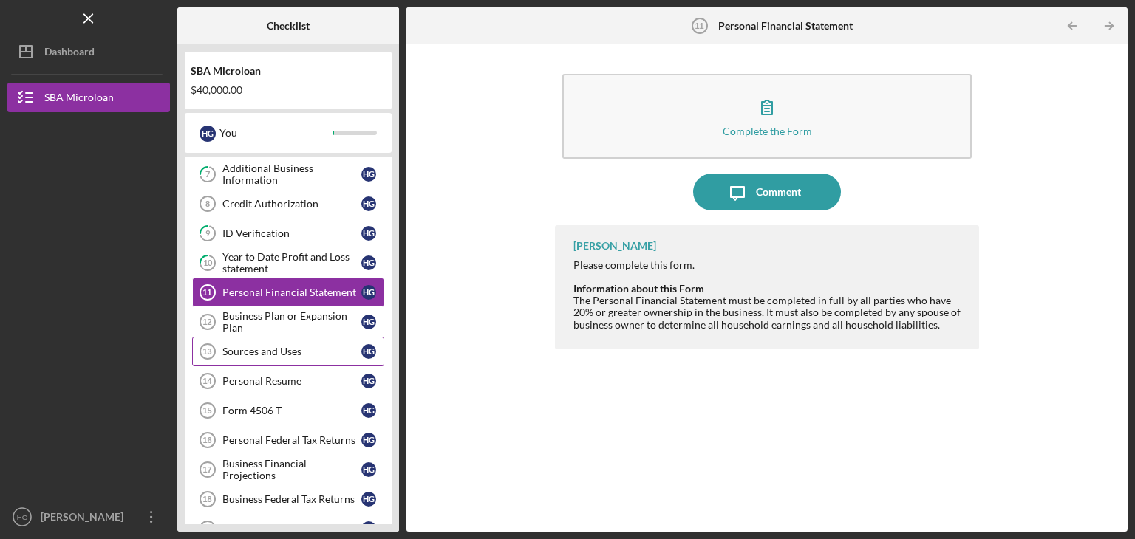
click at [292, 350] on div "Sources and Uses" at bounding box center [291, 352] width 139 height 12
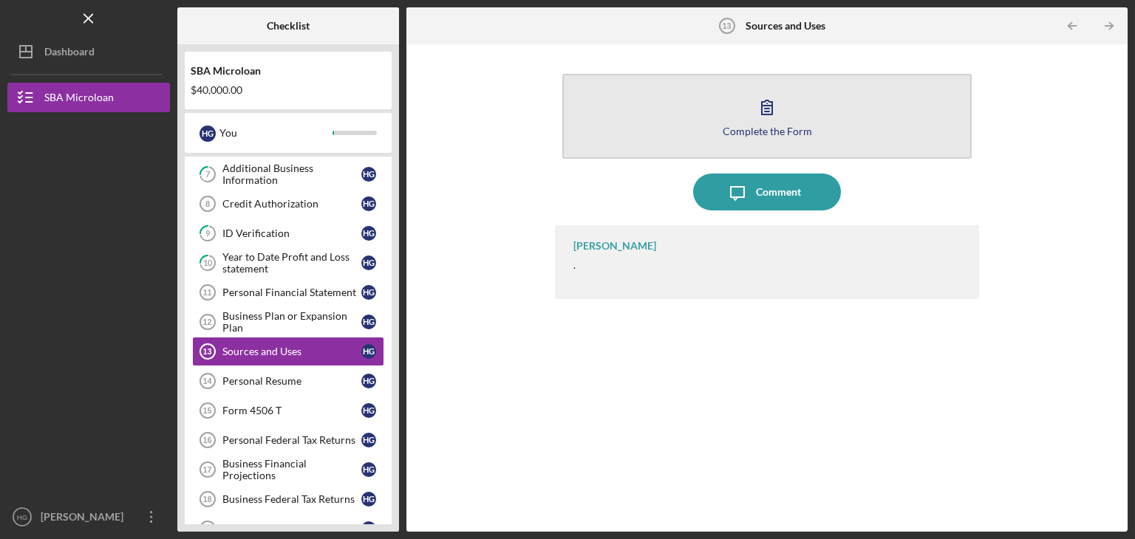
click at [766, 106] on icon "button" at bounding box center [767, 107] width 10 height 14
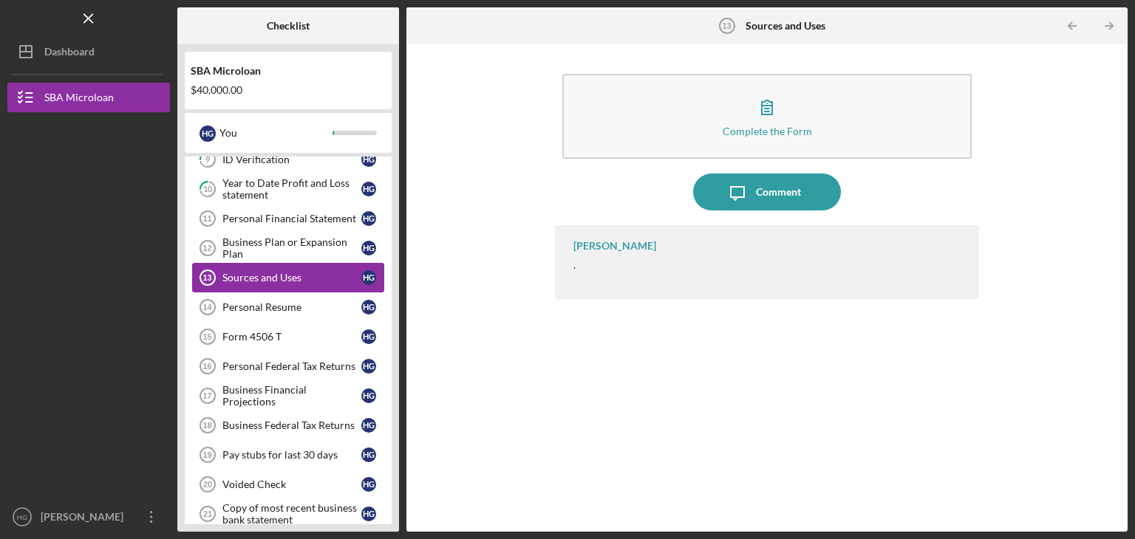
scroll to position [352, 0]
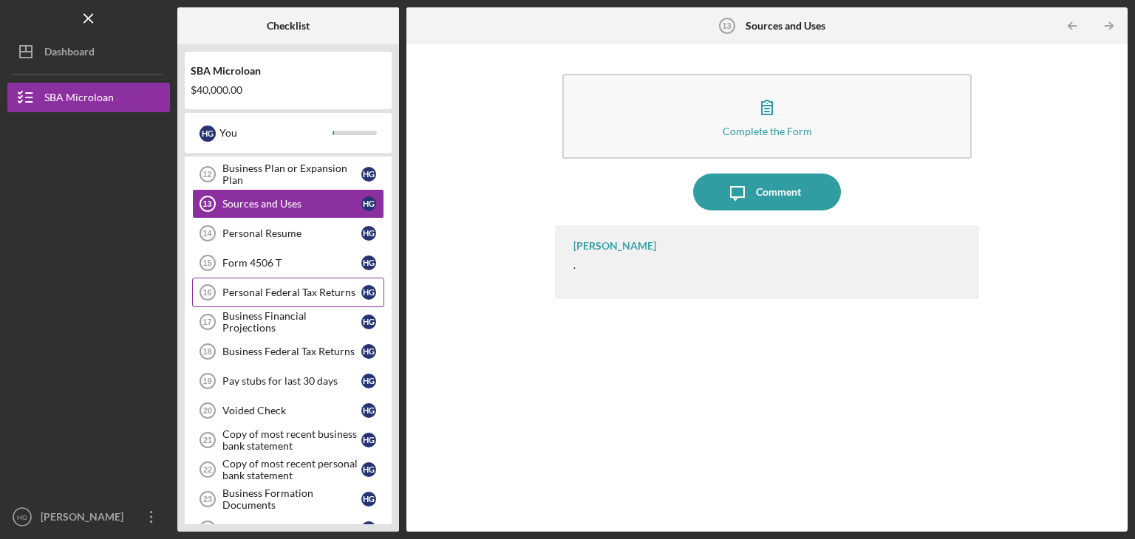
click at [274, 287] on div "Personal Federal Tax Returns" at bounding box center [291, 293] width 139 height 12
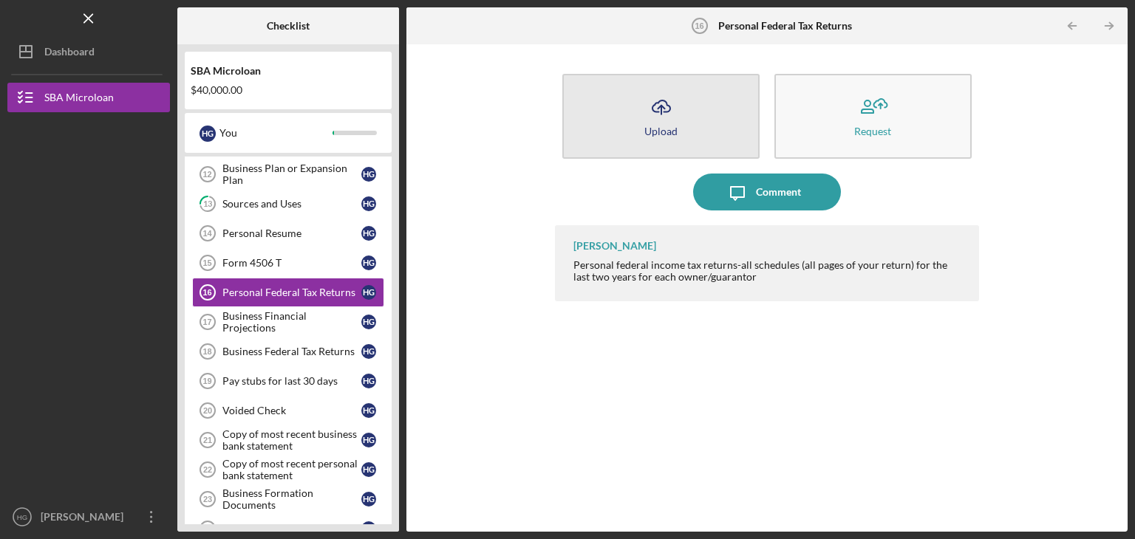
click at [658, 109] on icon "Icon/Upload" at bounding box center [661, 107] width 37 height 37
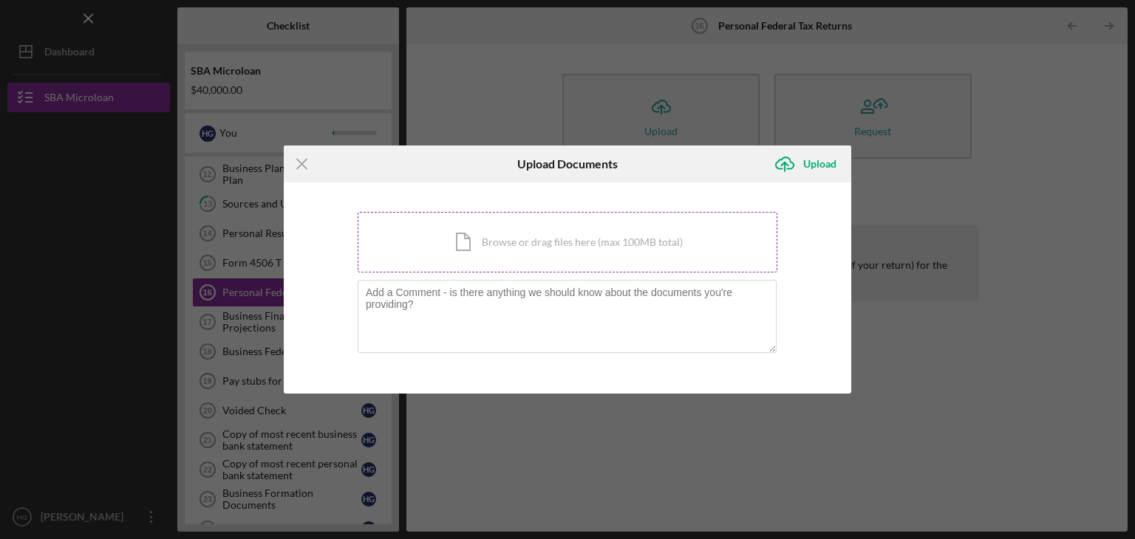
click at [564, 239] on div "Icon/Document Browse or drag files here (max 100MB total) Tap to choose files o…" at bounding box center [567, 242] width 420 height 61
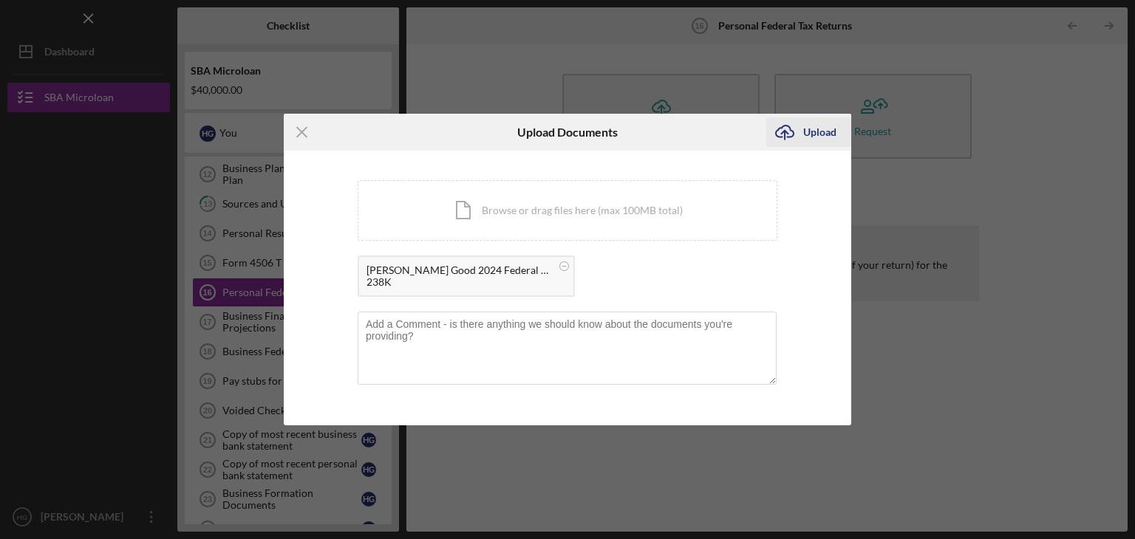
click at [827, 134] on div "Upload" at bounding box center [819, 132] width 33 height 30
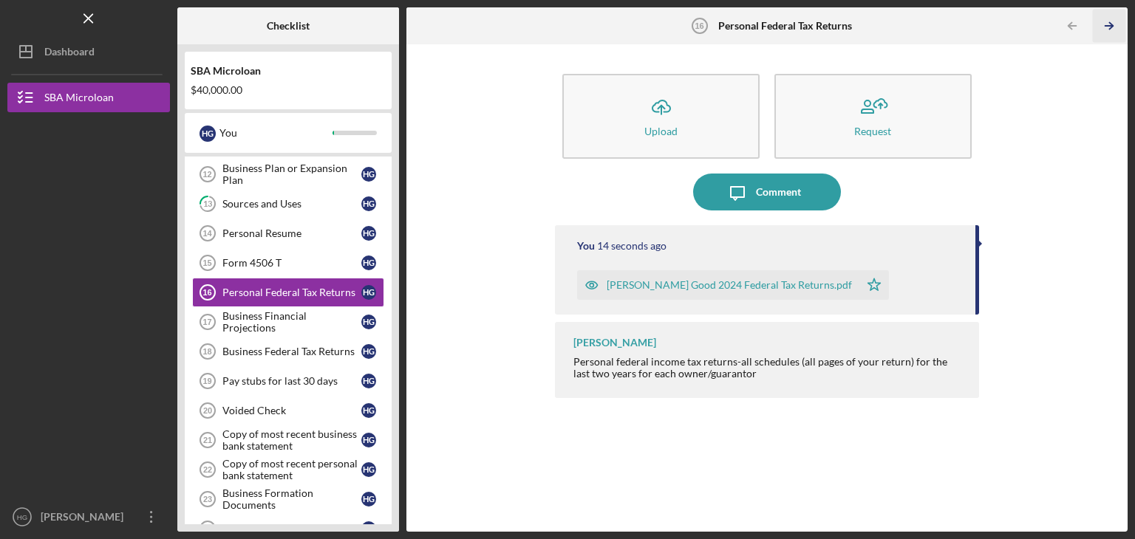
click at [1105, 26] on line "button" at bounding box center [1108, 26] width 7 height 0
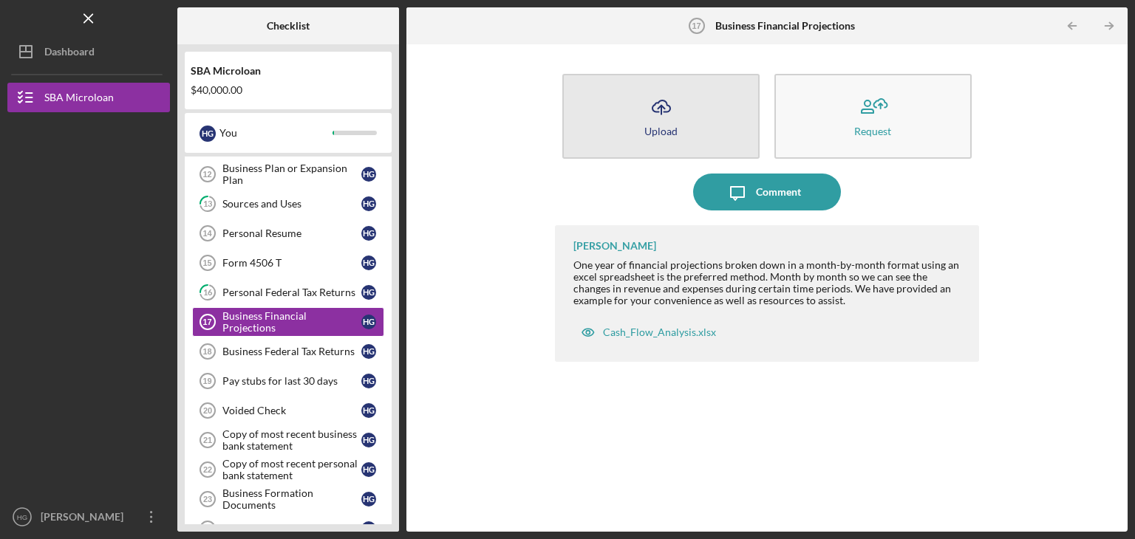
click at [649, 128] on div "Upload" at bounding box center [660, 131] width 33 height 11
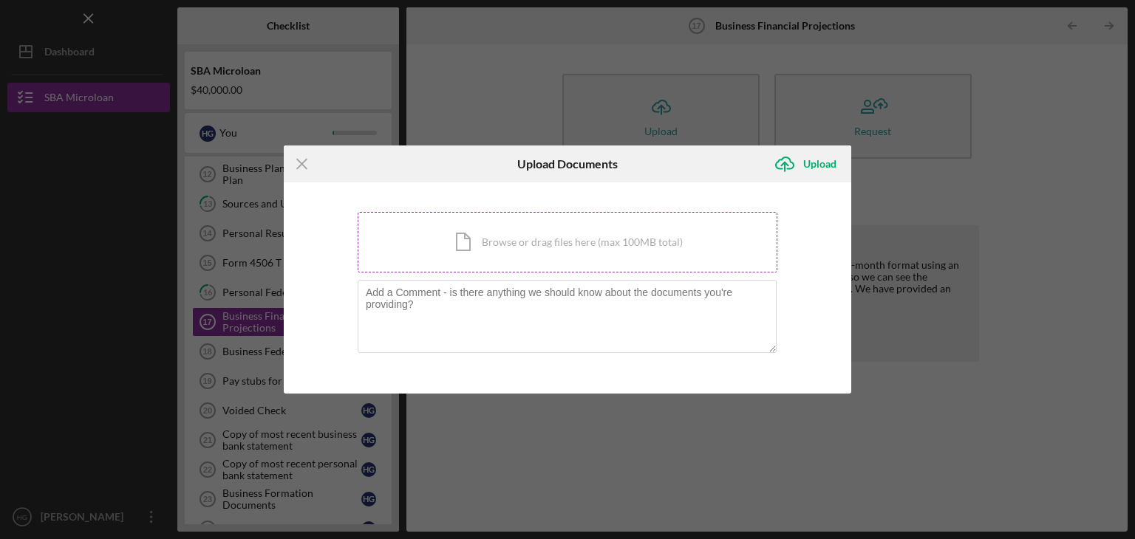
click at [555, 244] on div "Icon/Document Browse or drag files here (max 100MB total) Tap to choose files o…" at bounding box center [567, 242] width 420 height 61
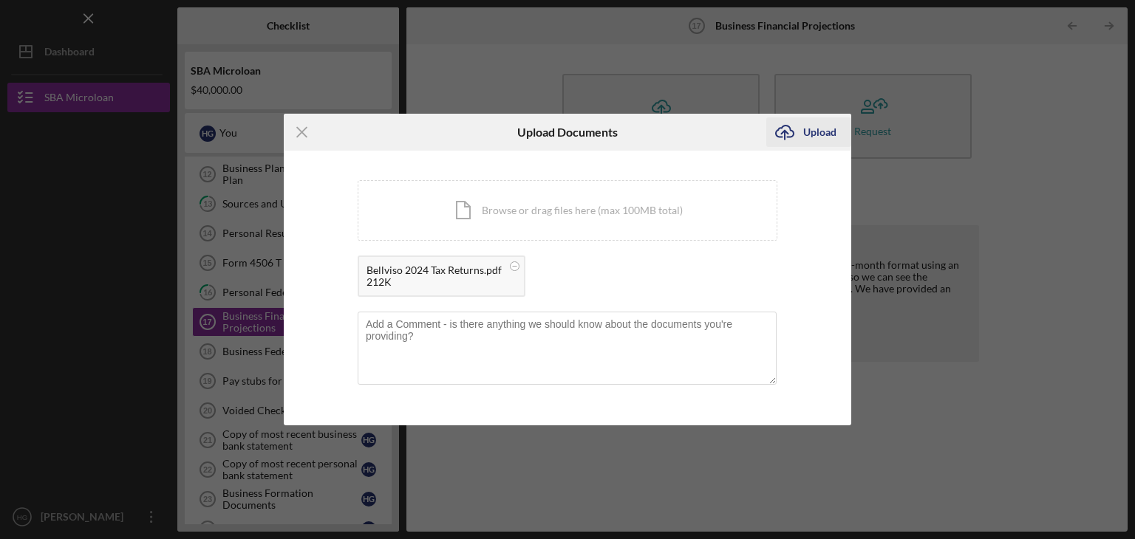
click at [829, 128] on div "Upload" at bounding box center [819, 132] width 33 height 30
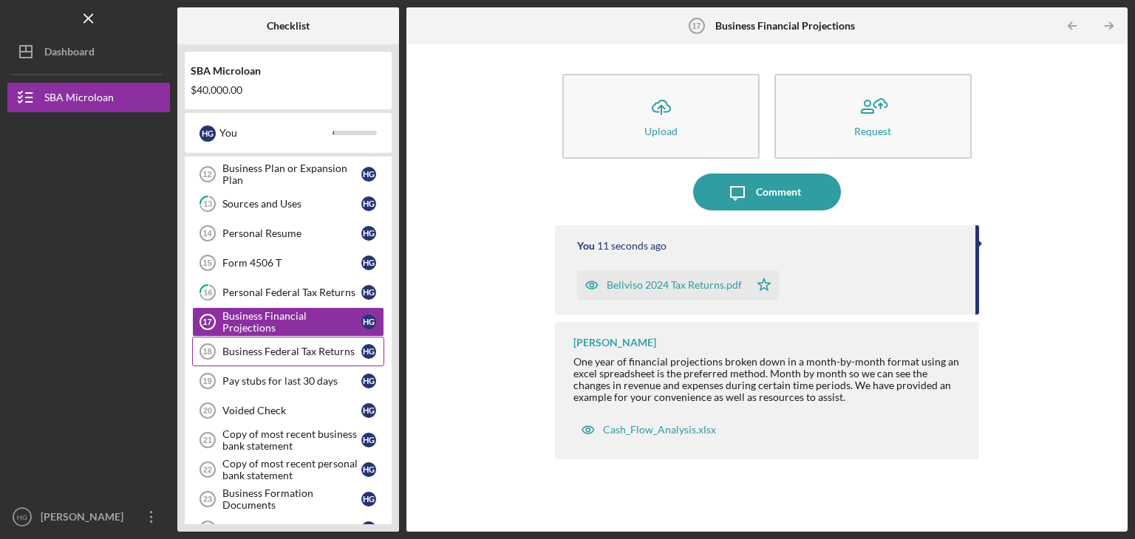
click at [260, 352] on div "Business Federal Tax Returns" at bounding box center [291, 352] width 139 height 12
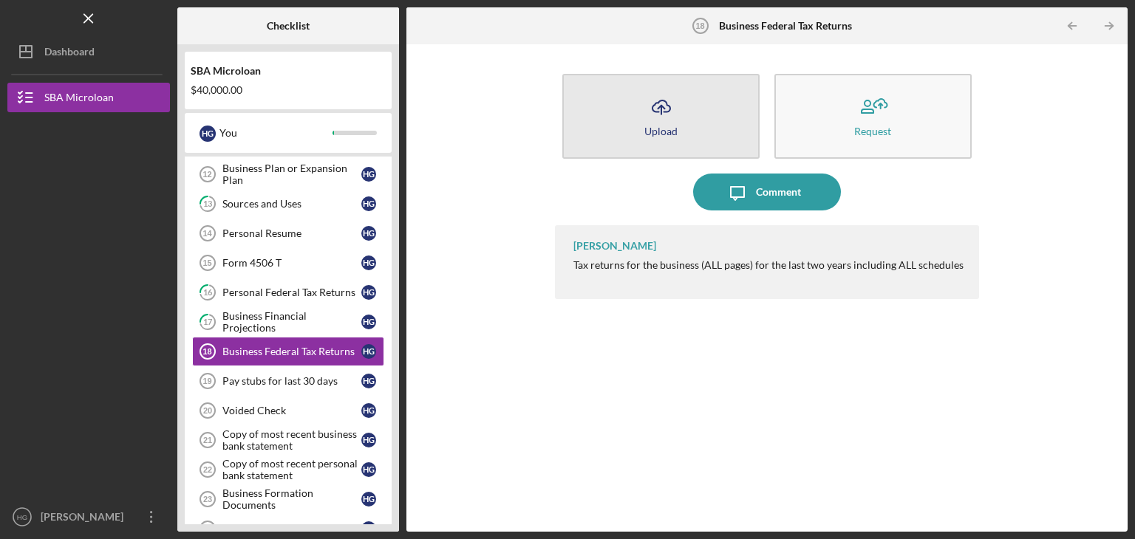
click at [653, 110] on icon "button" at bounding box center [661, 105] width 18 height 11
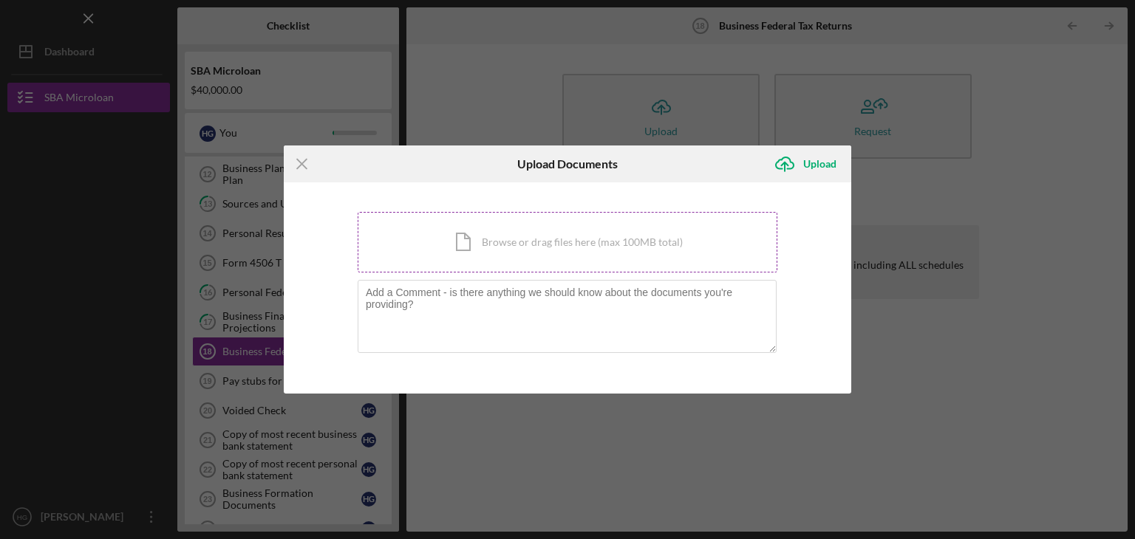
click at [639, 234] on div "Icon/Document Browse or drag files here (max 100MB total) Tap to choose files o…" at bounding box center [567, 242] width 420 height 61
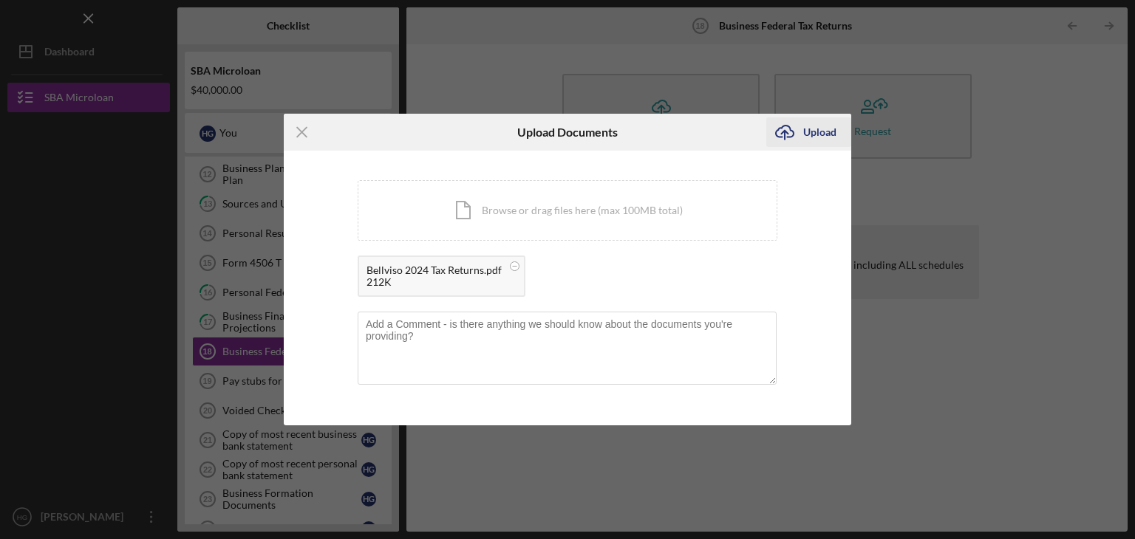
click at [832, 129] on div "Upload" at bounding box center [819, 132] width 33 height 30
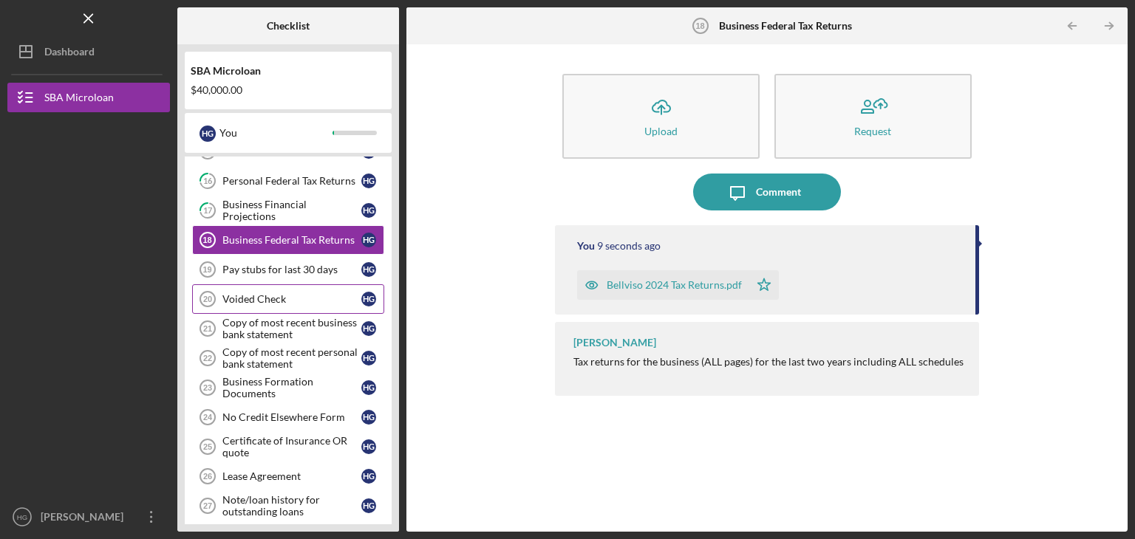
scroll to position [500, 0]
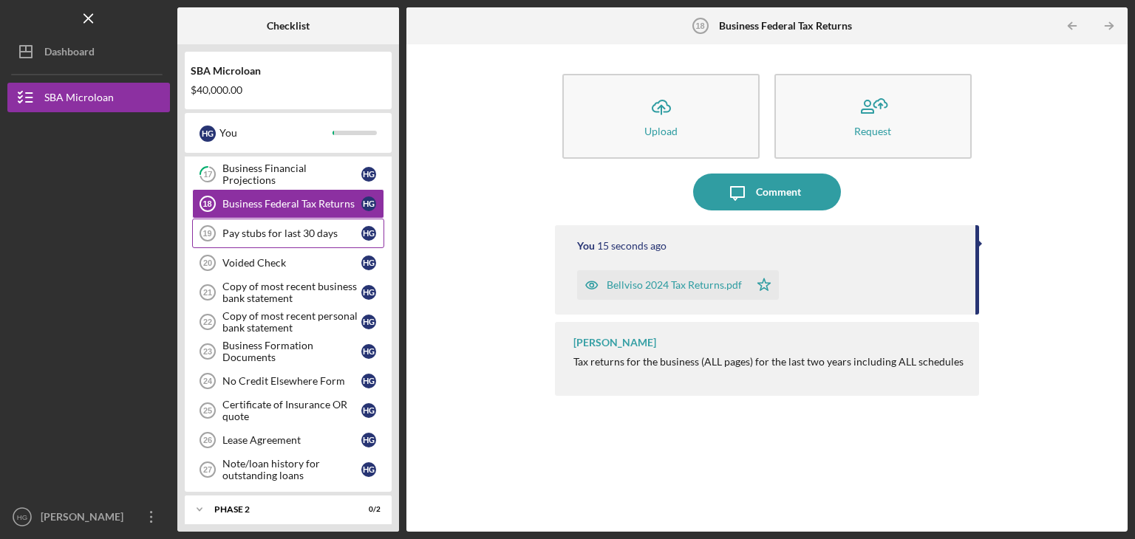
click at [282, 227] on div "Pay stubs for last 30 days" at bounding box center [291, 233] width 139 height 12
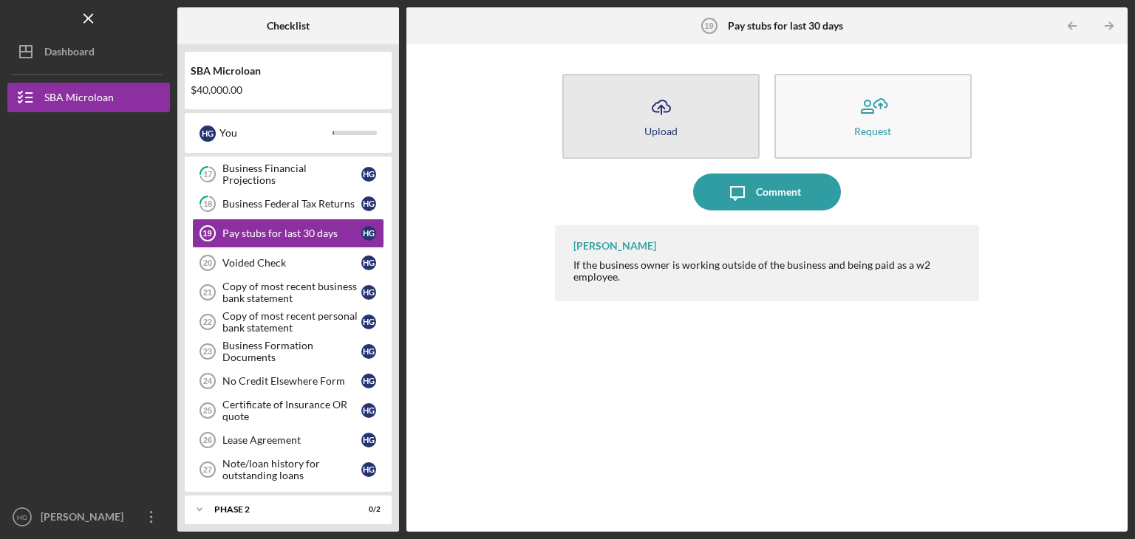
click at [663, 112] on icon "button" at bounding box center [661, 105] width 18 height 11
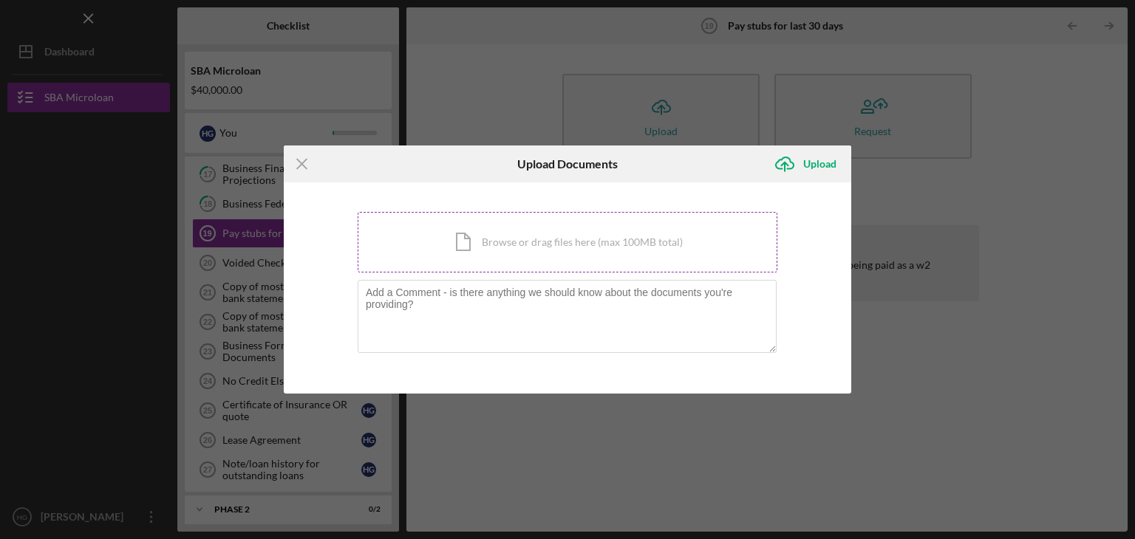
click at [511, 240] on div "Icon/Document Browse or drag files here (max 100MB total) Tap to choose files o…" at bounding box center [567, 242] width 420 height 61
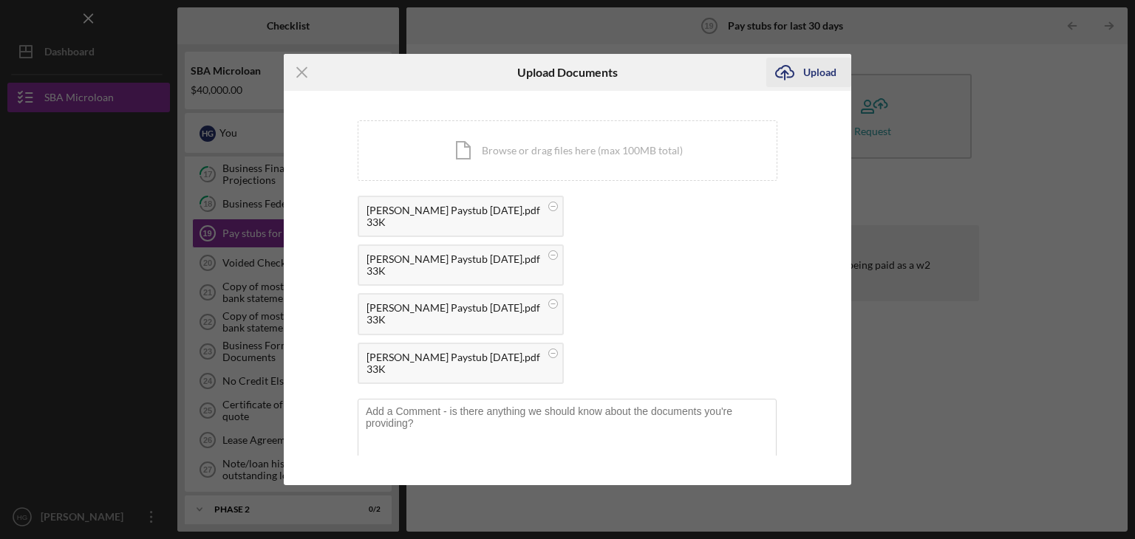
click at [788, 91] on icon "Icon/Upload" at bounding box center [784, 72] width 37 height 37
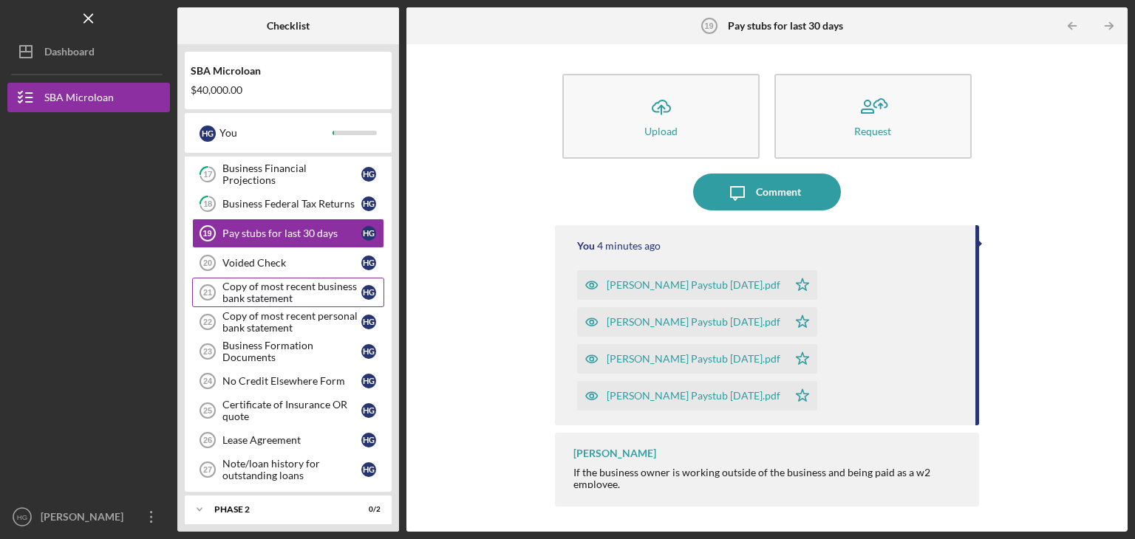
click at [321, 284] on div "Copy of most recent business bank statement" at bounding box center [291, 293] width 139 height 24
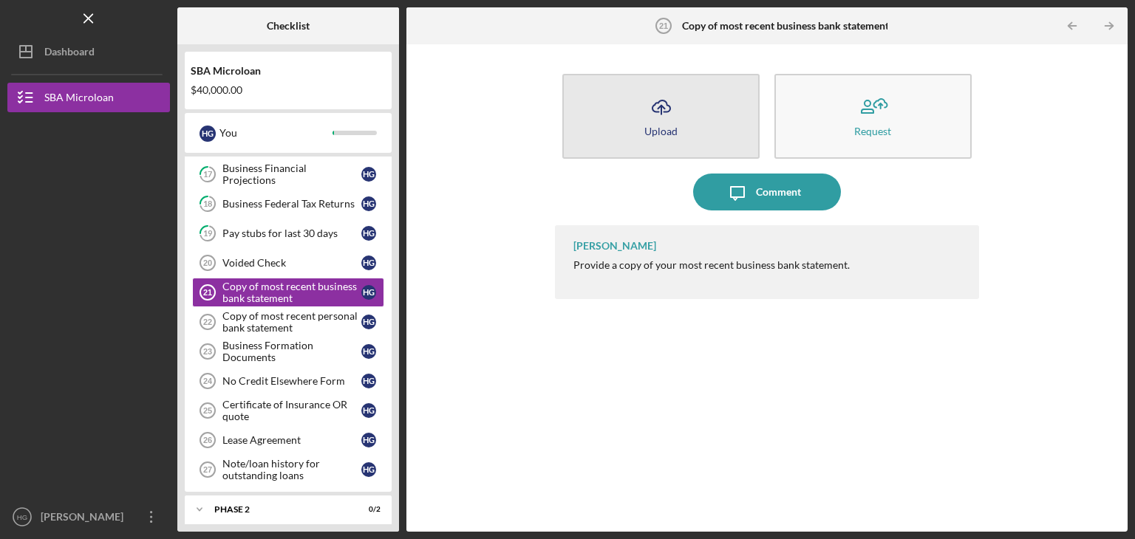
click at [653, 100] on icon "Icon/Upload" at bounding box center [661, 107] width 37 height 37
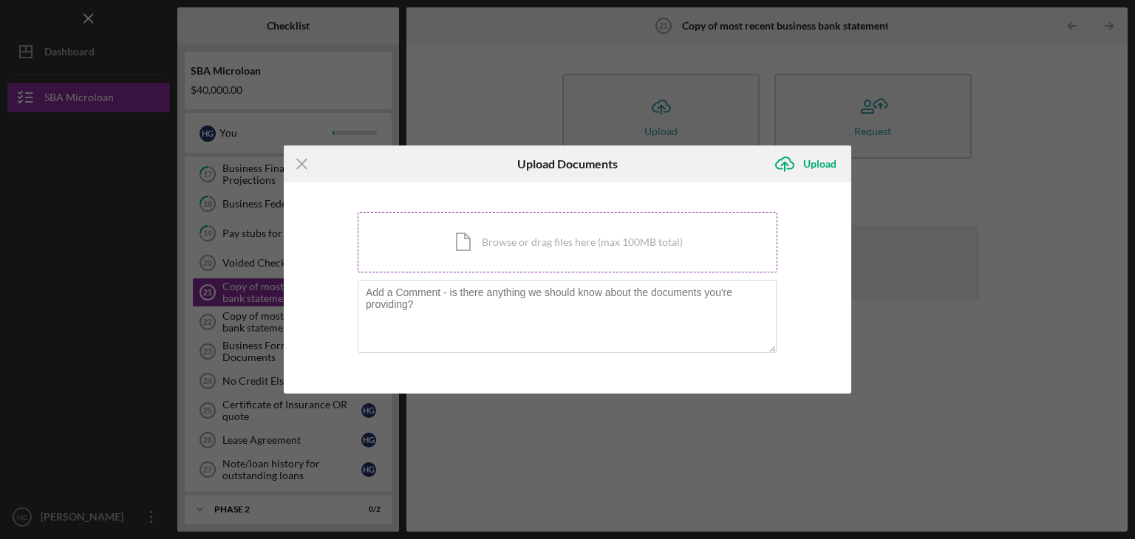
click at [524, 236] on div "Icon/Document Browse or drag files here (max 100MB total) Tap to choose files o…" at bounding box center [567, 242] width 420 height 61
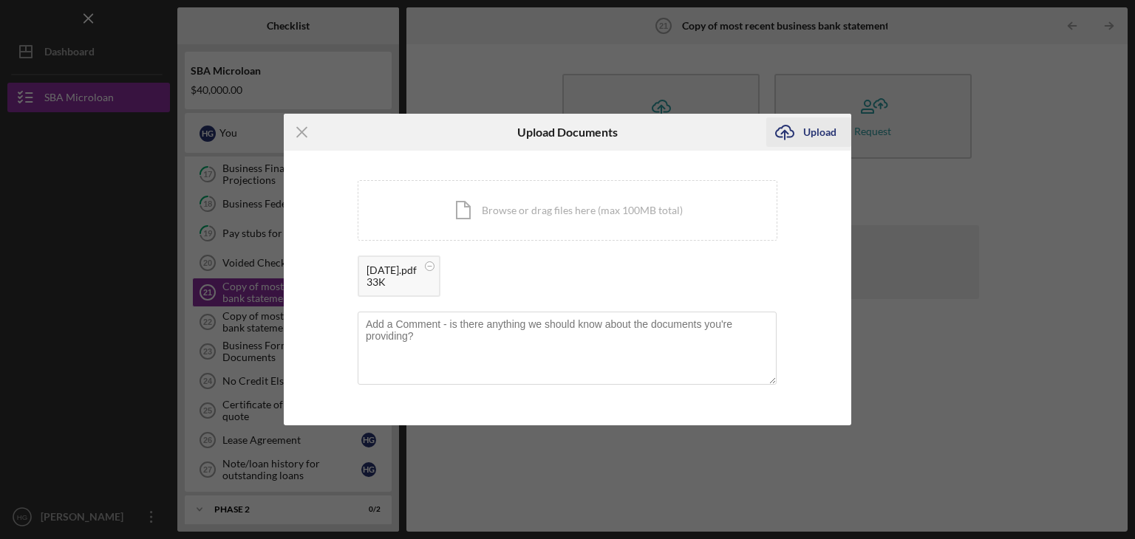
click at [827, 128] on div "Upload" at bounding box center [819, 132] width 33 height 30
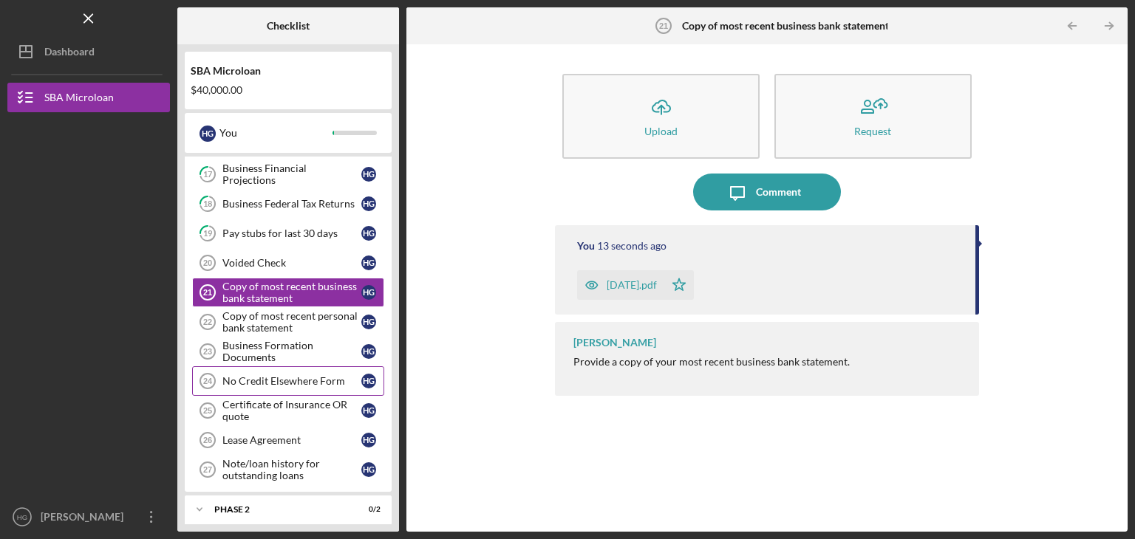
click at [292, 366] on link "No Credit Elsewhere Form 24 No Credit Elsewhere Form H G" at bounding box center [288, 381] width 192 height 30
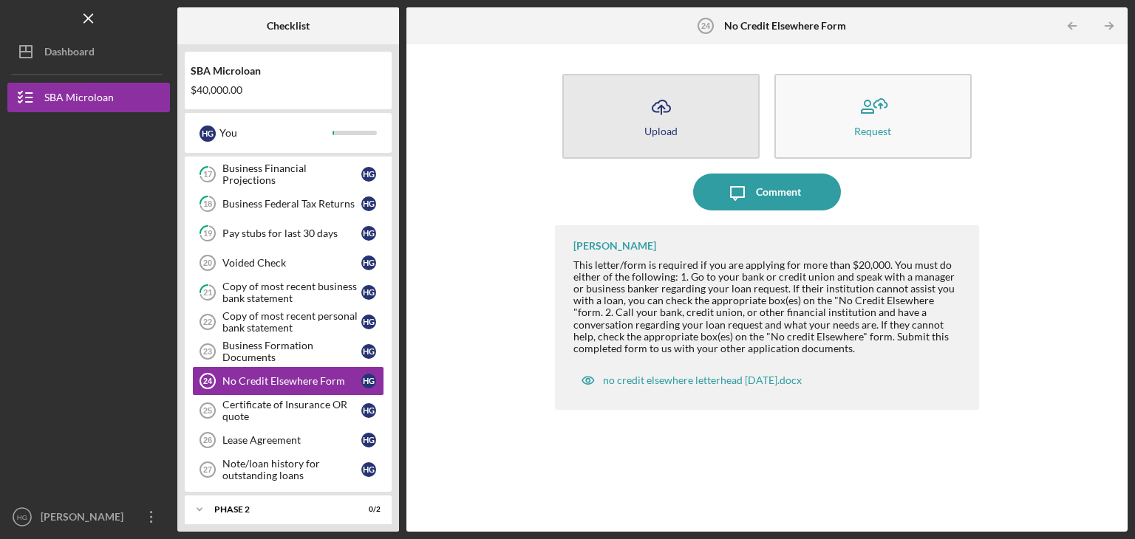
click at [657, 107] on icon "Icon/Upload" at bounding box center [661, 107] width 37 height 37
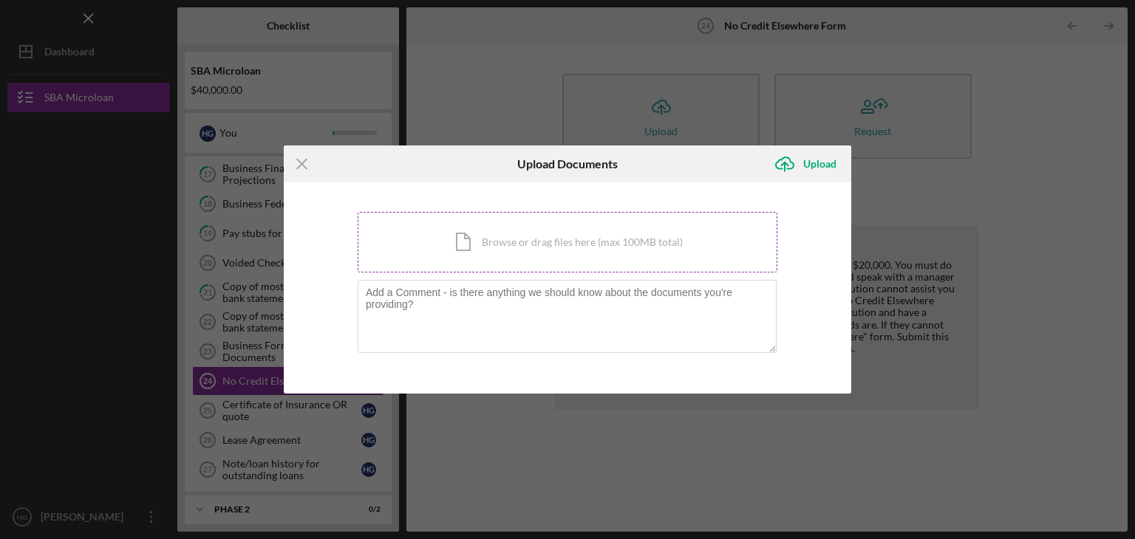
click at [570, 244] on div "Icon/Document Browse or drag files here (max 100MB total) Tap to choose files o…" at bounding box center [567, 242] width 420 height 61
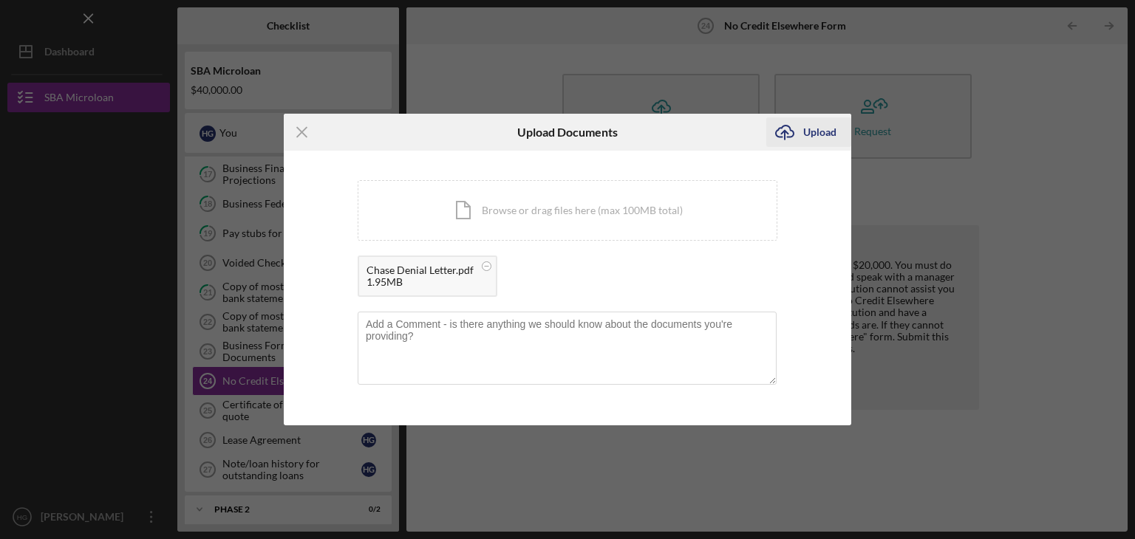
click at [829, 132] on div "Upload" at bounding box center [819, 132] width 33 height 30
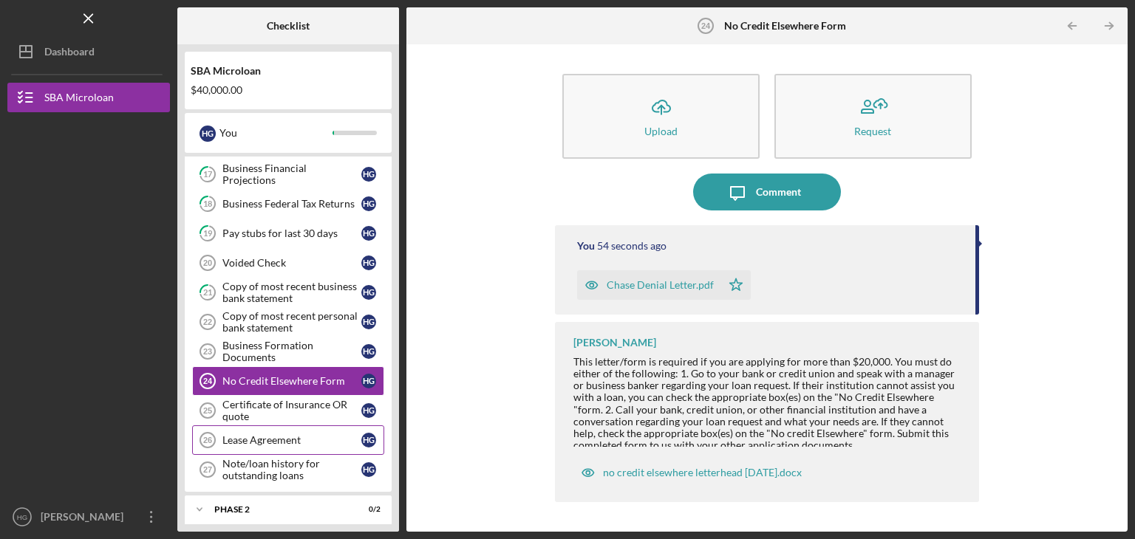
click at [273, 441] on link "Lease Agreement 26 Lease Agreement H G" at bounding box center [288, 440] width 192 height 30
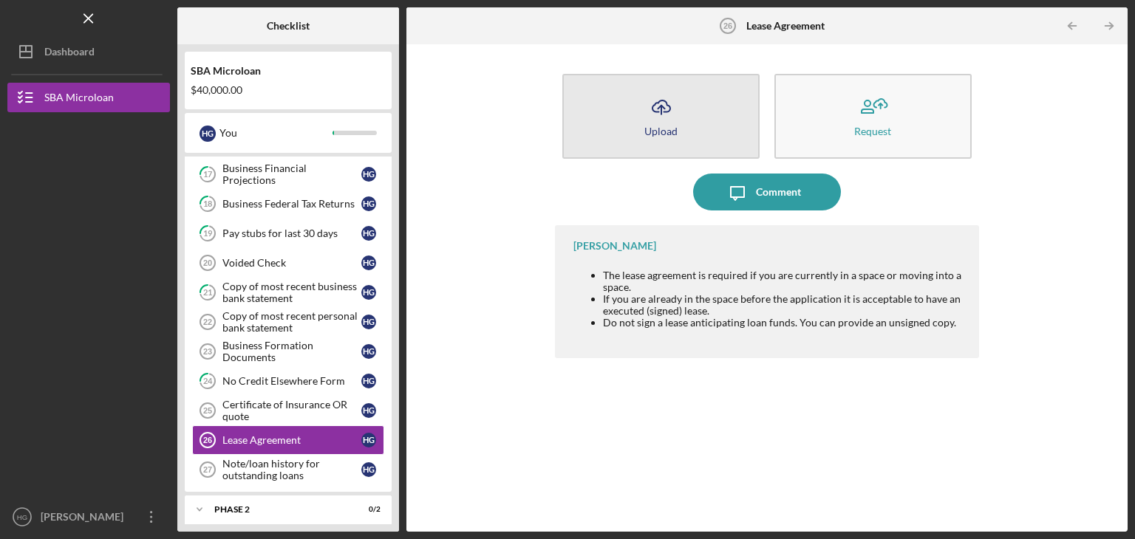
click at [661, 102] on icon "Icon/Upload" at bounding box center [661, 107] width 37 height 37
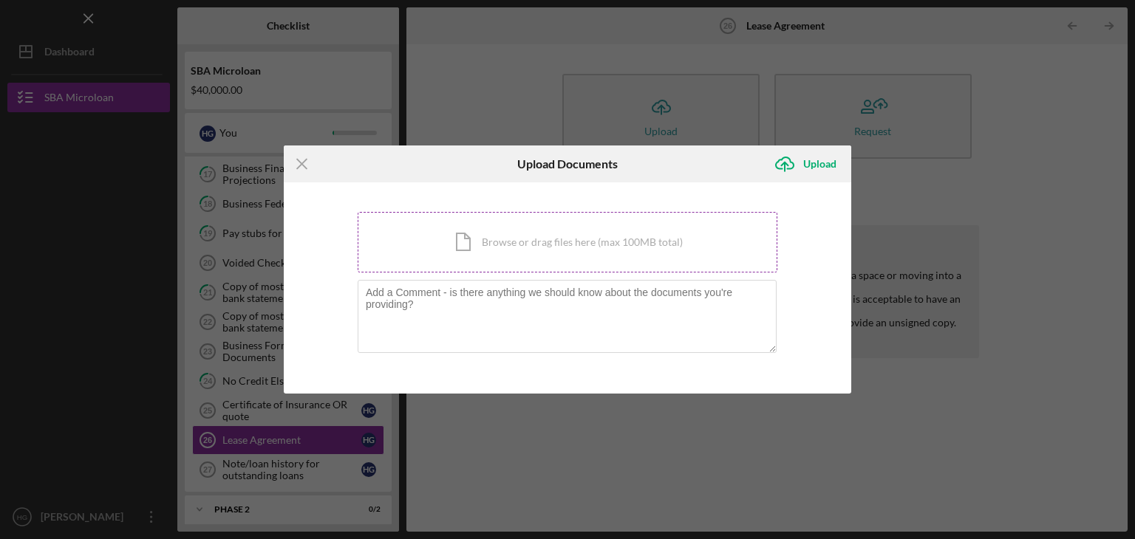
click at [526, 240] on div "Icon/Document Browse or drag files here (max 100MB total) Tap to choose files o…" at bounding box center [567, 242] width 420 height 61
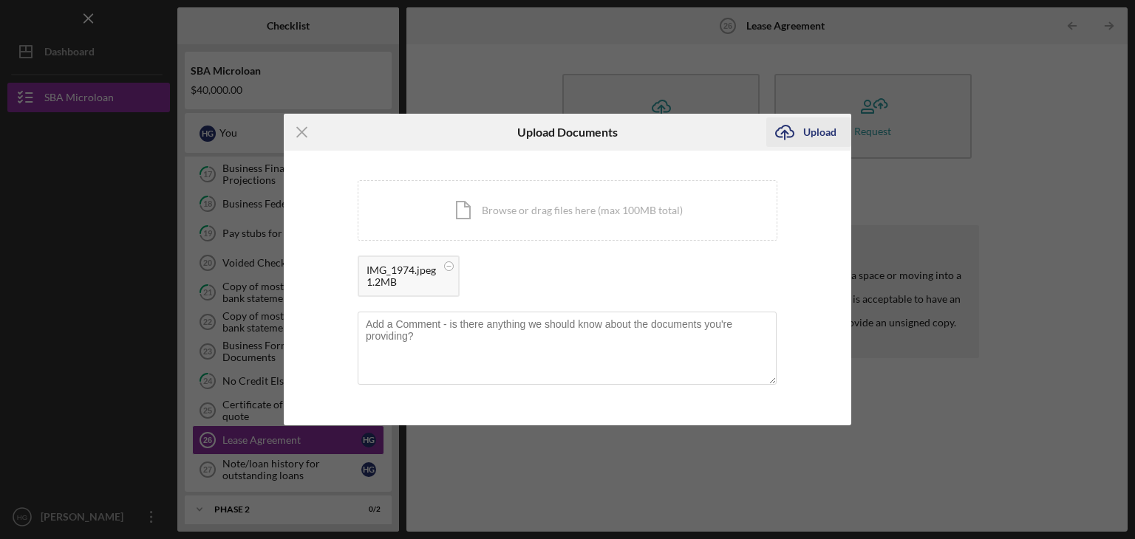
click at [807, 132] on div "Upload" at bounding box center [819, 132] width 33 height 30
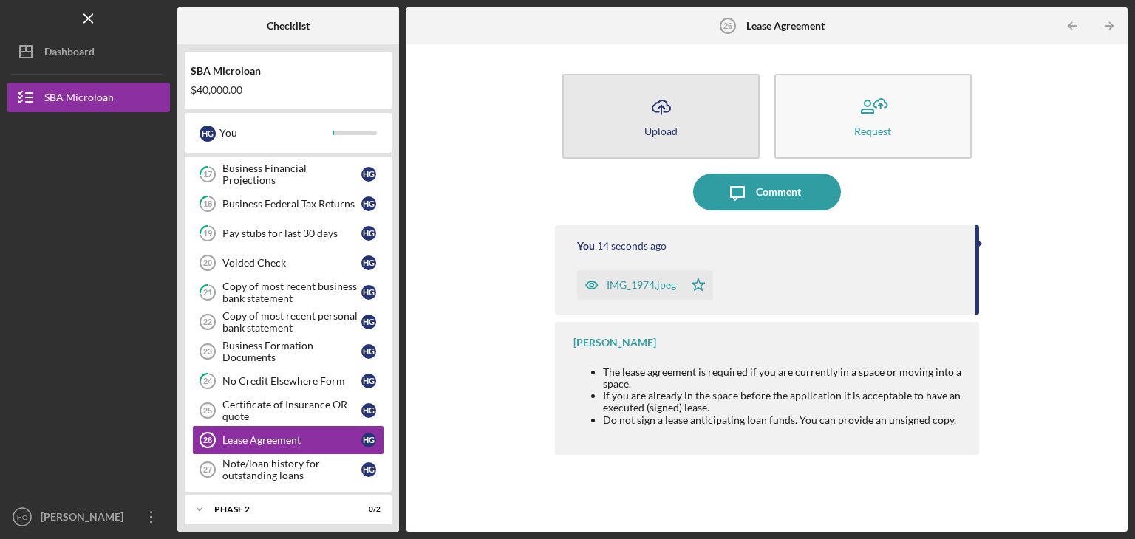
click at [659, 106] on icon "Icon/Upload" at bounding box center [661, 107] width 37 height 37
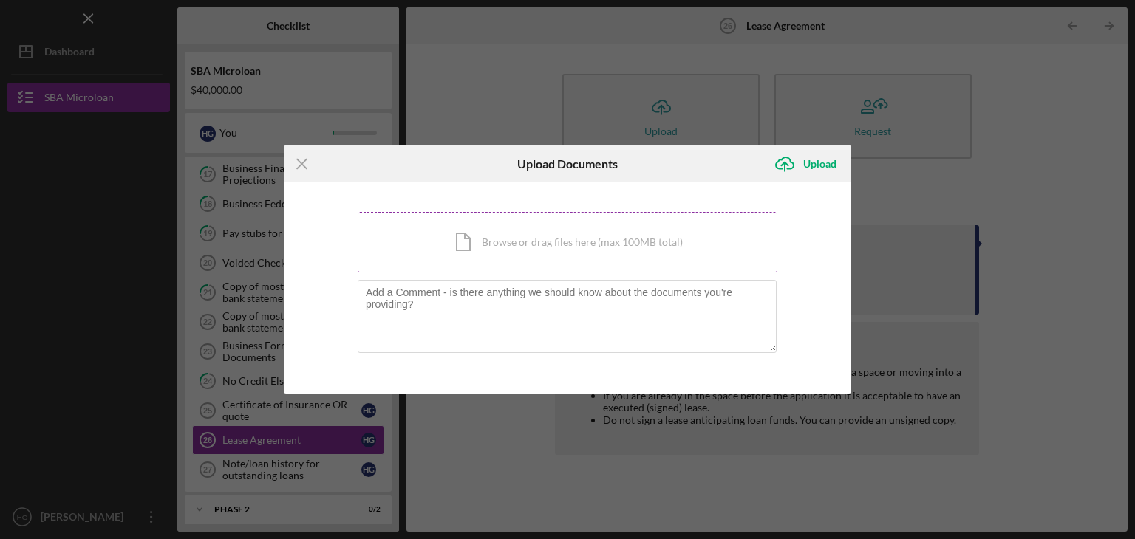
click at [528, 238] on div "Icon/Document Browse or drag files here (max 100MB total) Tap to choose files o…" at bounding box center [567, 242] width 420 height 61
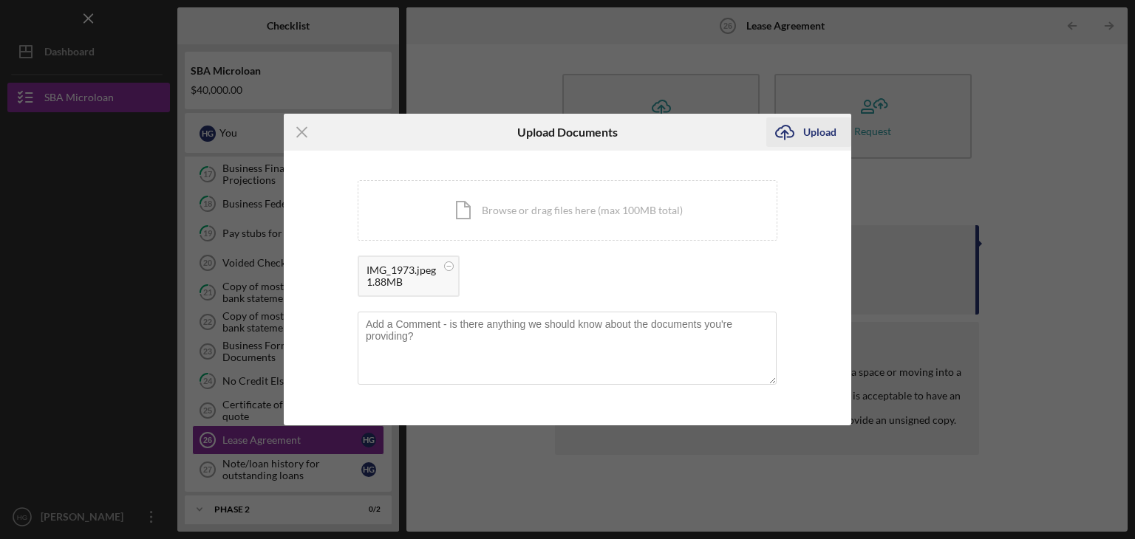
click at [819, 131] on div "Upload" at bounding box center [819, 132] width 33 height 30
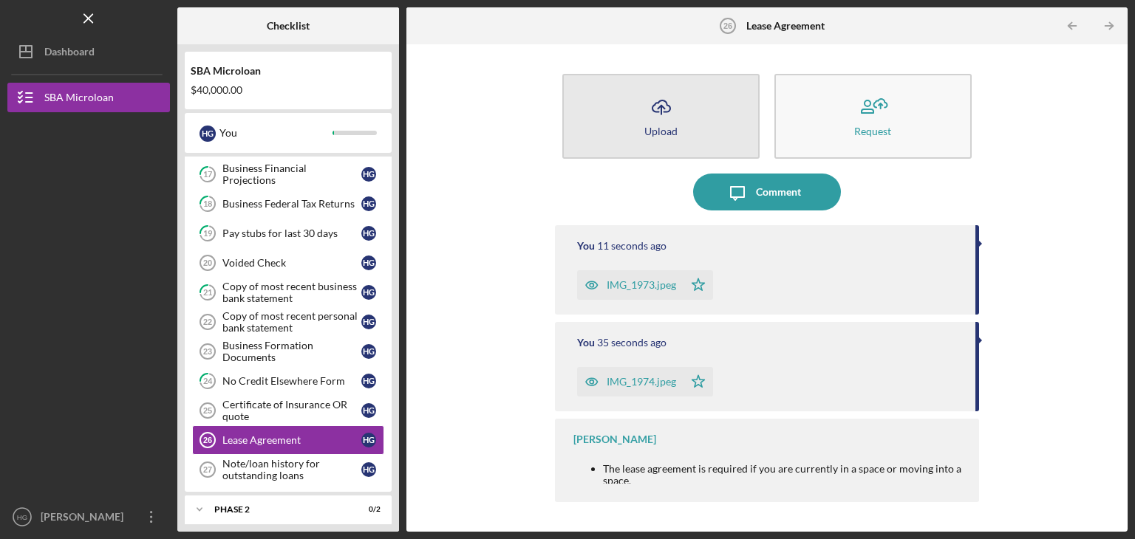
click at [669, 112] on icon "Icon/Upload" at bounding box center [661, 107] width 37 height 37
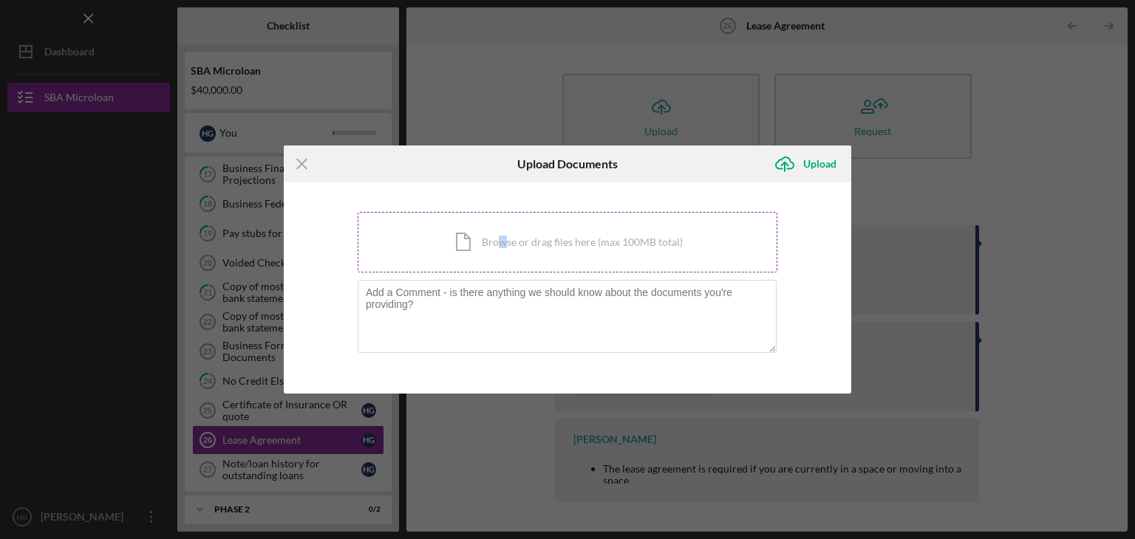
click at [500, 225] on div "Icon/Document Browse or drag files here (max 100MB total) Tap to choose files o…" at bounding box center [567, 242] width 420 height 61
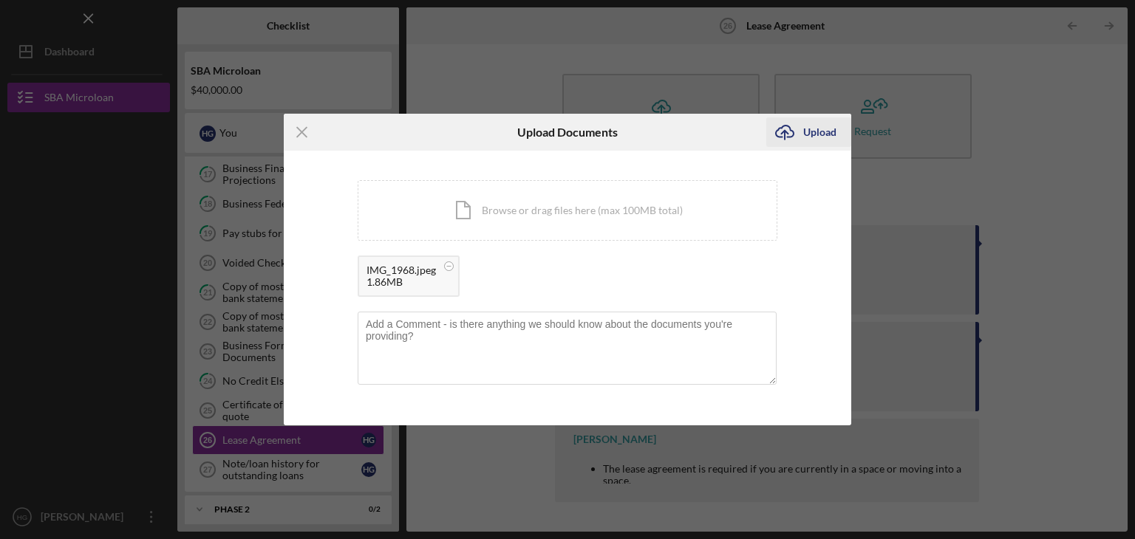
click at [780, 131] on icon "Icon/Upload" at bounding box center [784, 132] width 37 height 37
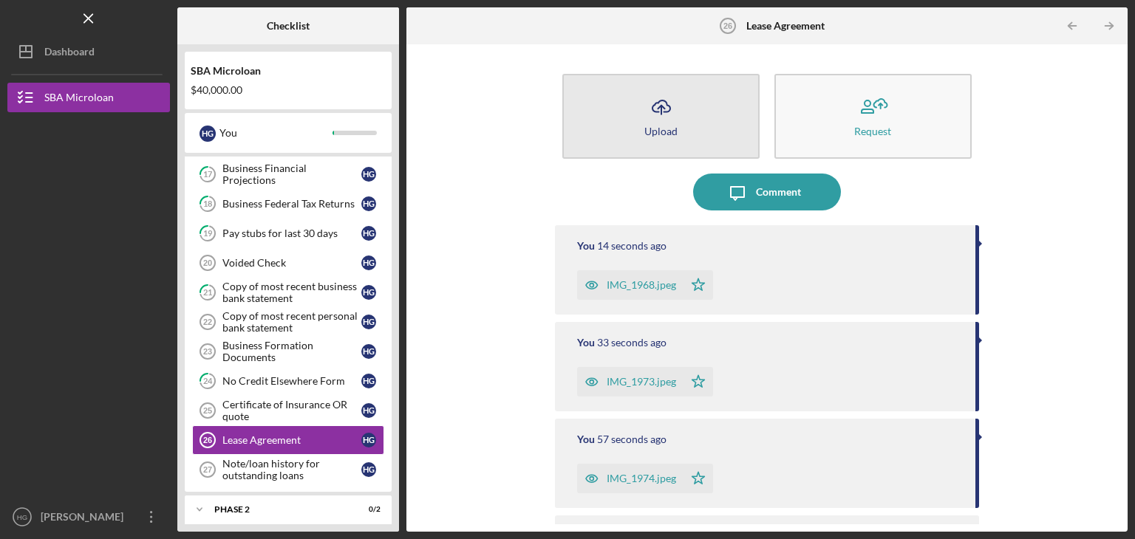
click at [662, 120] on icon "Icon/Upload" at bounding box center [661, 107] width 37 height 37
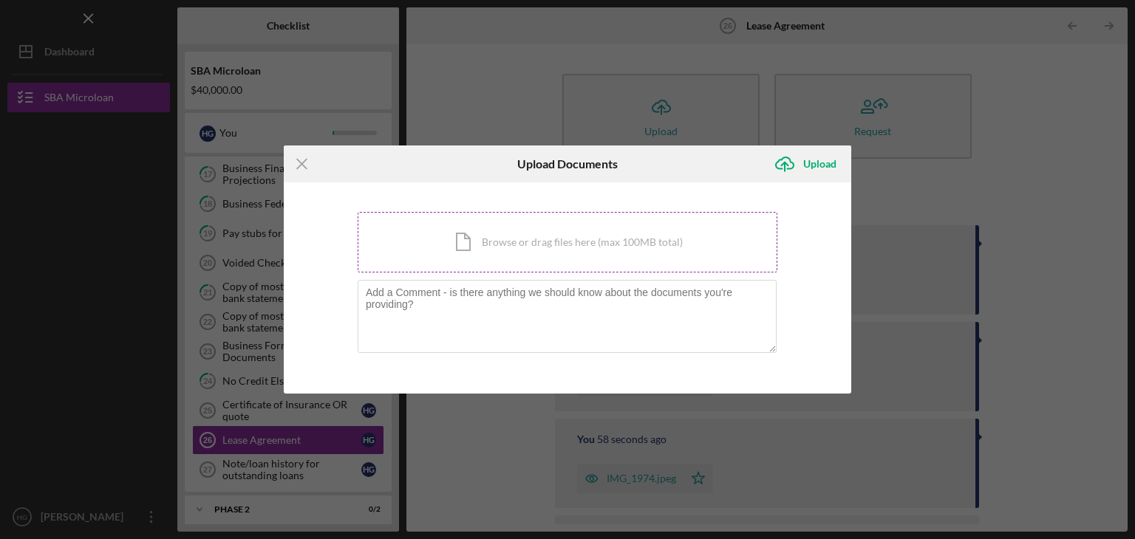
click at [534, 266] on div "Icon/Document Browse or drag files here (max 100MB total) Tap to choose files o…" at bounding box center [567, 242] width 420 height 61
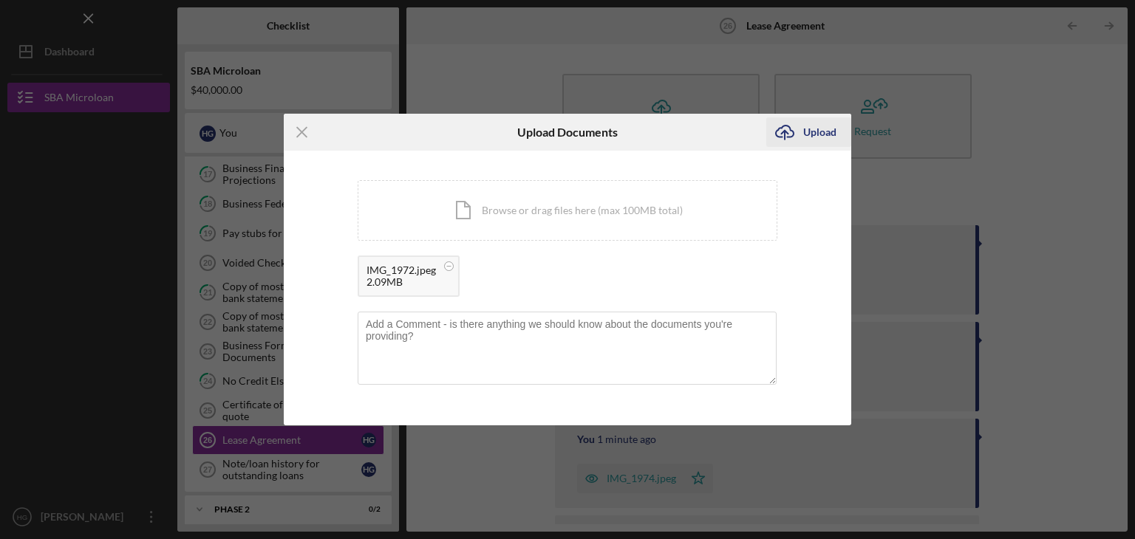
click at [835, 131] on button "Icon/Upload Upload" at bounding box center [808, 132] width 85 height 30
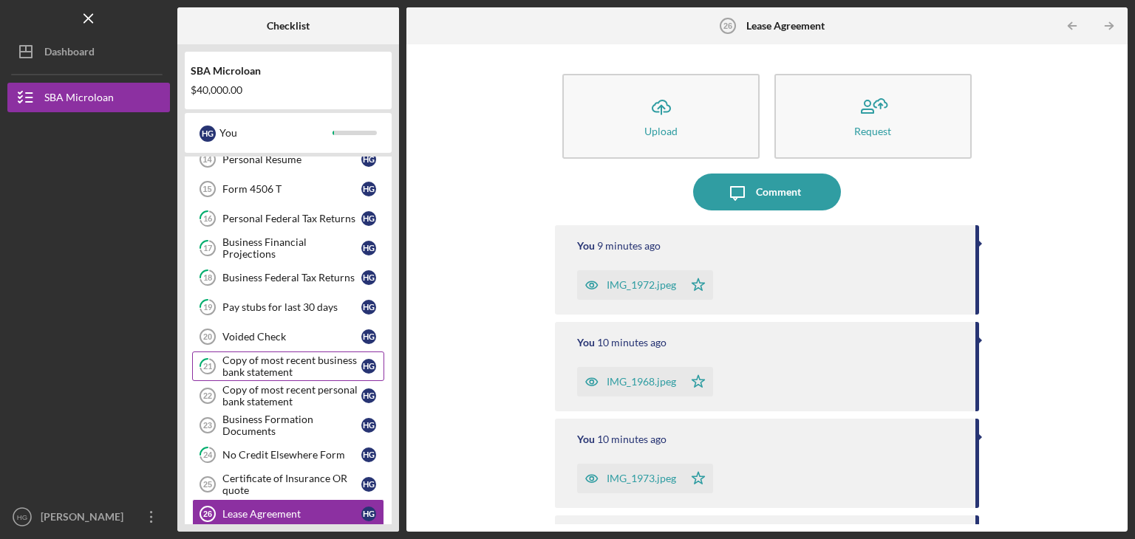
scroll to position [500, 0]
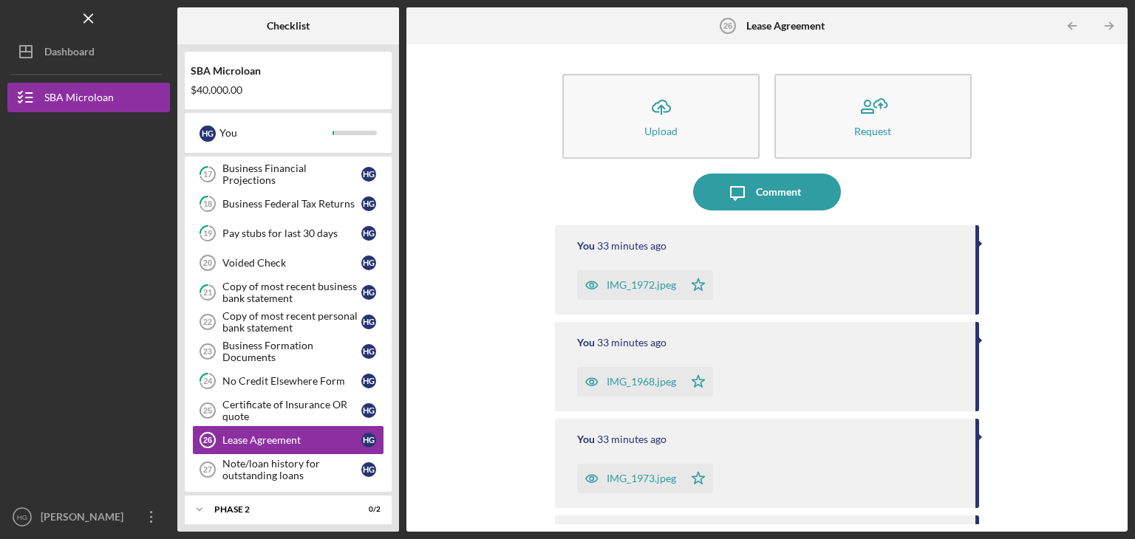
click at [89, 173] on div at bounding box center [88, 209] width 162 height 195
